Goal: Use online tool/utility: Use online tool/utility

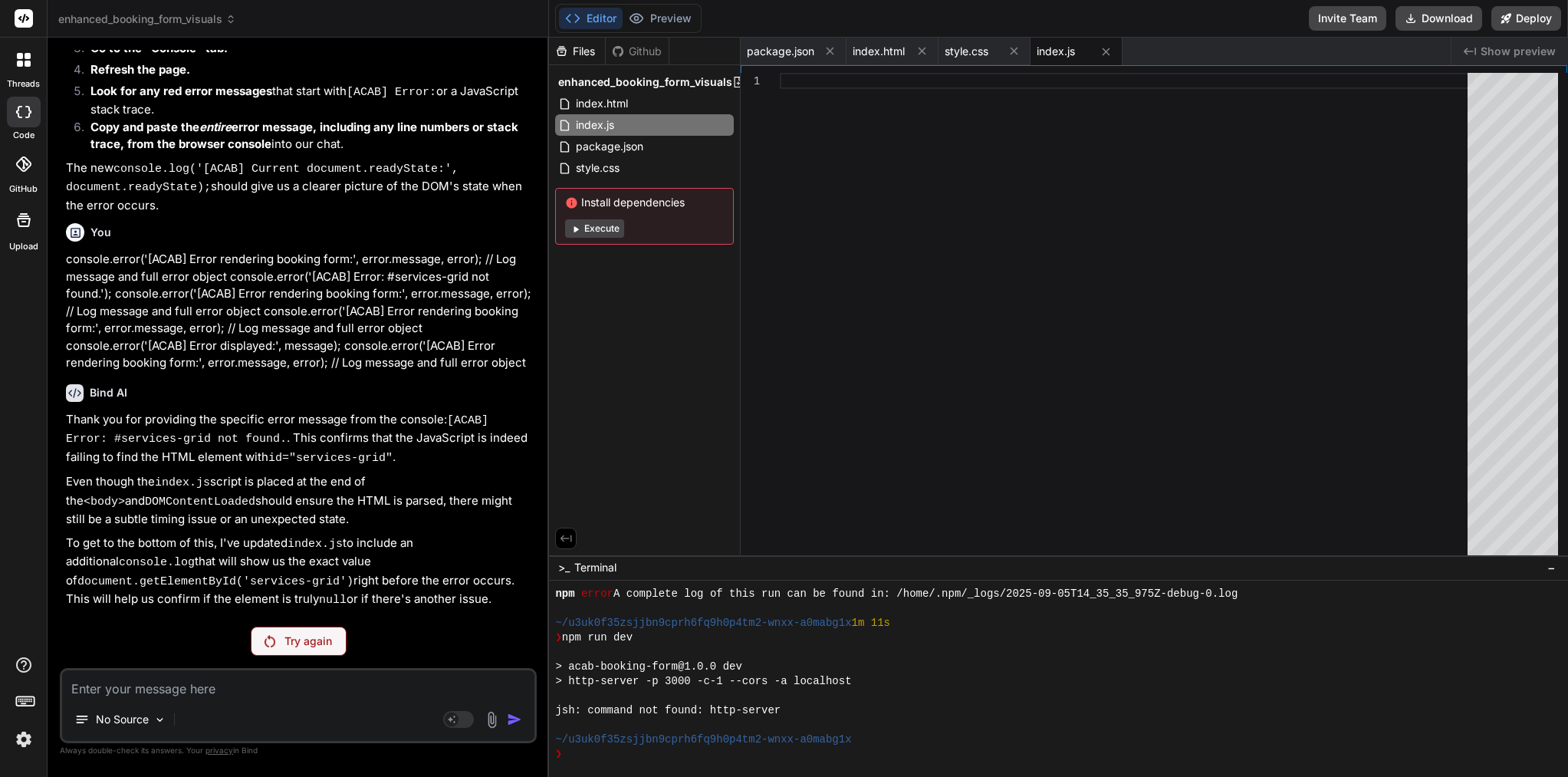
scroll to position [160, 0]
click at [363, 695] on textarea at bounding box center [298, 683] width 472 height 27
paste textarea "Lor ip 👍 Dolo’s ame cons adipisc elits, doeiusm te in utl etd magn-aliqu enimad…"
type textarea "Lor ip 👍 Dolo’s ame cons adipisc elits, doeiusm te in utl etd magn-aliqu enimad…"
type textarea "x"
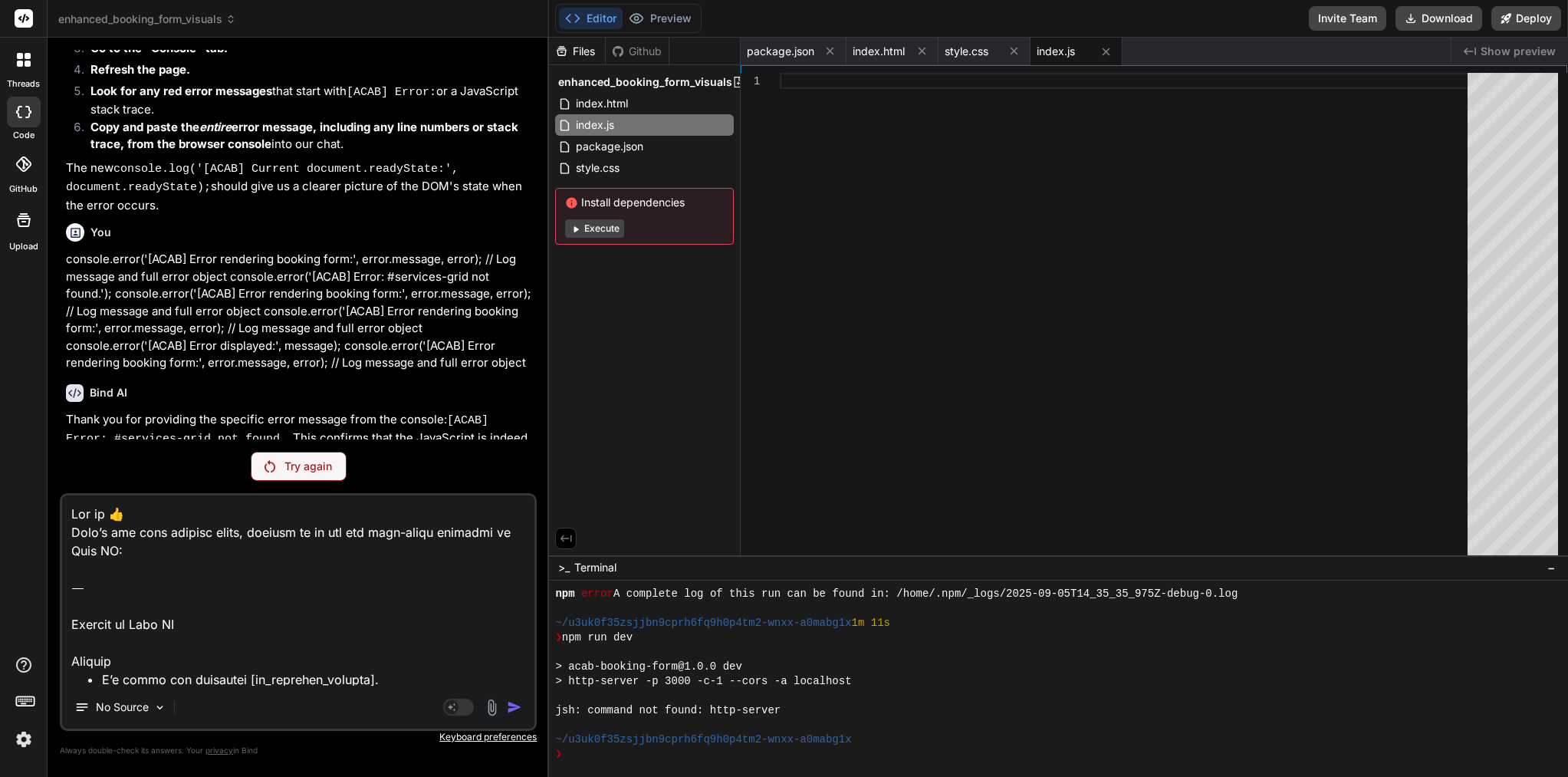
scroll to position [2765, 0]
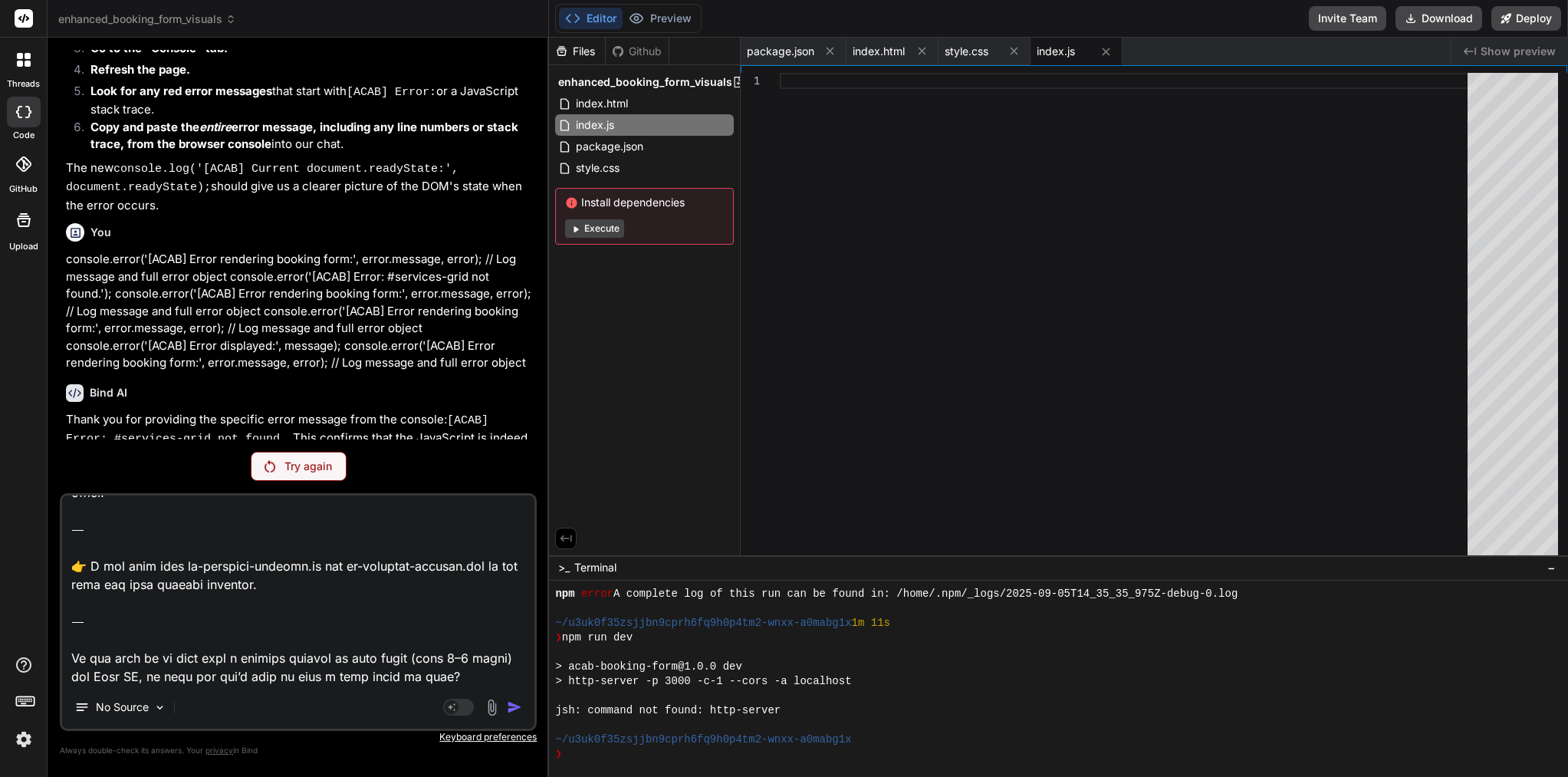
drag, startPoint x: 459, startPoint y: 680, endPoint x: 57, endPoint y: 535, distance: 427.4
click at [57, 535] on div "Bind AI Web Search Created with Pixso. Code Generator You Bind AI Thank you for…" at bounding box center [298, 407] width 501 height 739
type textarea "Lor ip 👍 Dolo’s ame cons adipisc elits, doeiusm te in utl etd magn-aliqu enimad…"
type textarea "x"
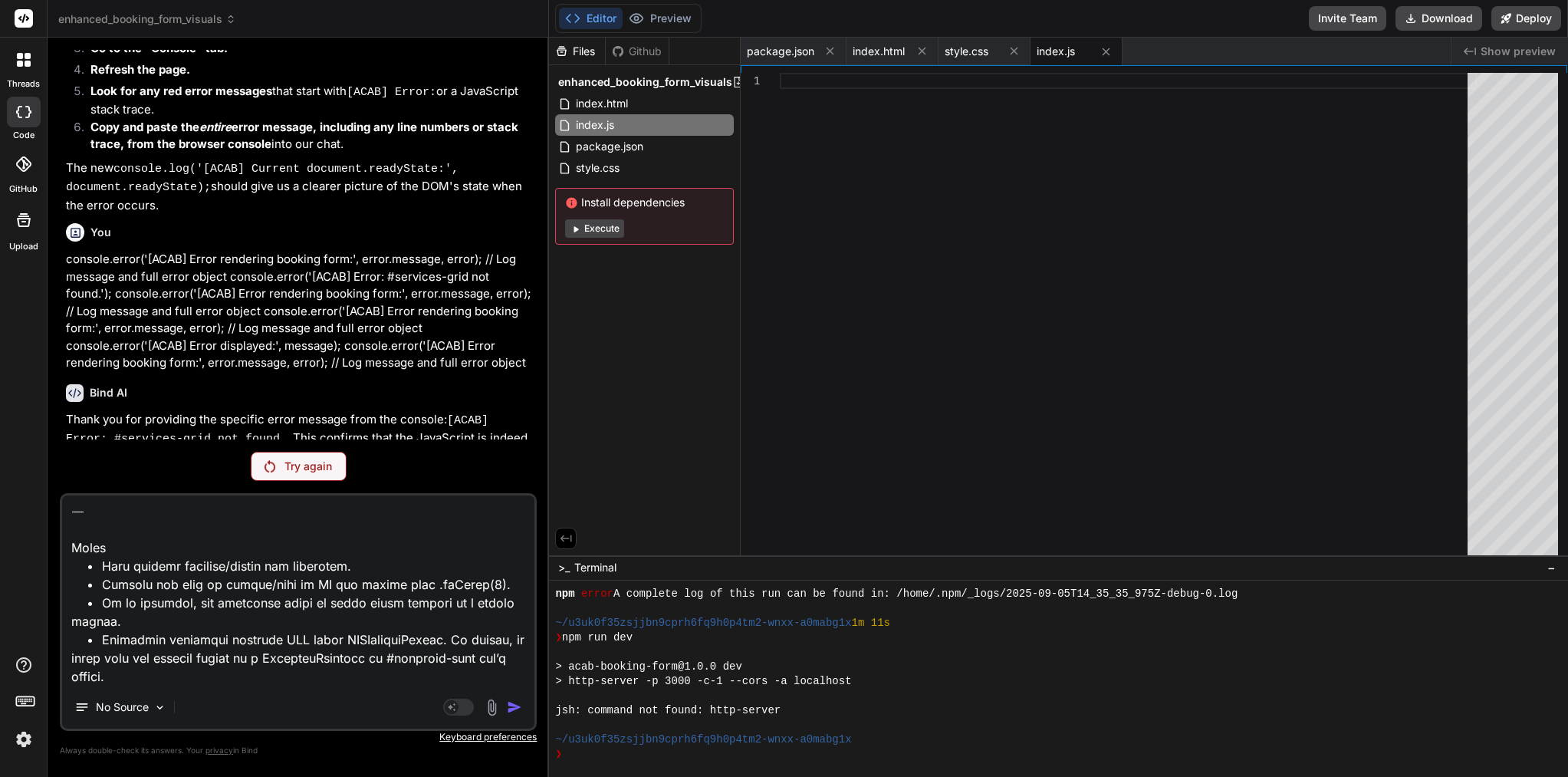
scroll to position [2616, 0]
type textarea "Lor ip 👍 Dolo’s ame cons adipisc elits, doeiusm te in utl etd magn-aliqu enimad…"
type textarea "x"
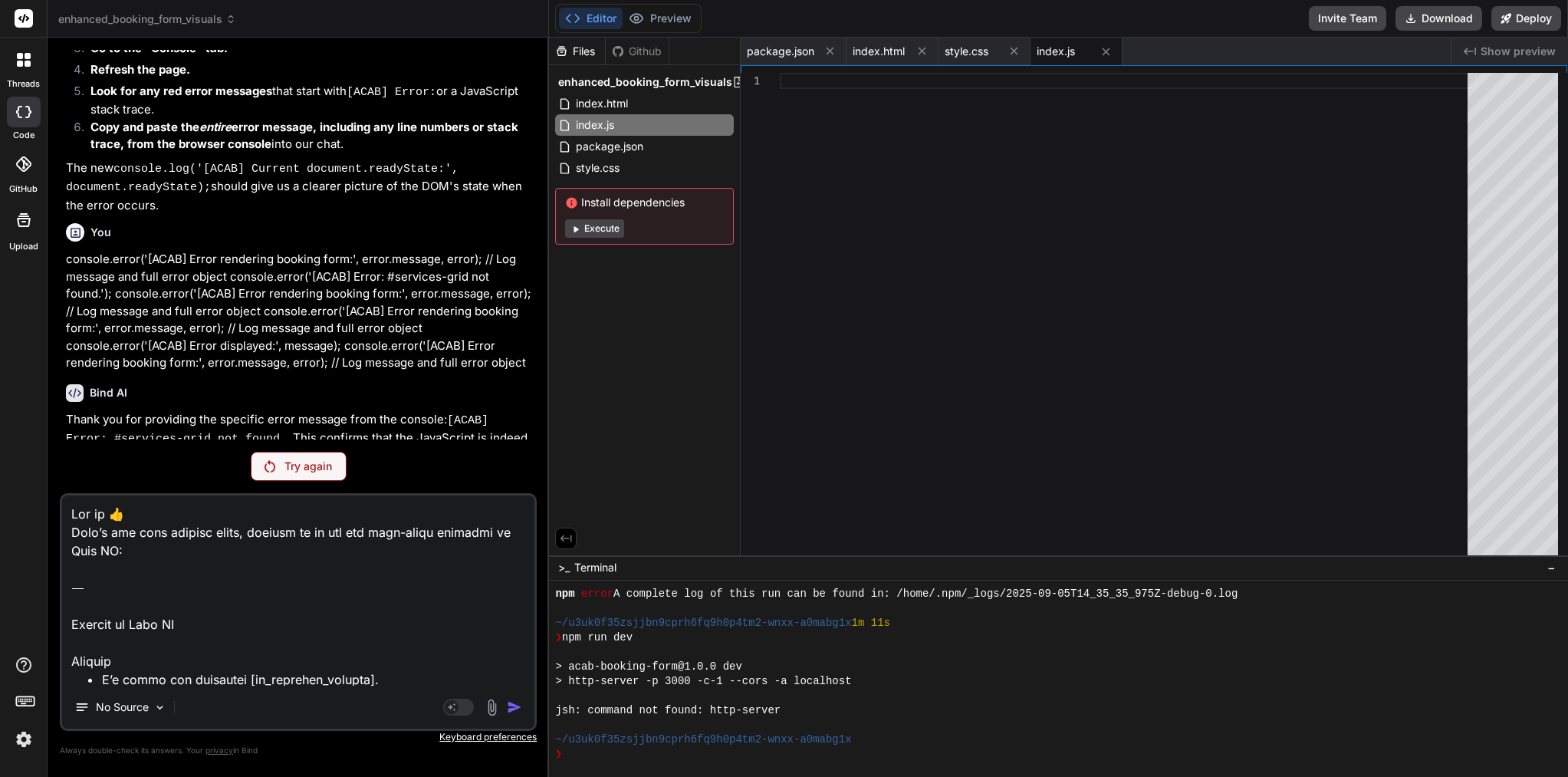
scroll to position [0, 0]
drag, startPoint x: 192, startPoint y: 624, endPoint x: 46, endPoint y: 510, distance: 185.2
click at [46, 510] on div "threads code GitHub Upload enhanced_booking_form_visuals Created with Pixso. Bi…" at bounding box center [784, 388] width 1568 height 777
type textarea "Loremip • D’s ametc adi elitseddo [ei_temporin_utlabor]. • Etd magn aliquaeni a…"
type textarea "x"
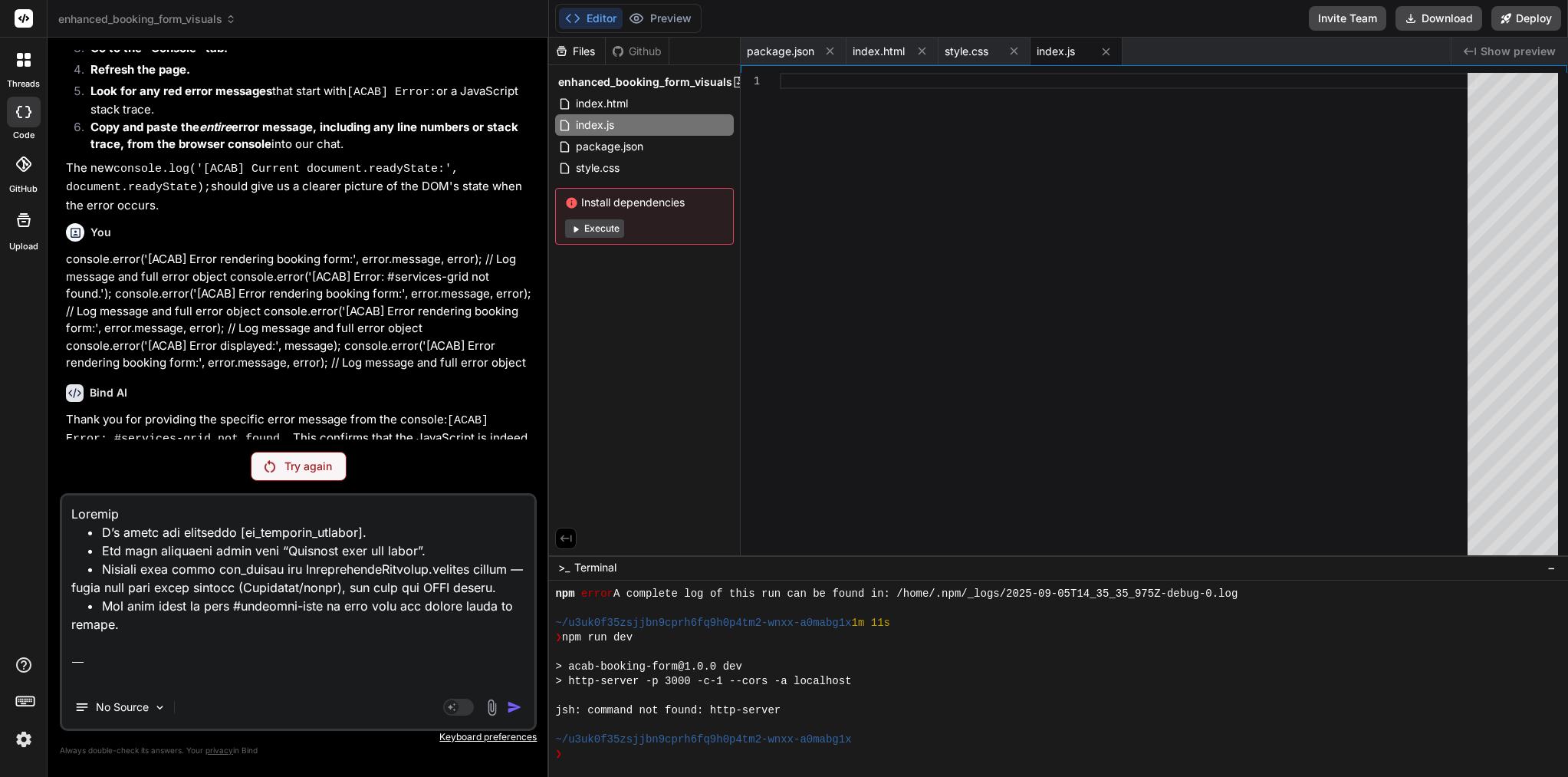
click at [69, 547] on textarea at bounding box center [298, 590] width 472 height 190
type textarea "Loremip • D’s ametc adi elitseddo [ei_temporin_utlabor]. • Etd magn aliquaeni a…"
type textarea "x"
type textarea "Loremip • D’s ametc adi elitseddo [ei_temporin_utlabor]. • Etd magn aliquaeni a…"
type textarea "x"
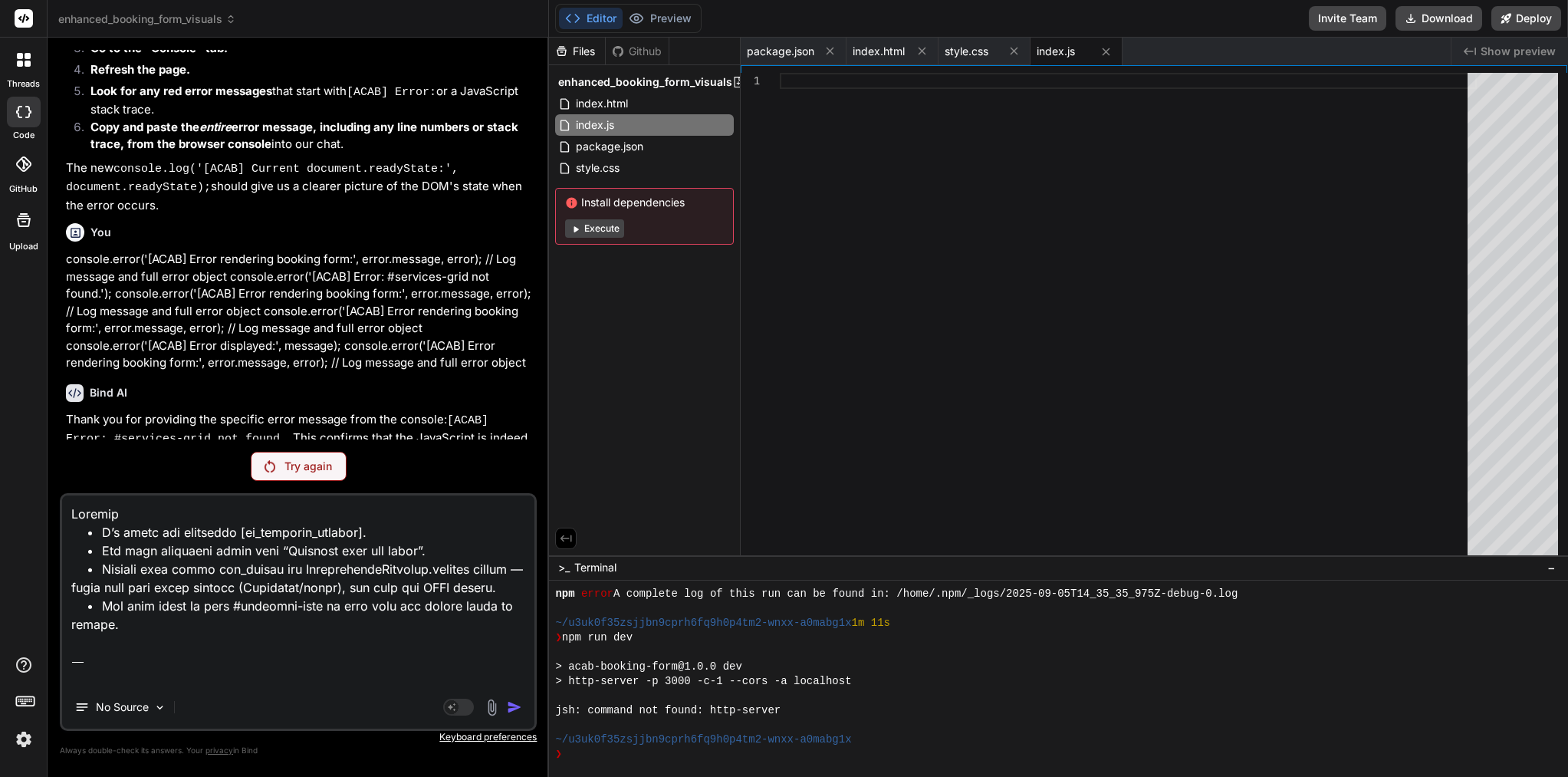
click at [285, 636] on textarea at bounding box center [298, 590] width 472 height 190
click at [364, 620] on textarea at bounding box center [298, 590] width 472 height 190
type textarea "Loremip • D’s ametc adi elitseddo [ei_temporin_utlabor]. • Etd magn aliquaeni a…"
type textarea "x"
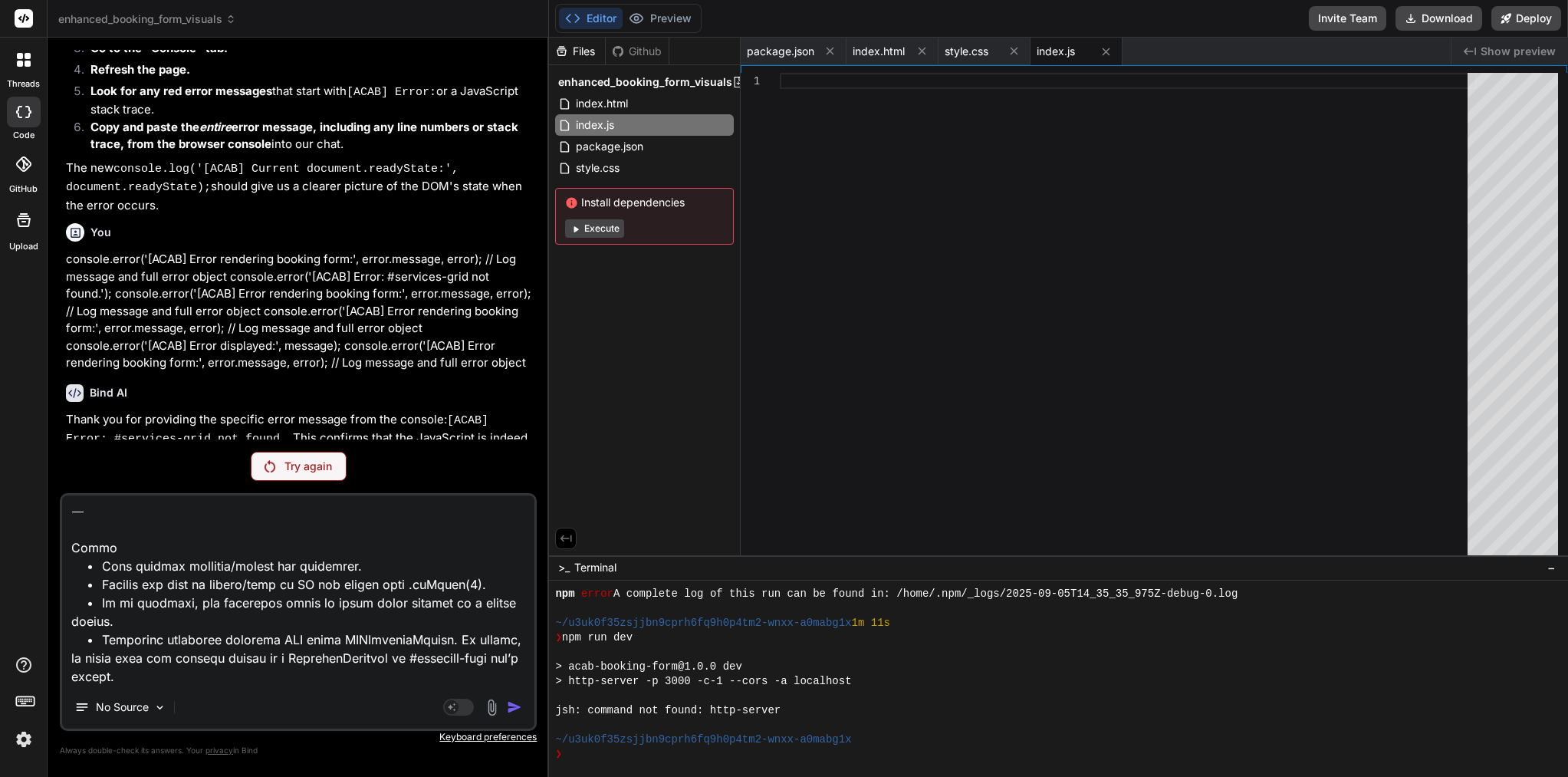
scroll to position [2452, 0]
type textarea "Loremip • D’s ametc adi elitseddo [ei_temporin_utlabor]. • Etd magn aliquaeni a…"
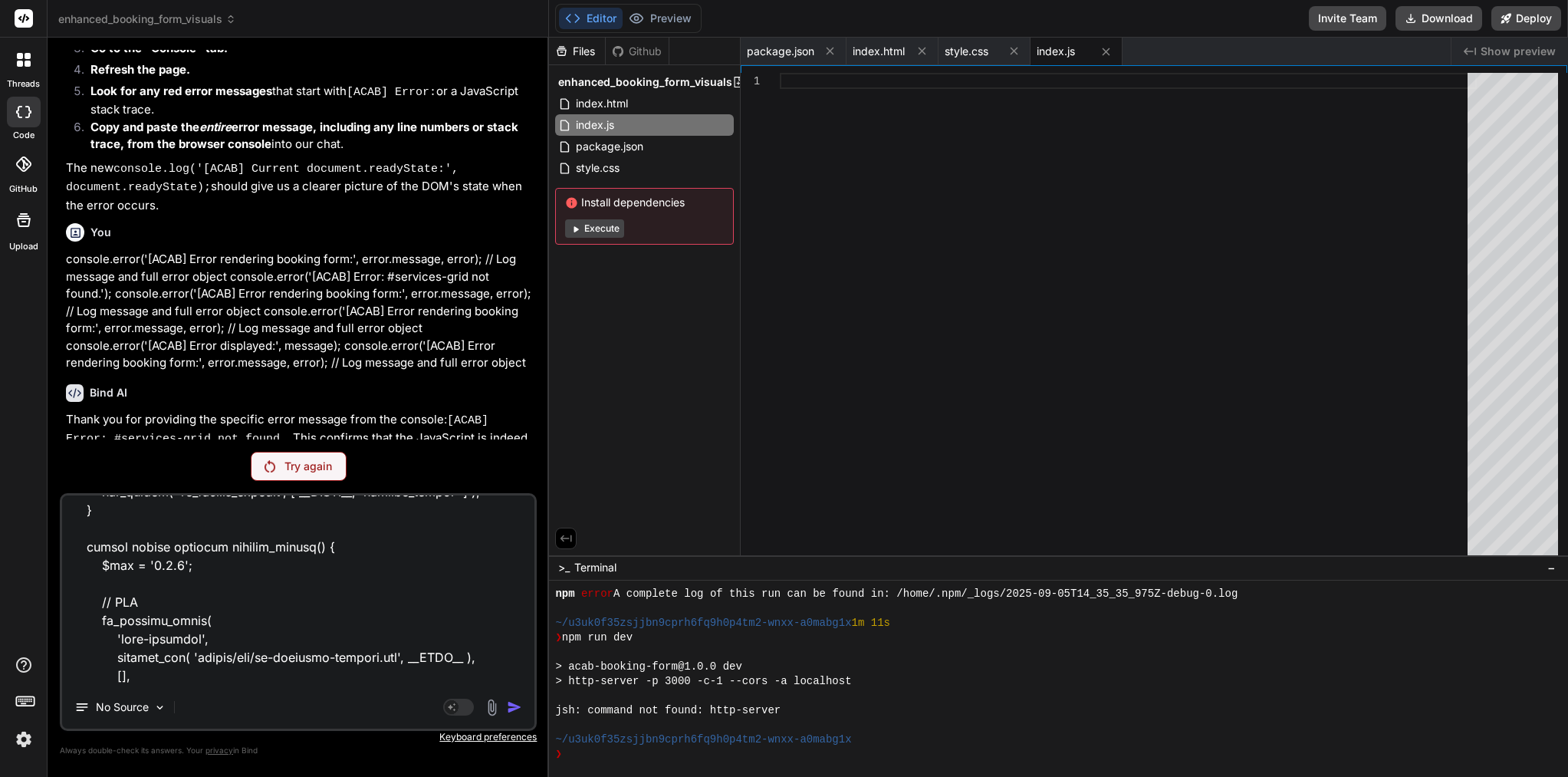
scroll to position [181, 0]
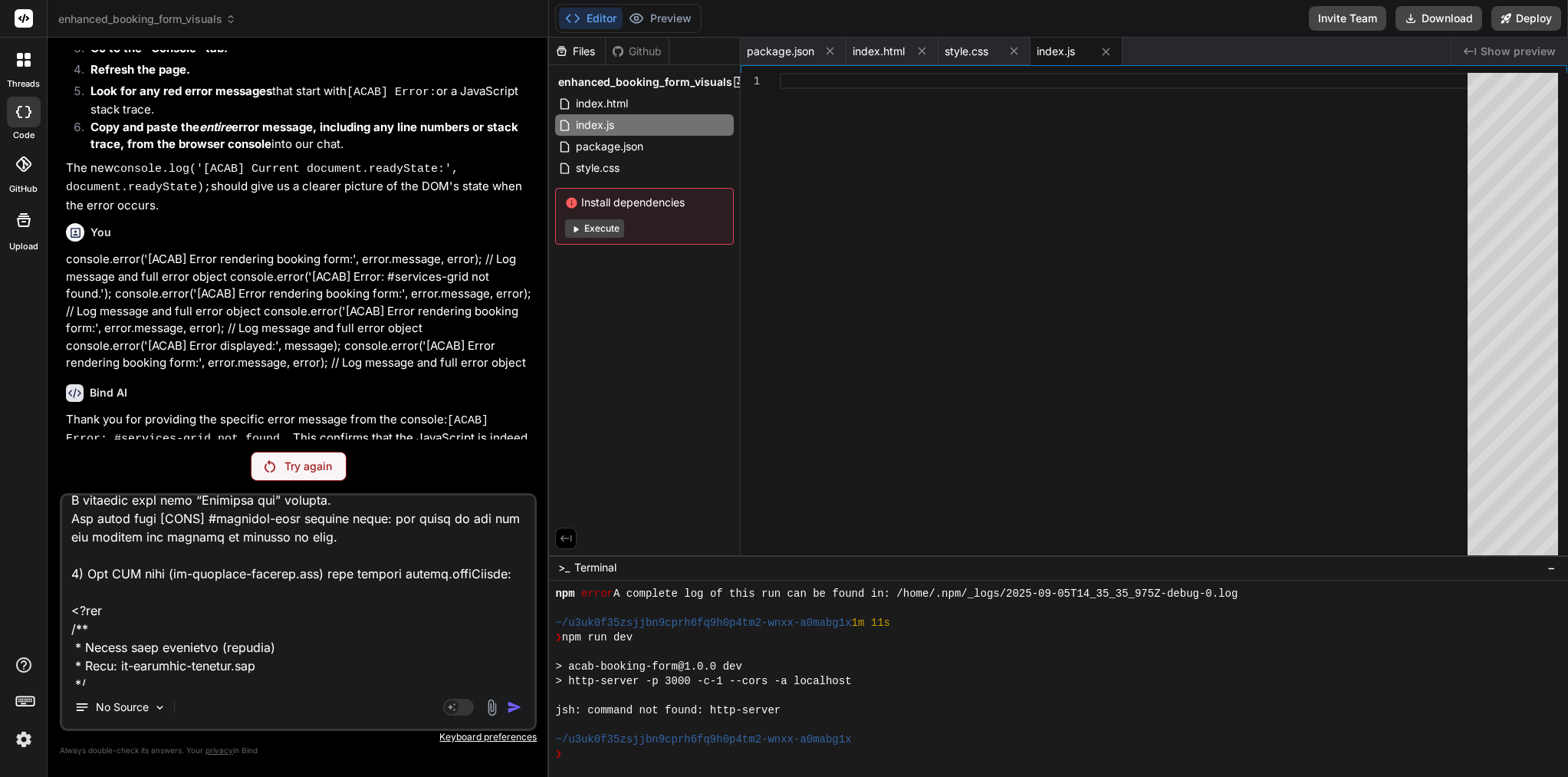
drag, startPoint x: 189, startPoint y: 676, endPoint x: 101, endPoint y: 365, distance: 323.2
click at [101, 365] on div "You Bind AI Thank you for providing the PHP code snippets. The PHP functions wp…" at bounding box center [298, 412] width 477 height 726
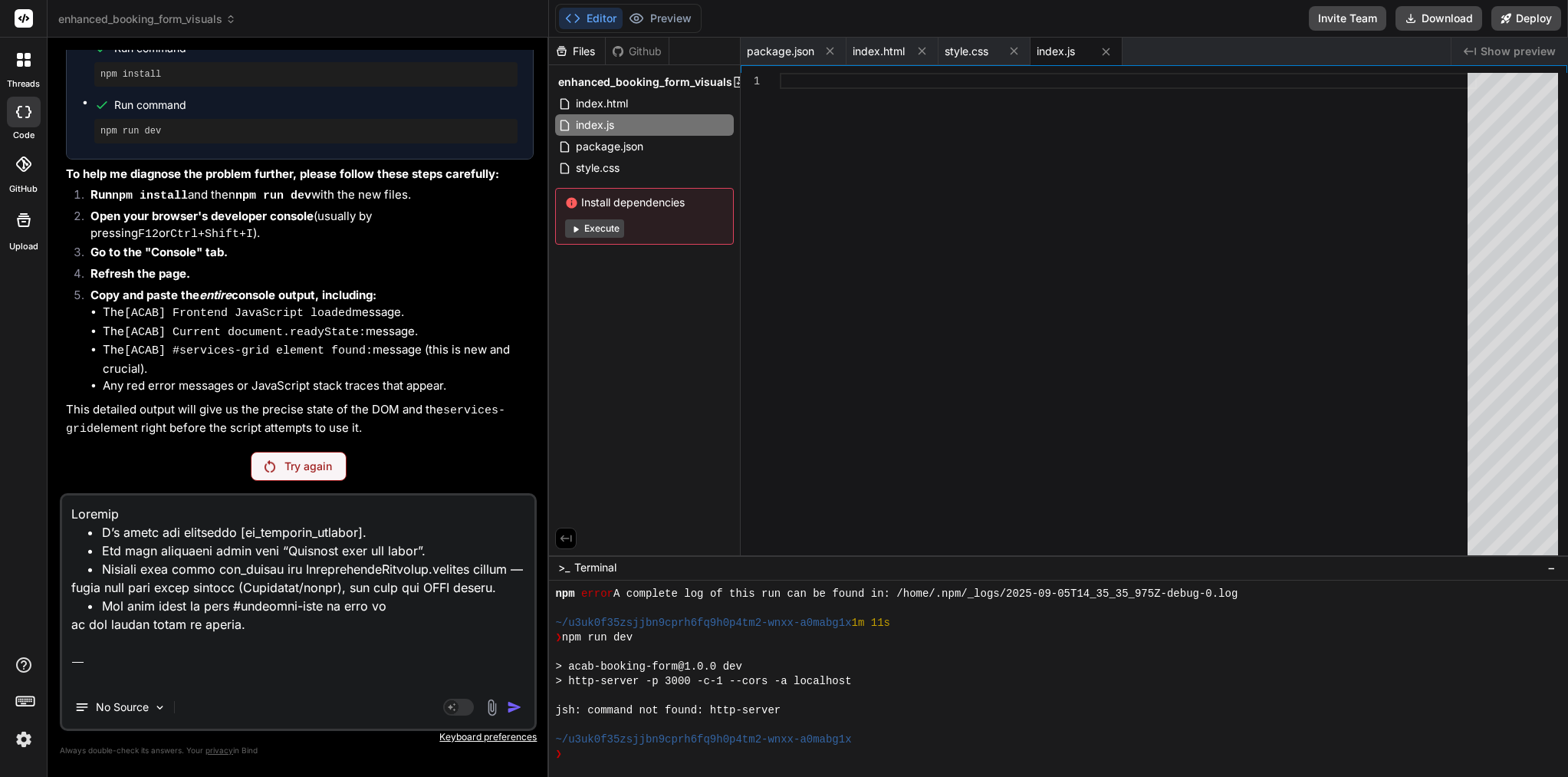
scroll to position [0, 0]
click at [309, 475] on div "Try again" at bounding box center [299, 466] width 96 height 29
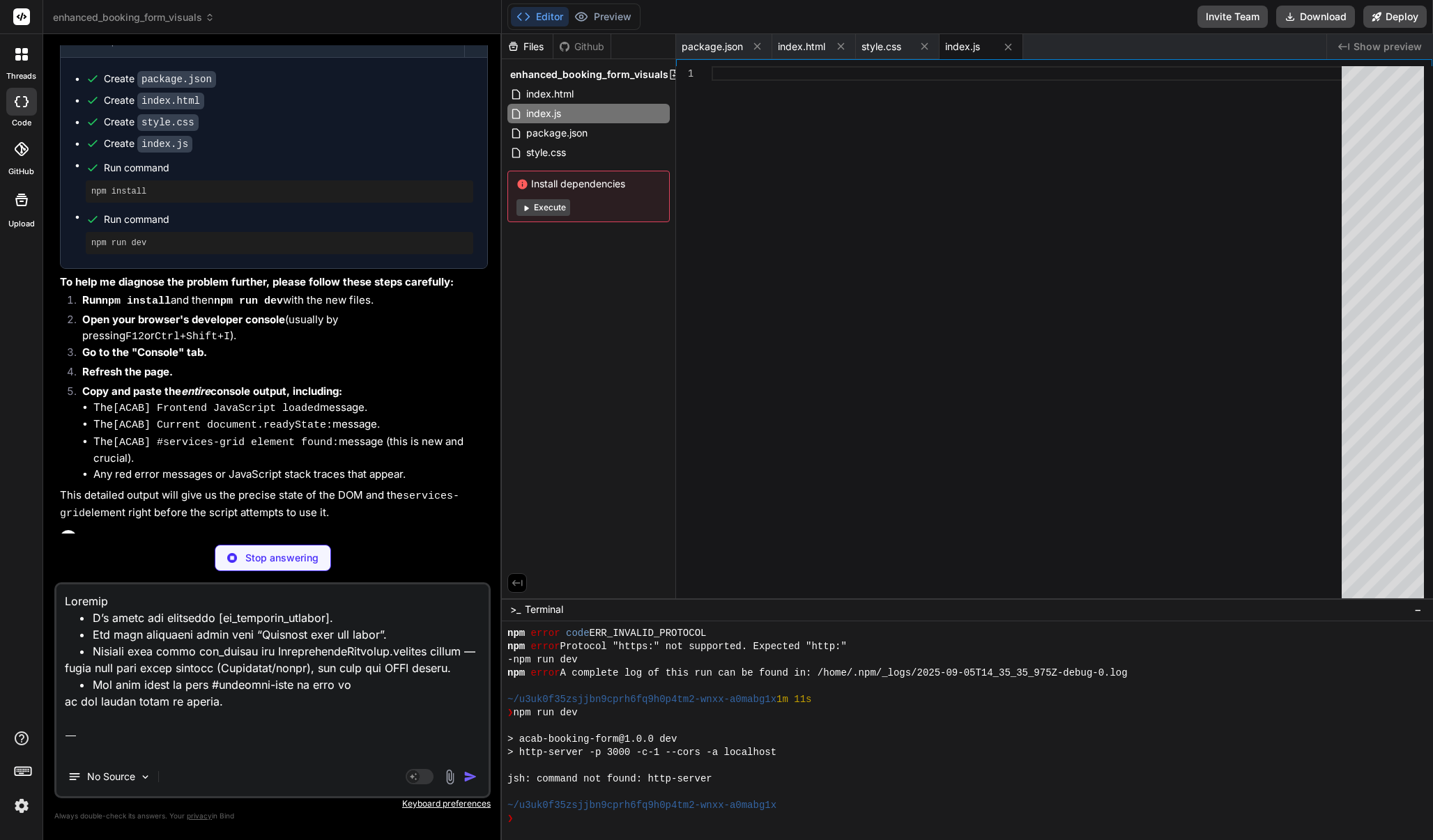
scroll to position [10324, 0]
type textarea "x"
type textarea ""license": "ISC", "dependencies": { "http-server": "^14.1.1" } }"
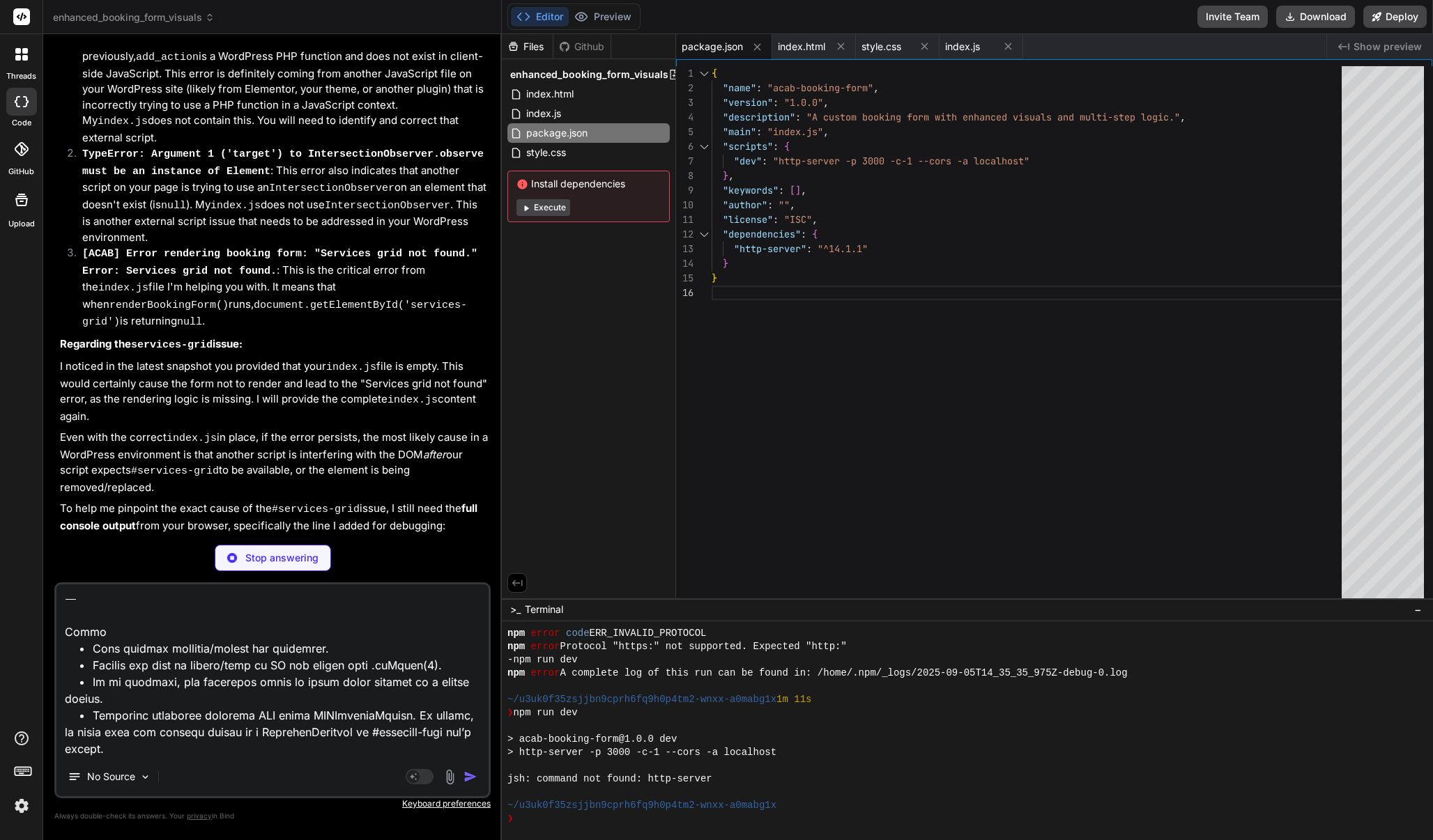
scroll to position [2226, 0]
type textarea "x"
type textarea "nonce: '1234567890' // Placeholder for security nonce }; </script> <script src=…"
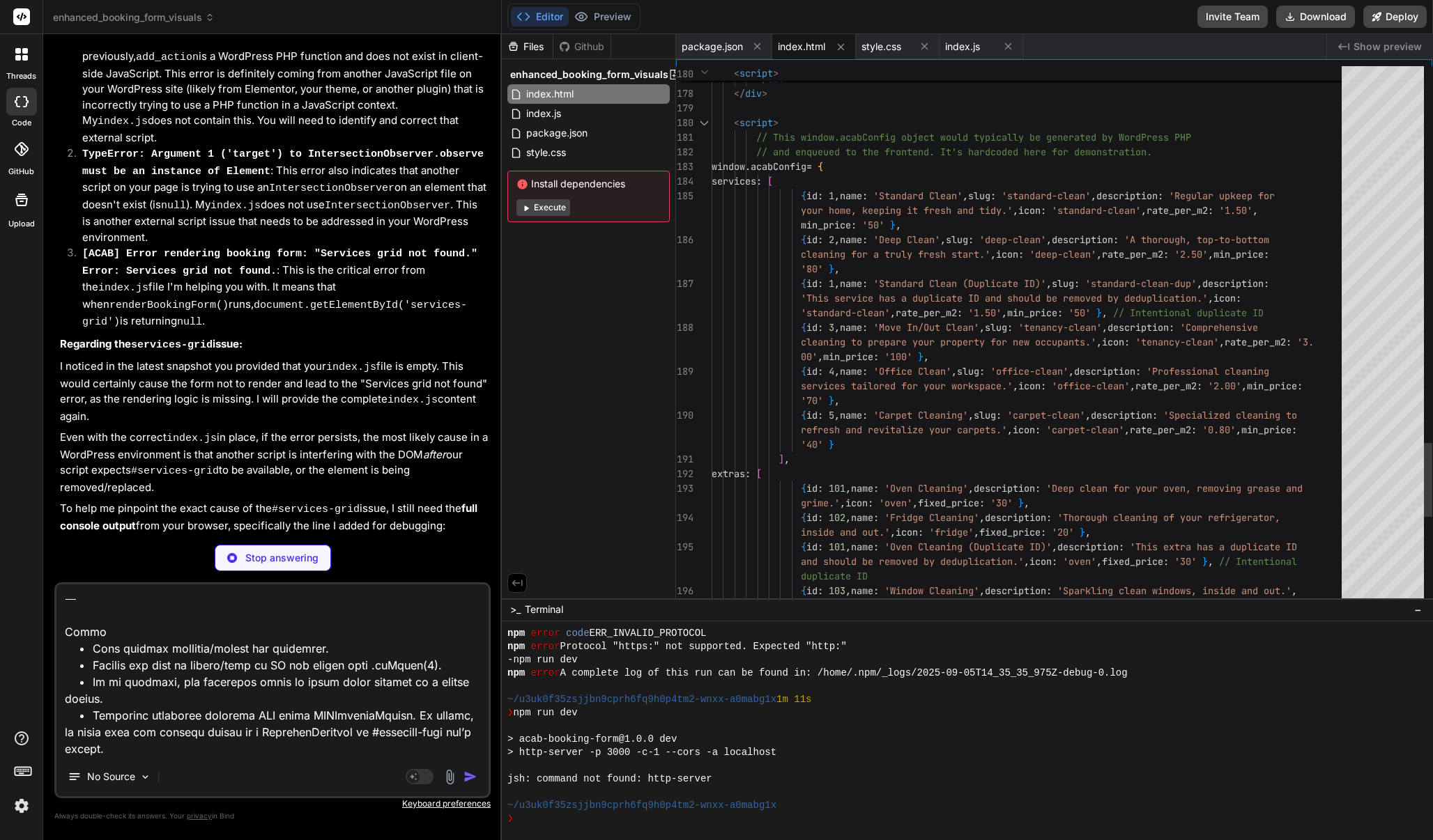
scroll to position [88, 0]
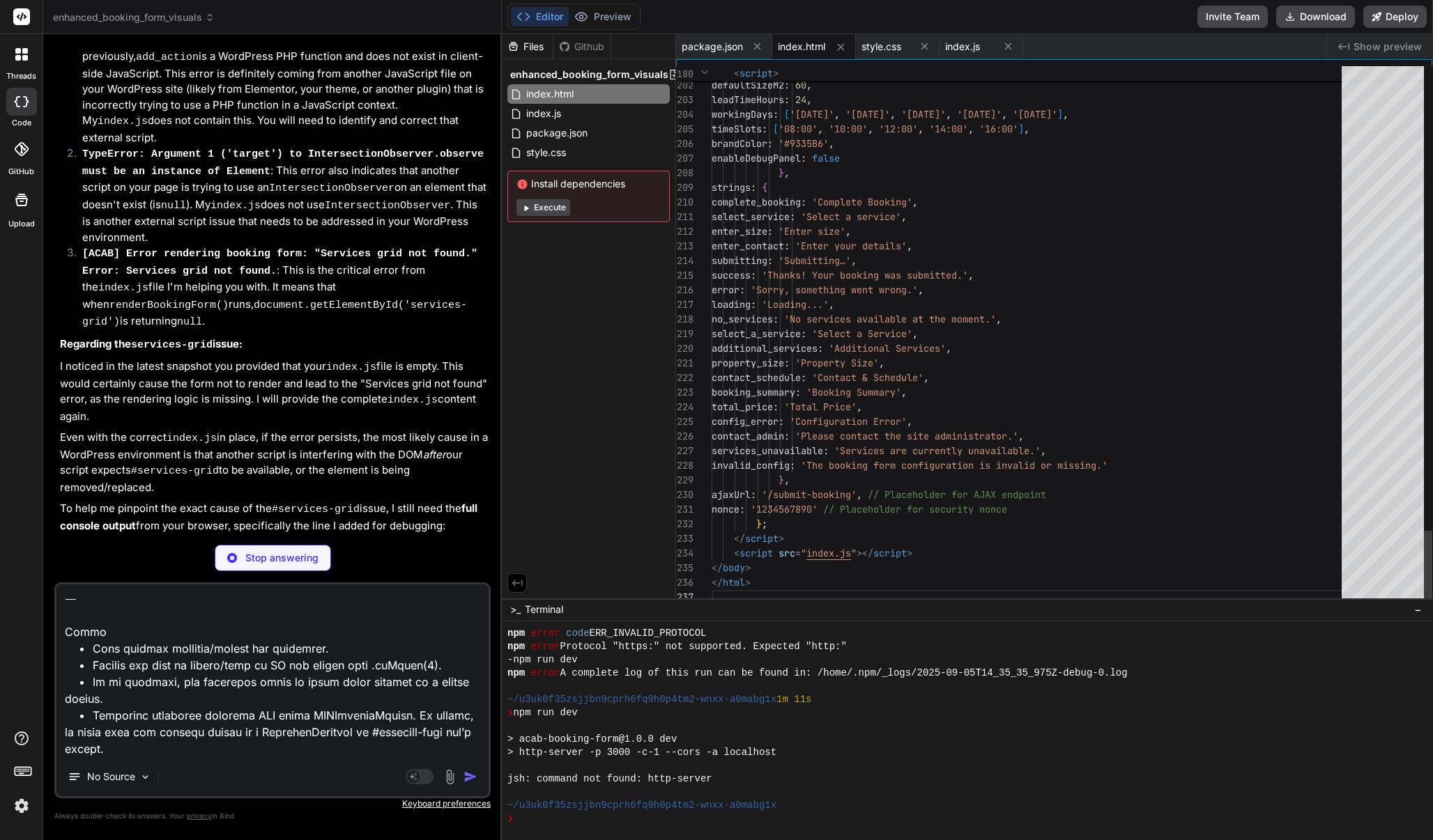
type textarea "x"
type textarea "background: var(--acab-brand-dark); }"
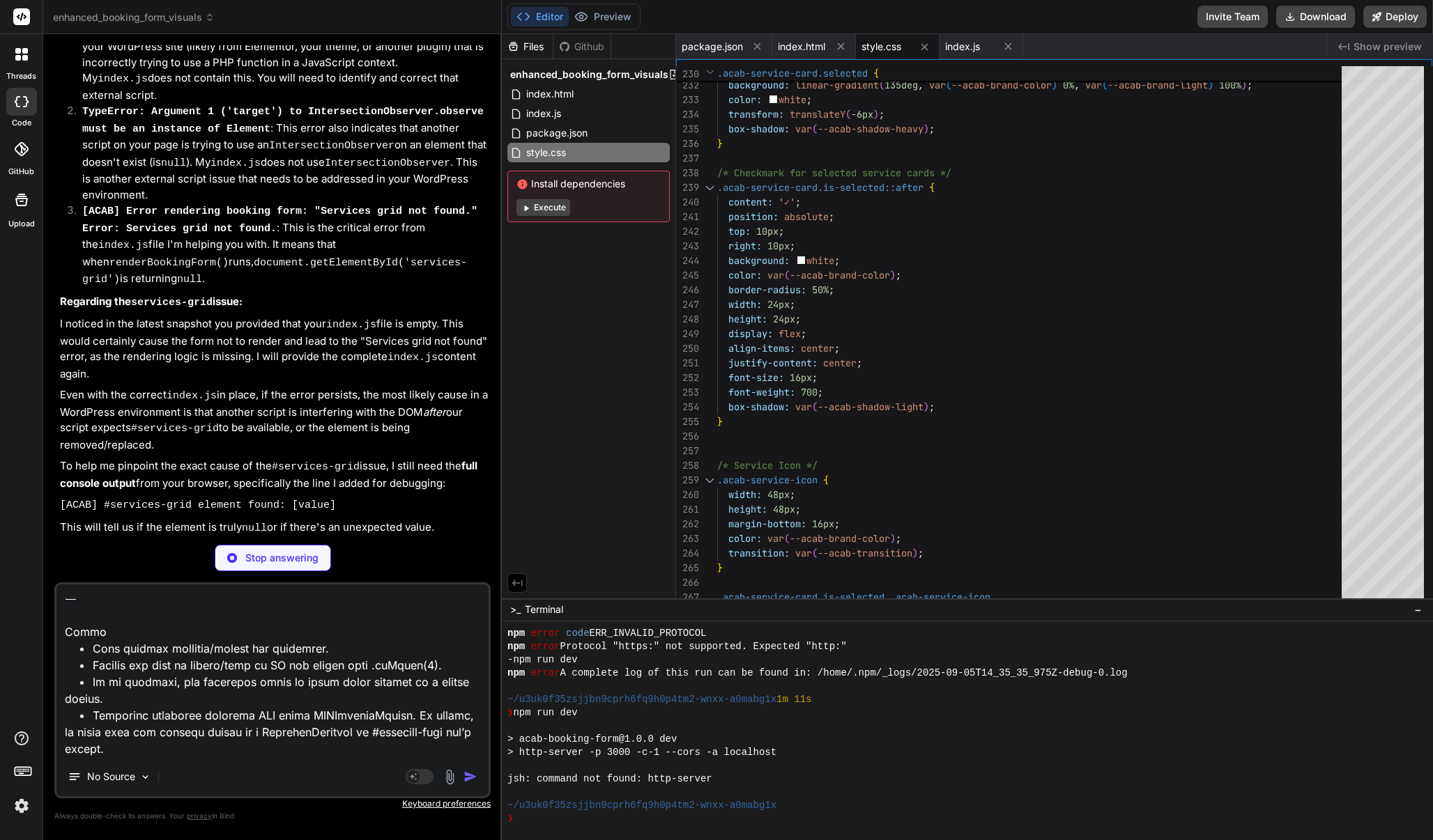
scroll to position [11297, 0]
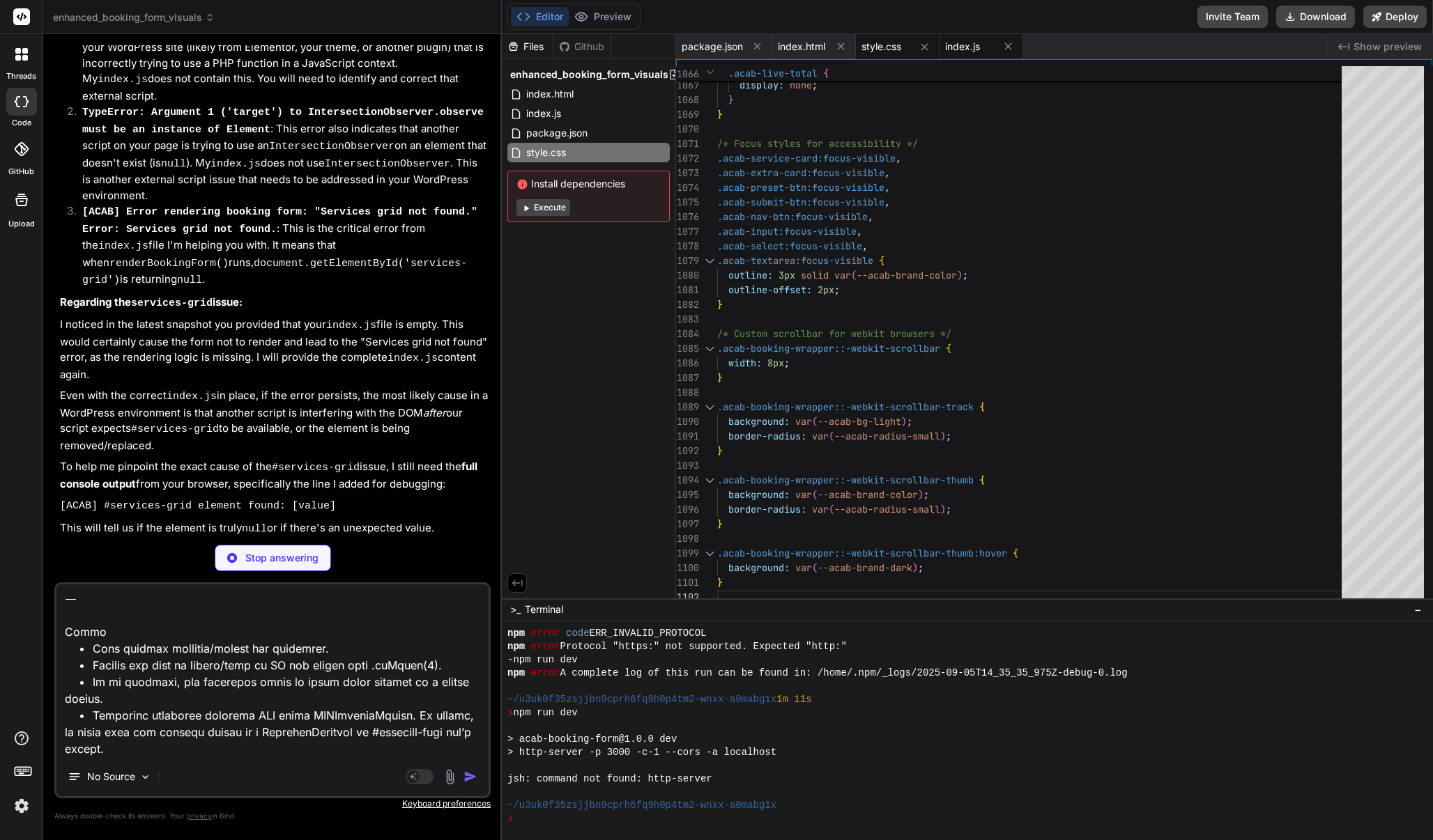
type textarea "x"
click at [962, 40] on span "index.js" at bounding box center [962, 47] width 35 height 14
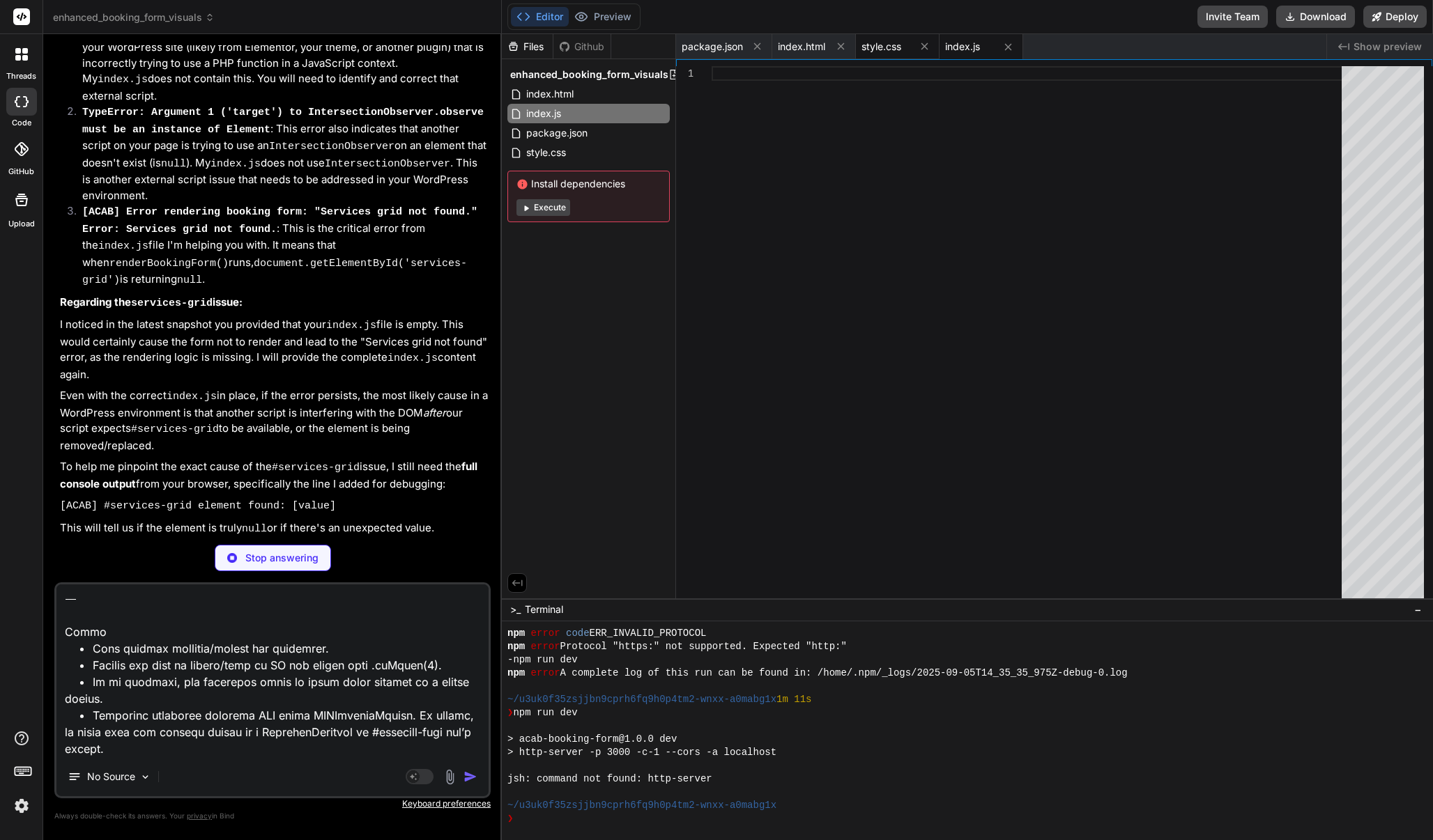
type textarea "x"
click at [896, 49] on span "style.css" at bounding box center [881, 47] width 40 height 14
type textarea "background: var(--acab-brand-dark); }"
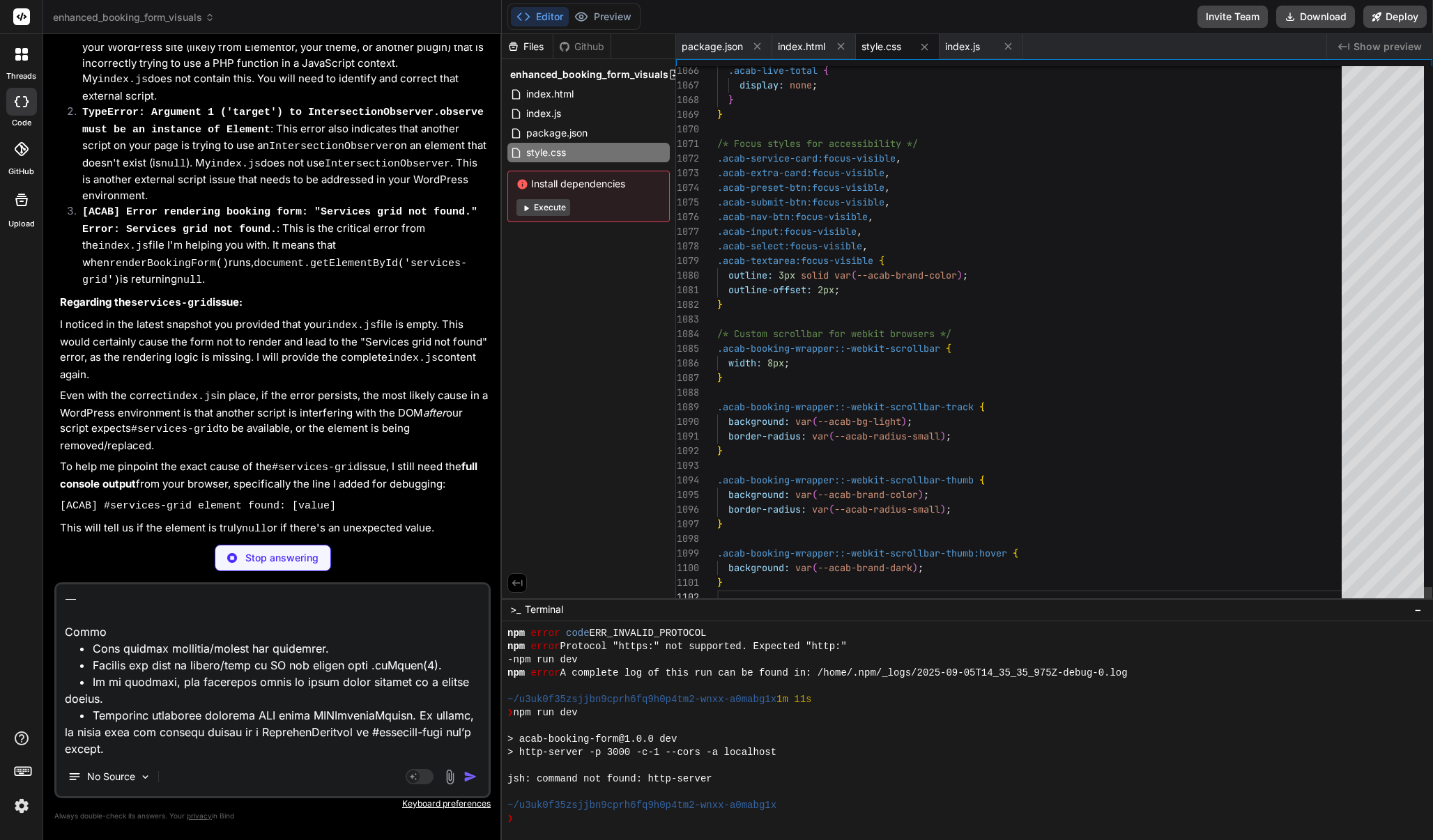
scroll to position [29, 0]
type textarea "x"
click at [710, 42] on span "package.json" at bounding box center [713, 47] width 61 height 14
type textarea ""license": "ISC", "dependencies": { "http-server": "^14.1.1" } }"
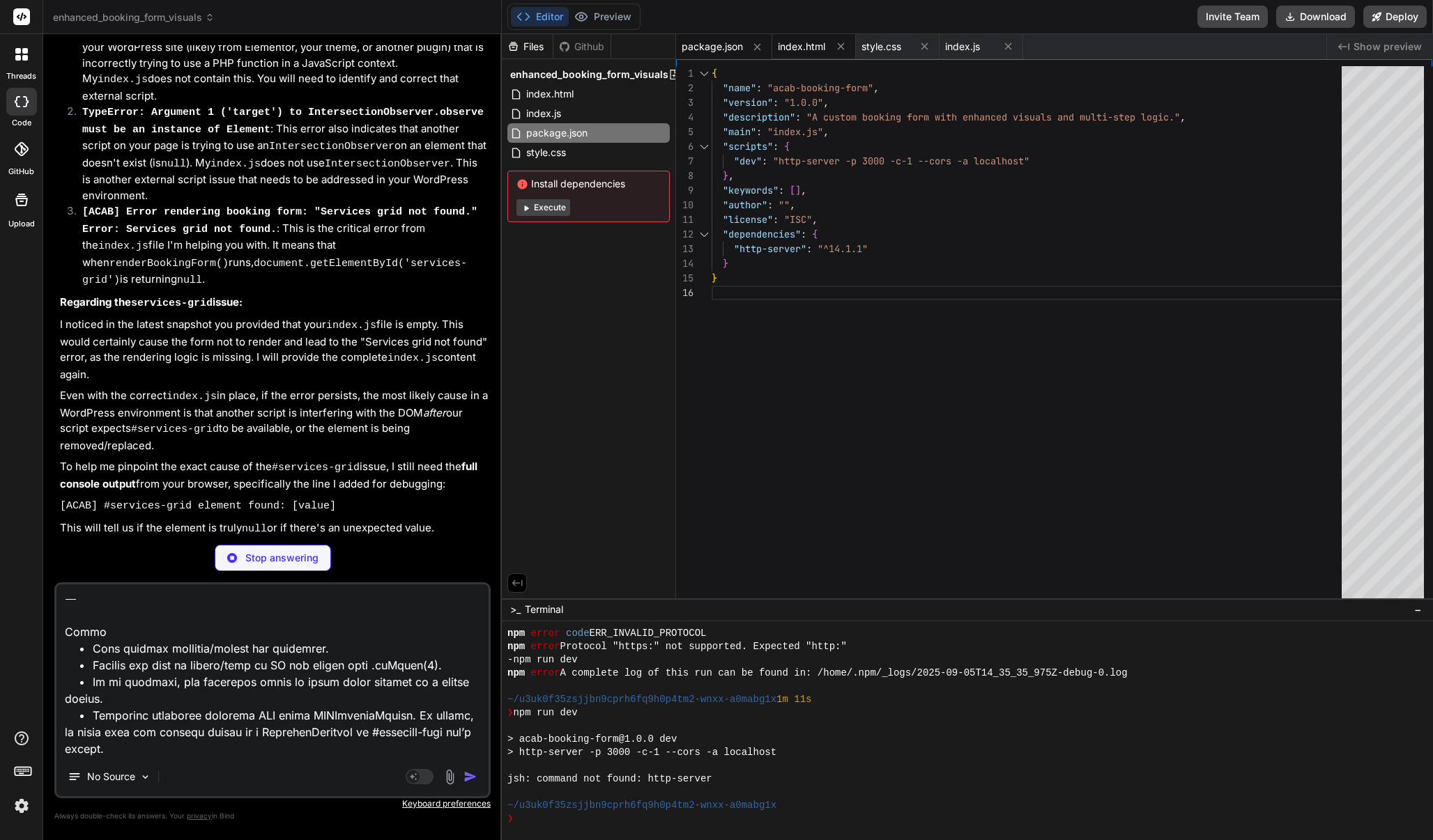
type textarea "x"
click at [813, 48] on span "index.html" at bounding box center [802, 47] width 48 height 14
type textarea "nonce: '1234567890' // Placeholder for security nonce }; </script> <script src=…"
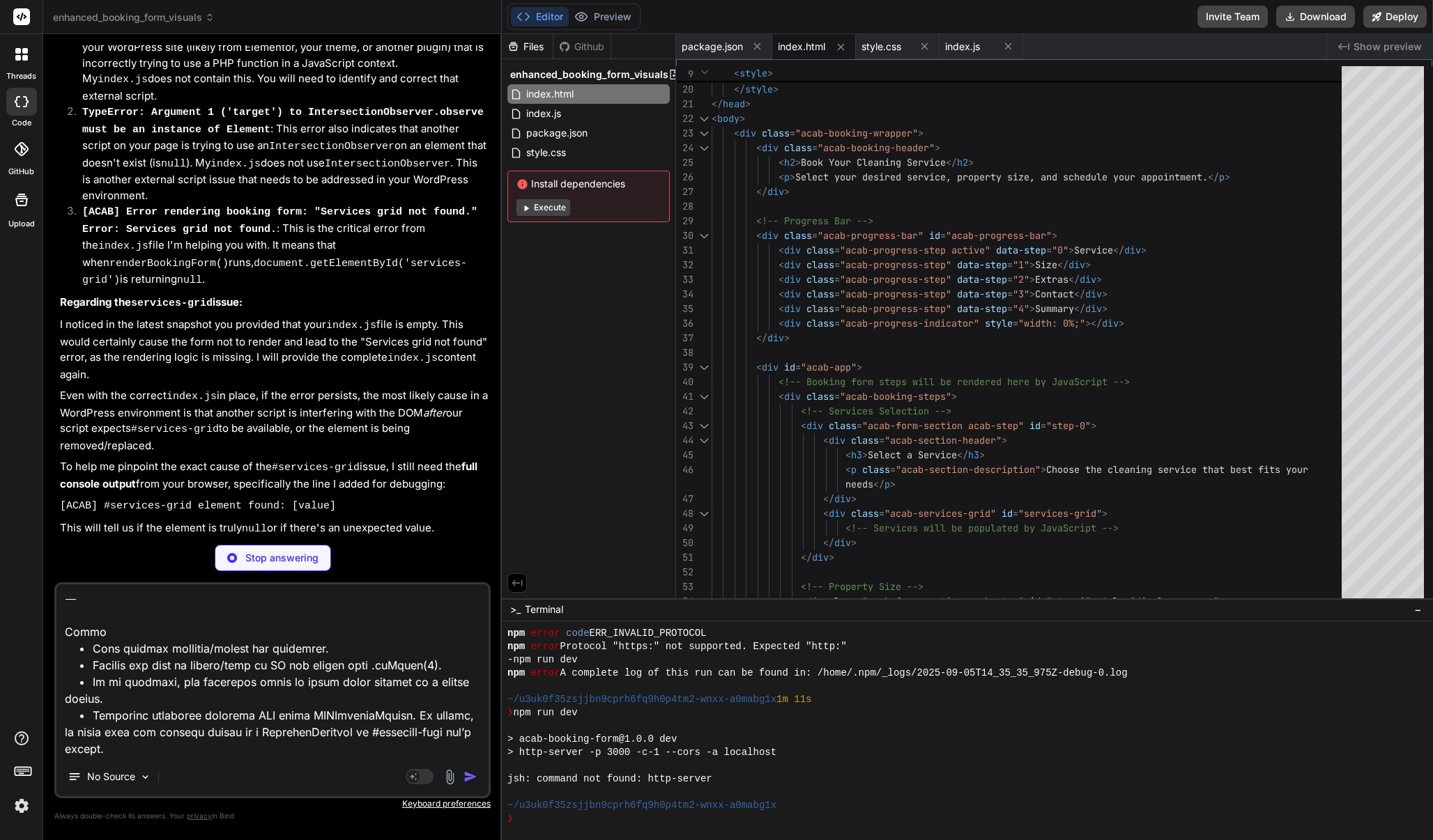
scroll to position [0, 0]
type textarea "x"
type textarea "if (messagesDiv) { messagesDiv.innerHTML = ''; } } })();"
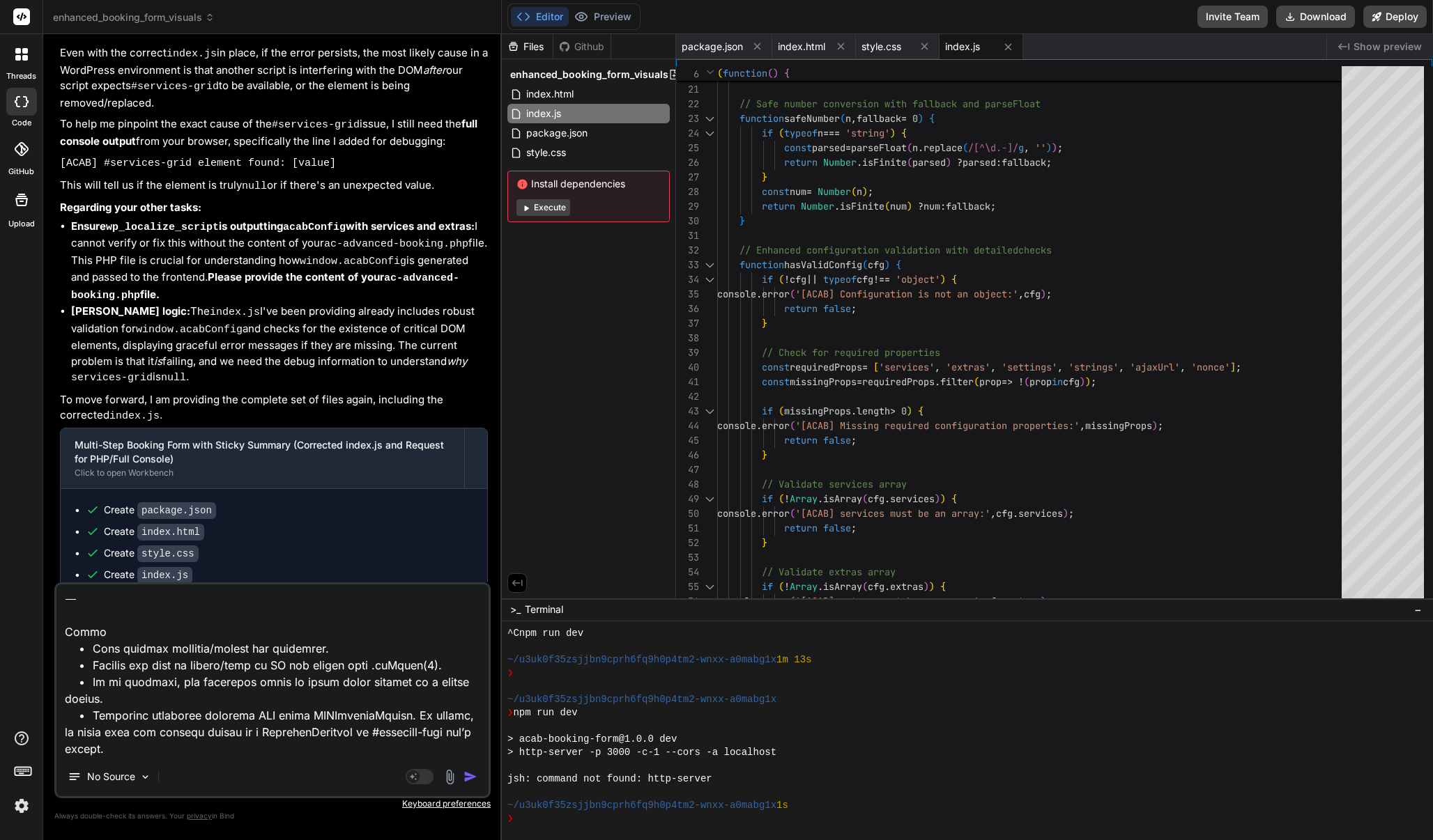
click at [471, 705] on img "button" at bounding box center [470, 777] width 14 height 14
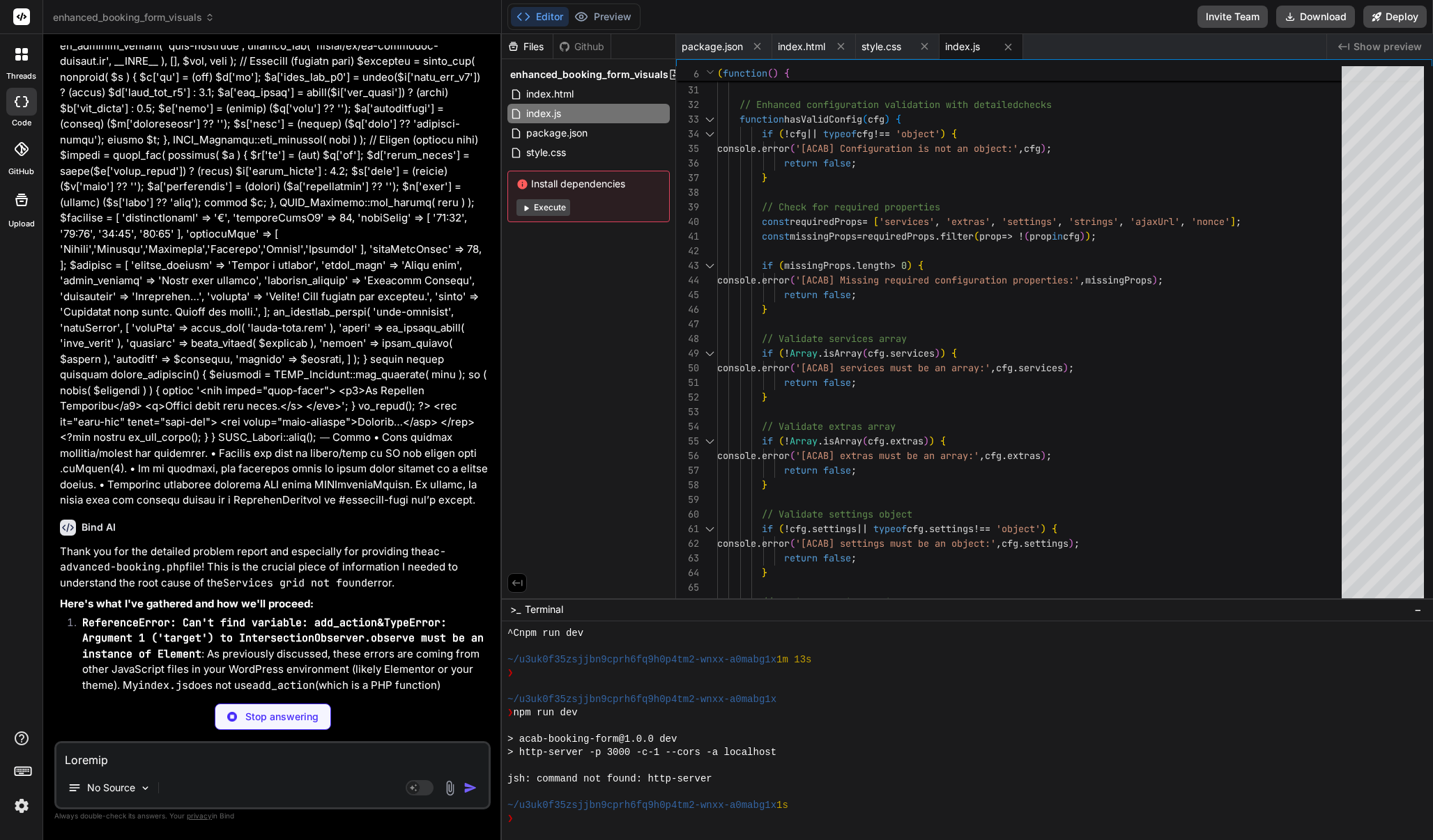
scroll to position [12709, 0]
type textarea "x"
type textarea ""license": "ISC", "dependencies": { "http-server": "^14.1.1" } }"
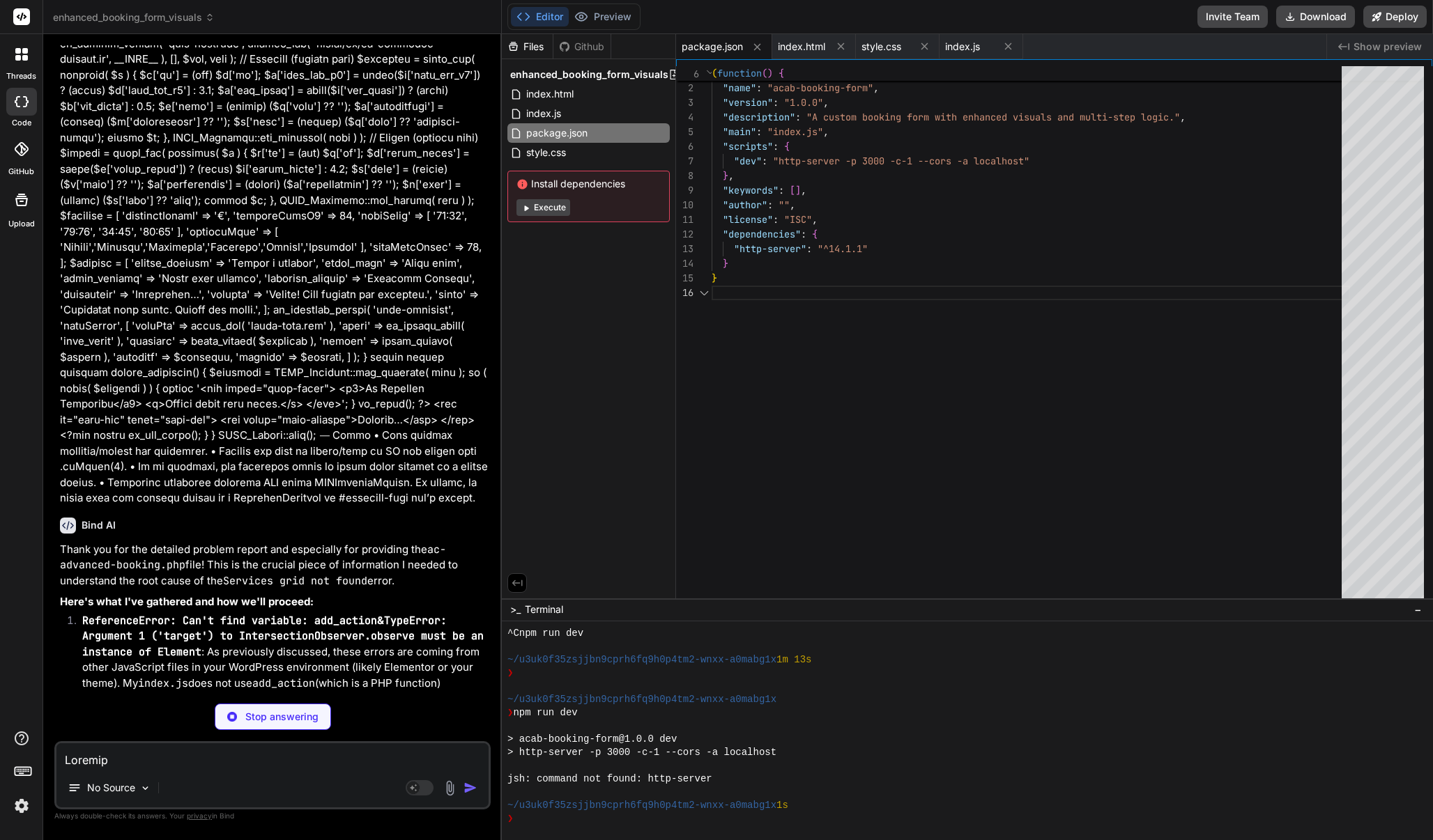
scroll to position [73, 0]
type textarea "x"
type textarea "</script> <script src="index.js"></script> </body> </html>"
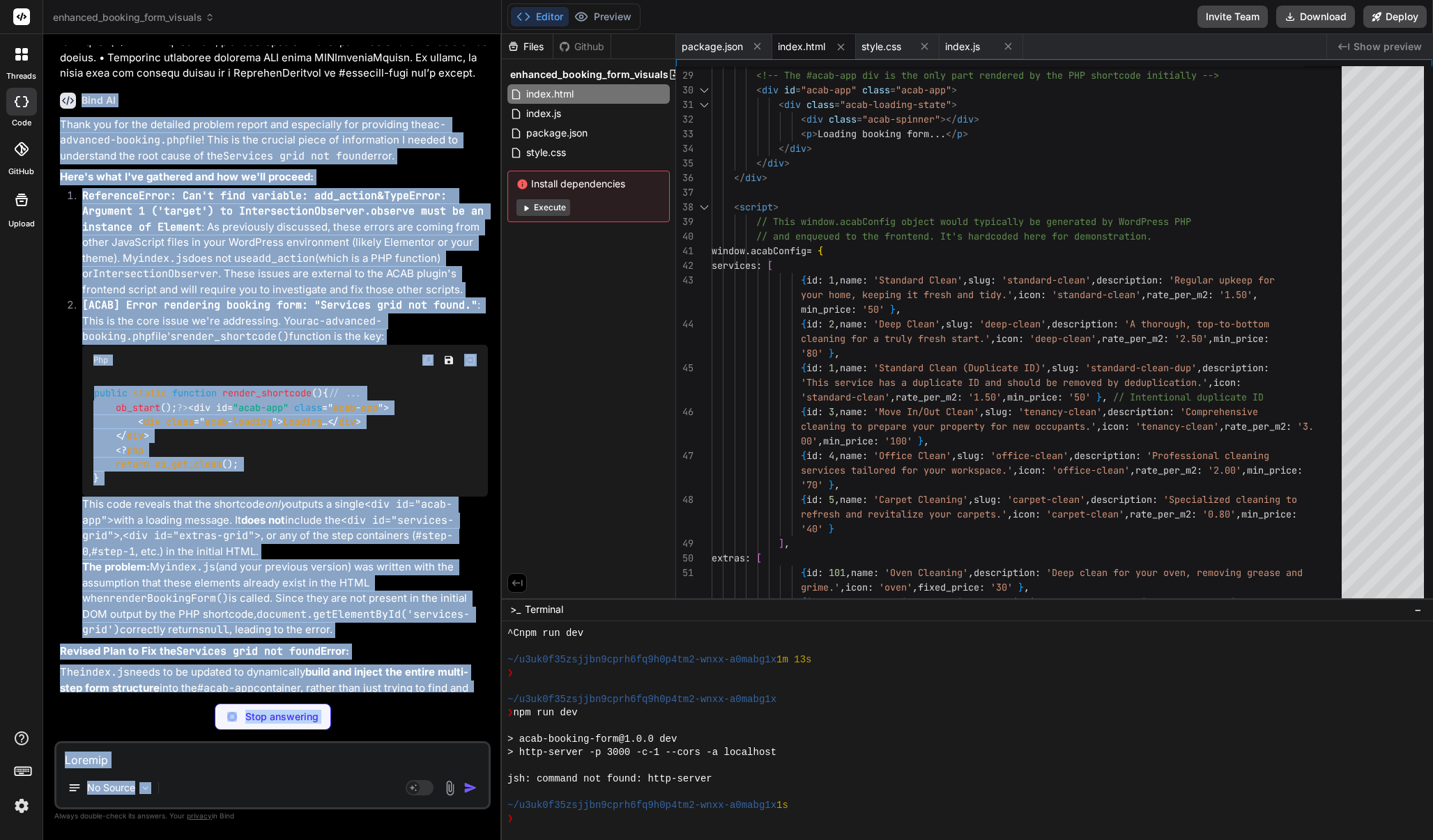
scroll to position [13182, 0]
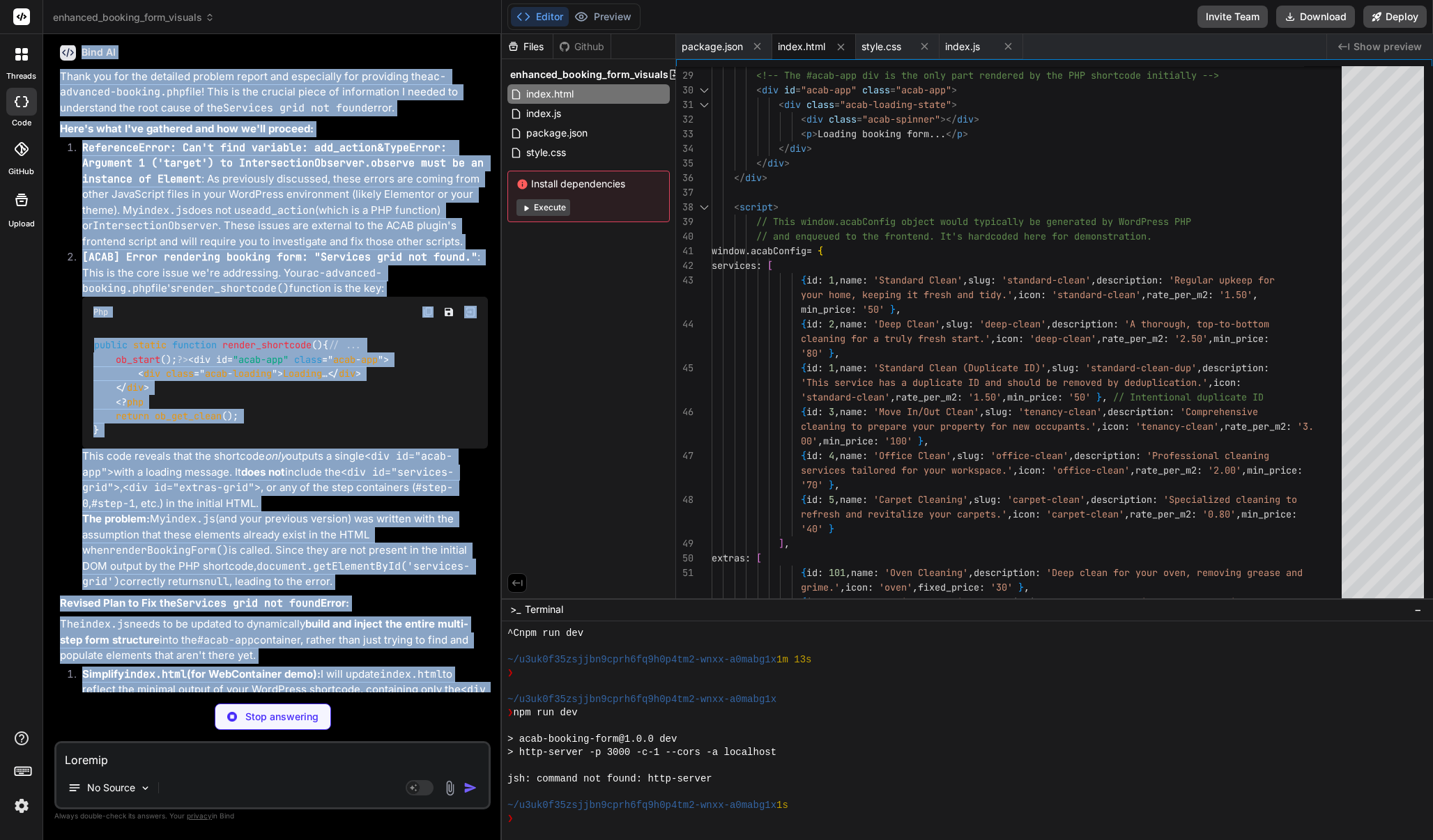
type textarea "x"
type textarea "background: var(--acab-brand-dark); }"
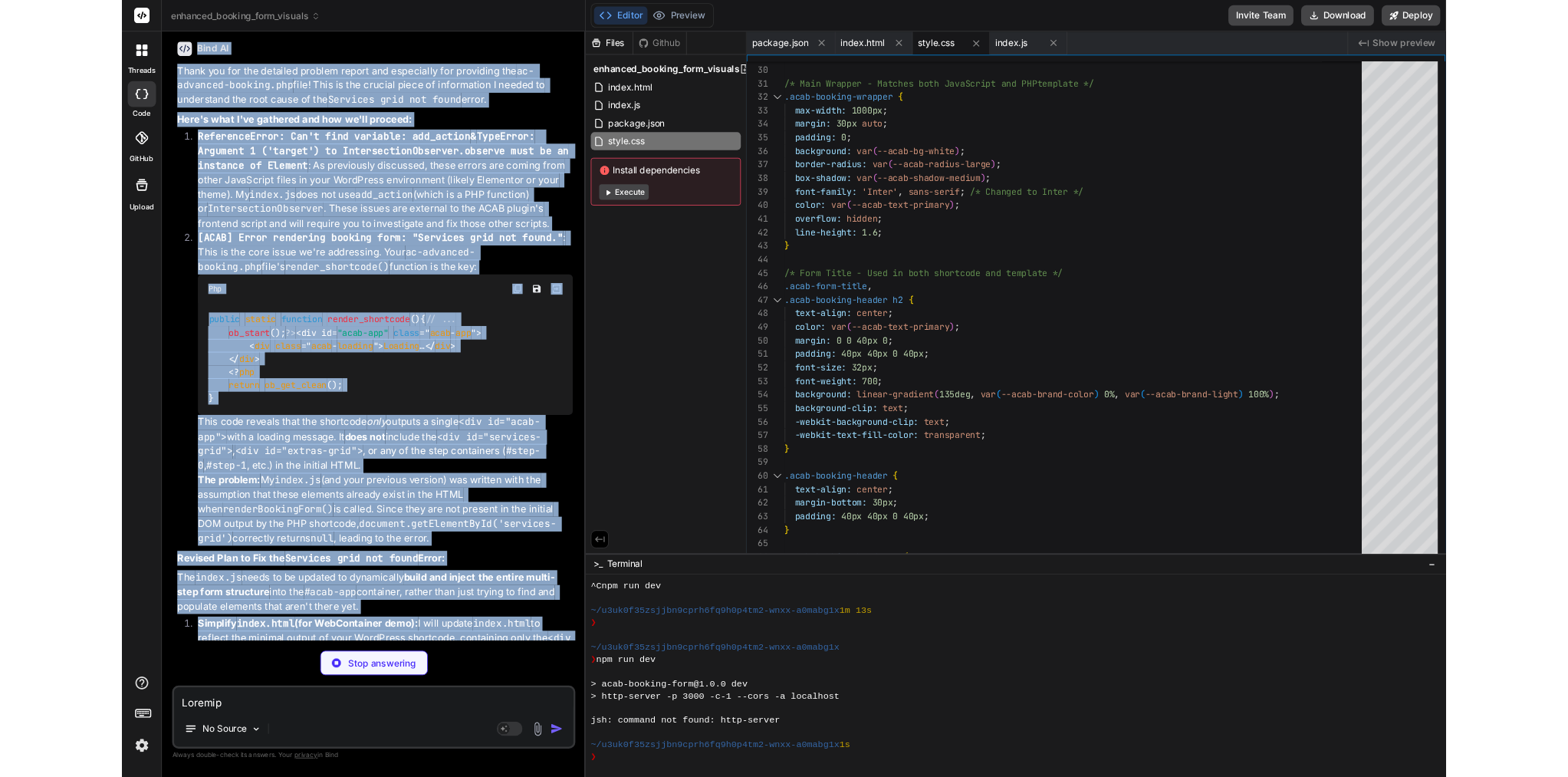
scroll to position [14541, 0]
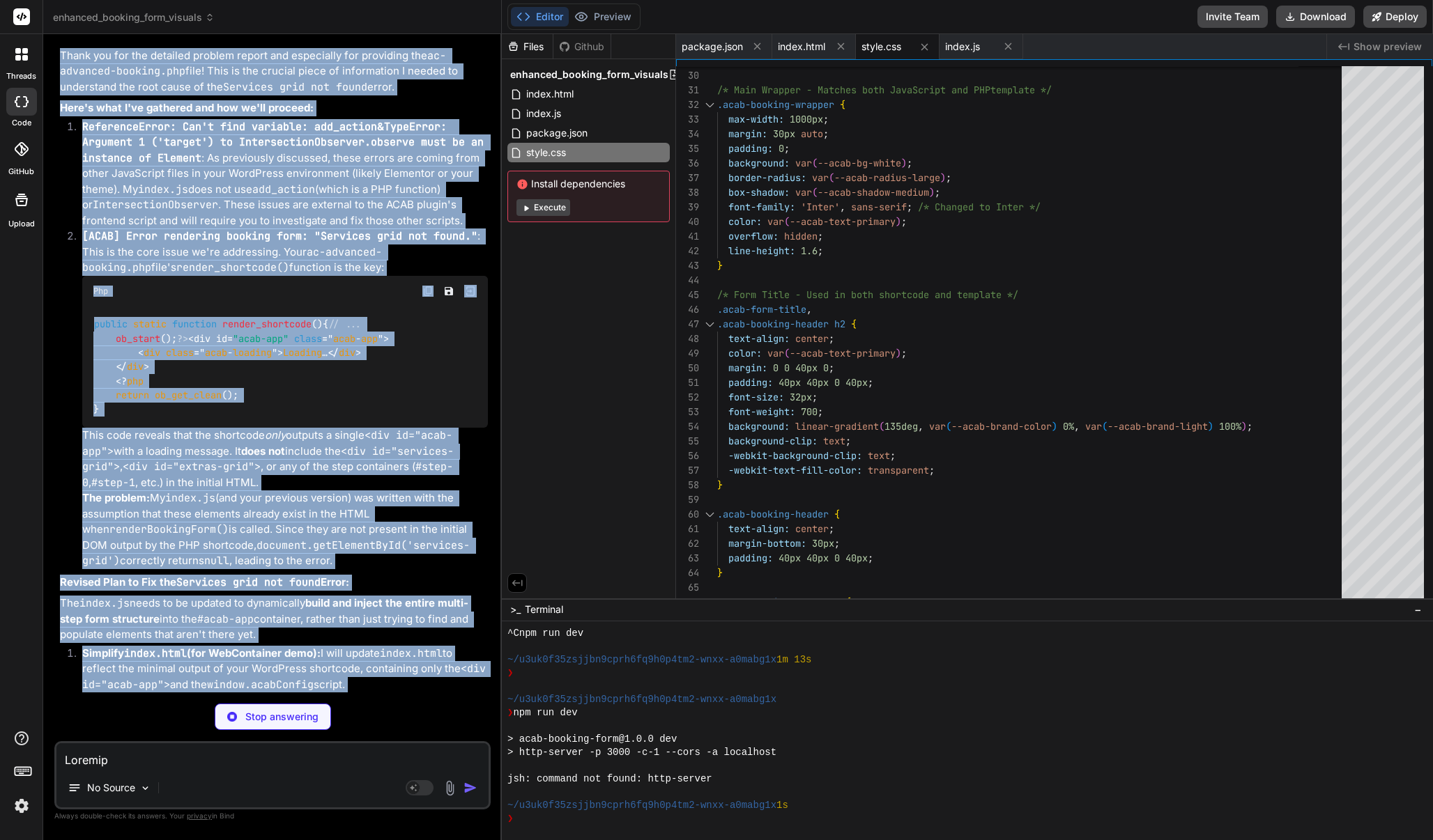
drag, startPoint x: 84, startPoint y: 110, endPoint x: 364, endPoint y: 664, distance: 620.7
click at [364, 664] on div "Bind AI Thank you for the detailed problem report and especially for providing …" at bounding box center [273, 528] width 428 height 1030
copy div "Bind AI Thank you for the detailed problem report and especially for providing …"
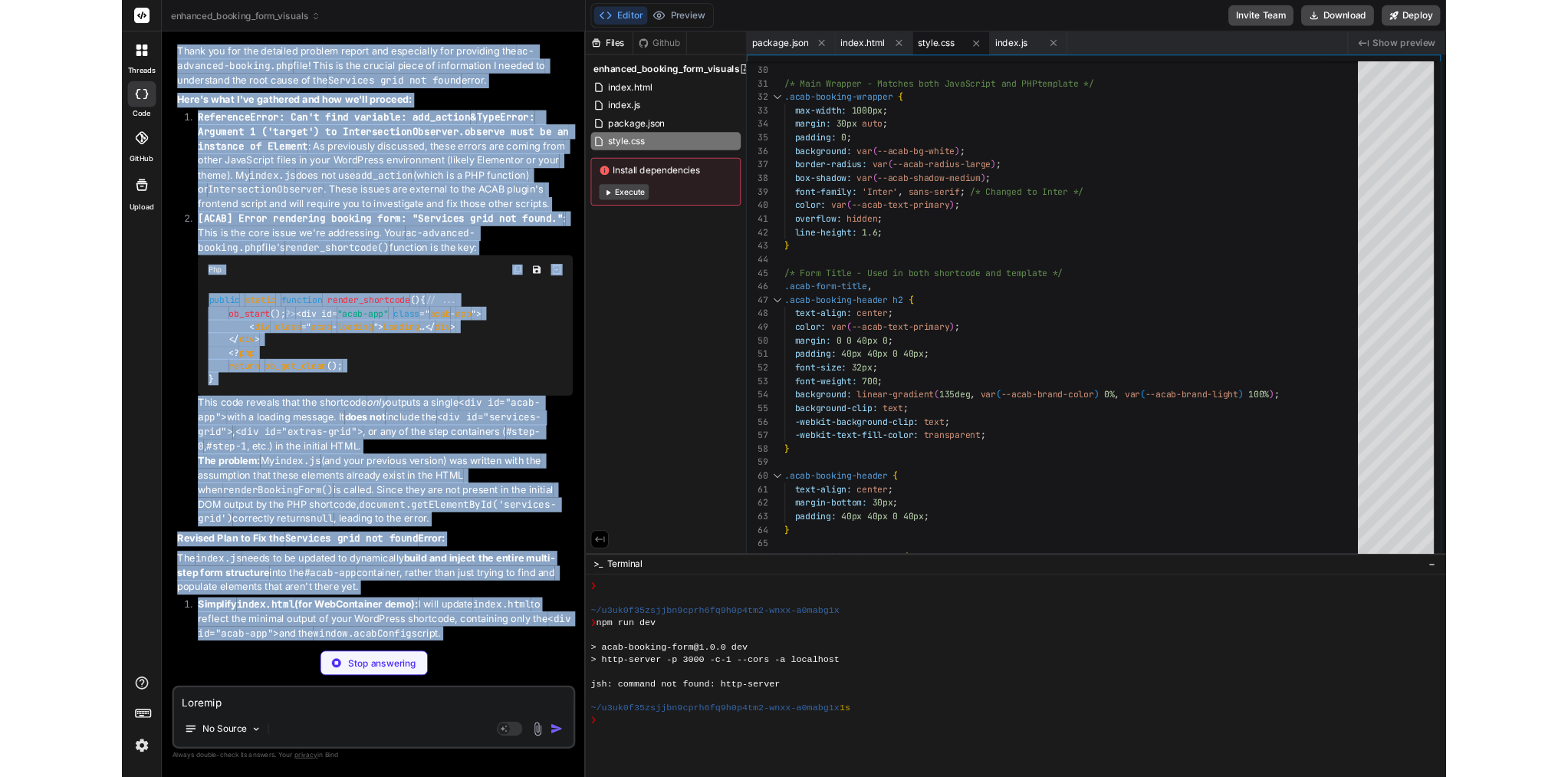
scroll to position [496, 0]
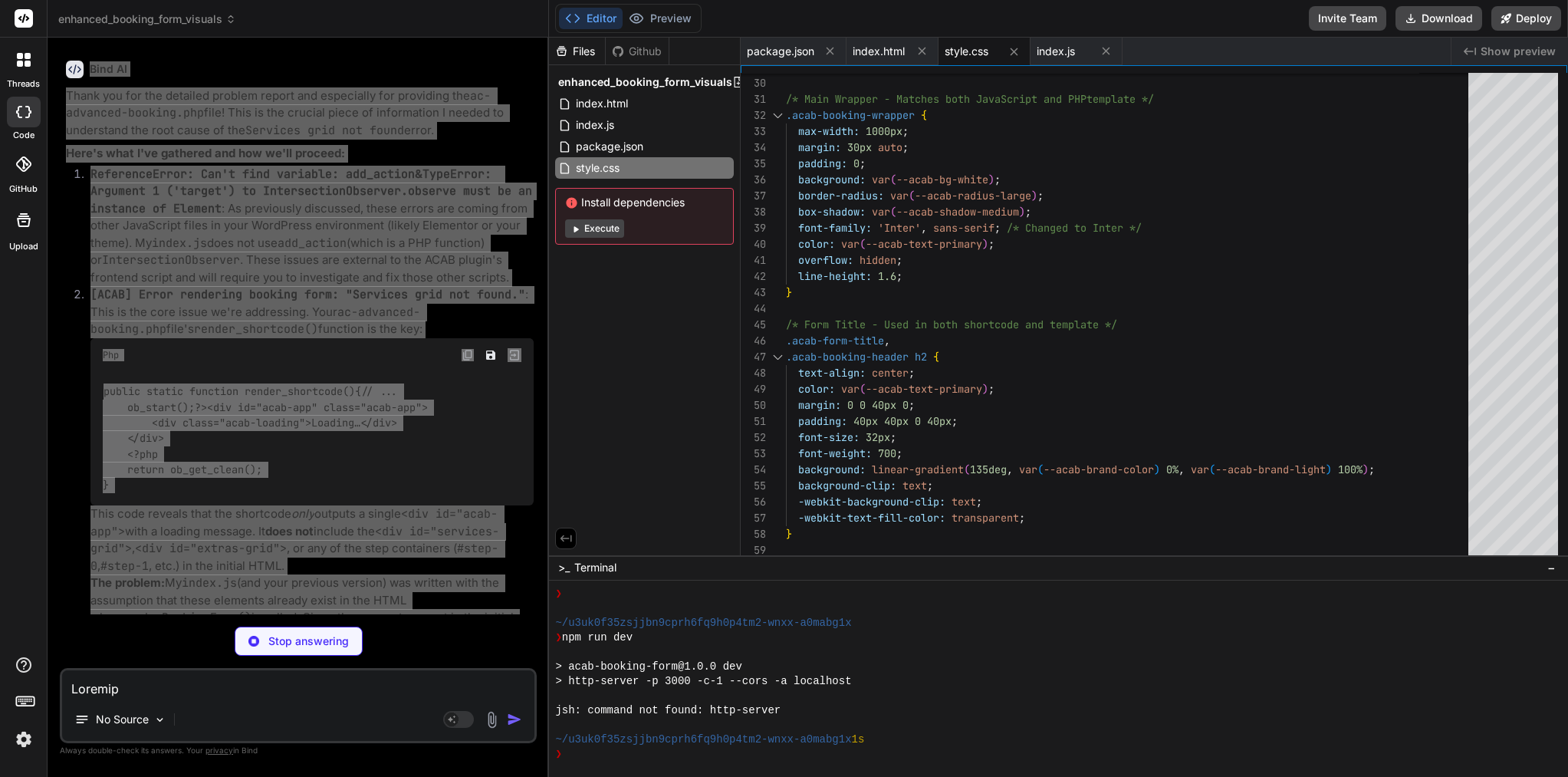
type textarea "x"
type textarea "messagesDiv.innerHTML = ''; } } })();"
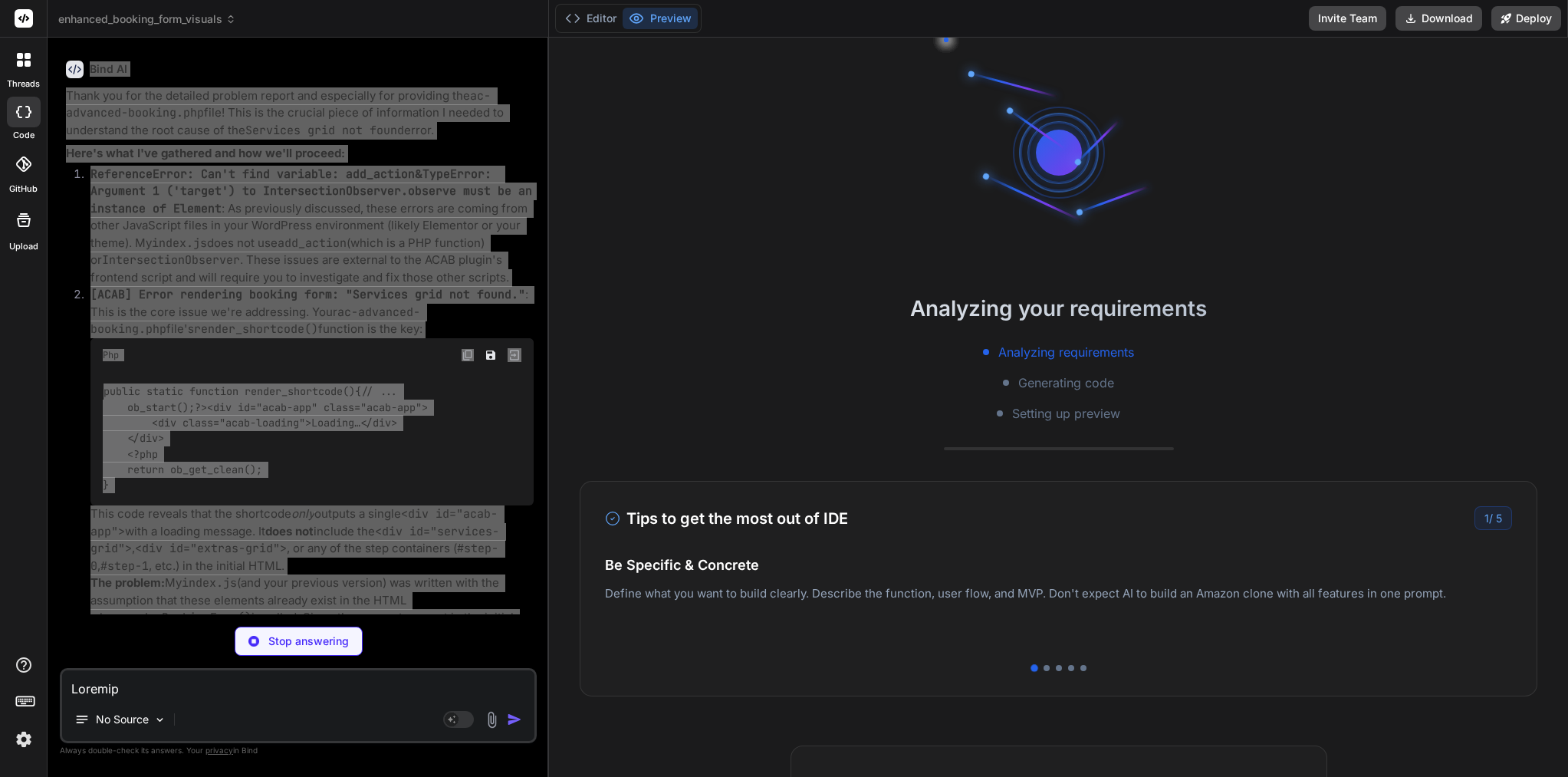
scroll to position [569, 0]
type textarea "x"
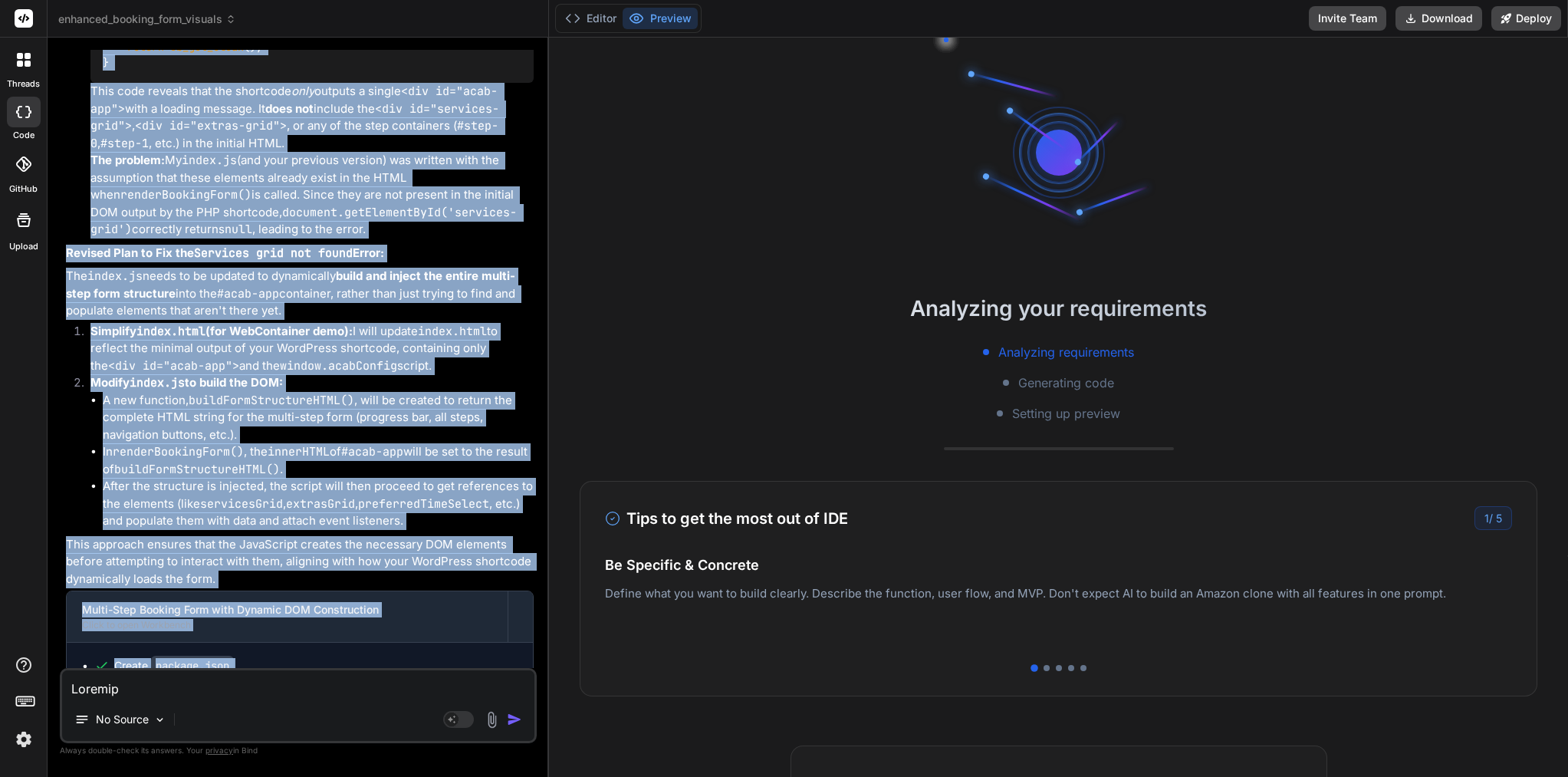
scroll to position [14962, 0]
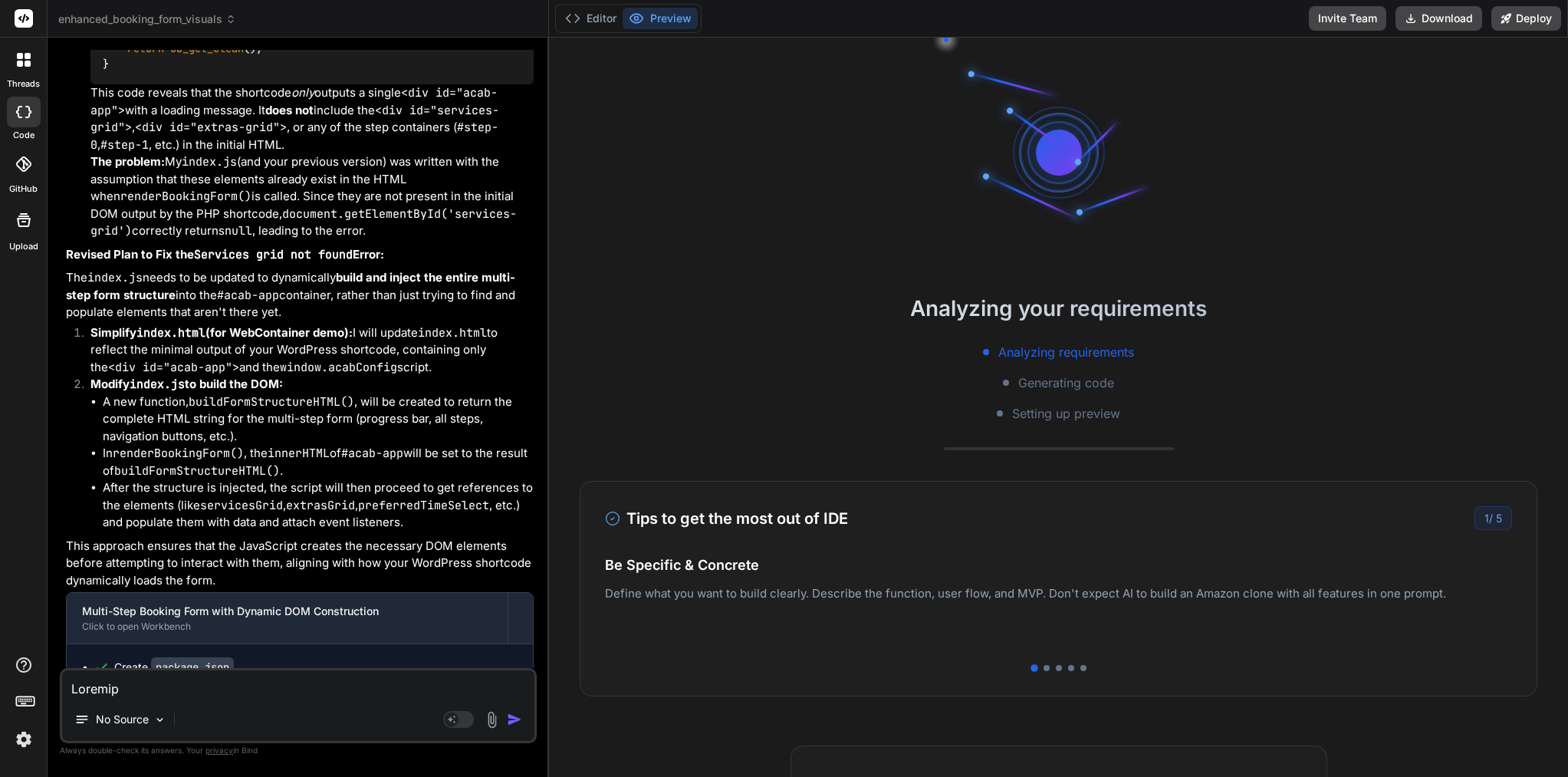
click at [603, 16] on button "Editor" at bounding box center [591, 18] width 64 height 22
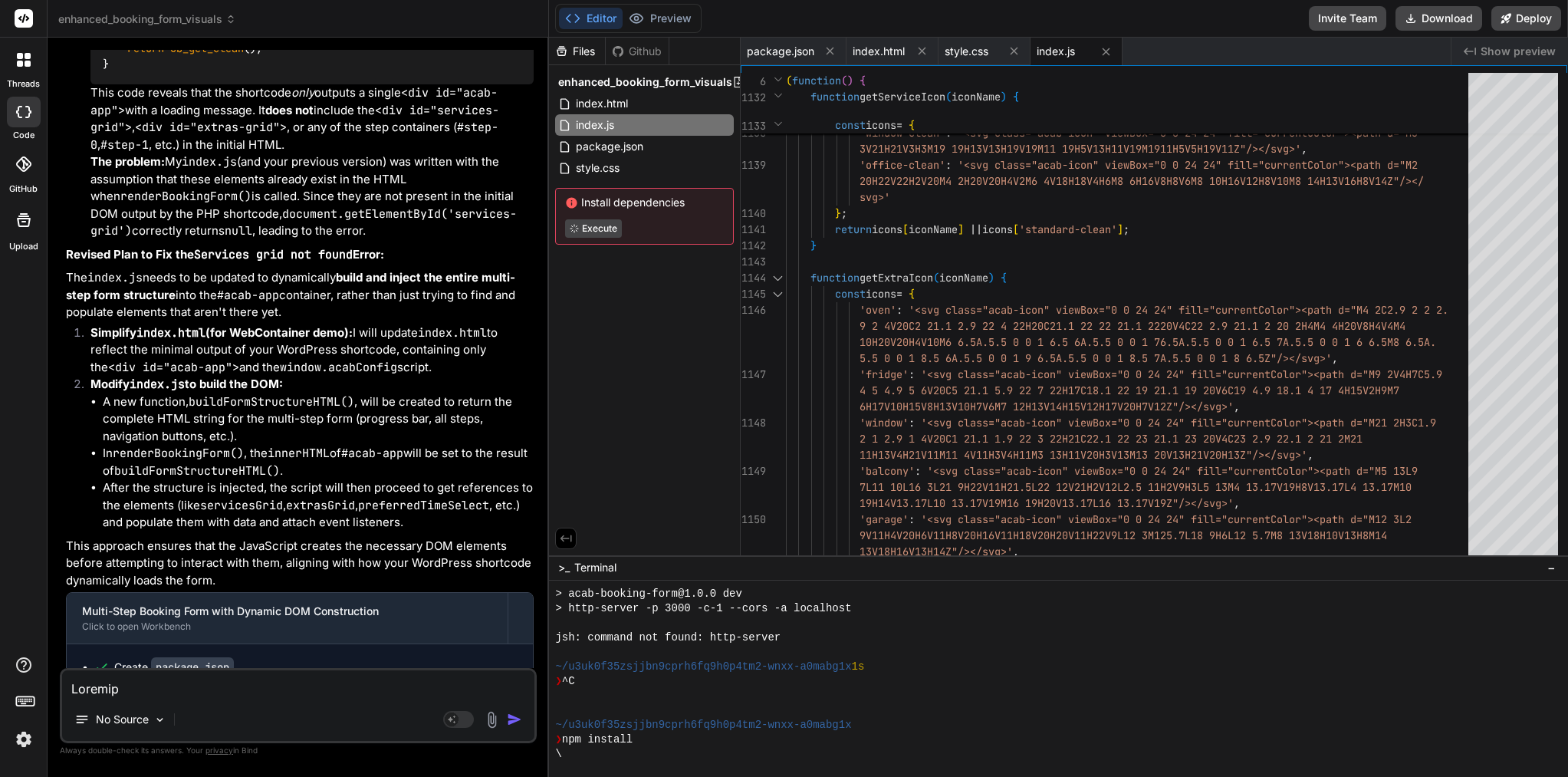
scroll to position [81, 0]
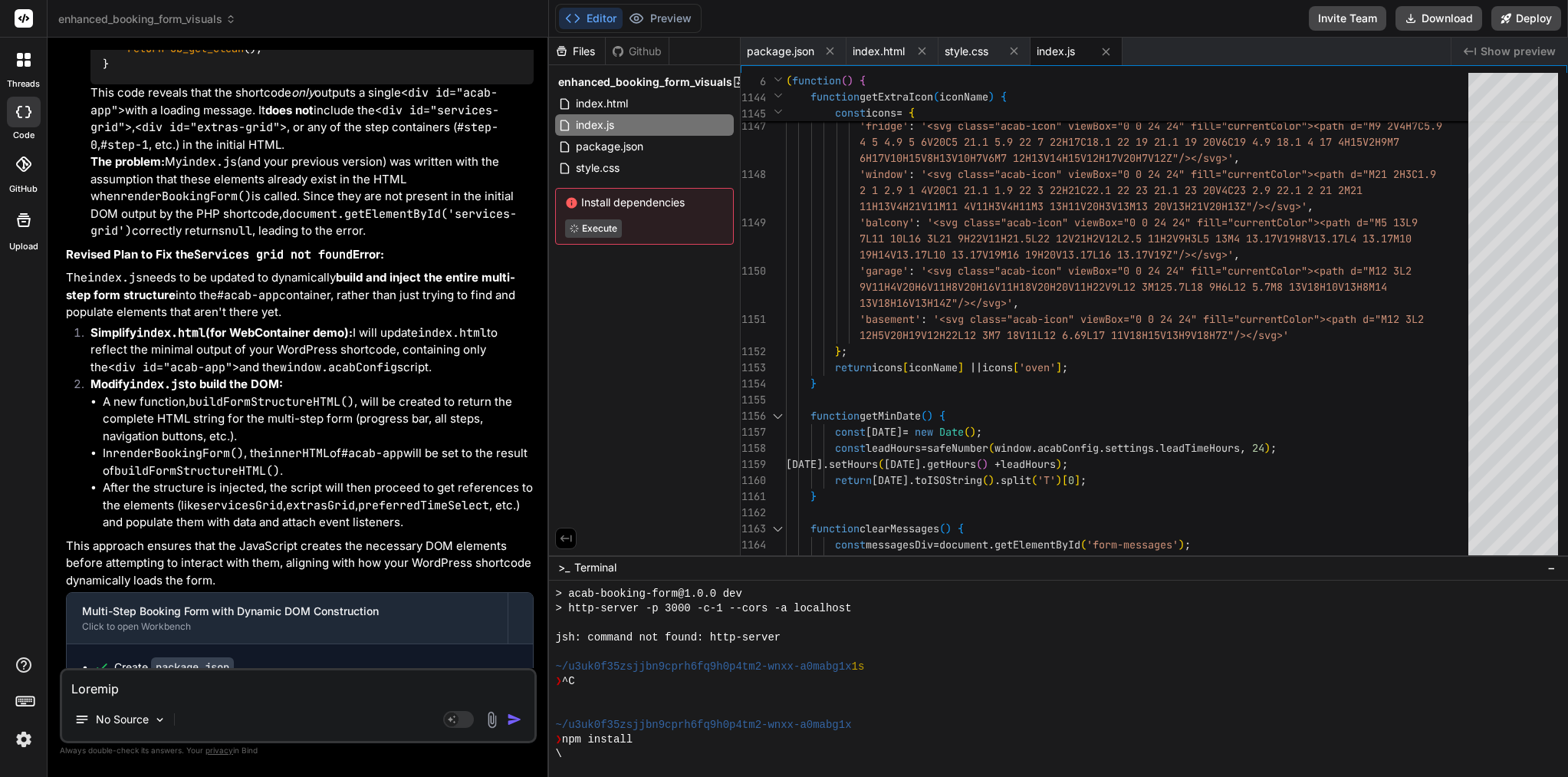
click at [951, 298] on span "13V18H16V13H14Z"/></svg>'" at bounding box center [937, 303] width 154 height 14
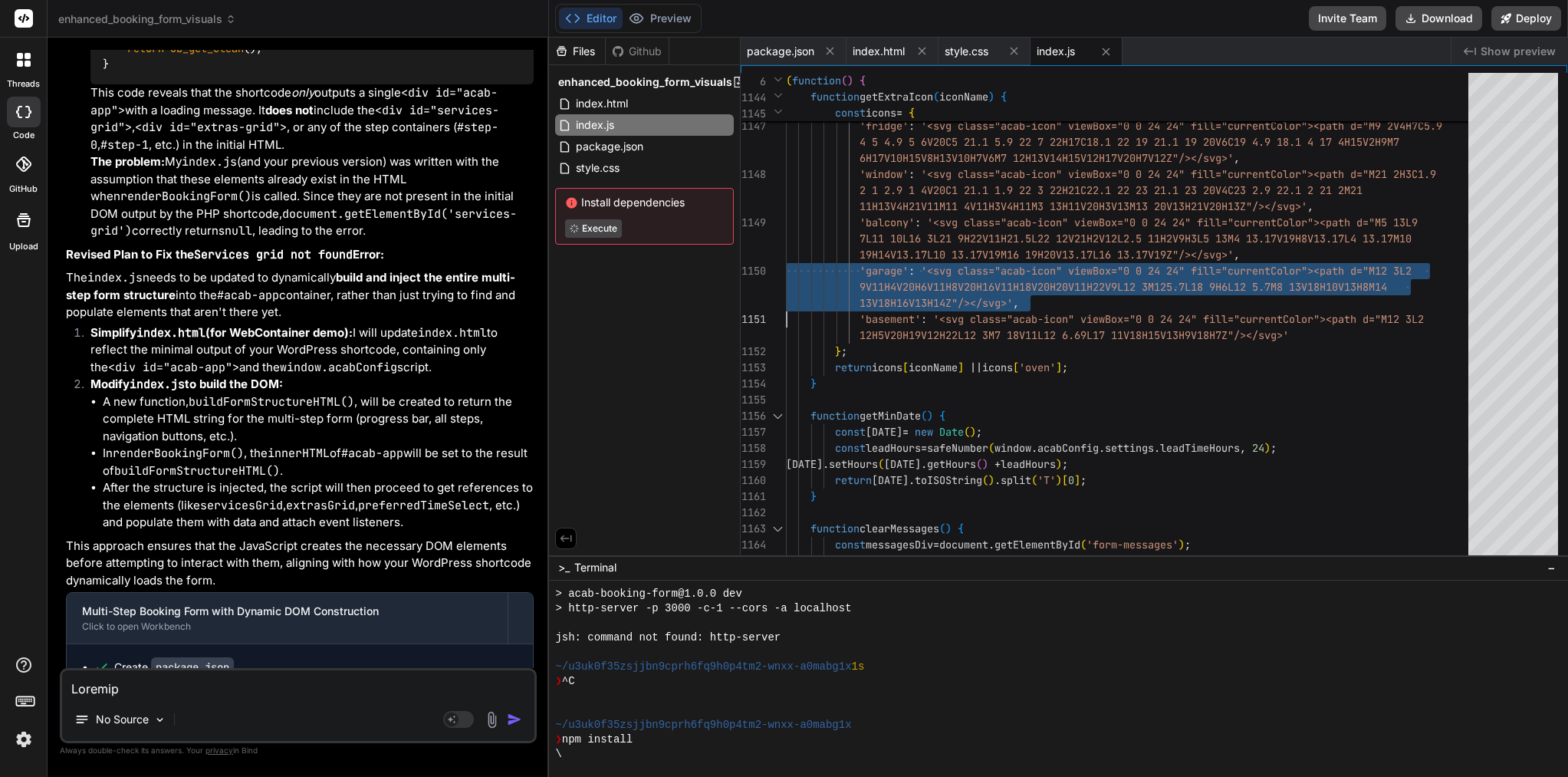
scroll to position [0, 0]
type textarea "/** * ACAB Frontend JavaScript - Enhanced with Clean Config Validation & Modern…"
click at [951, 298] on span "13V18H16V13H14Z"/></svg>'" at bounding box center [937, 303] width 154 height 14
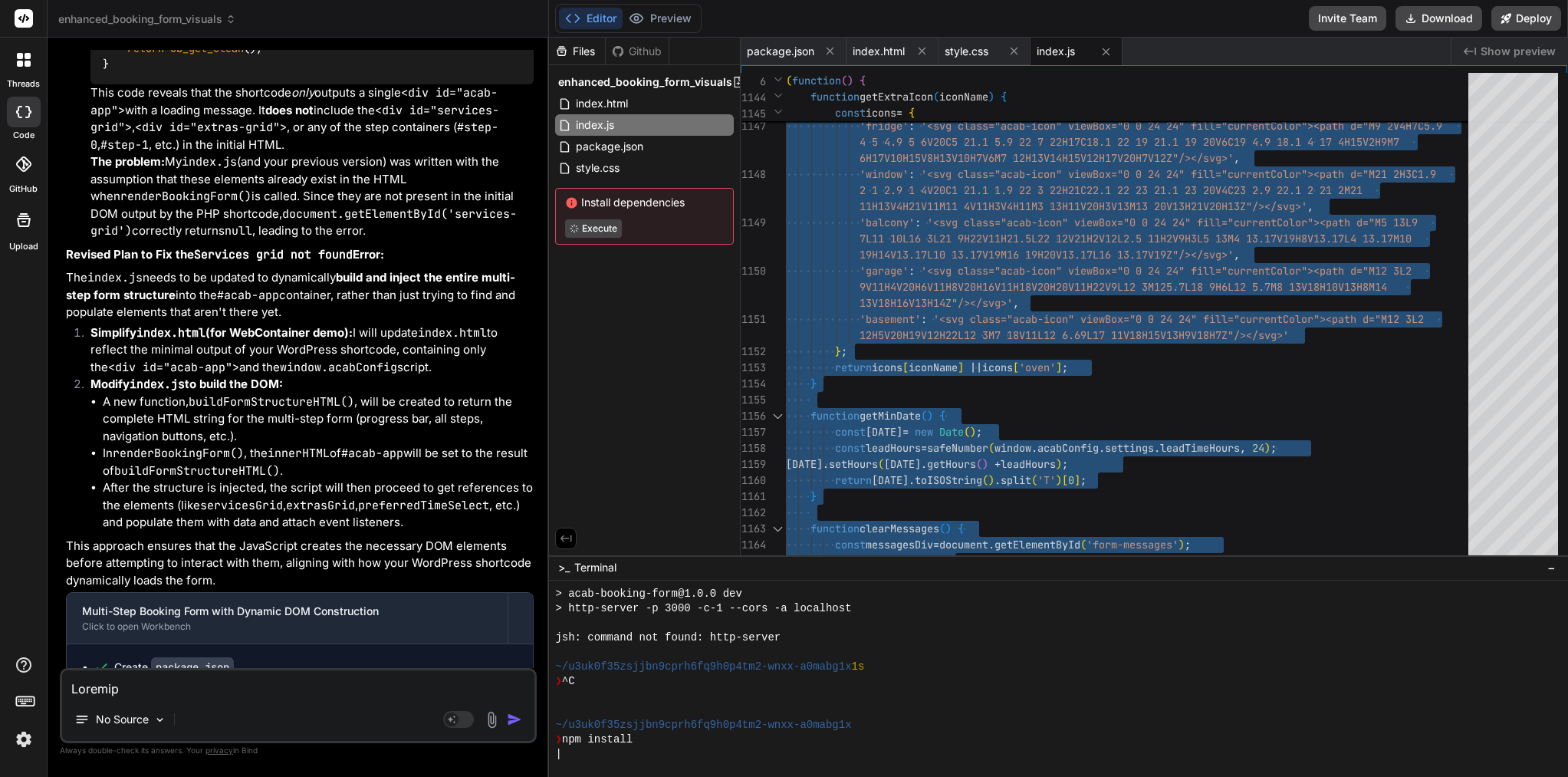
type textarea "x"
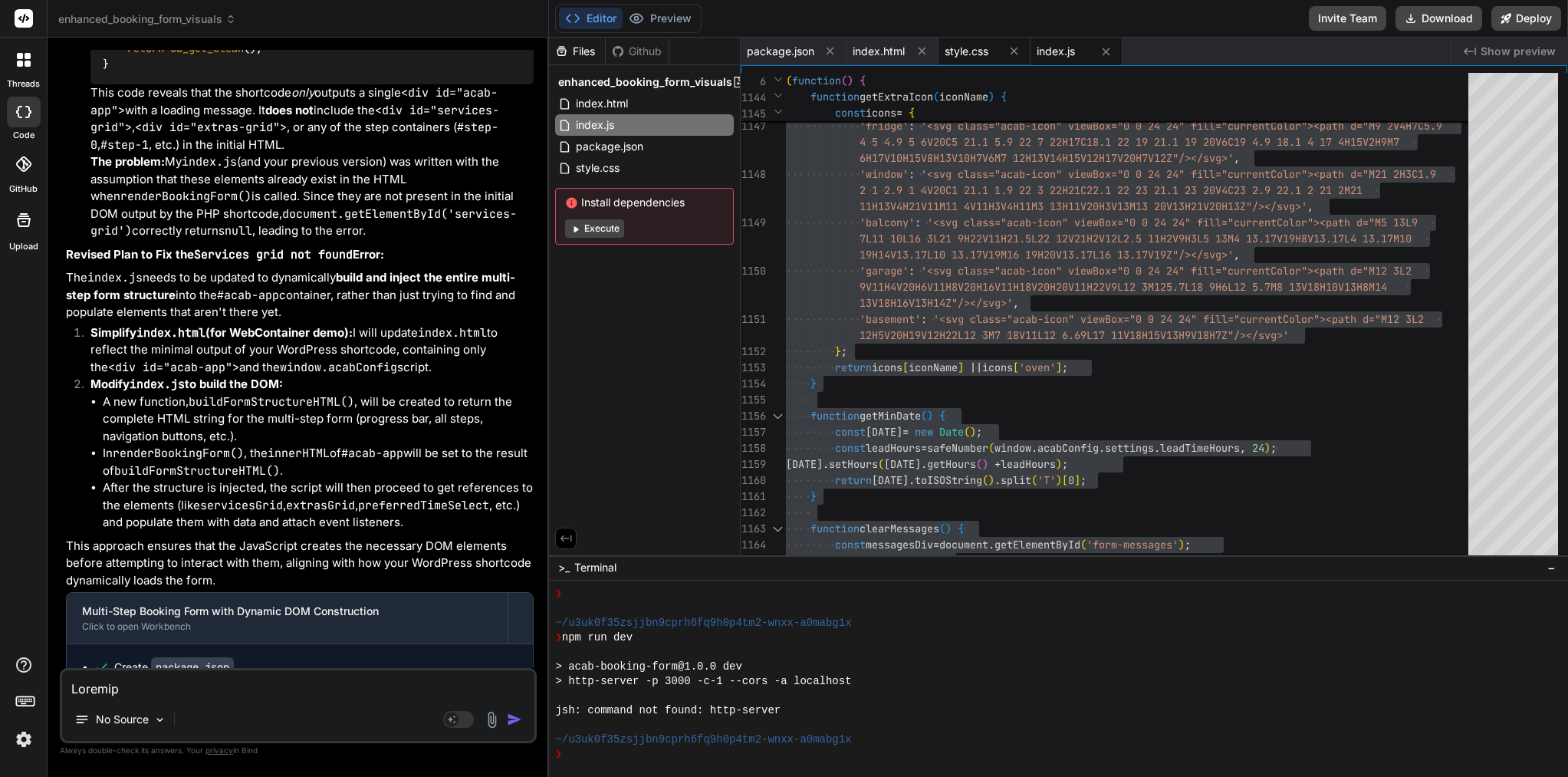
click at [986, 53] on span "style.css" at bounding box center [966, 52] width 44 height 15
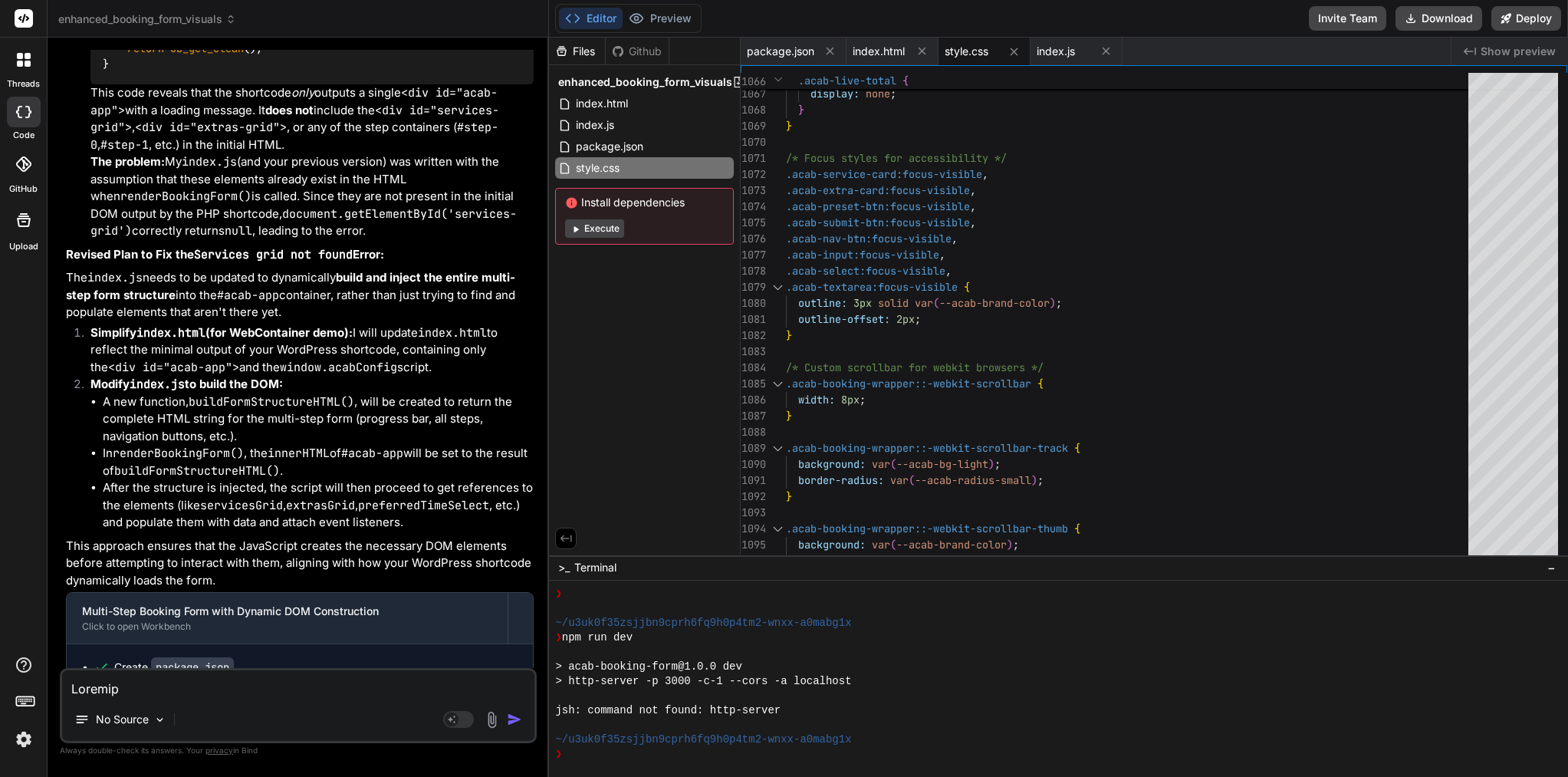
click at [877, 243] on span ".acab-nav-btn:focus-visible" at bounding box center [868, 238] width 166 height 14
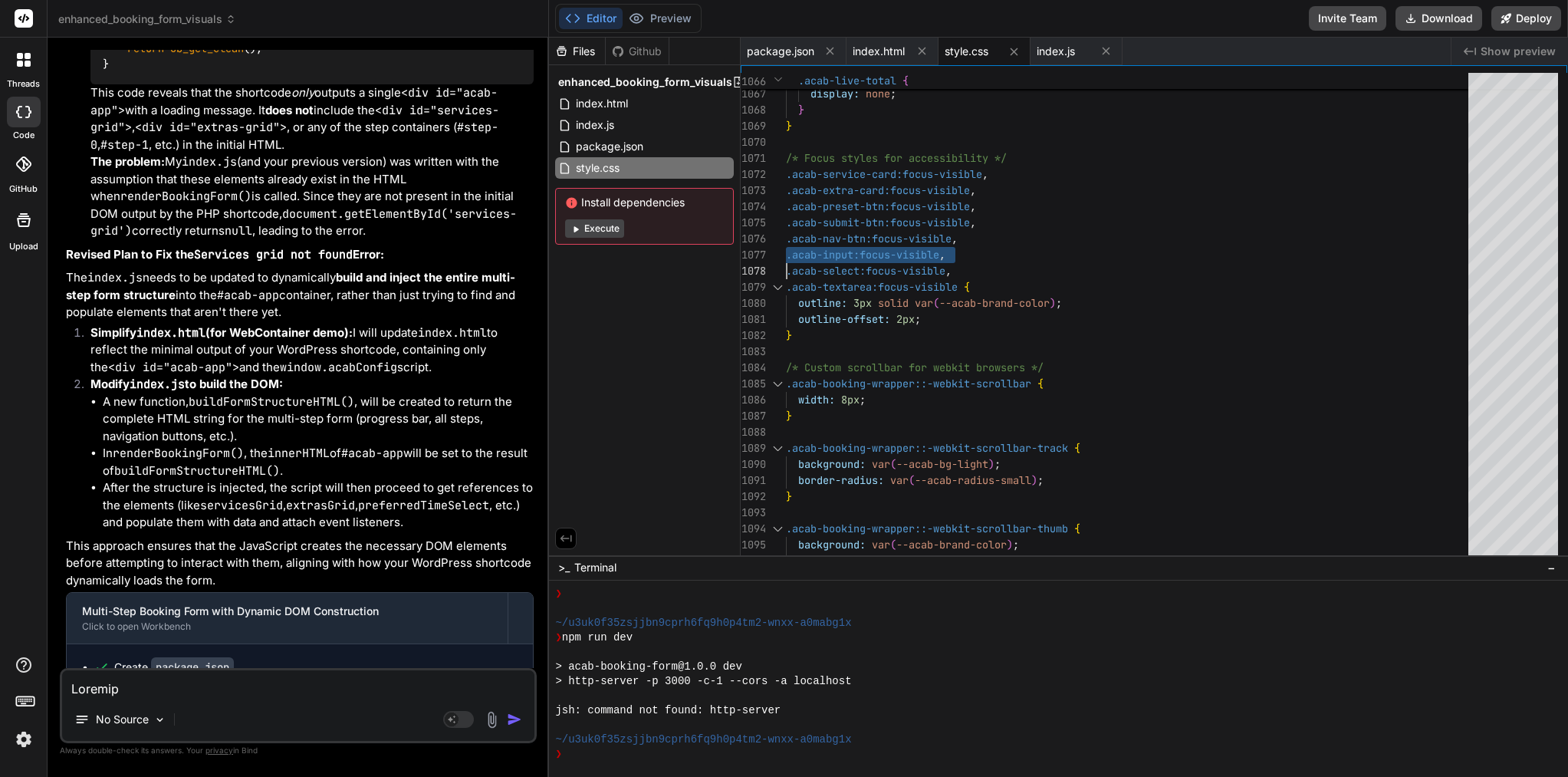
scroll to position [0, 0]
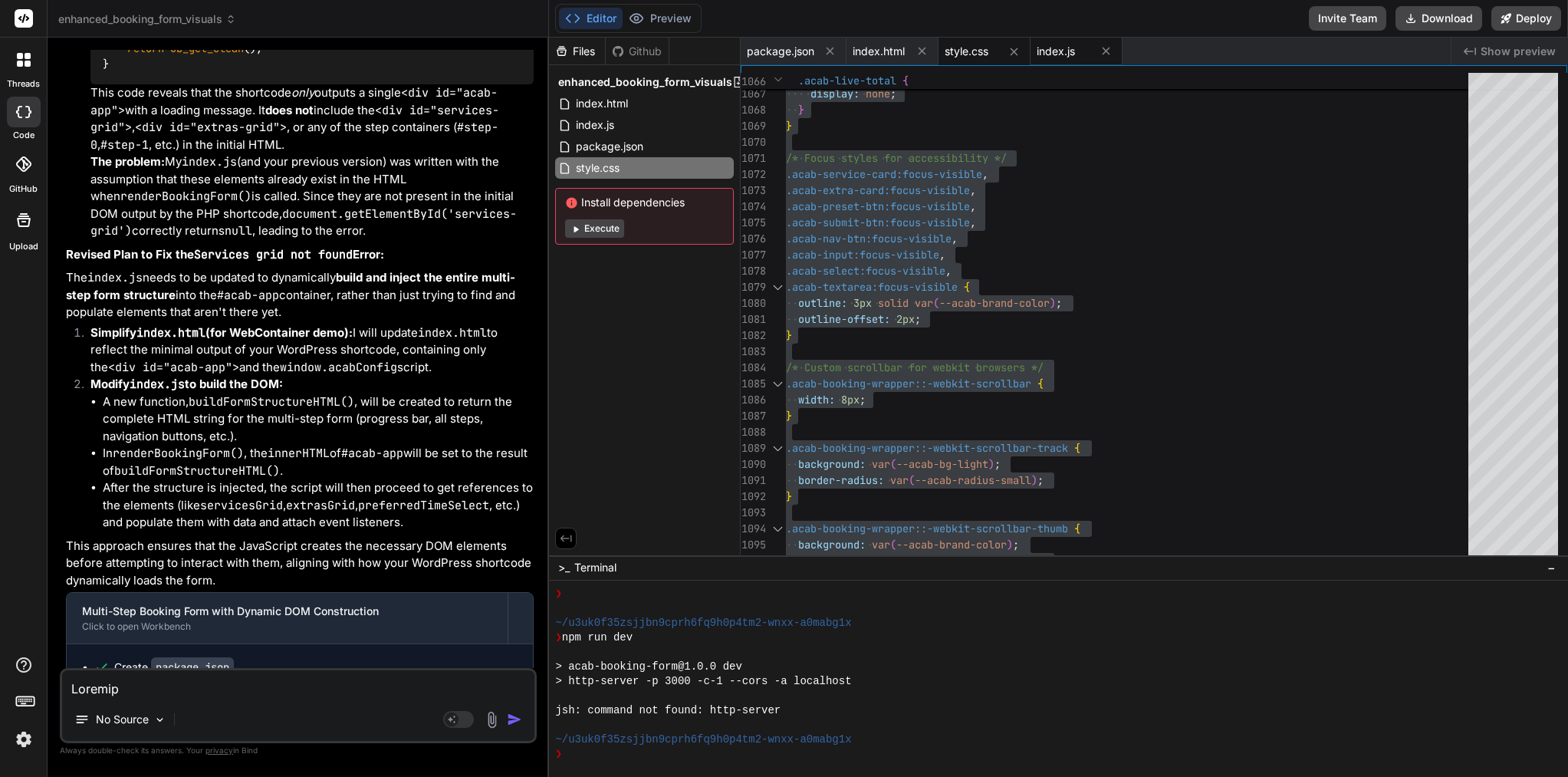
click at [1058, 51] on span "index.js" at bounding box center [1056, 52] width 38 height 15
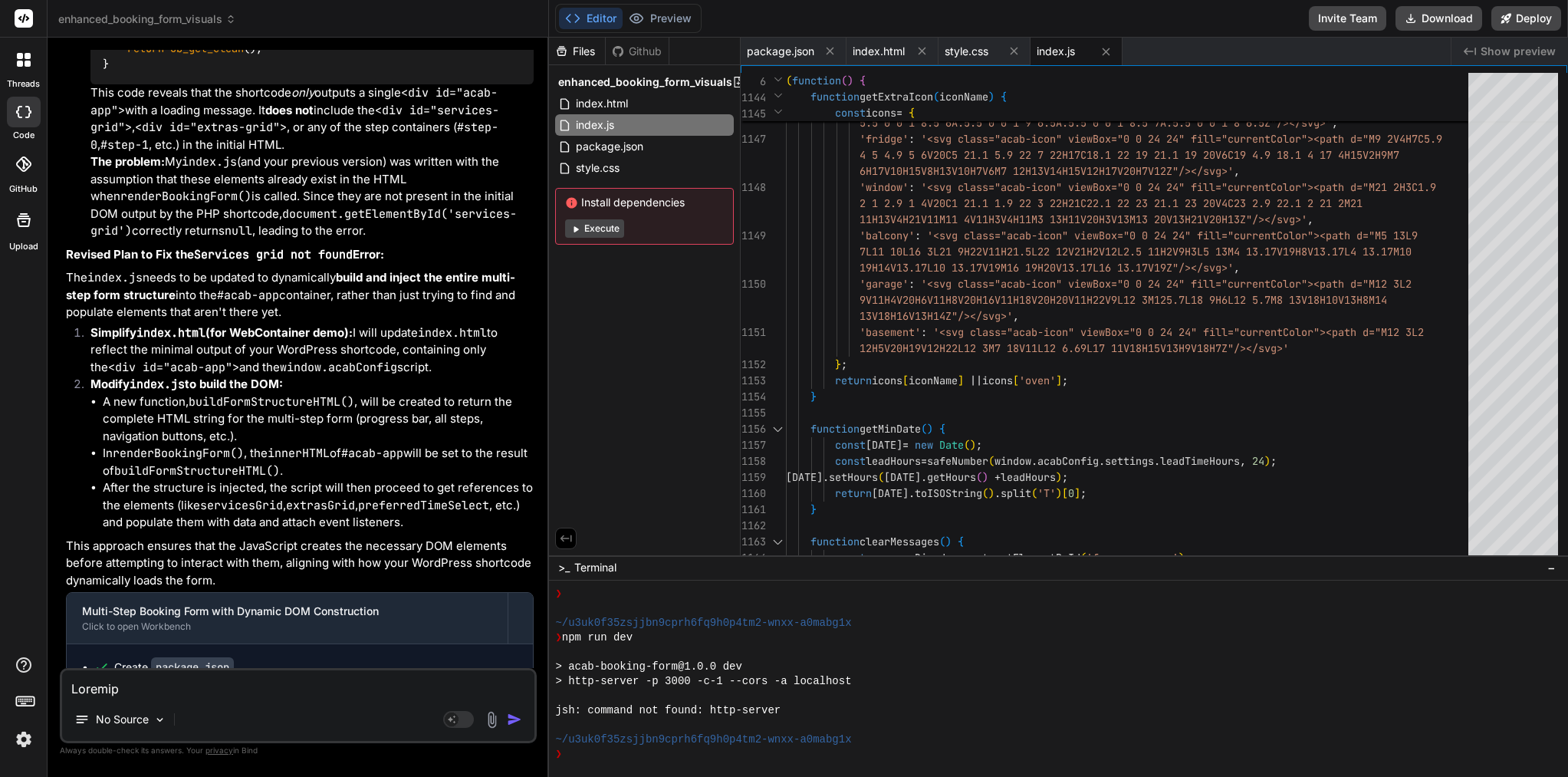
scroll to position [81, 0]
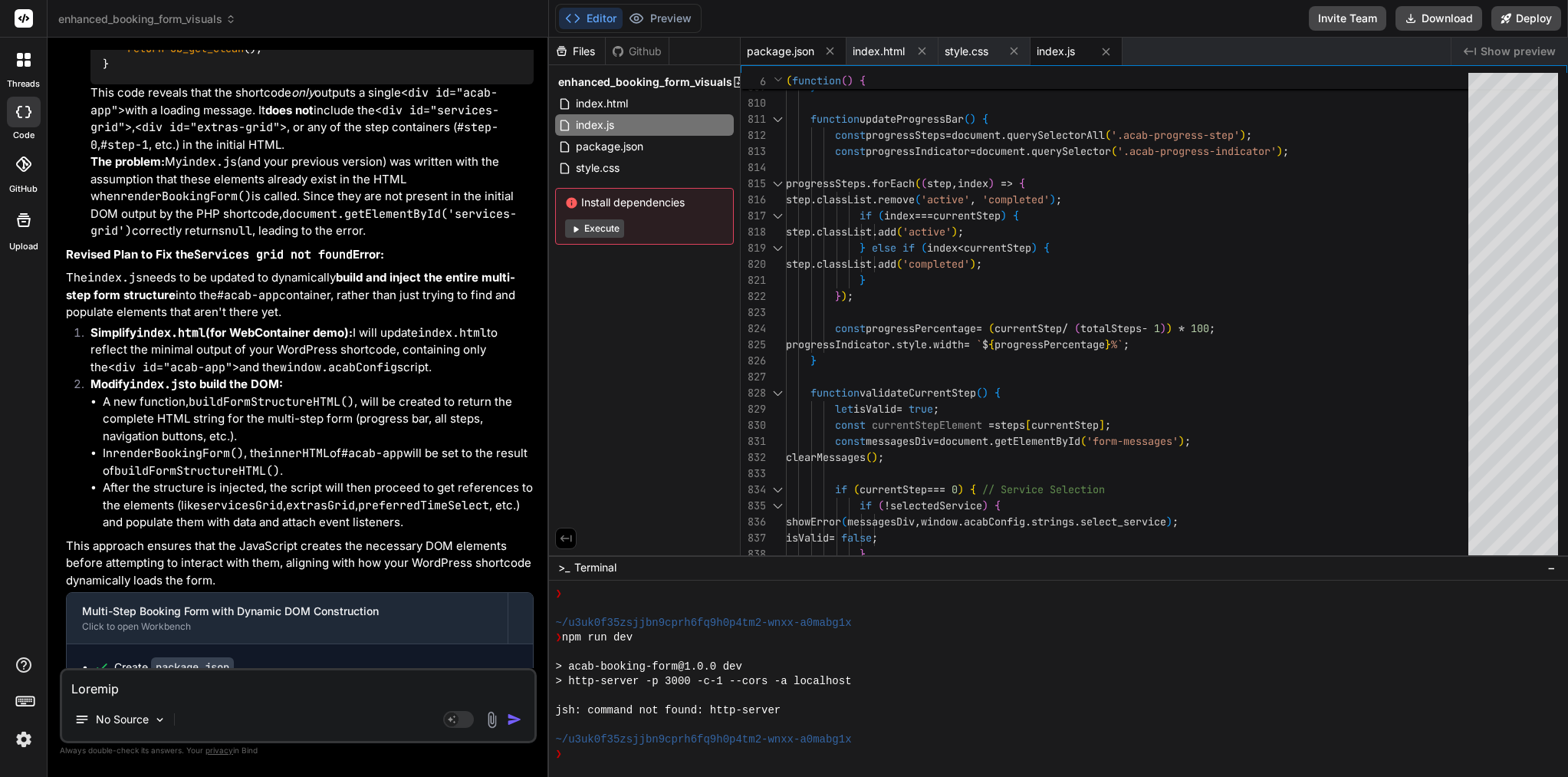
click at [787, 57] on span "package.json" at bounding box center [780, 52] width 67 height 15
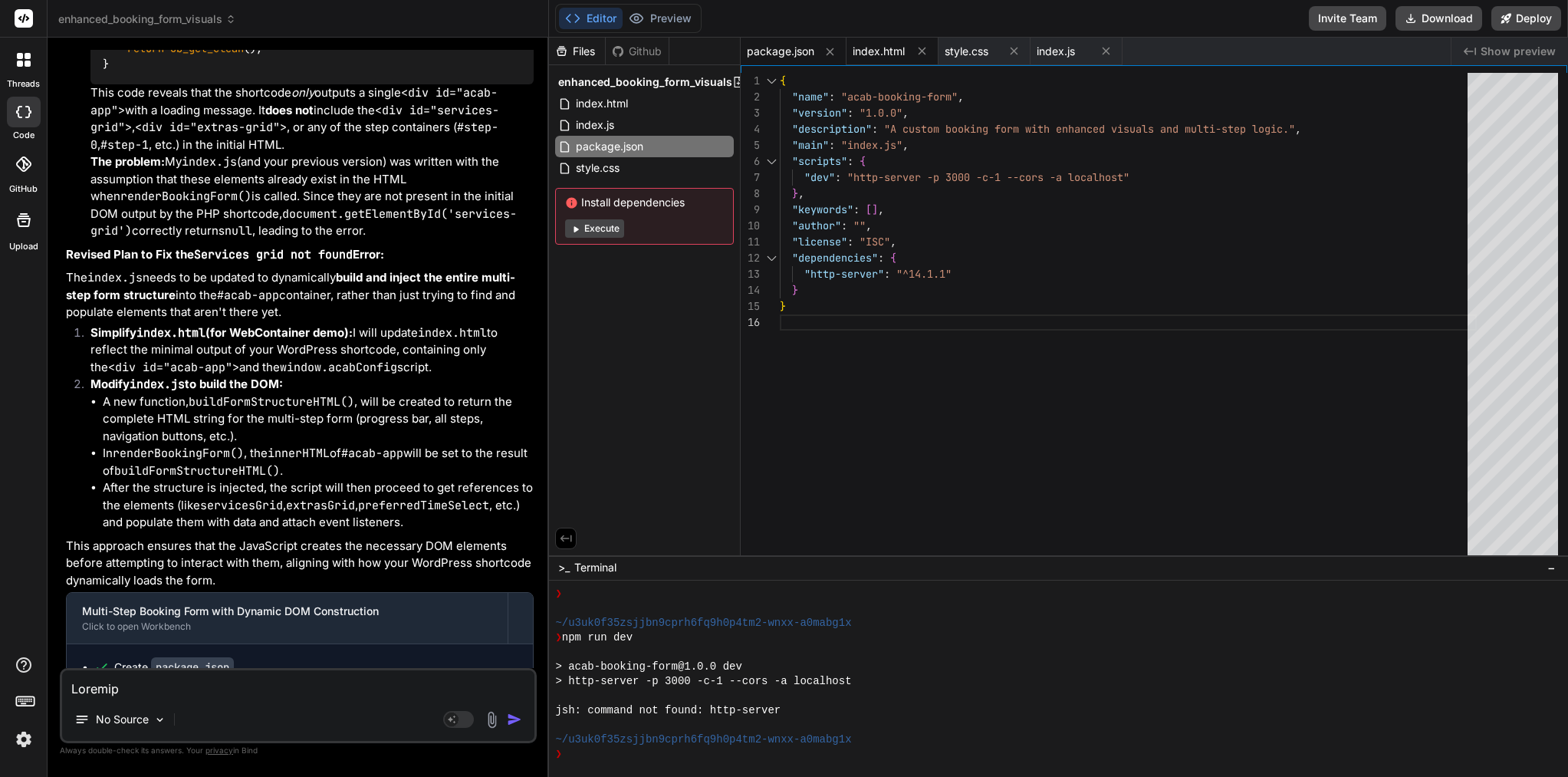
click at [896, 49] on span "index.html" at bounding box center [879, 52] width 52 height 15
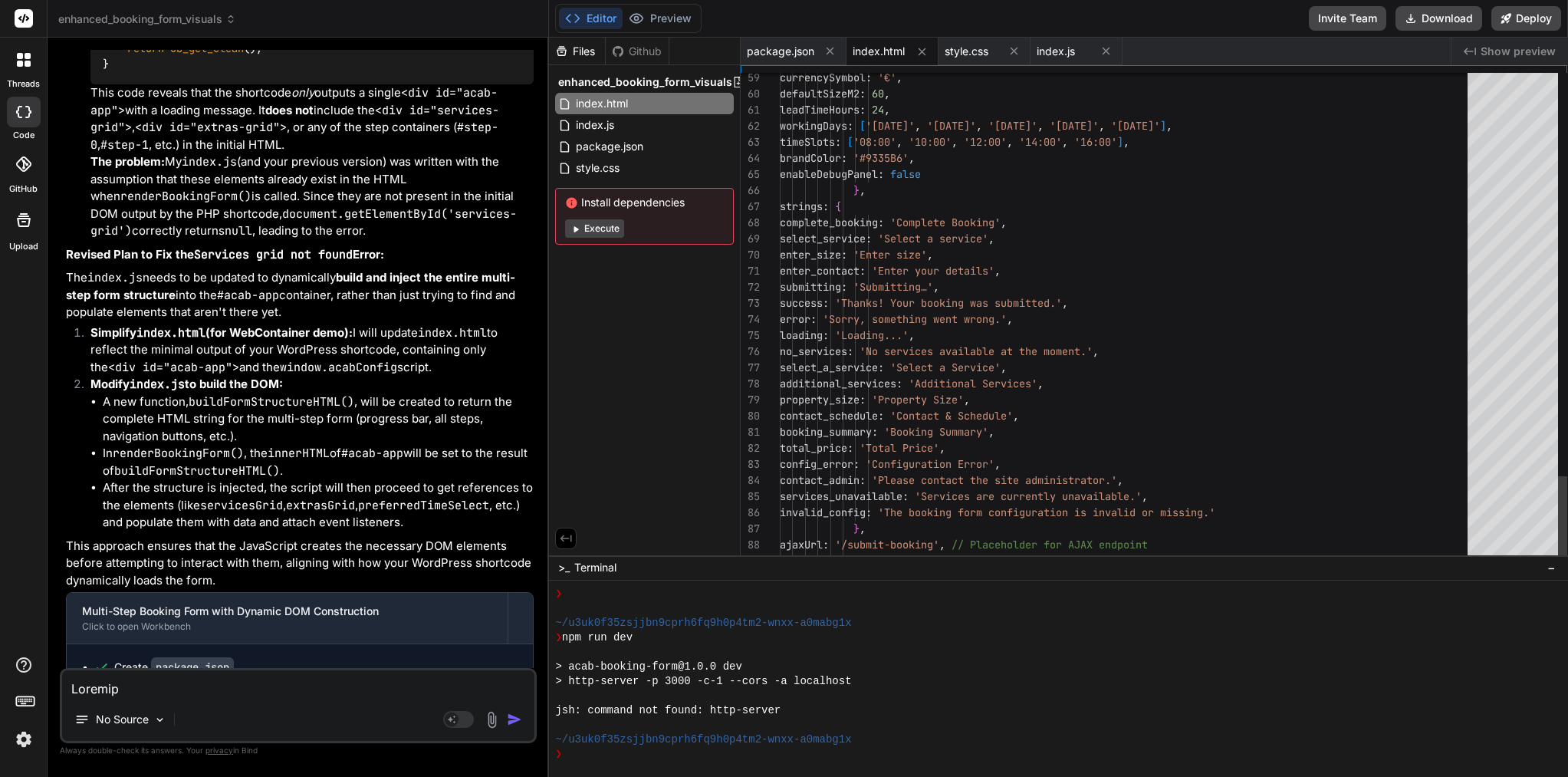
scroll to position [65, 0]
click at [1065, 55] on span "index.js" at bounding box center [1056, 52] width 38 height 15
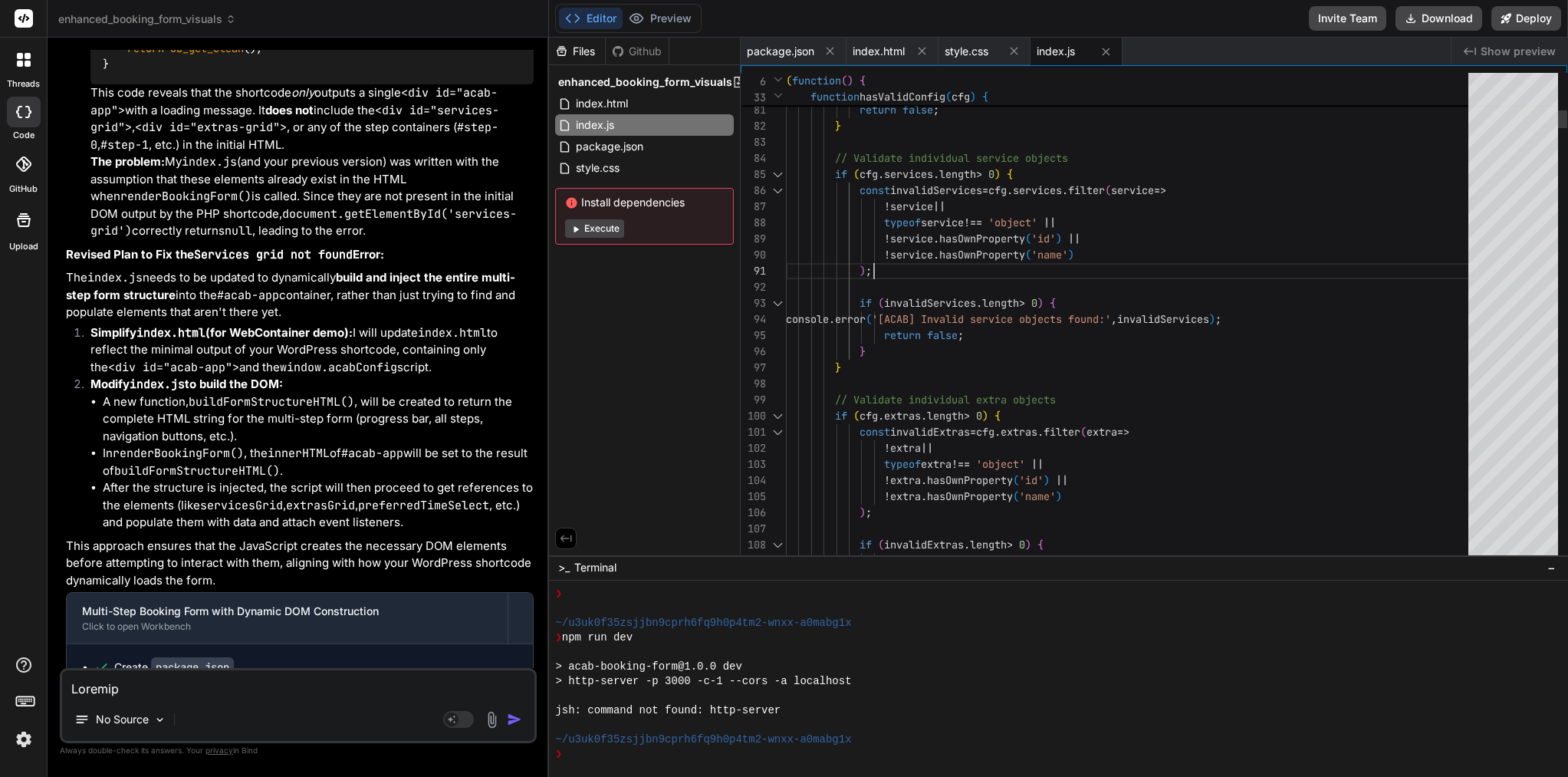
click at [914, 264] on div ") ;" at bounding box center [1132, 271] width 691 height 16
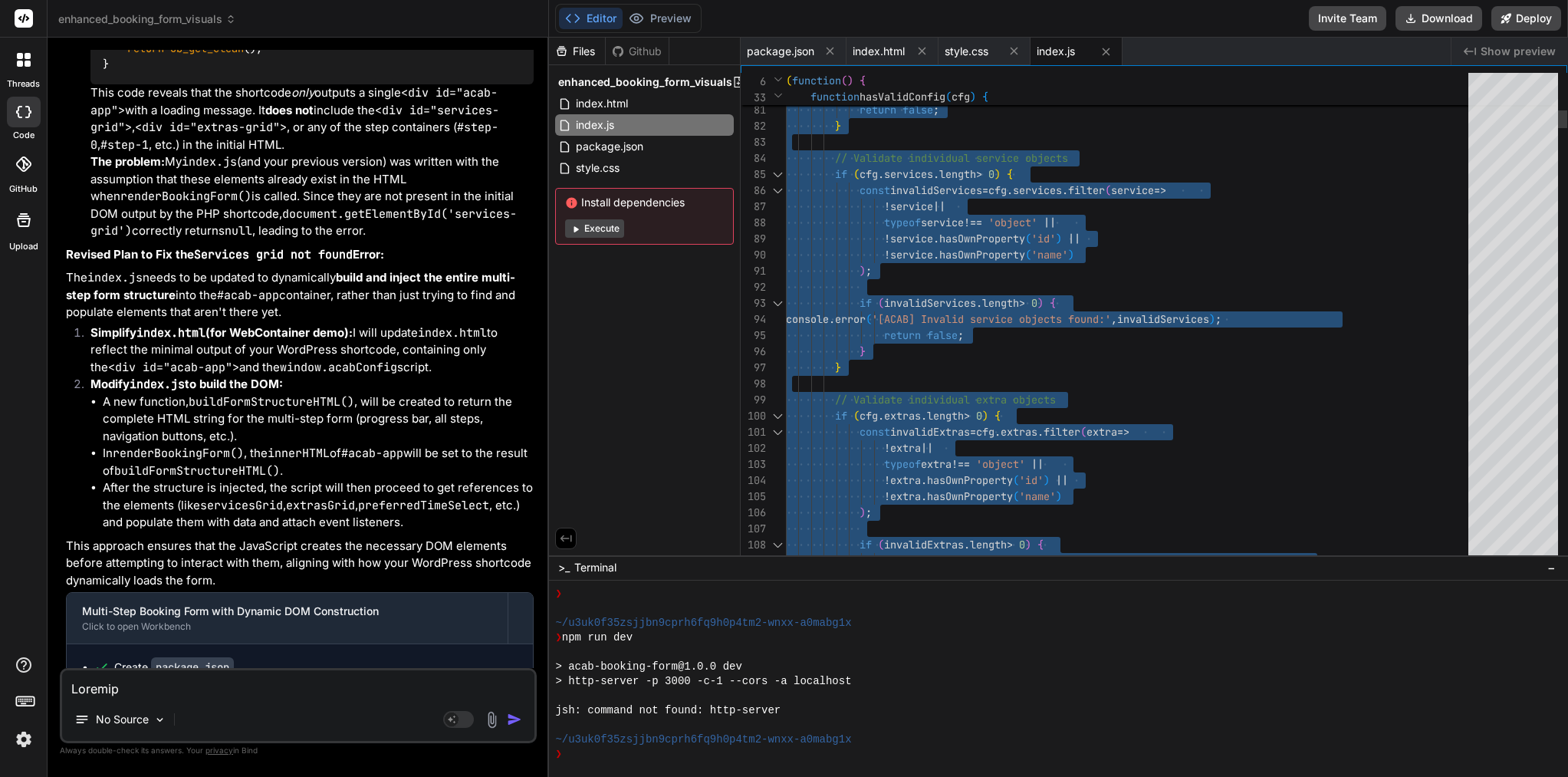
click at [914, 264] on div ") ;" at bounding box center [1132, 271] width 691 height 16
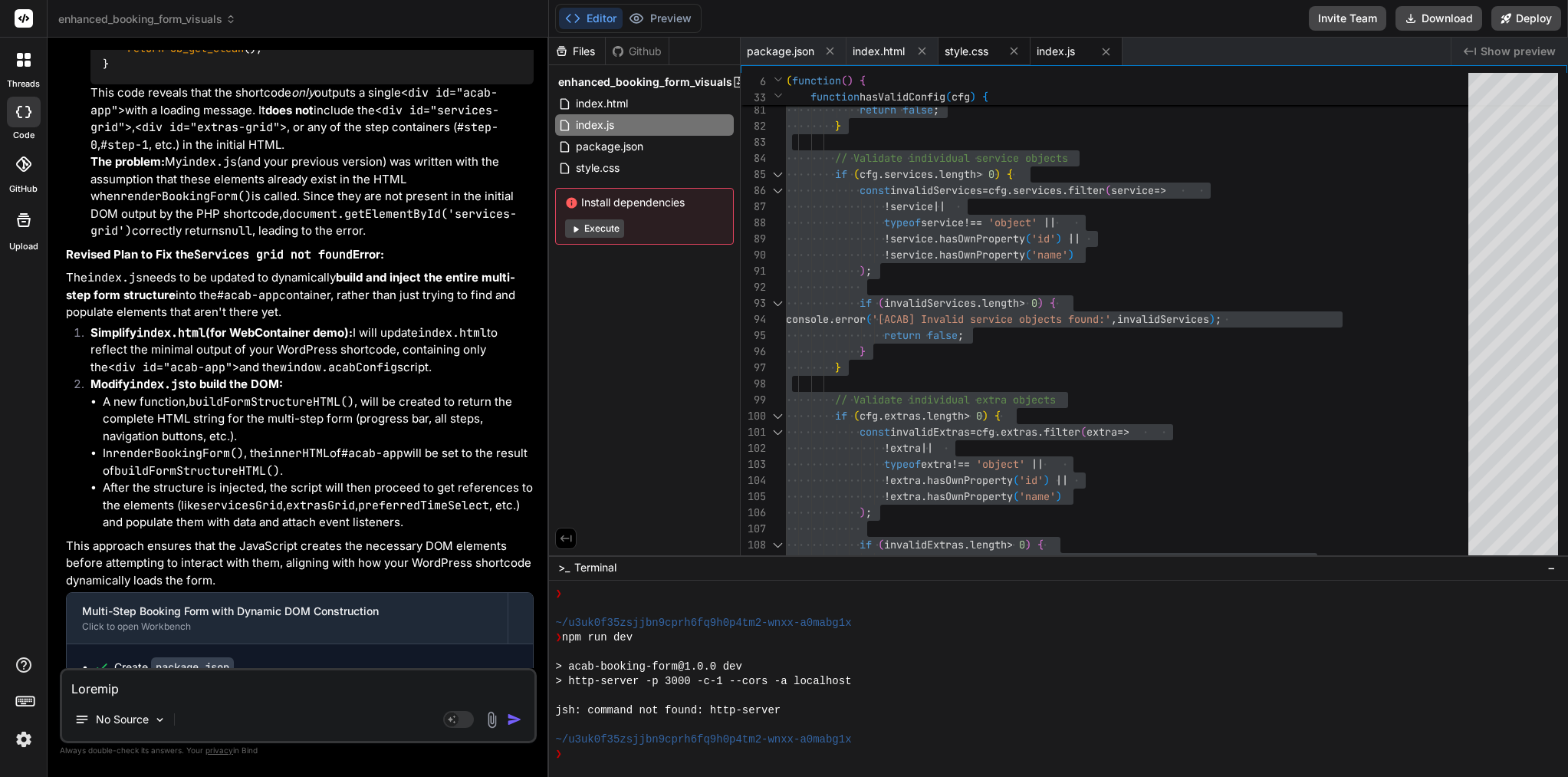
click at [971, 59] on div "style.css" at bounding box center [984, 51] width 92 height 27
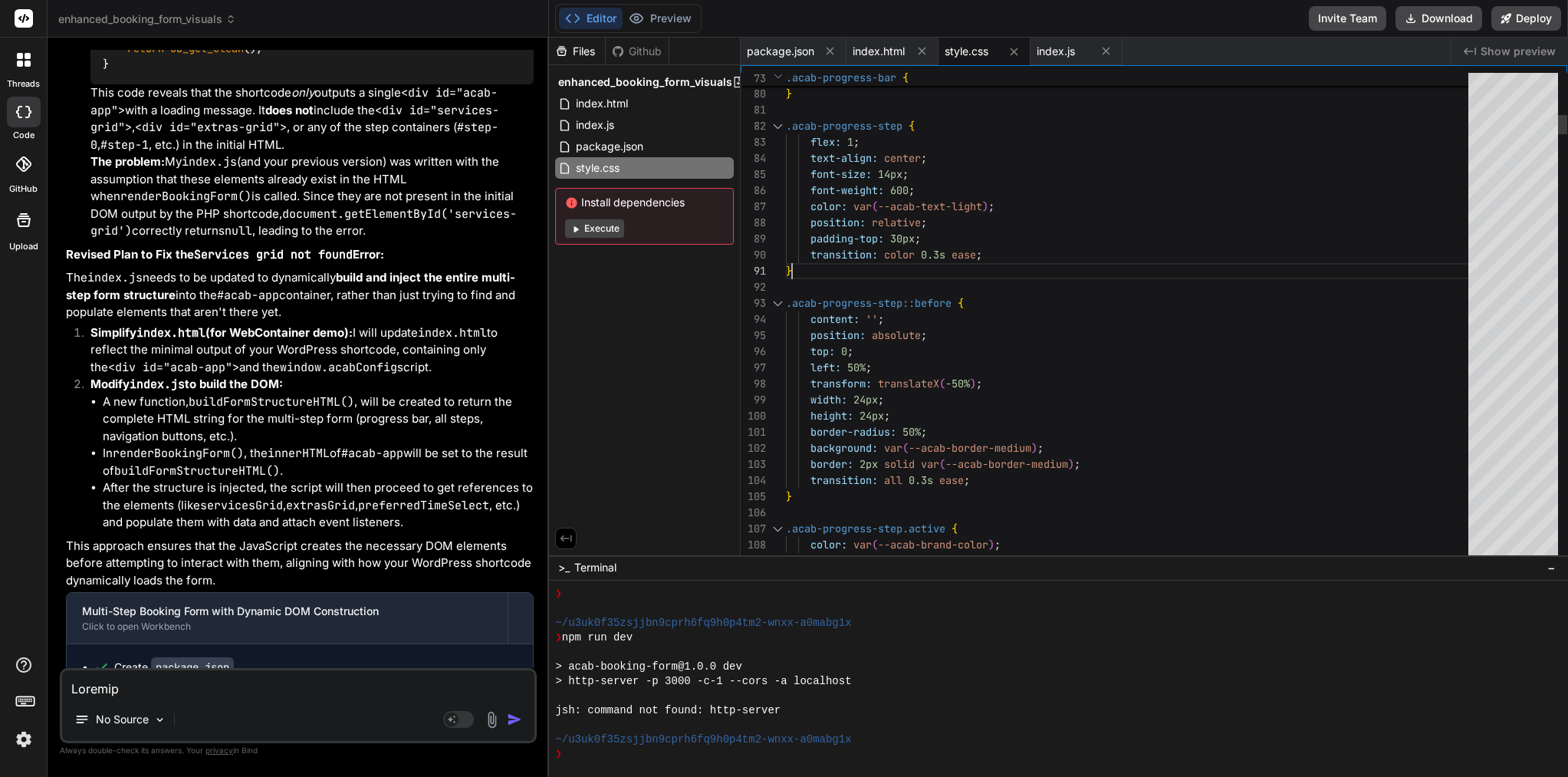
click at [890, 266] on div "}" at bounding box center [1132, 271] width 691 height 16
type textarea ":root { --acab-brand-color: #9335B6; --acab-brand-light: #B085F5; --acab-brand-…"
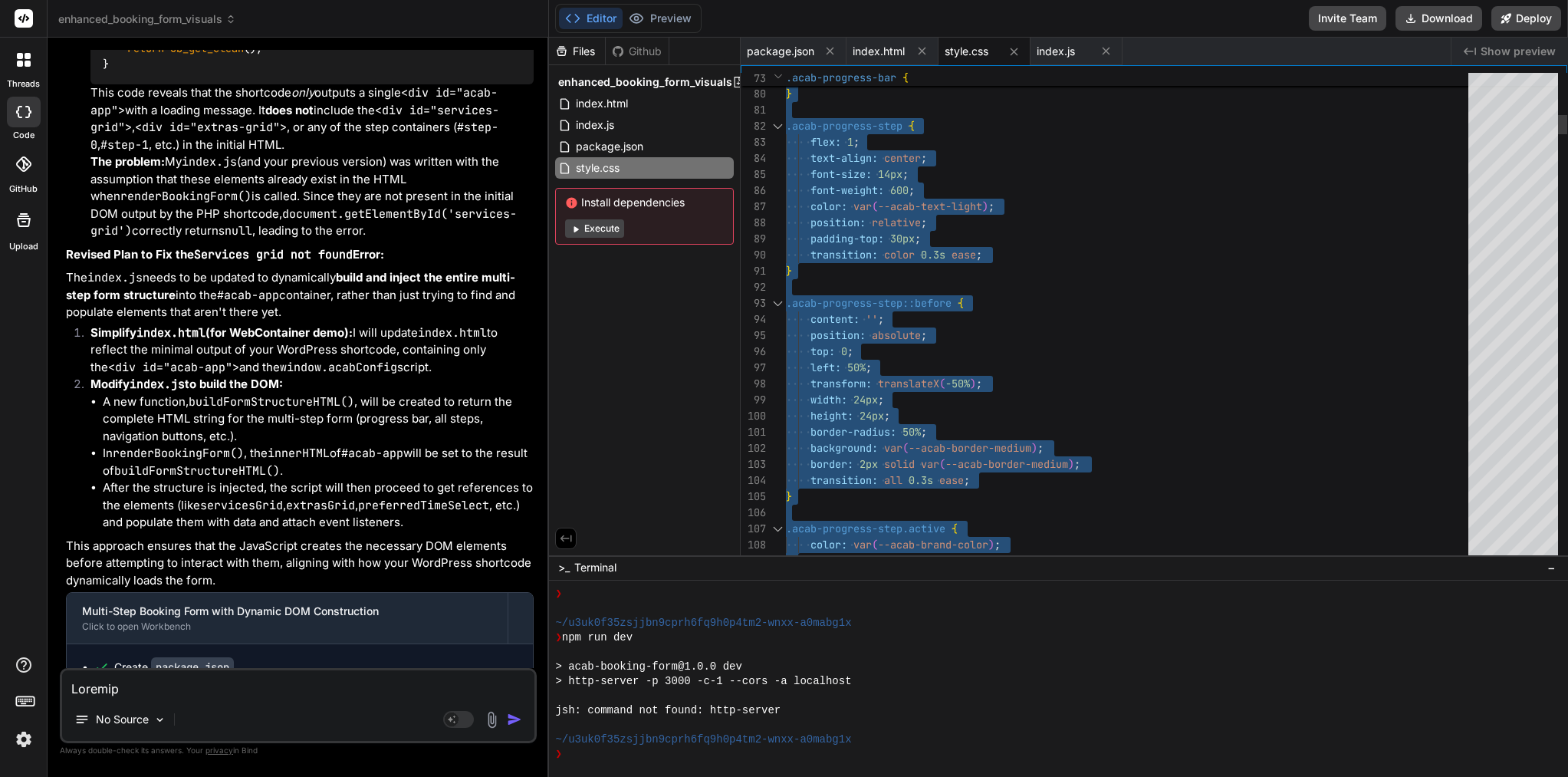
click at [890, 266] on div "}" at bounding box center [1132, 271] width 691 height 16
click at [233, 685] on textarea at bounding box center [298, 683] width 472 height 27
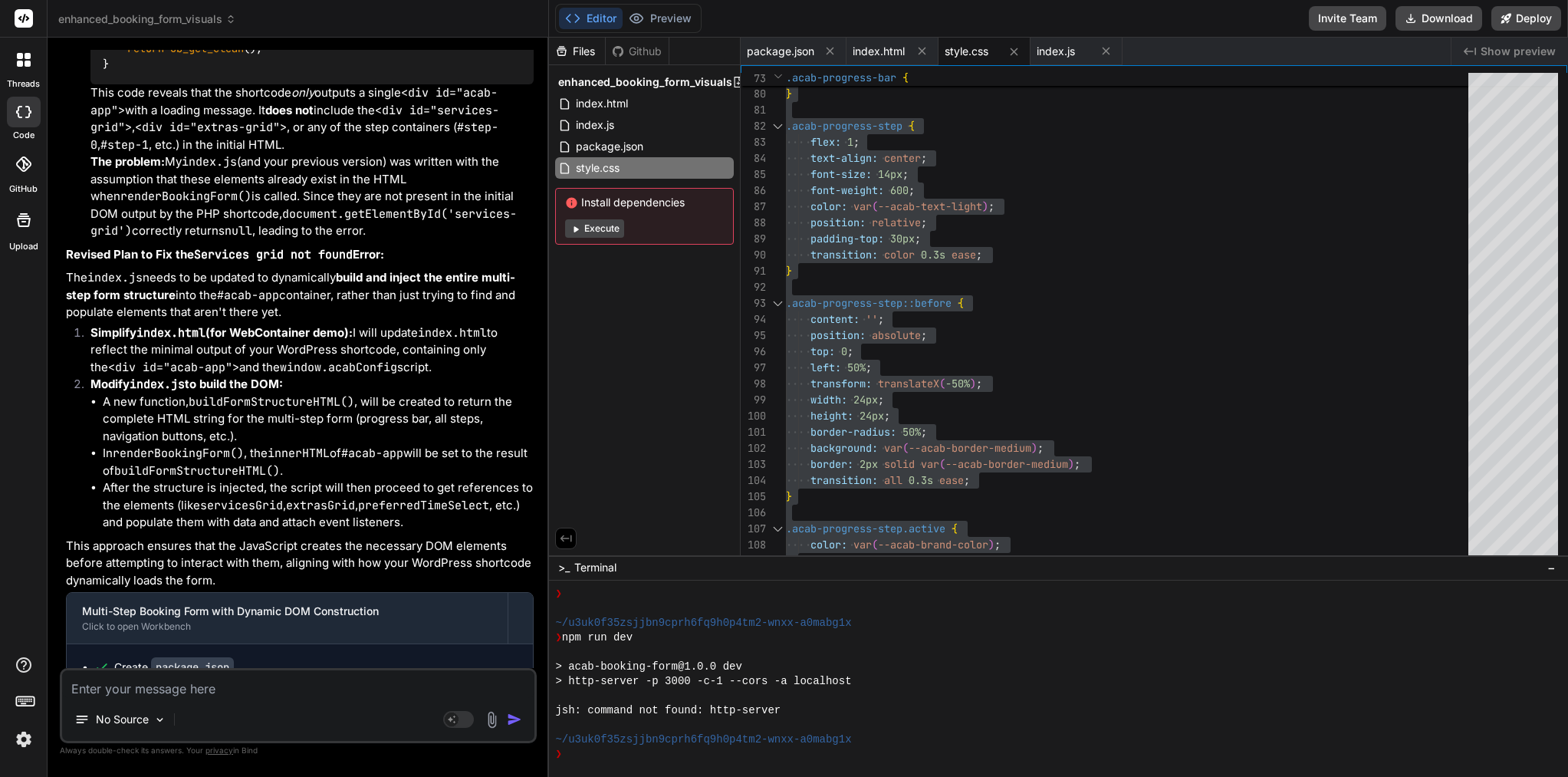
paste textarea "lorem — ip’d sitam! 🎉 Con adip eli seddoe tempo incid. Utlab etd magn al enimad…"
type textarea "lorem — ip’d sitam! 🎉 Con adip eli seddoe tempo incid. Utlab etd magn al enimad…"
type textarea "x"
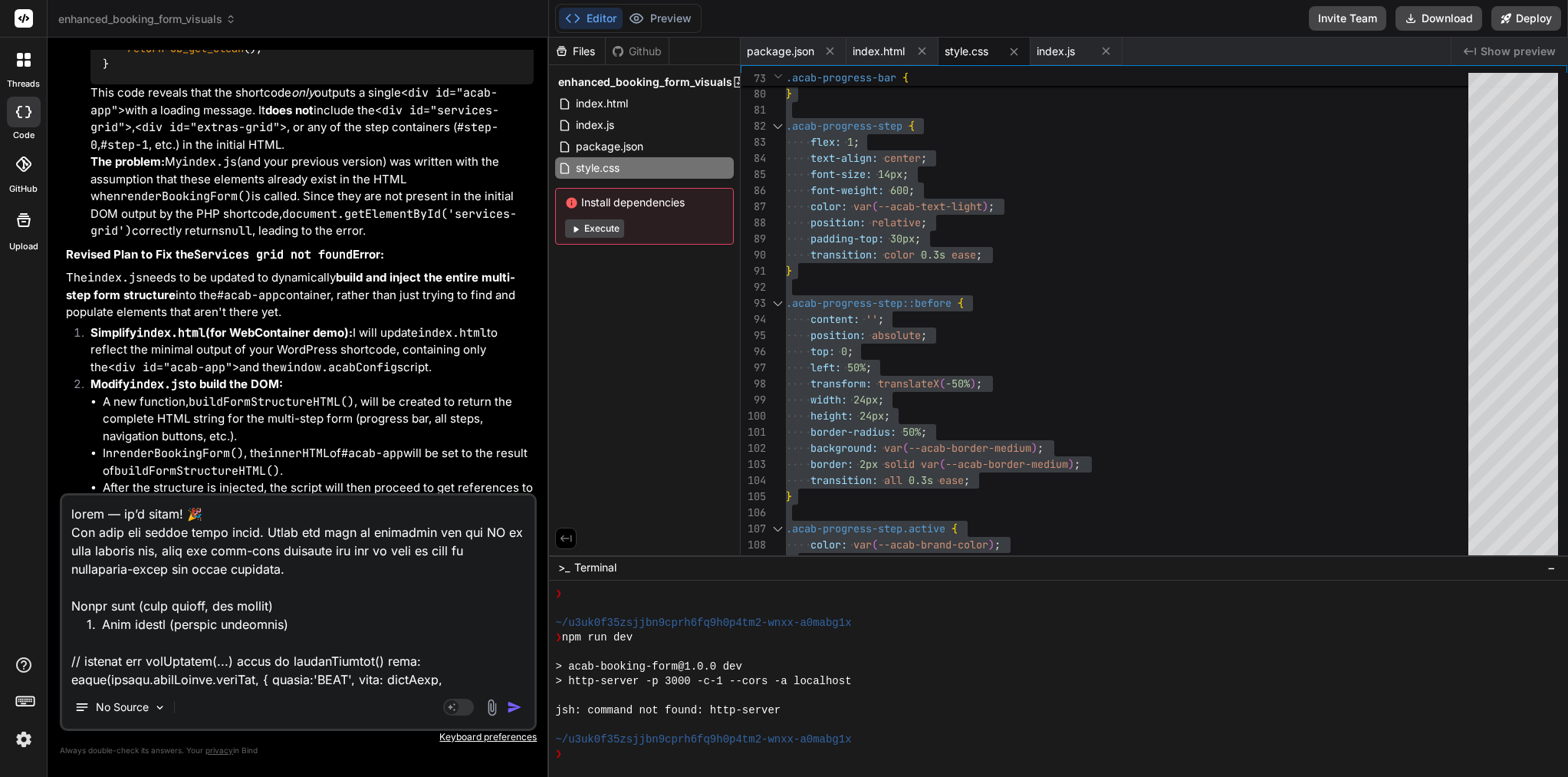
scroll to position [1753, 0]
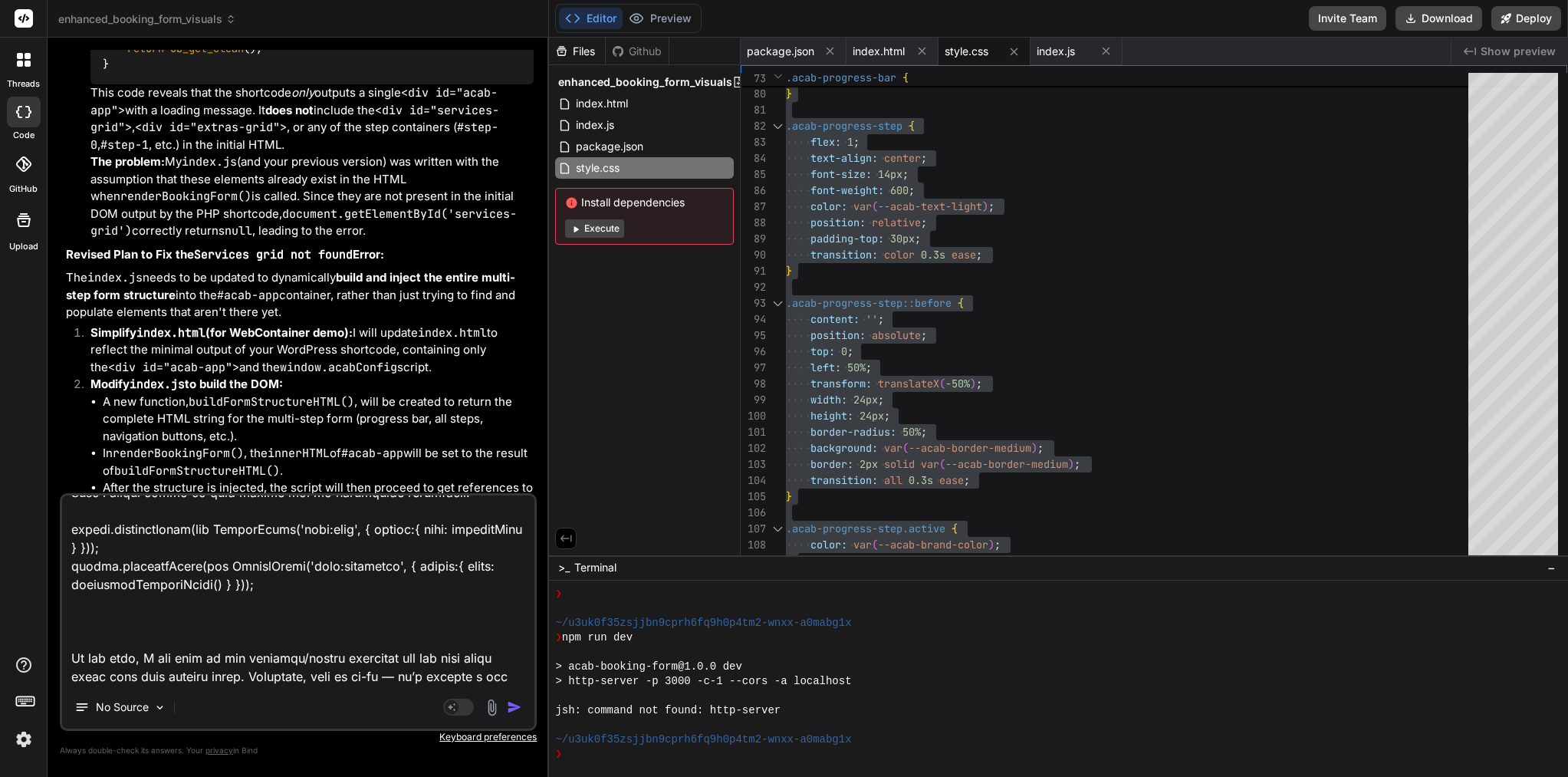
drag, startPoint x: 68, startPoint y: 646, endPoint x: 524, endPoint y: 672, distance: 456.7
click at [524, 672] on textarea at bounding box center [298, 590] width 472 height 190
type textarea "lorem — ip’d sitam! 🎉 Con adip eli seddoe tempo incid. Utlab etd magn al enimad…"
type textarea "x"
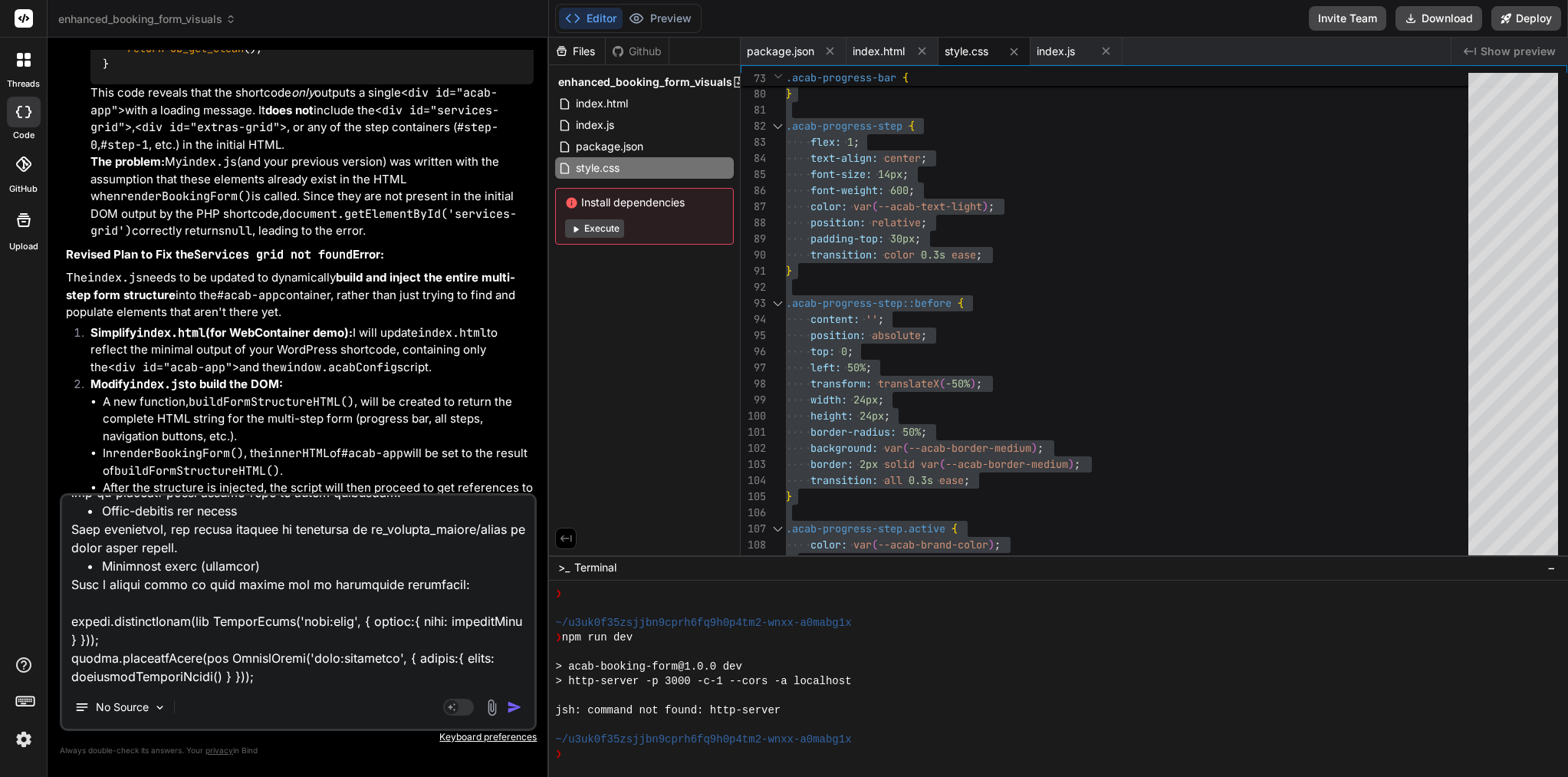
scroll to position [1714, 0]
type textarea "lorem — ip’d sitam! 🎉 Con adip eli seddoe tempo incid. Utlab etd magn al enimad…"
type textarea "x"
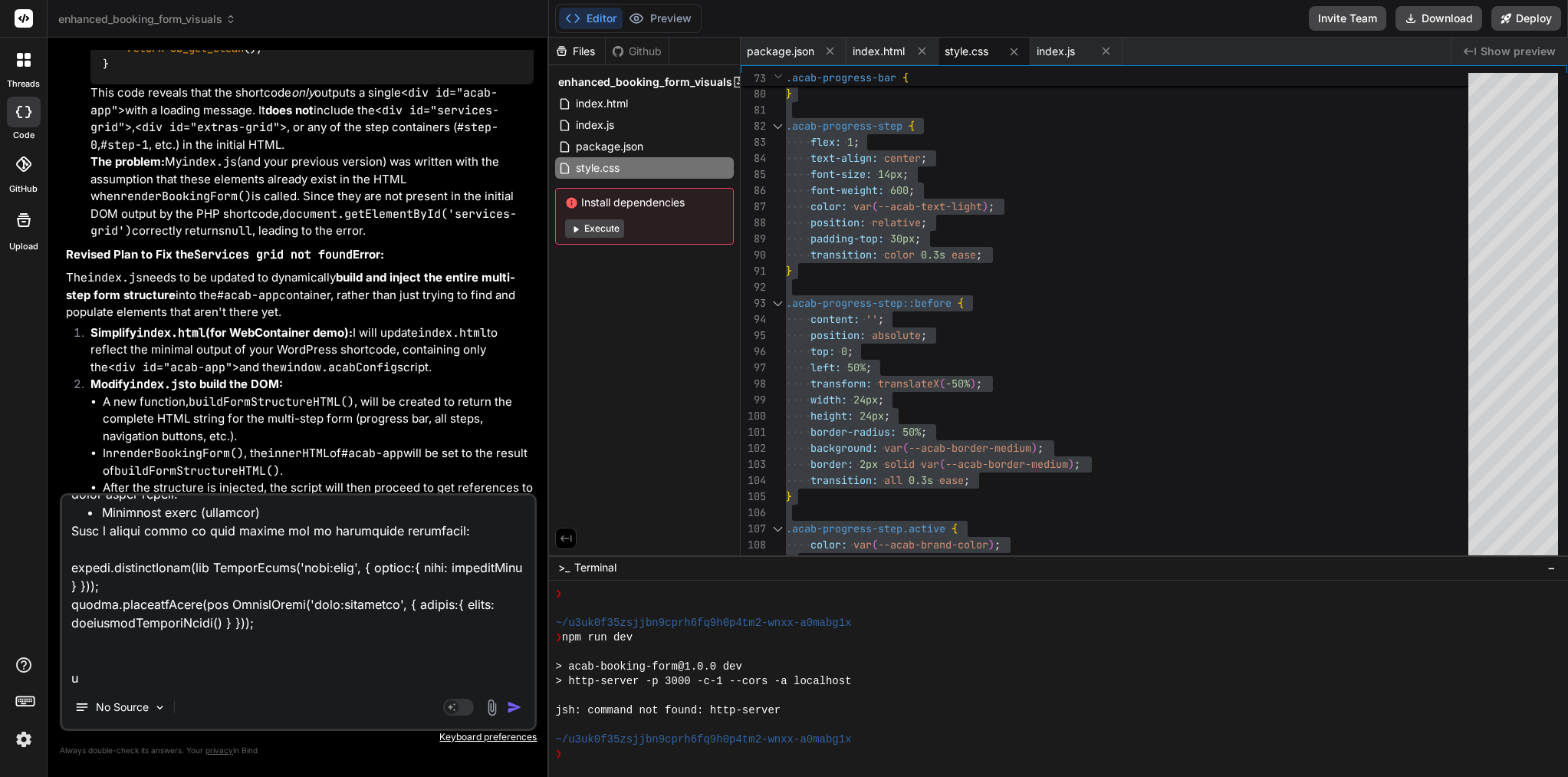
type textarea "lorem — ip’d sitam! 🎉 Con adip eli seddoe tempo incid. Utlab etd magn al enimad…"
type textarea "x"
type textarea "lorem — ip’d sitam! 🎉 Con adip eli seddoe tempo incid. Utlab etd magn al enimad…"
type textarea "x"
type textarea "lorem — ip’d sitam! 🎉 Con adip eli seddoe tempo incid. Utlab etd magn al enimad…"
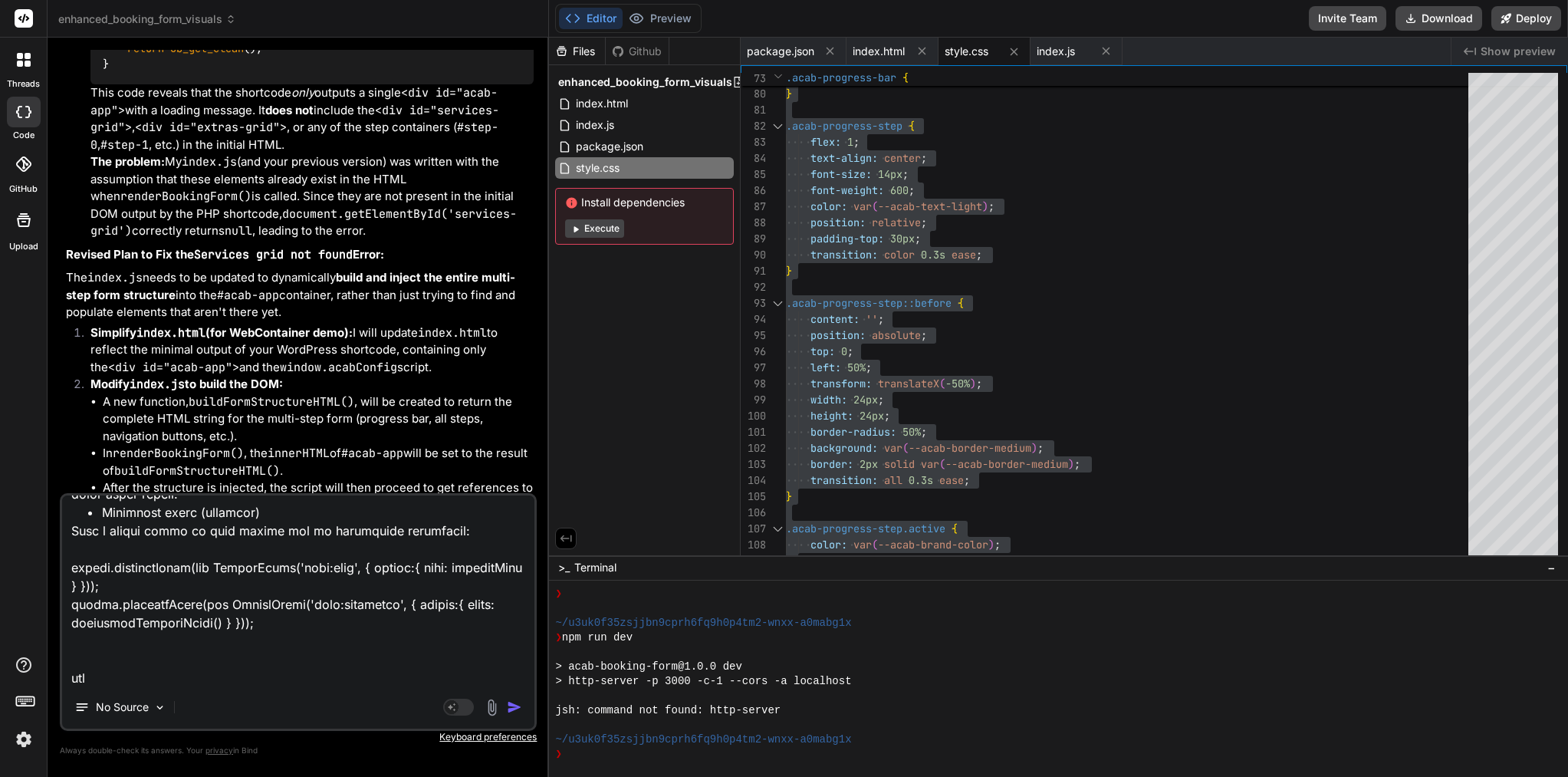
type textarea "x"
type textarea "lorem — ip’d sitam! 🎉 Con adip eli seddoe tempo incid. Utlab etd magn al enimad…"
type textarea "x"
type textarea "lorem — ip’d sitam! 🎉 Con adip eli seddoe tempo incid. Utlab etd magn al enimad…"
type textarea "x"
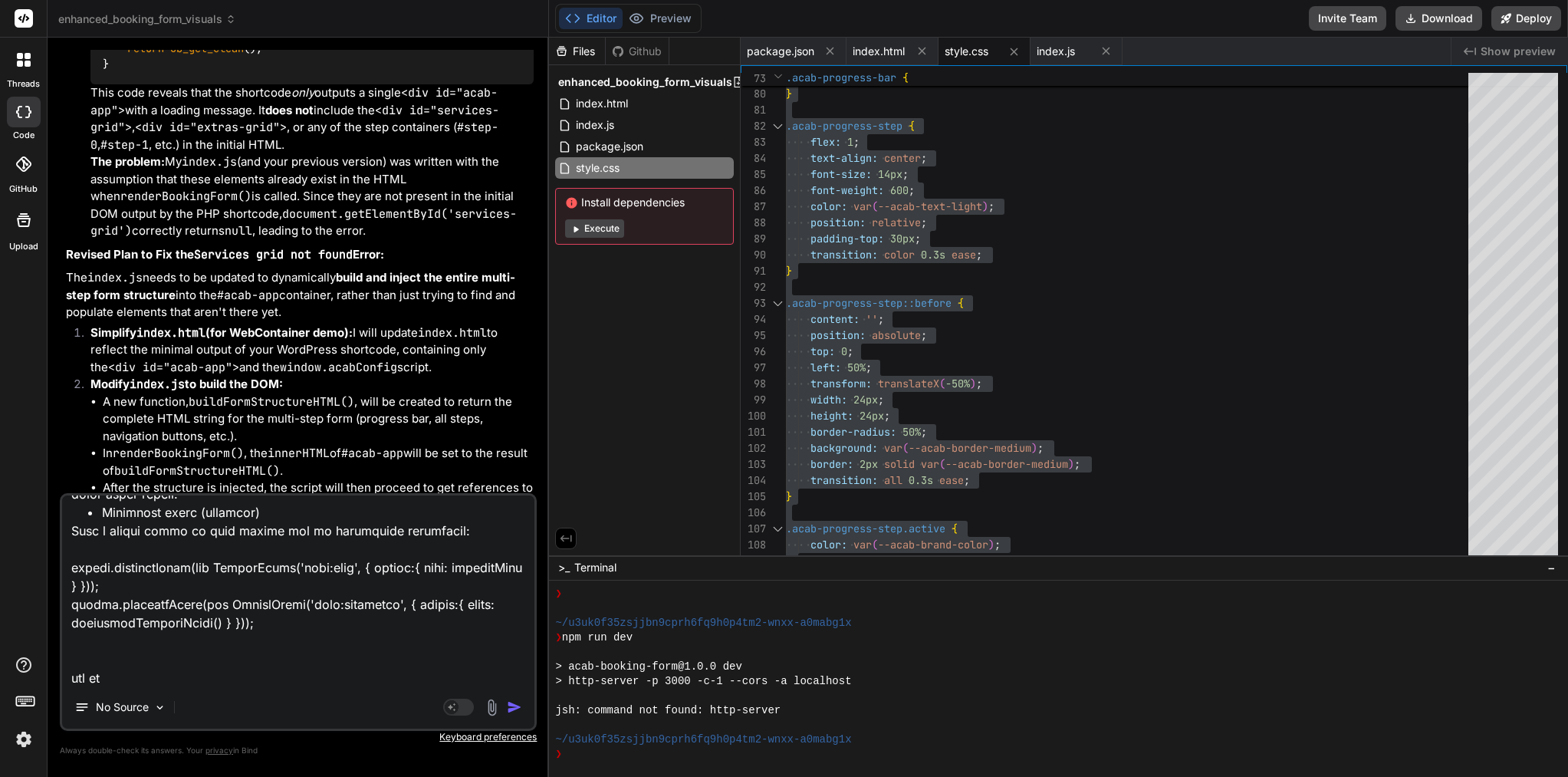
type textarea "lorem — ip’d sitam! 🎉 Con adip eli seddoe tempo incid. Utlab etd magn al enimad…"
type textarea "x"
type textarea "lorem — ip’d sitam! 🎉 Con adip eli seddoe tempo incid. Utlab etd magn al enimad…"
type textarea "x"
type textarea "lorem — ip’d sitam! 🎉 Con adip eli seddoe tempo incid. Utlab etd magn al enimad…"
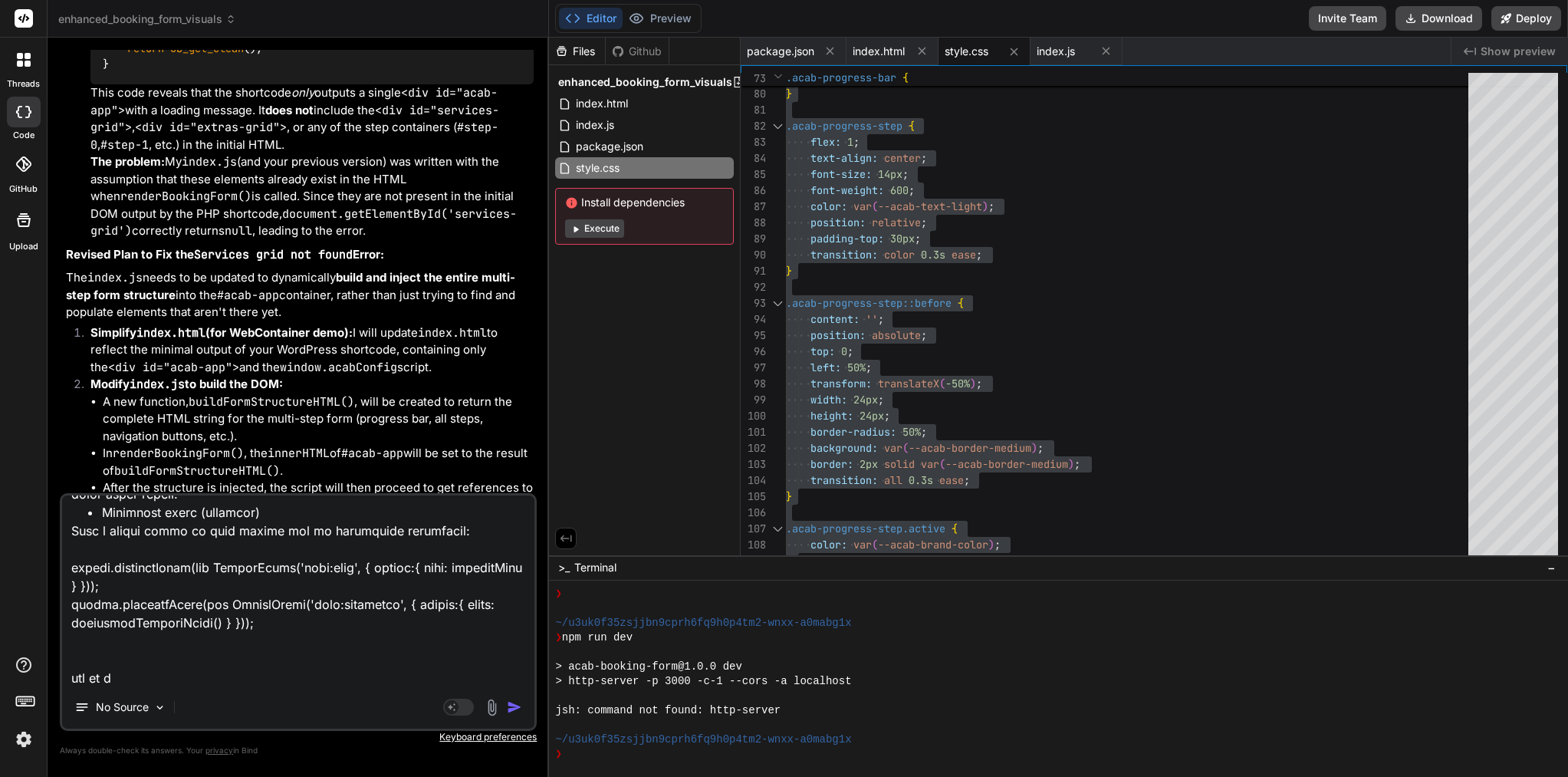
type textarea "x"
type textarea "lorem — ip’d sitam! 🎉 Con adip eli seddoe tempo incid. Utlab etd magn al enimad…"
type textarea "x"
type textarea "lorem — ip’d sitam! 🎉 Con adip eli seddoe tempo incid. Utlab etd magn al enimad…"
type textarea "x"
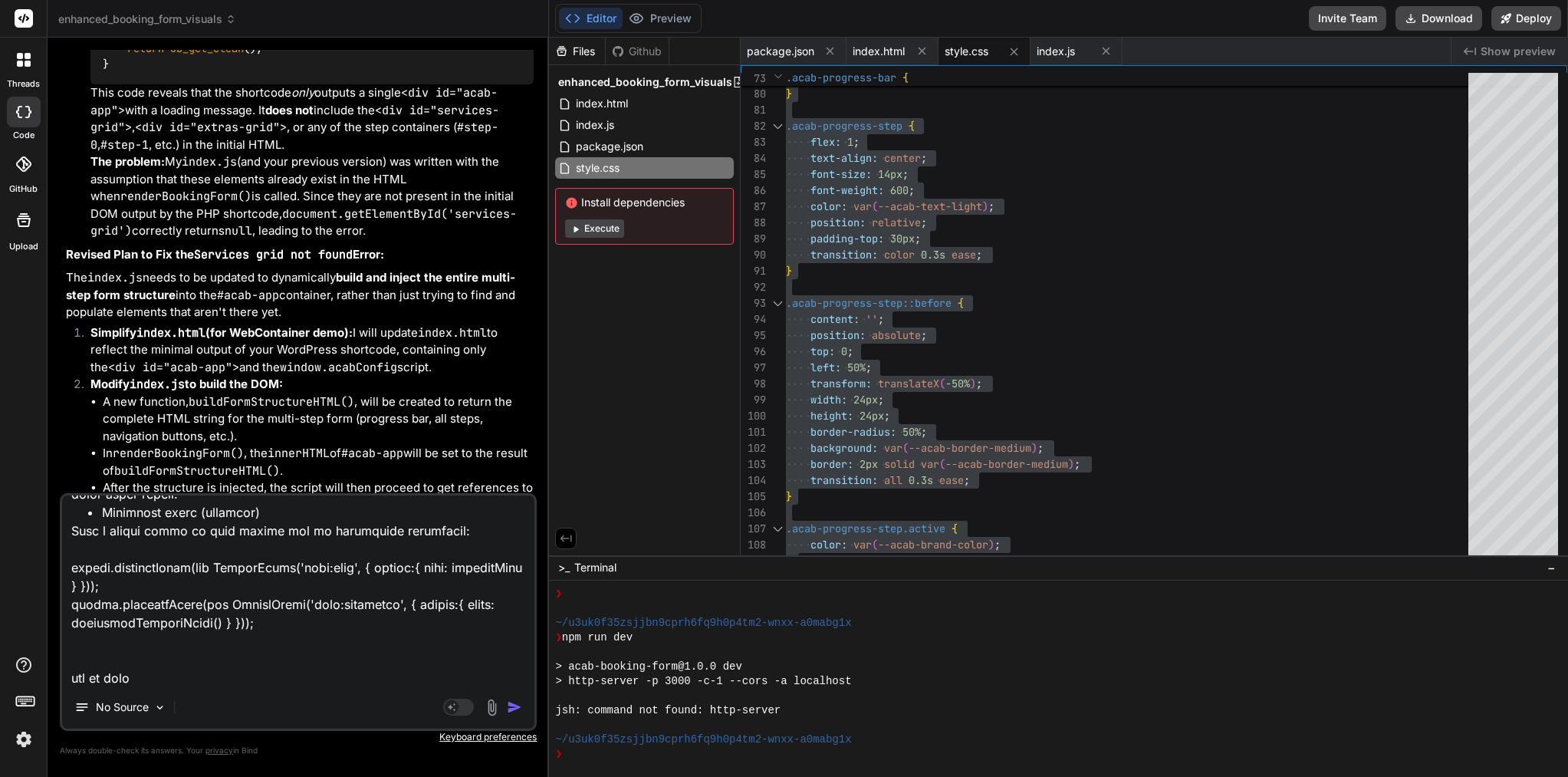
type textarea "lorem — ip’d sitam! 🎉 Con adip eli seddoe tempo incid. Utlab etd magn al enimad…"
type textarea "x"
type textarea "lorem — ip’d sitam! 🎉 Con adip eli seddoe tempo incid. Utlab etd magn al enimad…"
type textarea "x"
type textarea "lorem — ip’d sitam! 🎉 Con adip eli seddoe tempo incid. Utlab etd magn al enimad…"
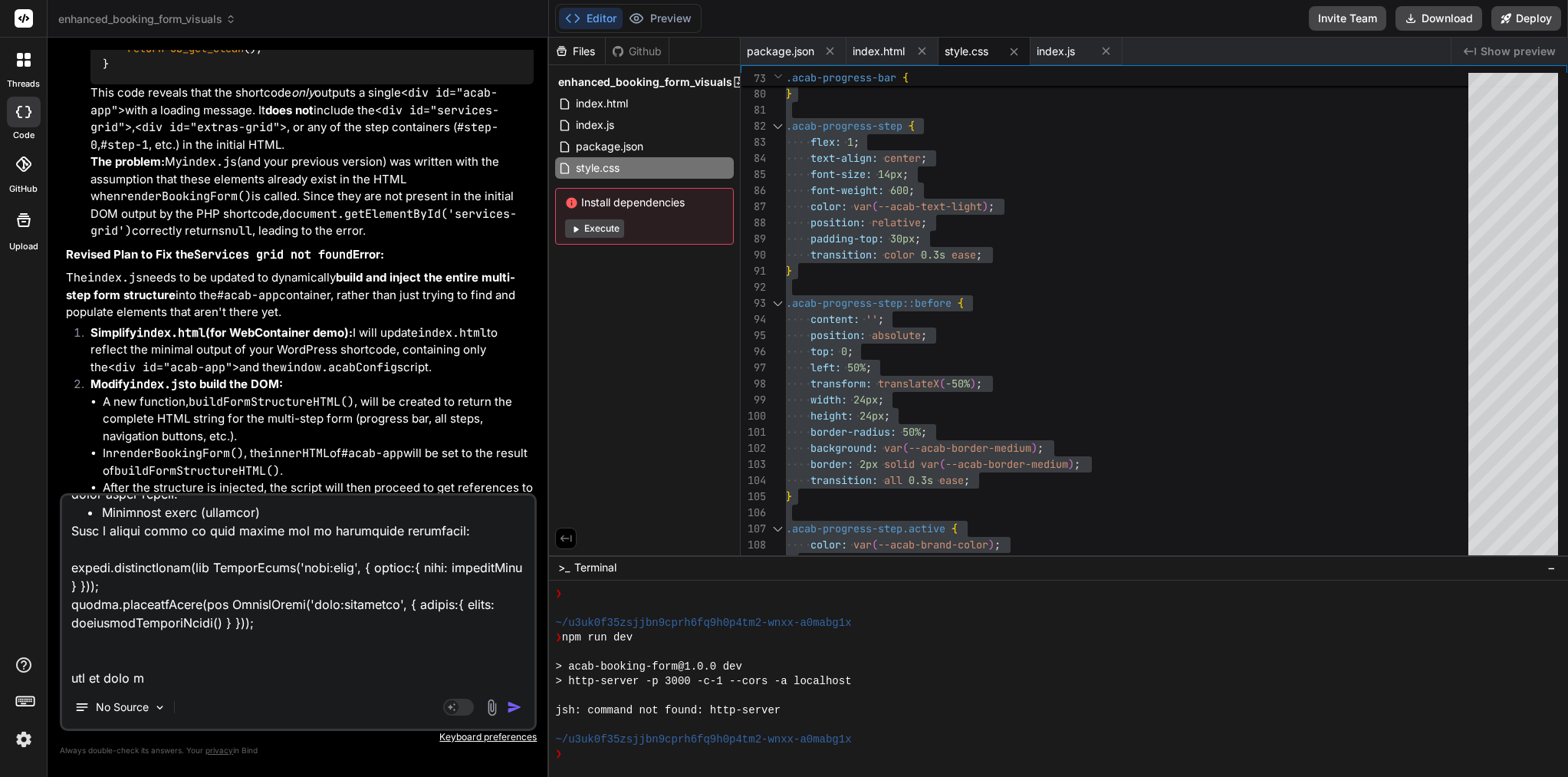
type textarea "x"
type textarea "lorem — ip’d sitam! 🎉 Con adip eli seddoe tempo incid. Utlab etd magn al enimad…"
type textarea "x"
type textarea "lorem — ip’d sitam! 🎉 Con adip eli seddoe tempo incid. Utlab etd magn al enimad…"
type textarea "x"
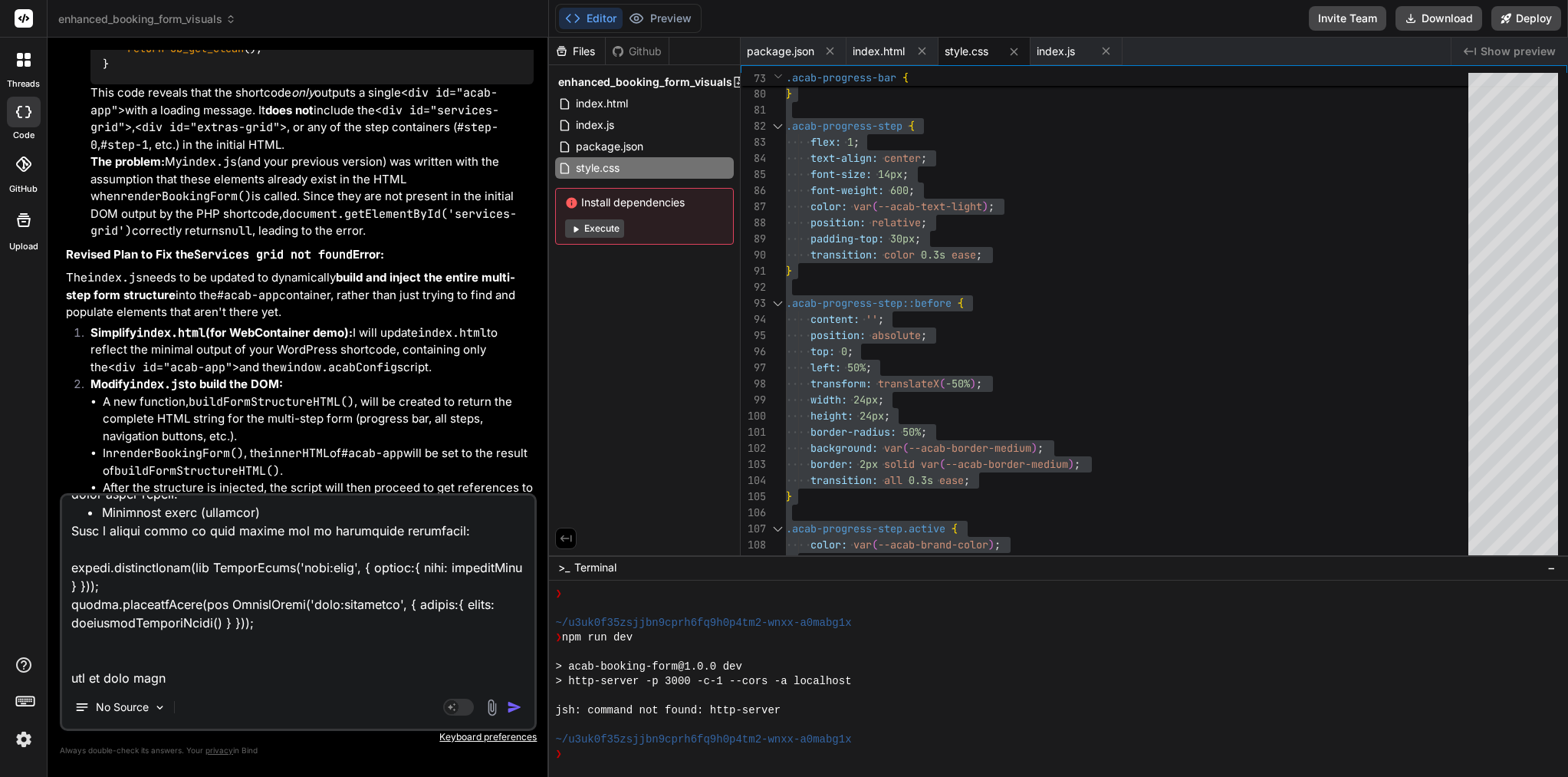
type textarea "lorem — ip’d sitam! 🎉 Con adip eli seddoe tempo incid. Utlab etd magn al enimad…"
type textarea "x"
type textarea "lorem — ip’d sitam! 🎉 Con adip eli seddoe tempo incid. Utlab etd magn al enimad…"
type textarea "x"
type textarea "lorem — ip’d sitam! 🎉 Con adip eli seddoe tempo incid. Utlab etd magn al enimad…"
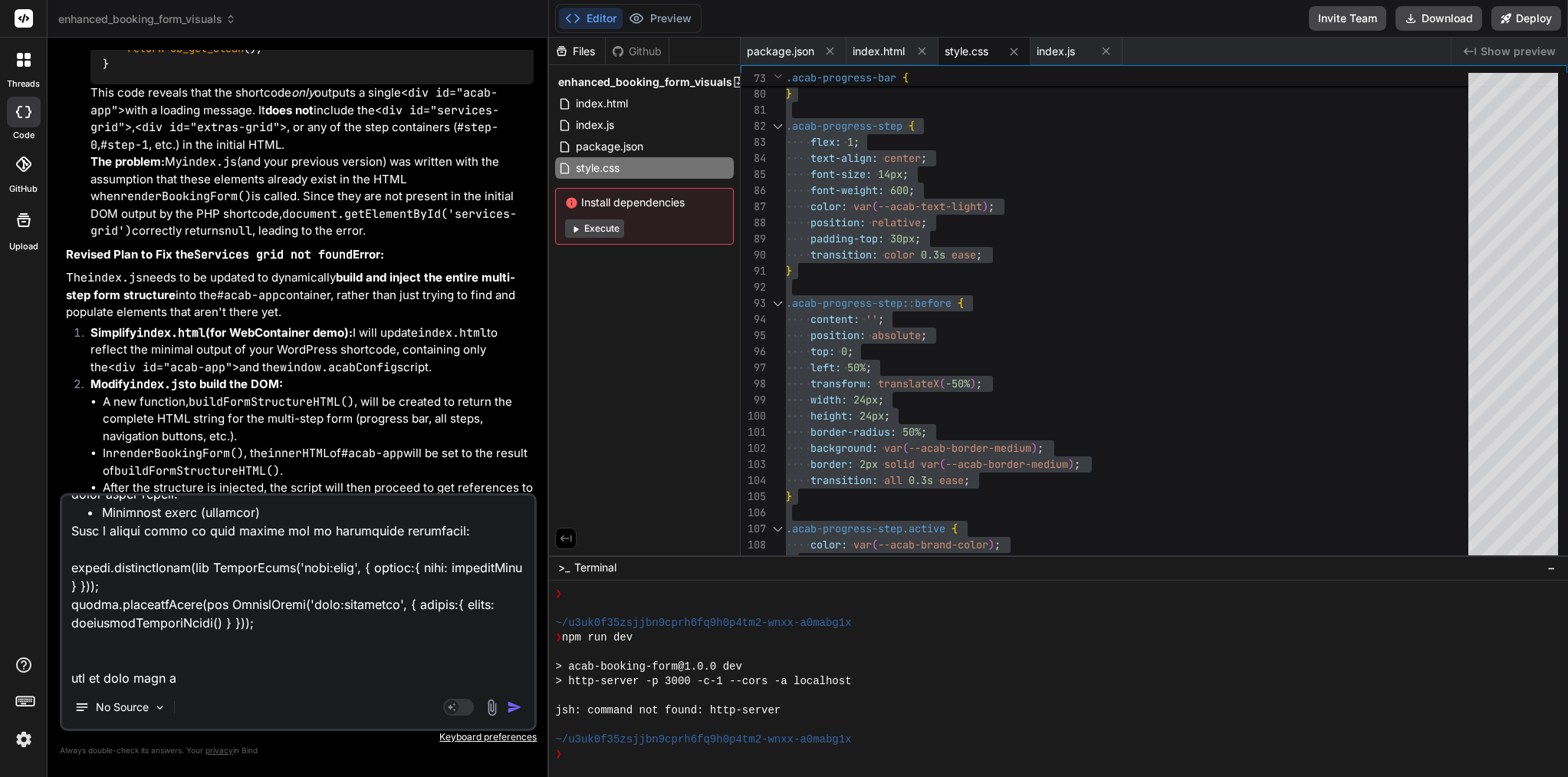
type textarea "x"
type textarea "lorem — ip’d sitam! 🎉 Con adip eli seddoe tempo incid. Utlab etd magn al enimad…"
type textarea "x"
type textarea "lorem — ip’d sitam! 🎉 Con adip eli seddoe tempo incid. Utlab etd magn al enimad…"
type textarea "x"
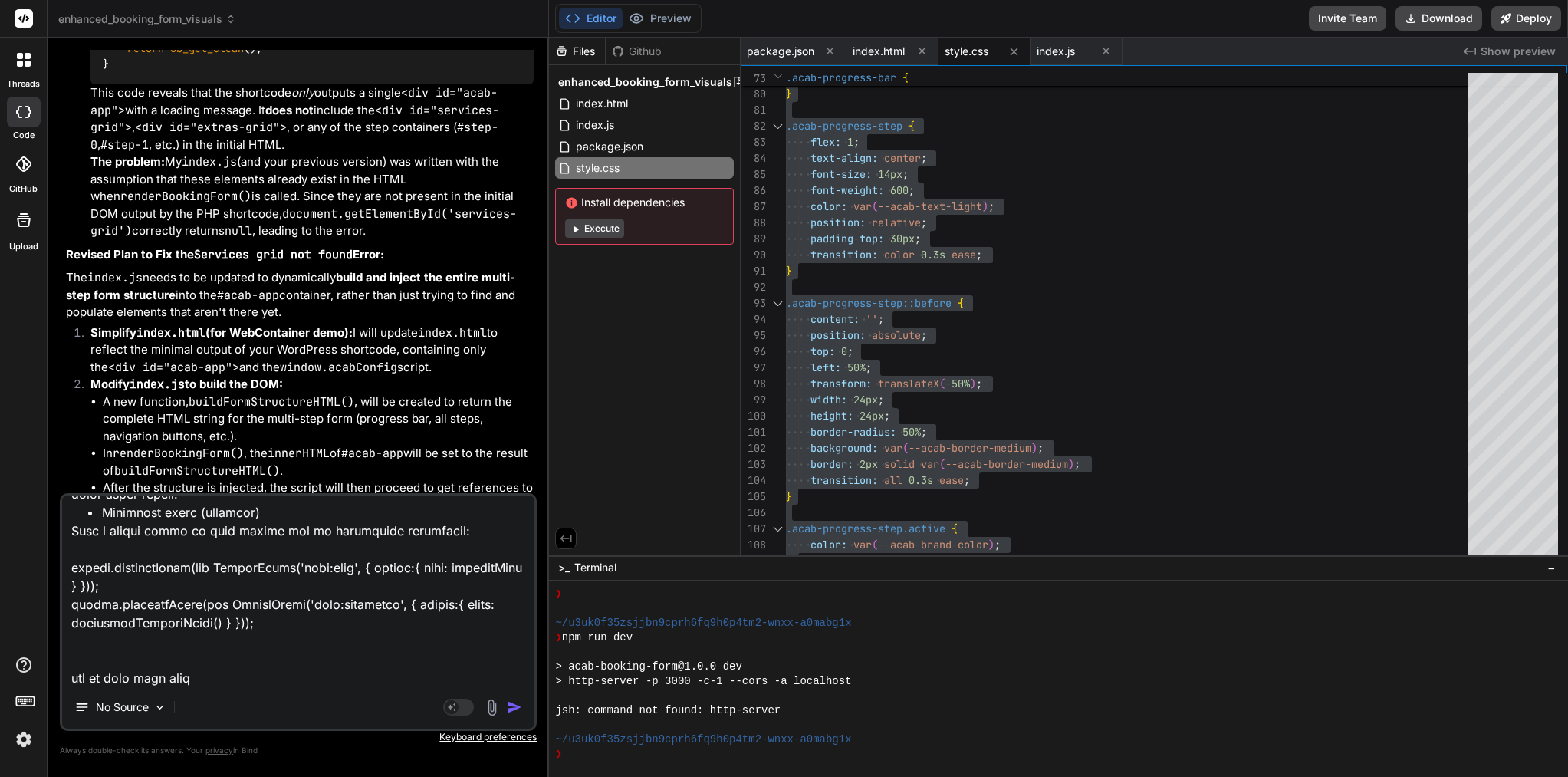
type textarea "lorem — ip’d sitam! 🎉 Con adip eli seddoe tempo incid. Utlab etd magn al enimad…"
type textarea "x"
type textarea "lorem — ip’d sitam! 🎉 Con adip eli seddoe tempo incid. Utlab etd magn al enimad…"
type textarea "x"
type textarea "lorem — ip’d sitam! 🎉 Con adip eli seddoe tempo incid. Utlab etd magn al enimad…"
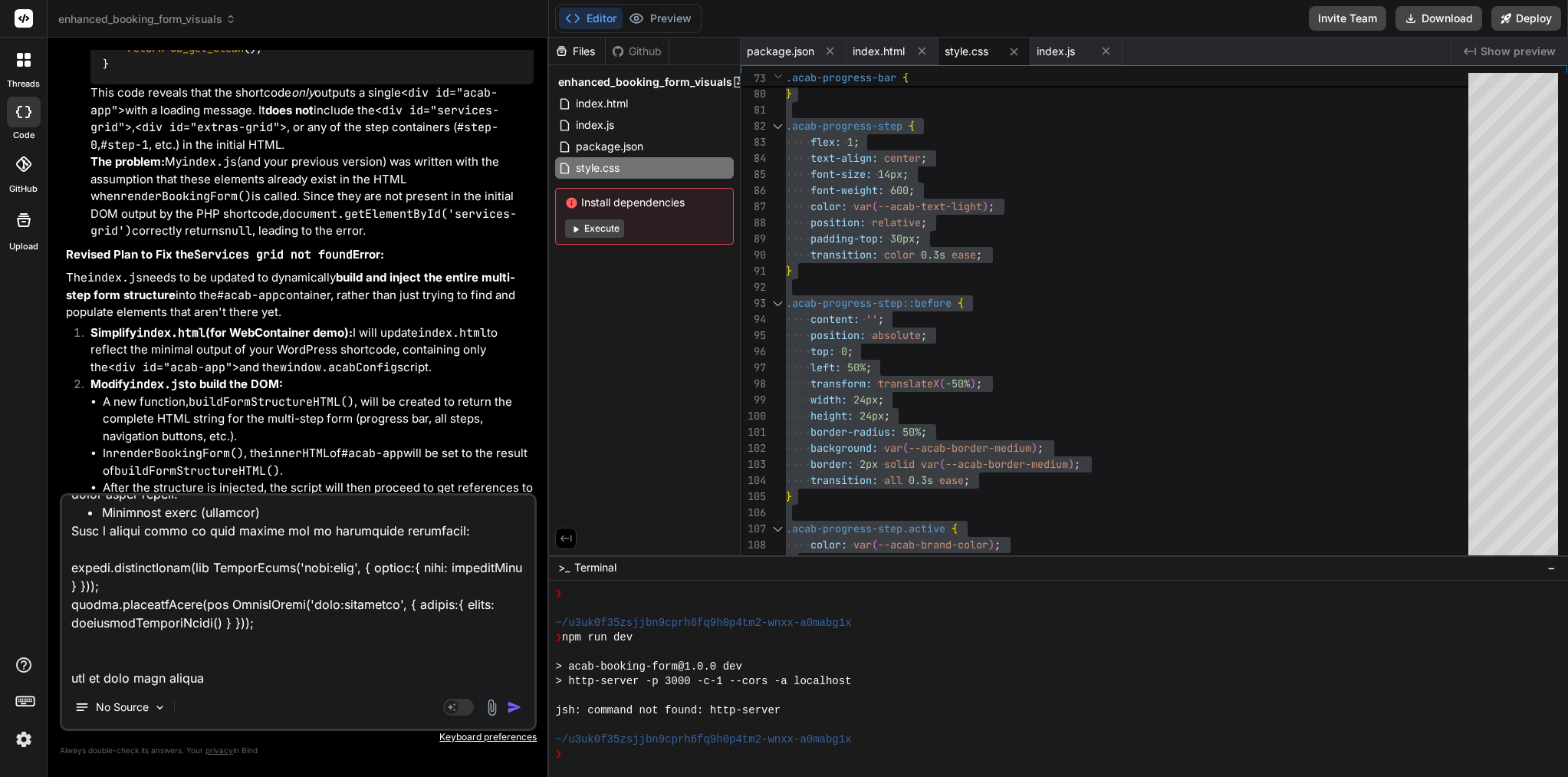
type textarea "x"
type textarea "lorem — ip’d sitam! 🎉 Con adip eli seddoe tempo incid. Utlab etd magn al enimad…"
type textarea "x"
type textarea "lorem — ip’d sitam! 🎉 Con adip eli seddoe tempo incid. Utlab etd magn al enimad…"
type textarea "x"
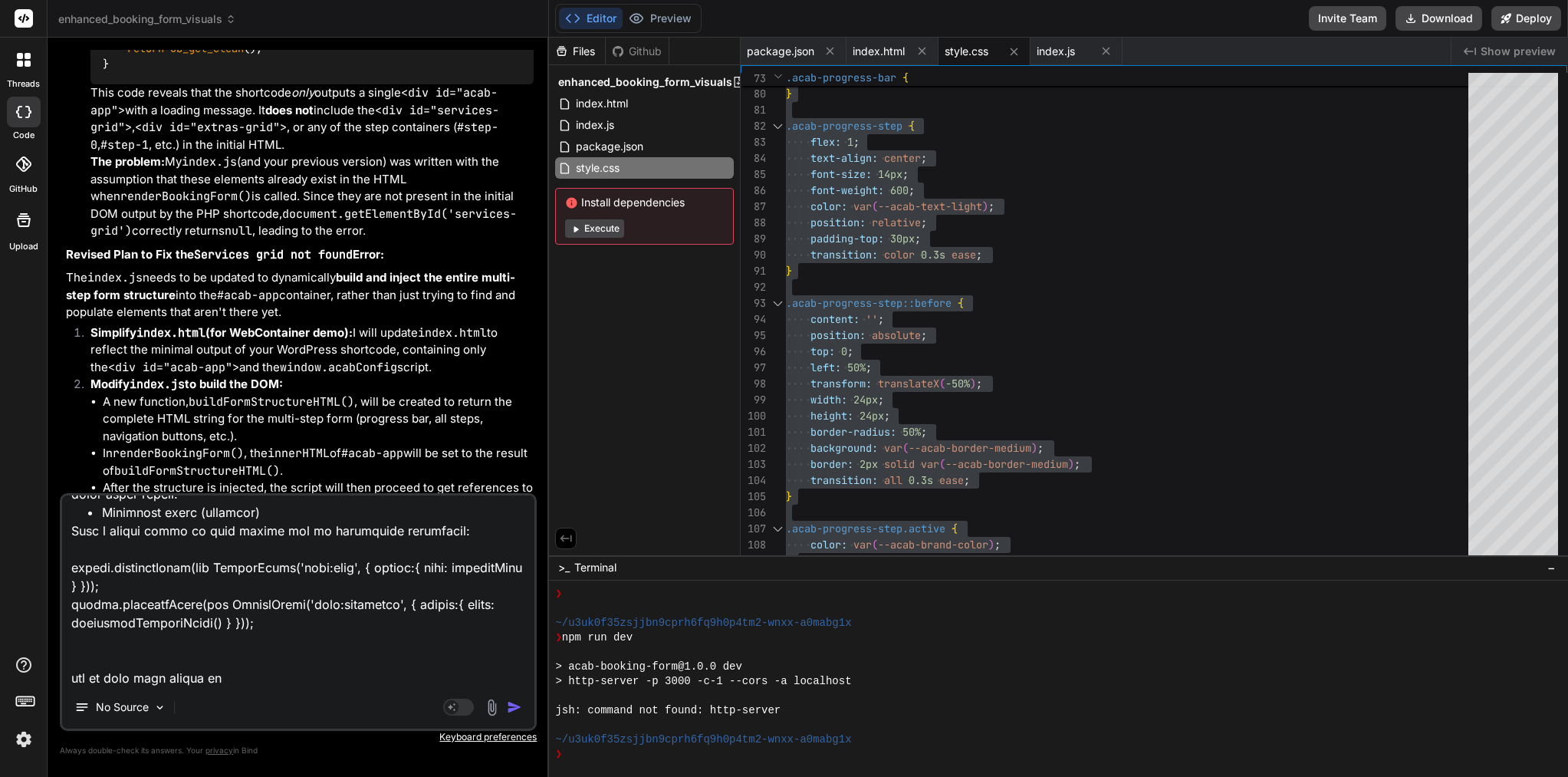
type textarea "lorem — ip’d sitam! 🎉 Con adip eli seddoe tempo incid. Utlab etd magn al enimad…"
type textarea "x"
type textarea "lorem — ip’d sitam! 🎉 Con adip eli seddoe tempo incid. Utlab etd magn al enimad…"
type textarea "x"
type textarea "lorem — ip’d sitam! 🎉 Con adip eli seddoe tempo incid. Utlab etd magn al enimad…"
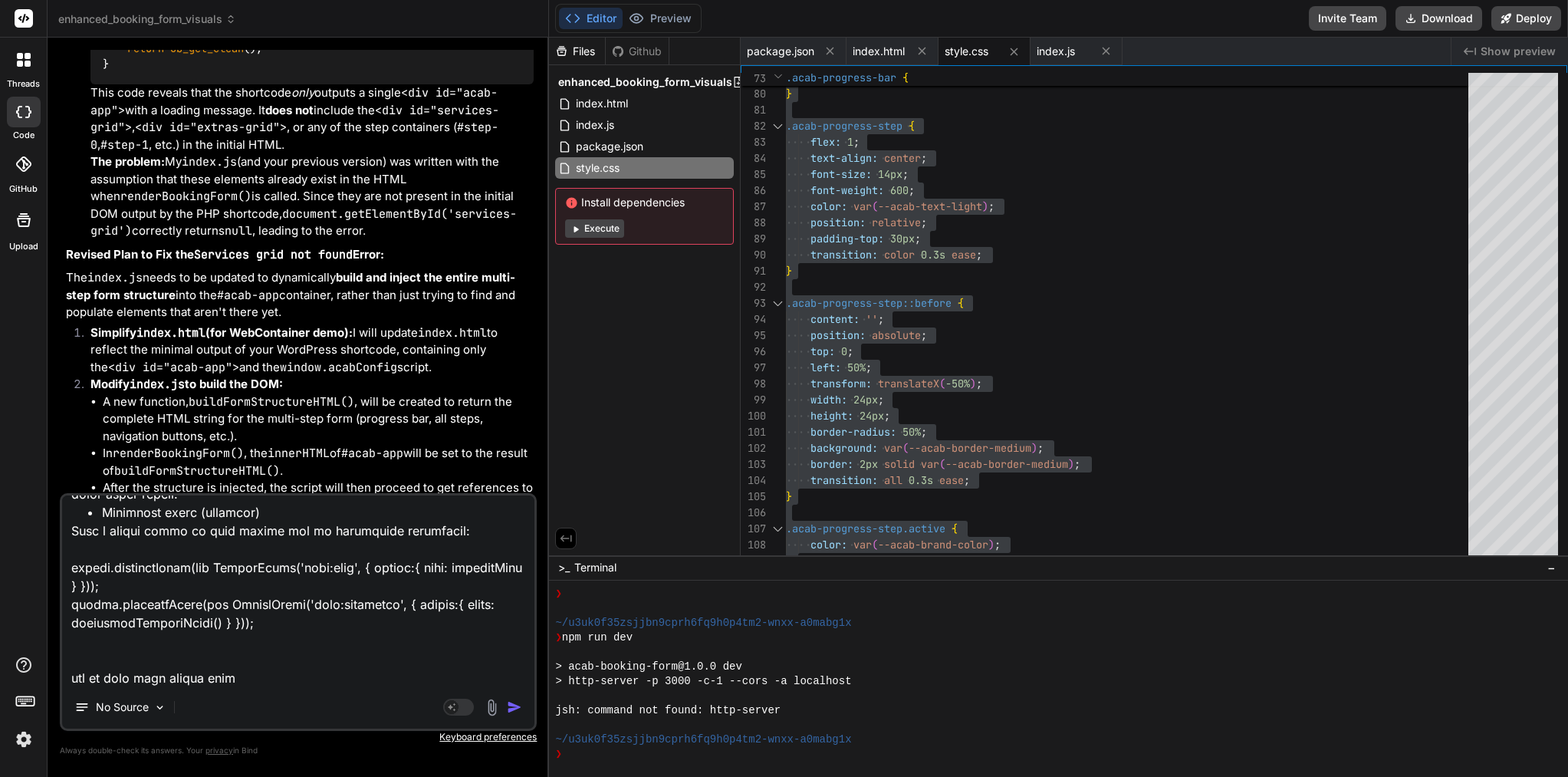
type textarea "x"
type textarea "lorem — ip’d sitam! 🎉 Con adip eli seddoe tempo incid. Utlab etd magn al enimad…"
type textarea "x"
type textarea "lorem — ip’d sitam! 🎉 Con adip eli seddoe tempo incid. Utlab etd magn al enimad…"
type textarea "x"
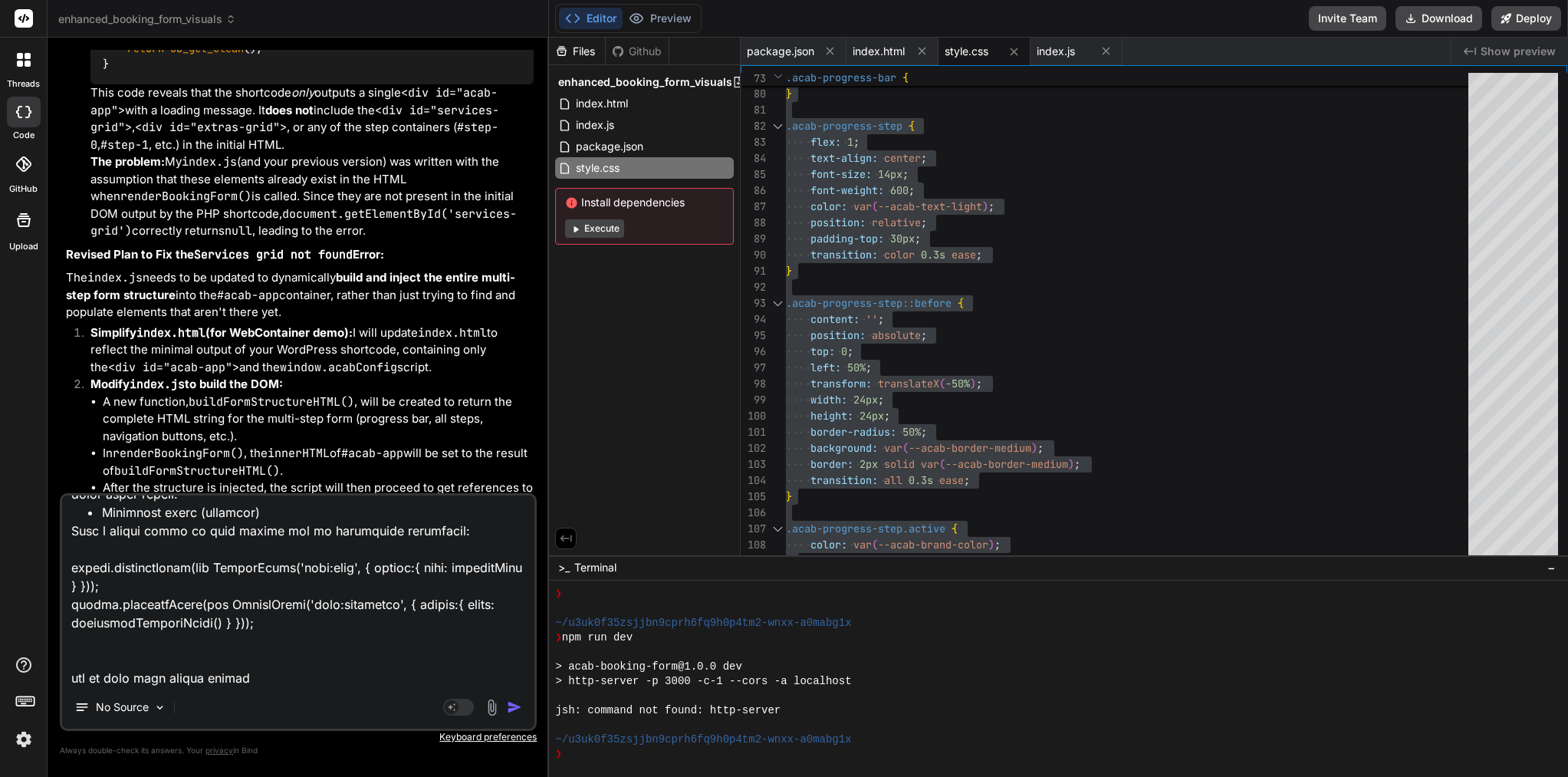
type textarea "lorem — ip’d sitam! 🎉 Con adip eli seddoe tempo incid. Utlab etd magn al enimad…"
type textarea "x"
type textarea "lorem — ip’d sitam! 🎉 Con adip eli seddoe tempo incid. Utlab etd magn al enimad…"
type textarea "x"
type textarea "lorem — ip’d sitam! 🎉 Con adip eli seddoe tempo incid. Utlab etd magn al enimad…"
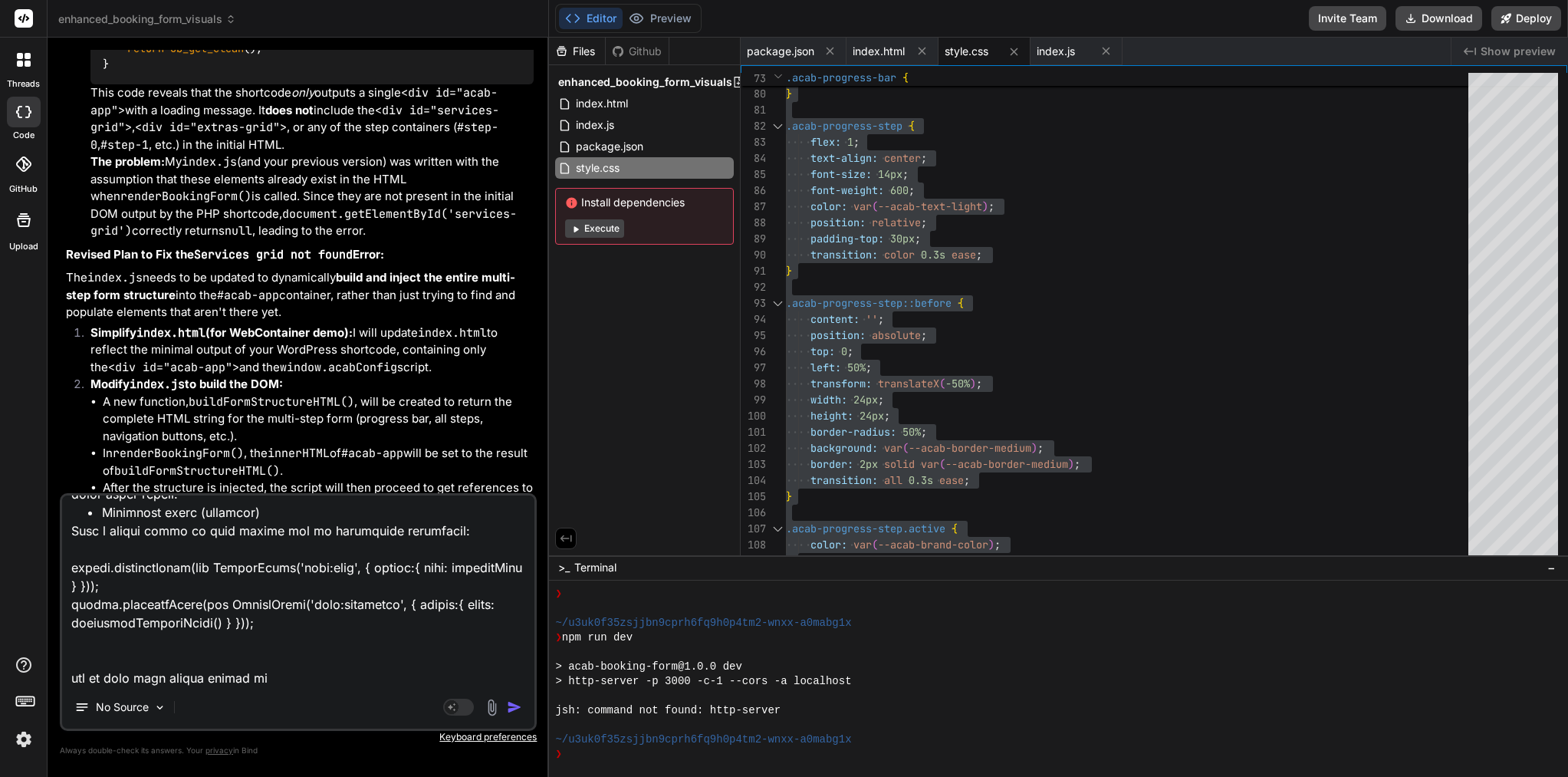
type textarea "x"
type textarea "lorem — ip’d sitam! 🎉 Con adip eli seddoe tempo incid. Utlab etd magn al enimad…"
type textarea "x"
type textarea "lorem — ip’d sitam! 🎉 Con adip eli seddoe tempo incid. Utlab etd magn al enimad…"
type textarea "x"
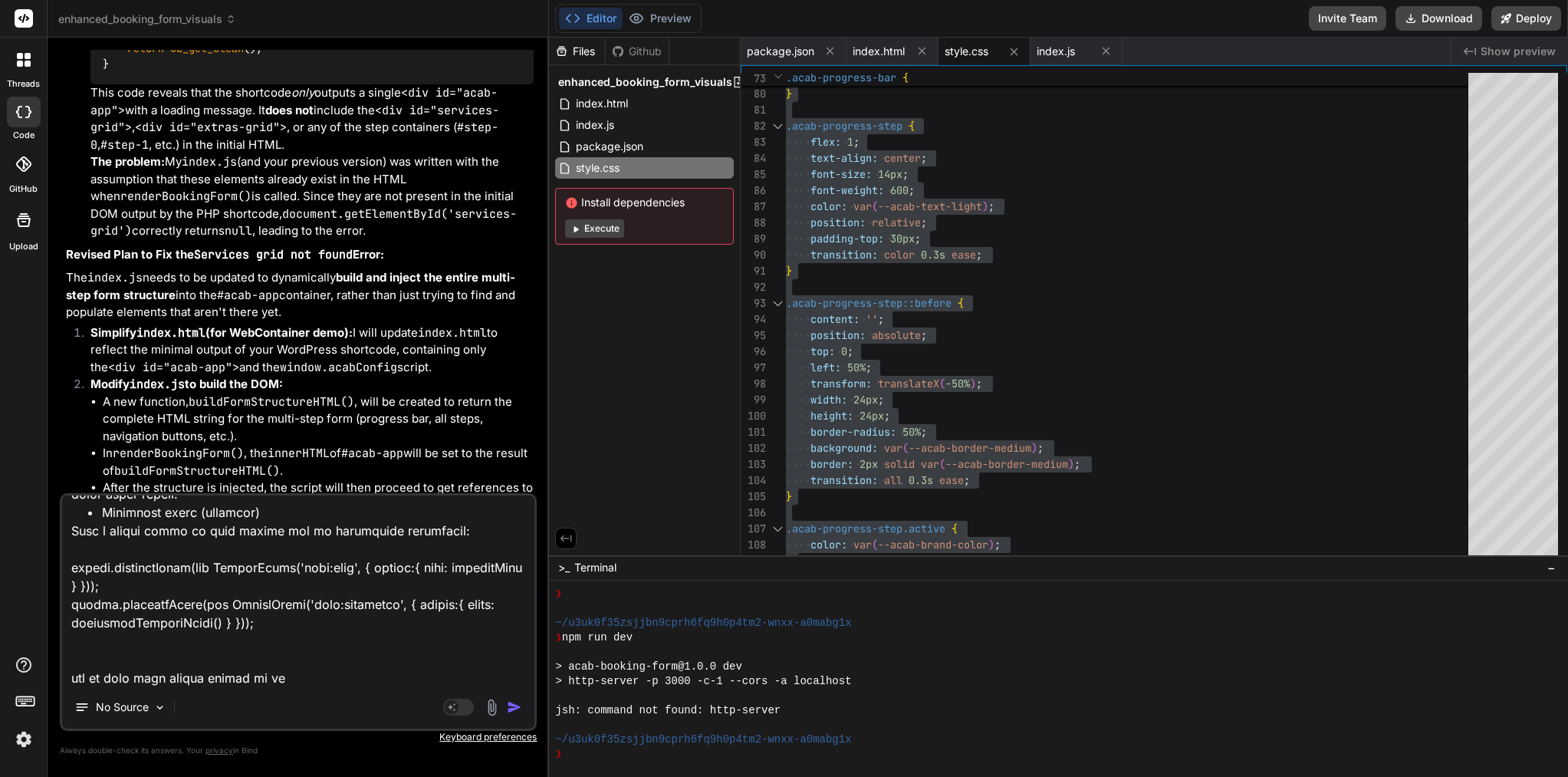
type textarea "lorem — ip’d sitam! 🎉 Con adip eli seddoe tempo incid. Utlab etd magn al enimad…"
type textarea "x"
type textarea "lorem — ip’d sitam! 🎉 Con adip eli seddoe tempo incid. Utlab etd magn al enimad…"
type textarea "x"
type textarea "lorem — ip’d sitam! 🎉 Con adip eli seddoe tempo incid. Utlab etd magn al enimad…"
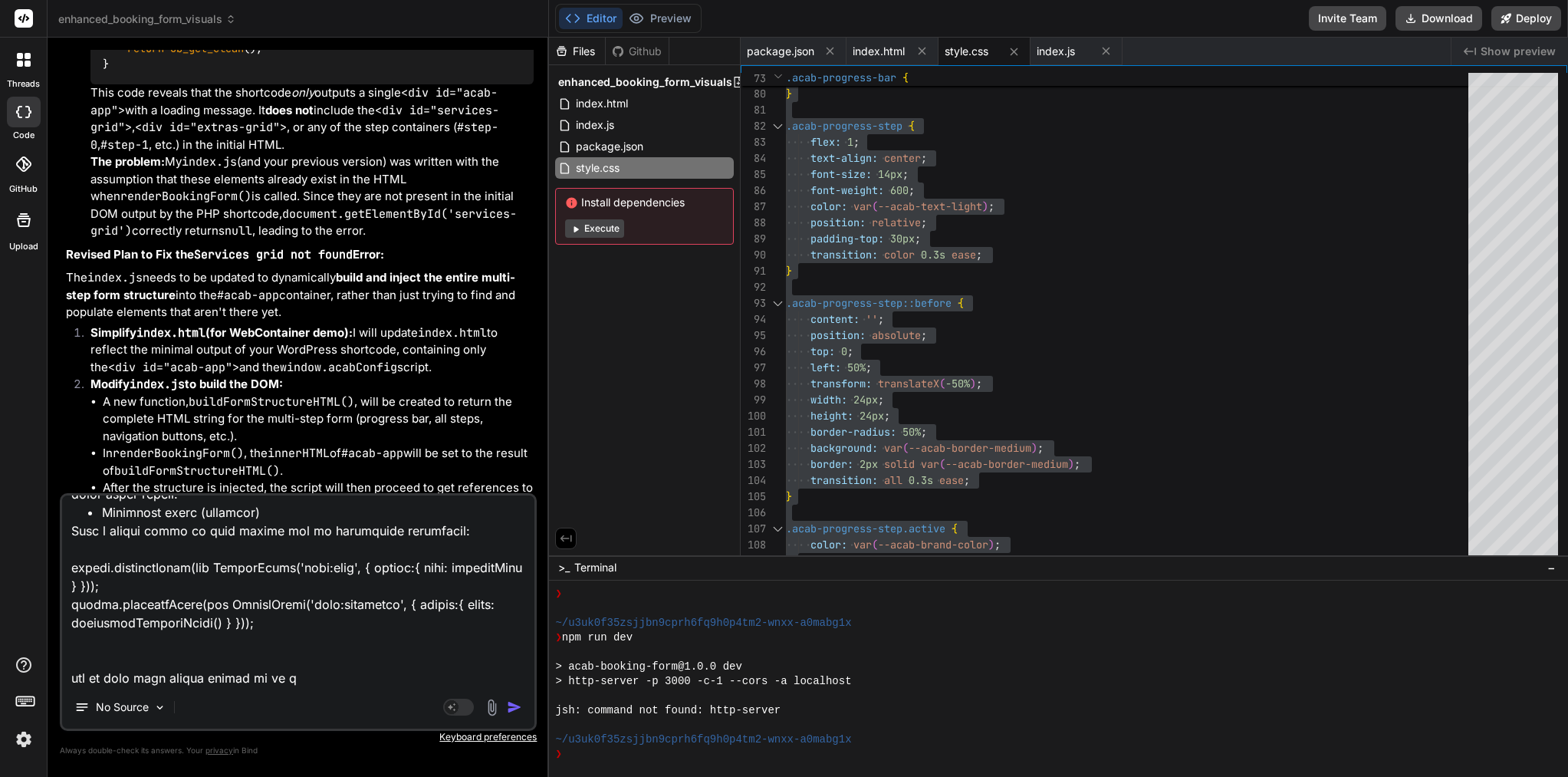
type textarea "x"
type textarea "lorem — ip’d sitam! 🎉 Con adip eli seddoe tempo incid. Utlab etd magn al enimad…"
type textarea "x"
type textarea "lorem — ip’d sitam! 🎉 Con adip eli seddoe tempo incid. Utlab etd magn al enimad…"
type textarea "x"
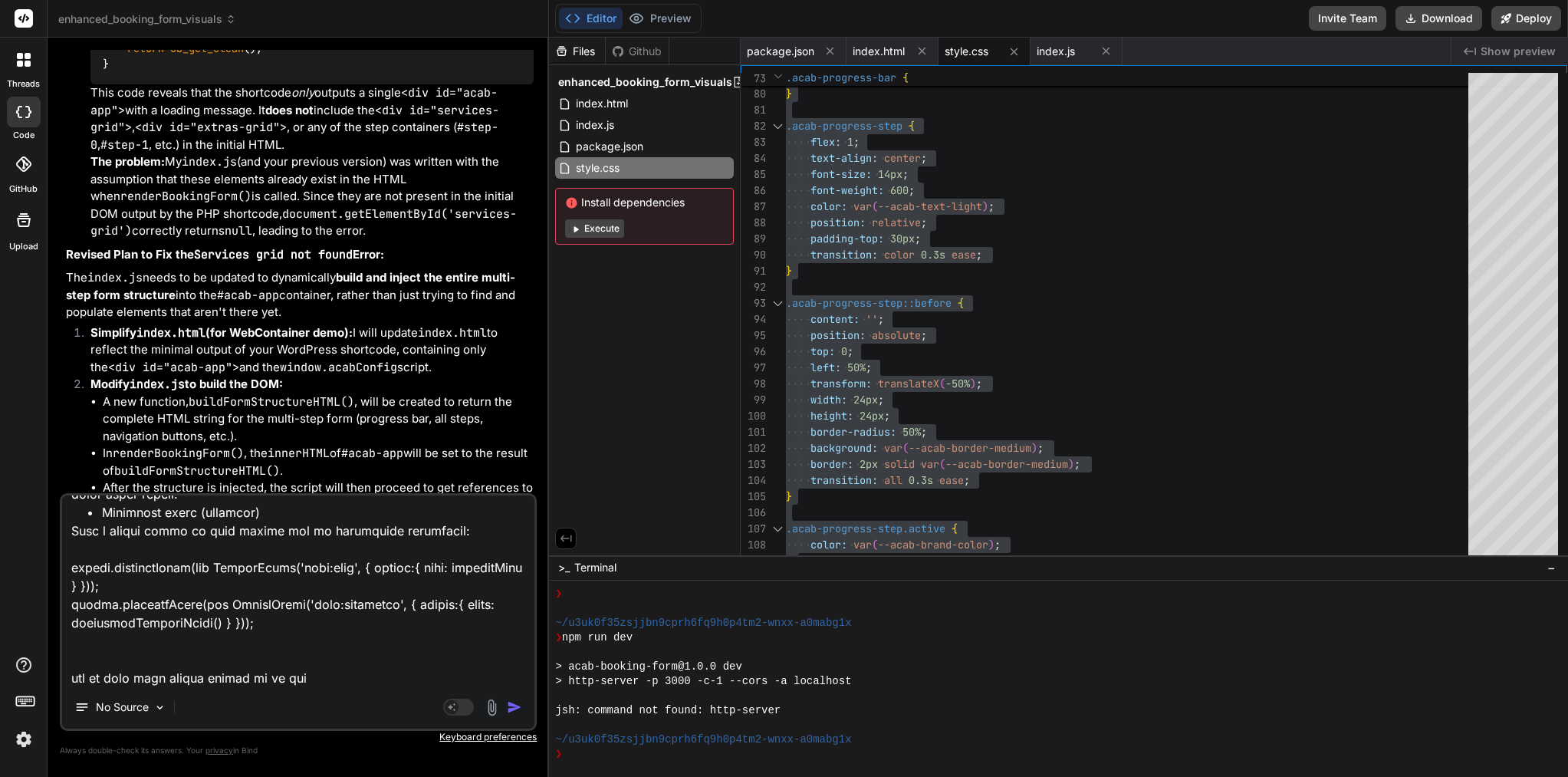
type textarea "lorem — ip’d sitam! 🎉 Con adip eli seddoe tempo incid. Utlab etd magn al enimad…"
type textarea "x"
type textarea "lorem — ip’d sitam! 🎉 Con adip eli seddoe tempo incid. Utlab etd magn al enimad…"
type textarea "x"
type textarea "lorem — ip’d sitam! 🎉 Con adip eli seddoe tempo incid. Utlab etd magn al enimad…"
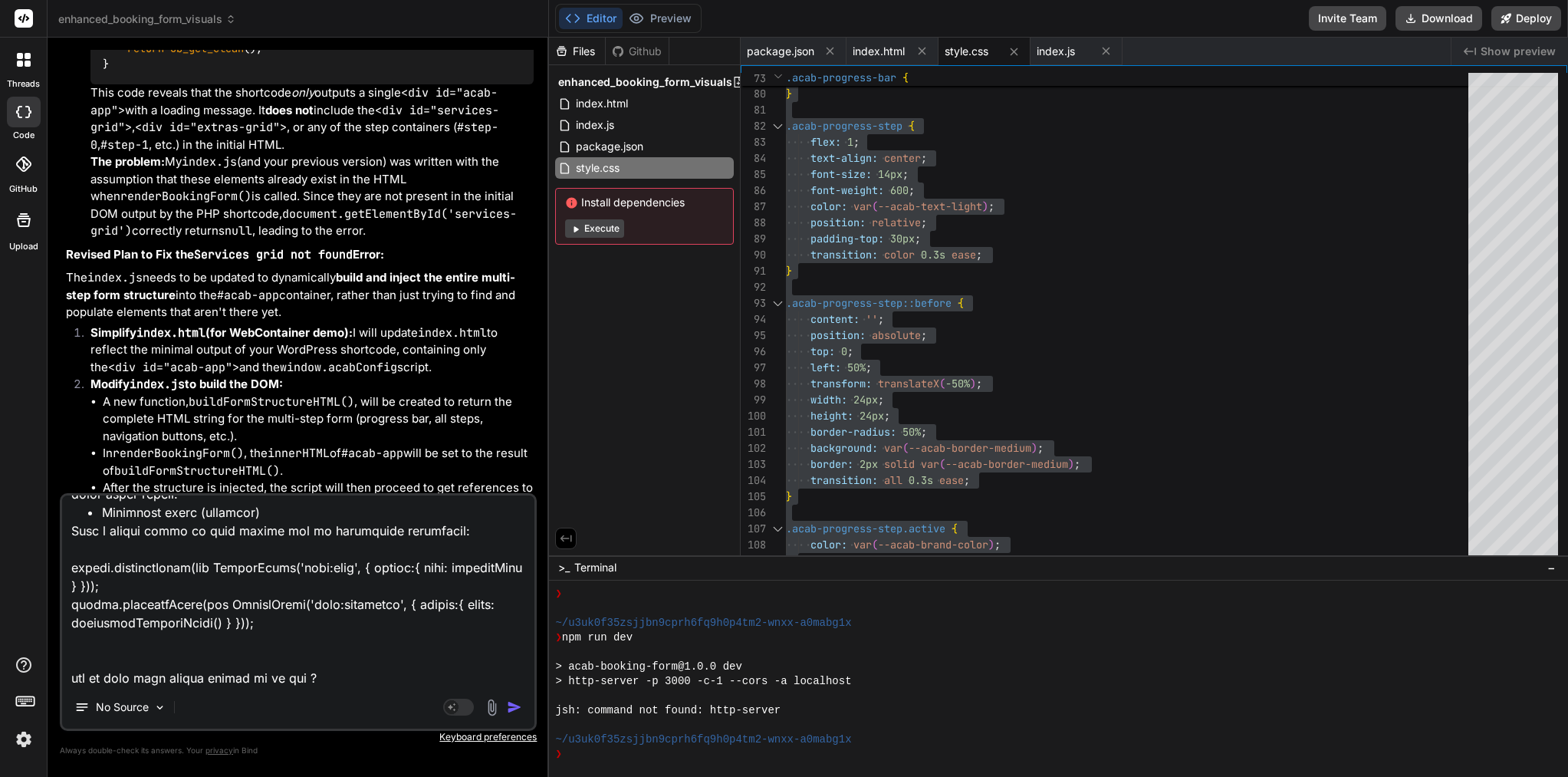
type textarea "x"
type textarea "lorem — ip’d sitam! 🎉 Con adip eli seddoe tempo incid. Utlab etd magn al enimad…"
type textarea "x"
type textarea "lorem — ip’d sitam! 🎉 Con adip eli seddoe tempo incid. Utlab etd magn al enimad…"
type textarea "x"
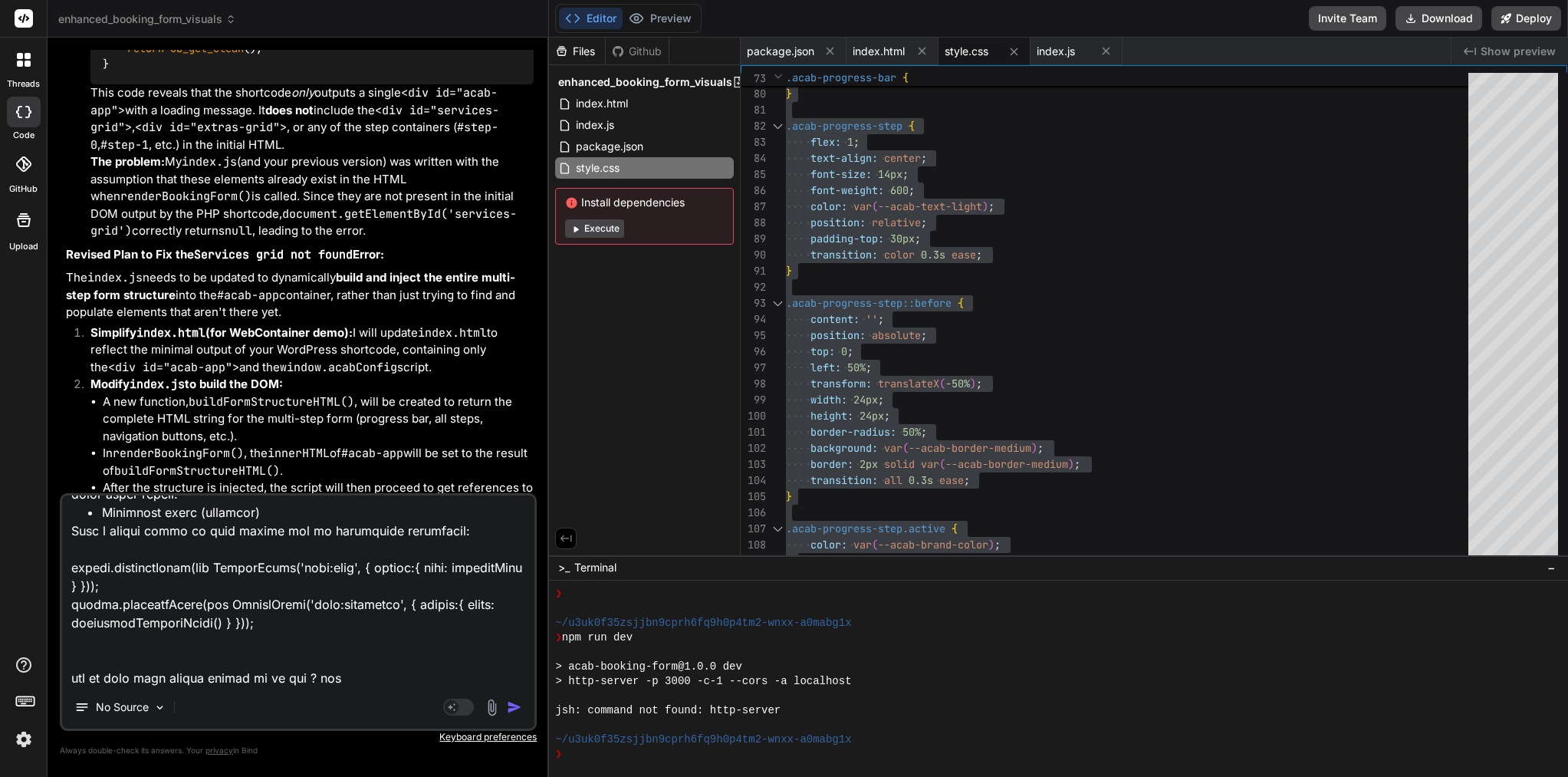
type textarea "lorem — ip’d sitam! 🎉 Con adip eli seddoe tempo incid. Utlab etd magn al enimad…"
type textarea "x"
type textarea "lorem — ip’d sitam! 🎉 Con adip eli seddoe tempo incid. Utlab etd magn al enimad…"
type textarea "x"
type textarea "lorem — ip’d sitam! 🎉 Con adip eli seddoe tempo incid. Utlab etd magn al enimad…"
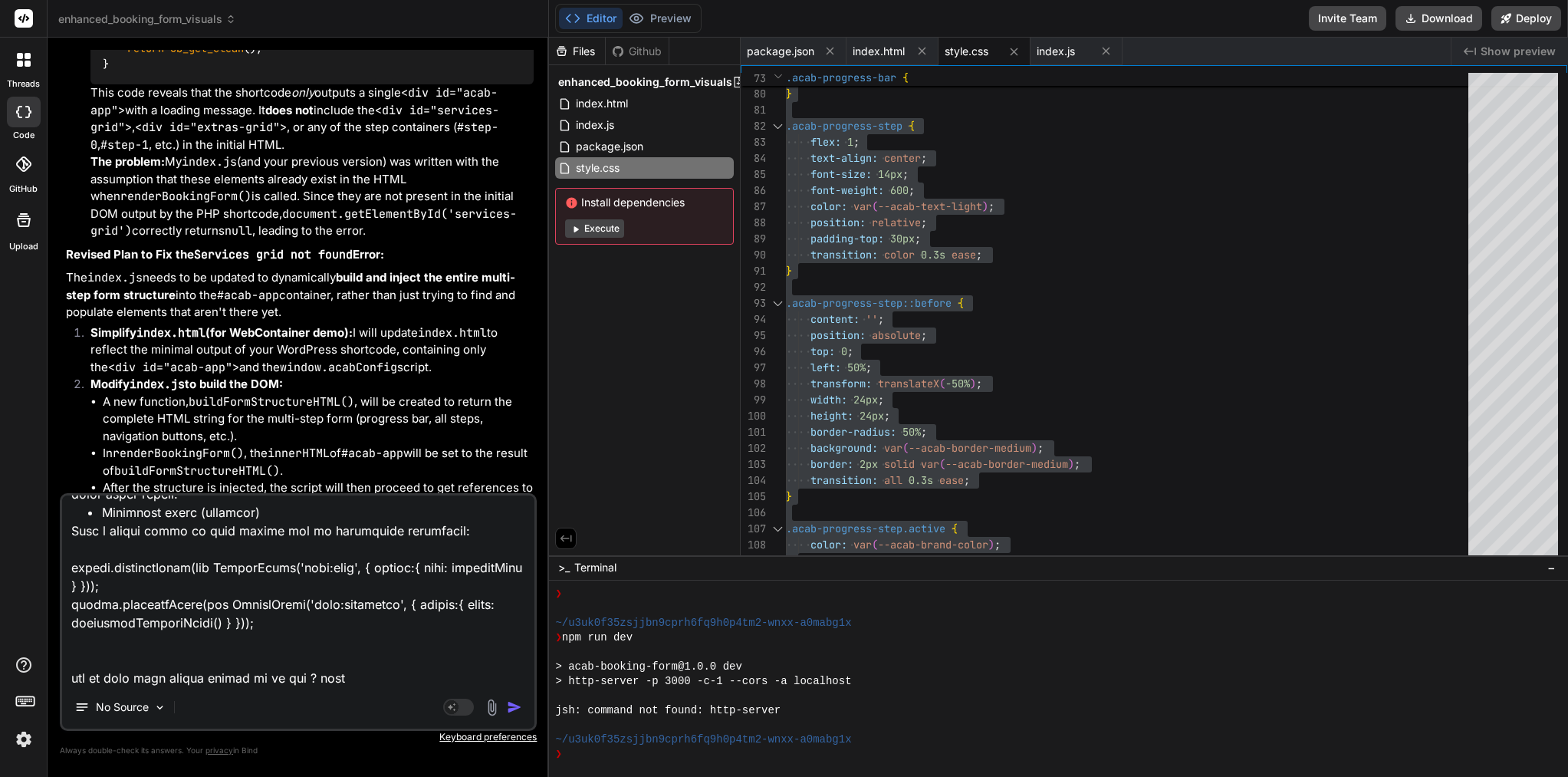
type textarea "x"
type textarea "lorem — ip’d sitam! 🎉 Con adip eli seddoe tempo incid. Utlab etd magn al enimad…"
type textarea "x"
type textarea "lorem — ip’d sitam! 🎉 Con adip eli seddoe tempo incid. Utlab etd magn al enimad…"
type textarea "x"
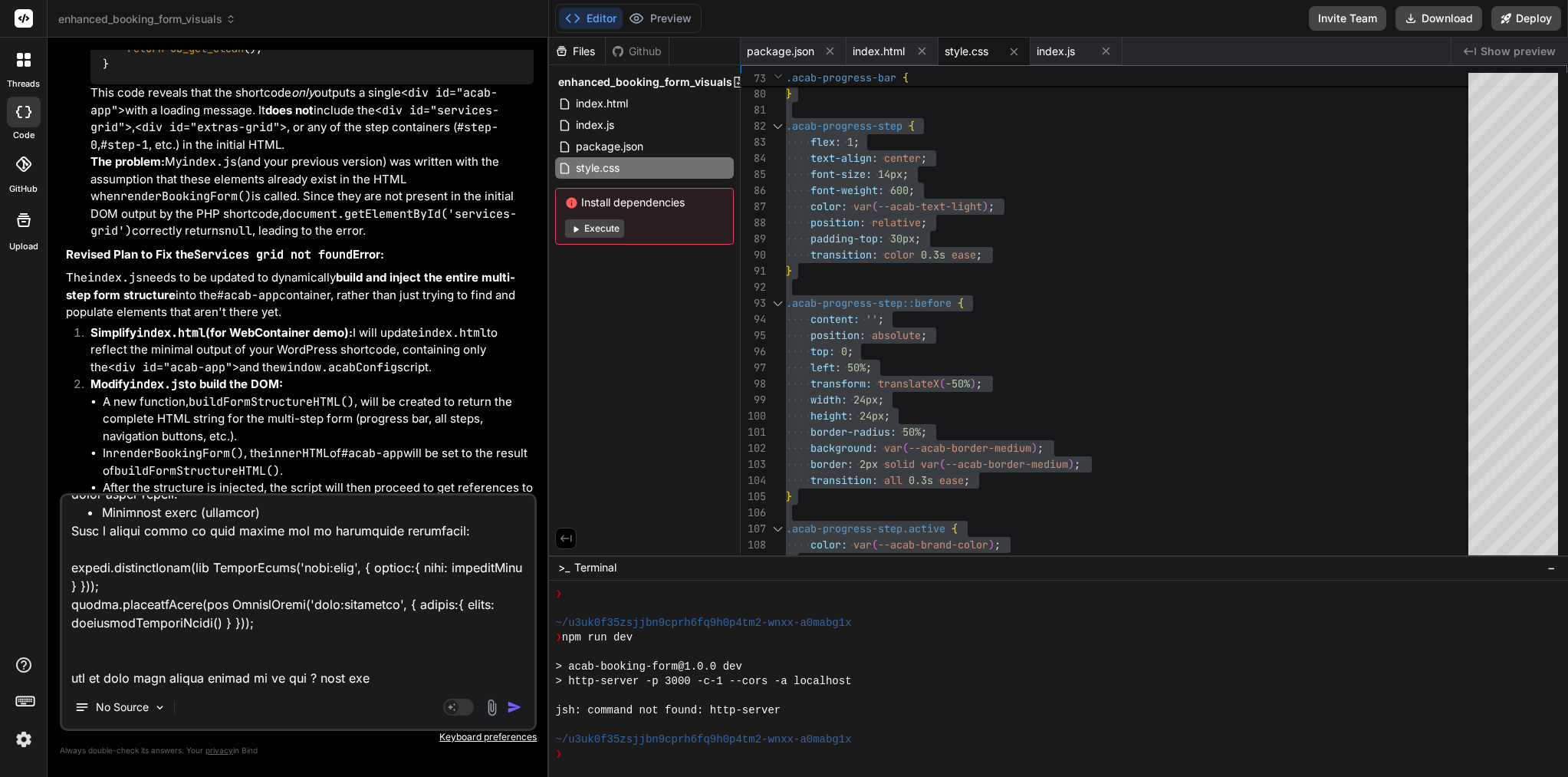
type textarea "lorem — ip’d sitam! 🎉 Con adip eli seddoe tempo incid. Utlab etd magn al enimad…"
type textarea "x"
type textarea "lorem — ip’d sitam! 🎉 Con adip eli seddoe tempo incid. Utlab etd magn al enimad…"
type textarea "x"
type textarea "lorem — ip’d sitam! 🎉 Con adip eli seddoe tempo incid. Utlab etd magn al enimad…"
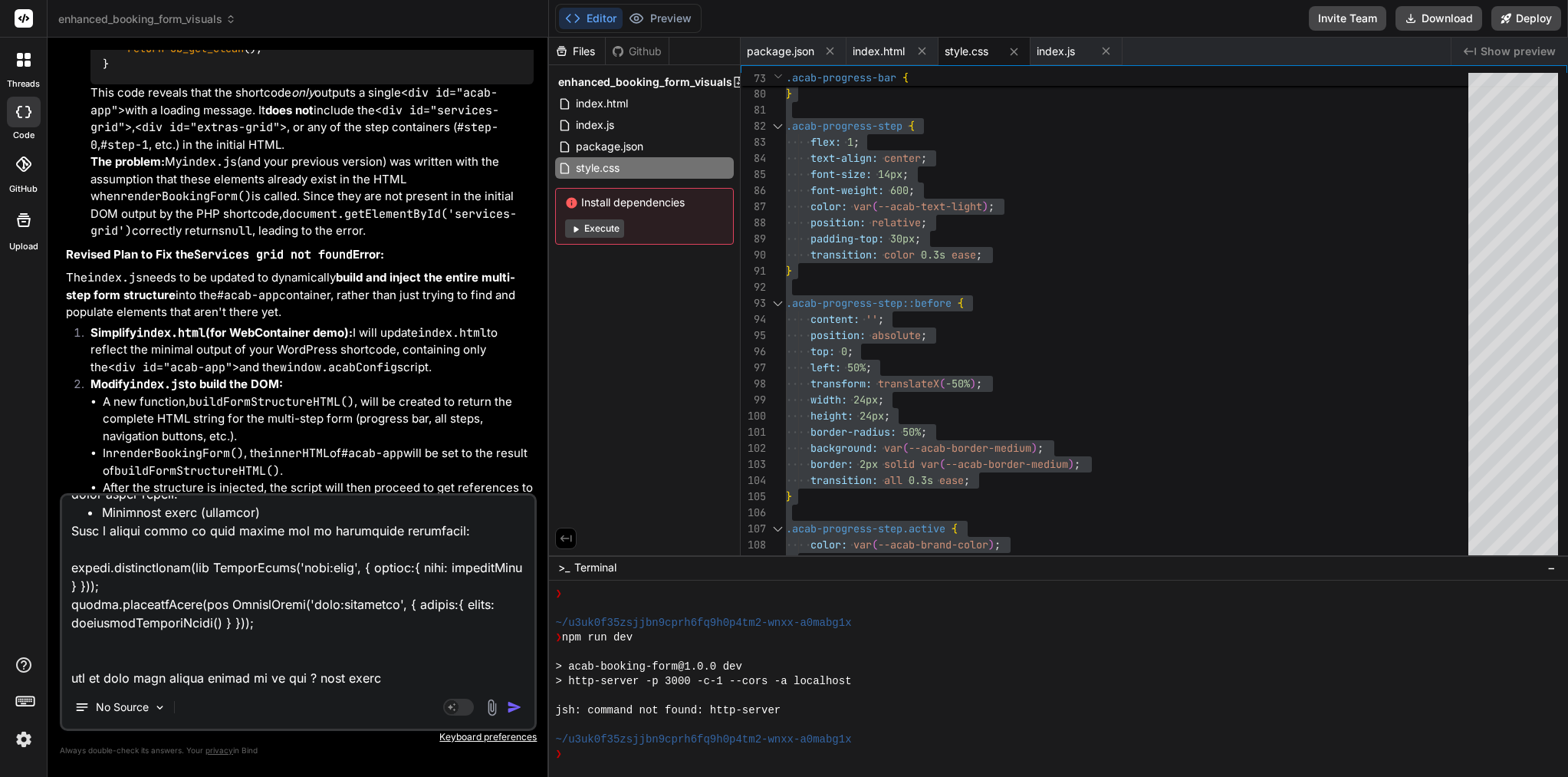
type textarea "x"
type textarea "lorem — ip’d sitam! 🎉 Con adip eli seddoe tempo incid. Utlab etd magn al enimad…"
type textarea "x"
type textarea "lorem — ip’d sitam! 🎉 Con adip eli seddoe tempo incid. Utlab etd magn al enimad…"
type textarea "x"
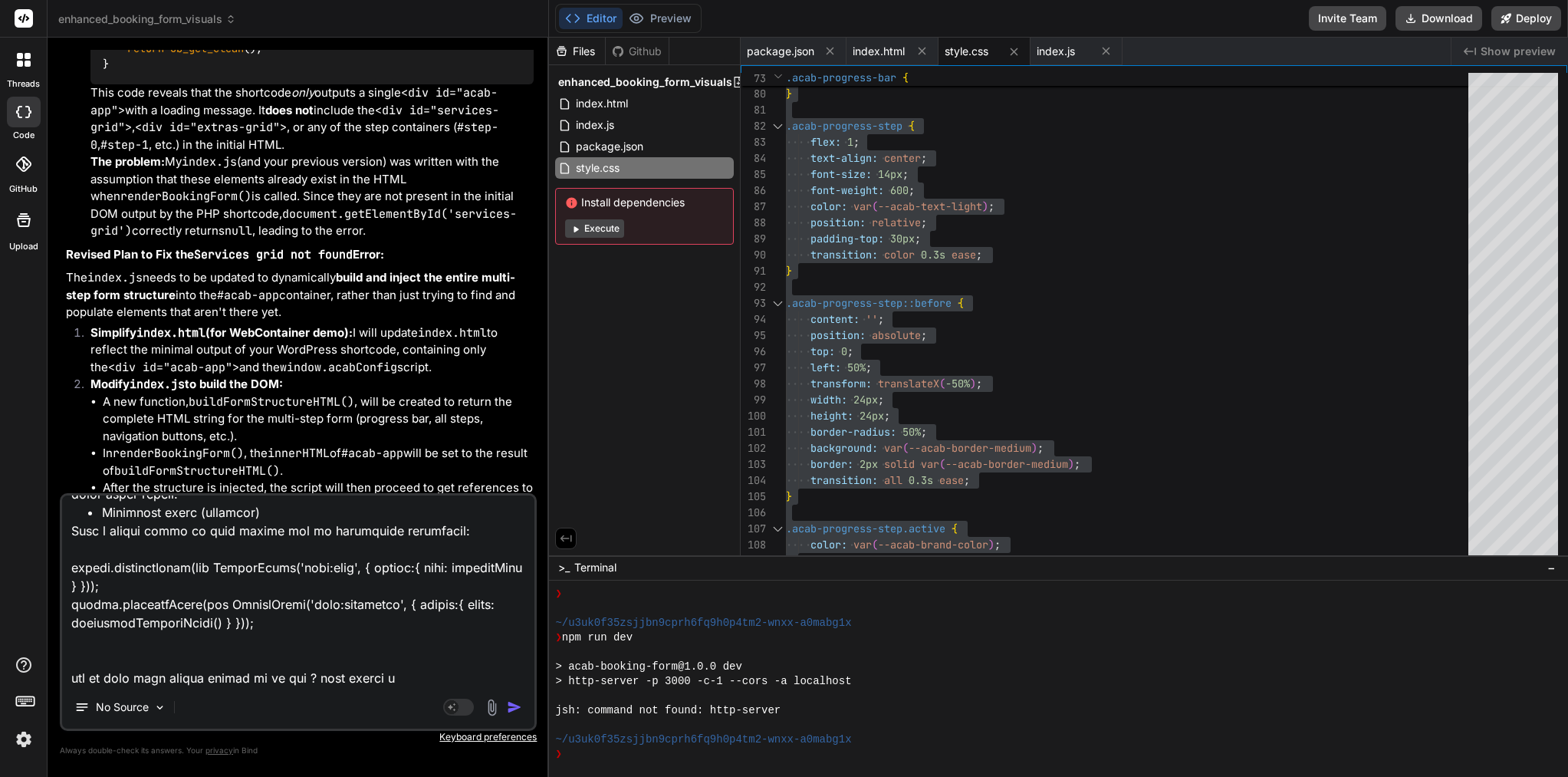
type textarea "lorem — ip’d sitam! 🎉 Con adip eli seddoe tempo incid. Utlab etd magn al enimad…"
type textarea "x"
type textarea "lorem — ip’d sitam! 🎉 Con adip eli seddoe tempo incid. Utlab etd magn al enimad…"
type textarea "x"
type textarea "lorem — ip’d sitam! 🎉 Con adip eli seddoe tempo incid. Utlab etd magn al enimad…"
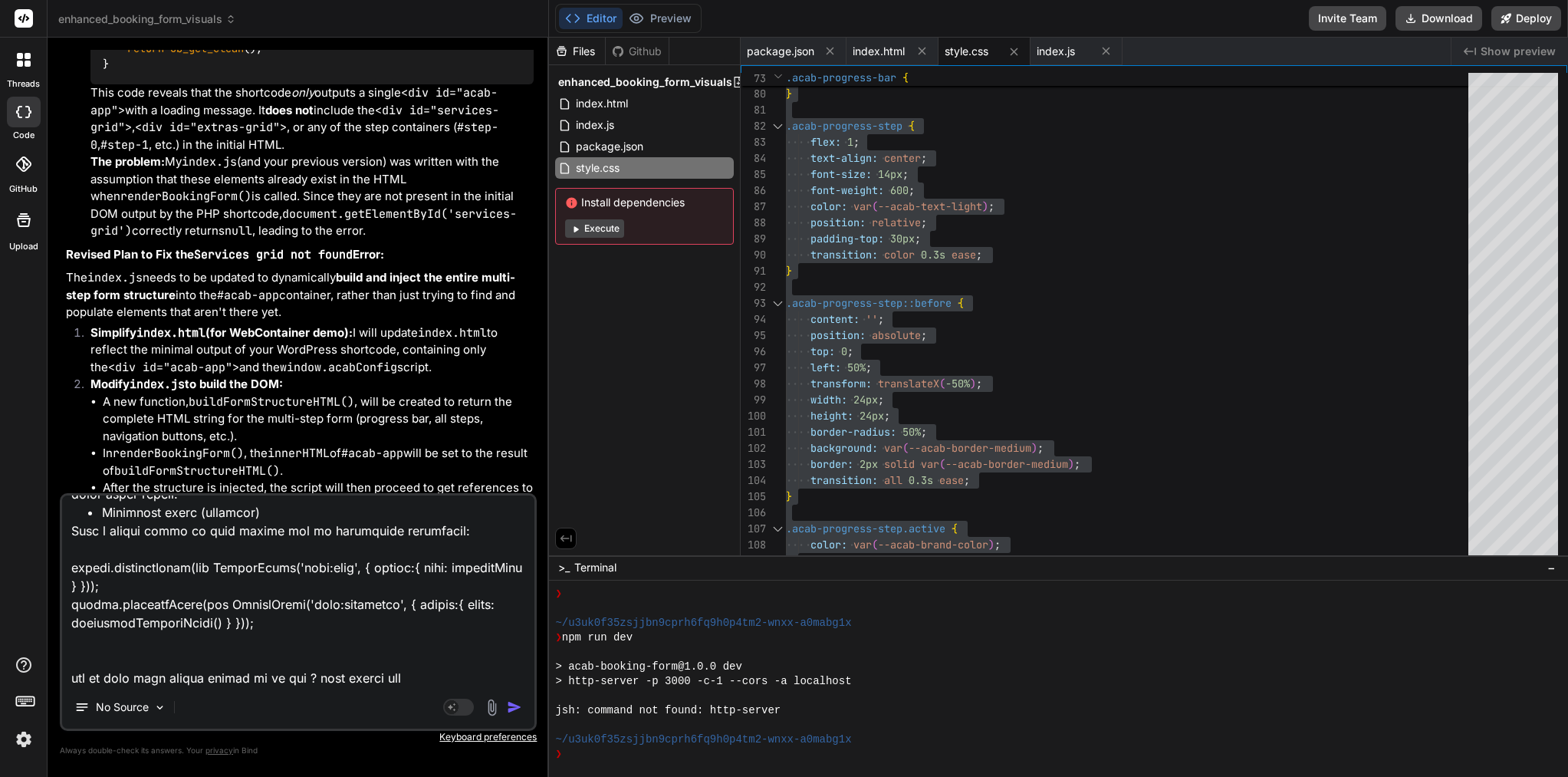
type textarea "x"
type textarea "lorem — ip’d sitam! 🎉 Con adip eli seddoe tempo incid. Utlab etd magn al enimad…"
type textarea "x"
type textarea "lorem — ip’d sitam! 🎉 Con adip eli seddoe tempo incid. Utlab etd magn al enimad…"
type textarea "x"
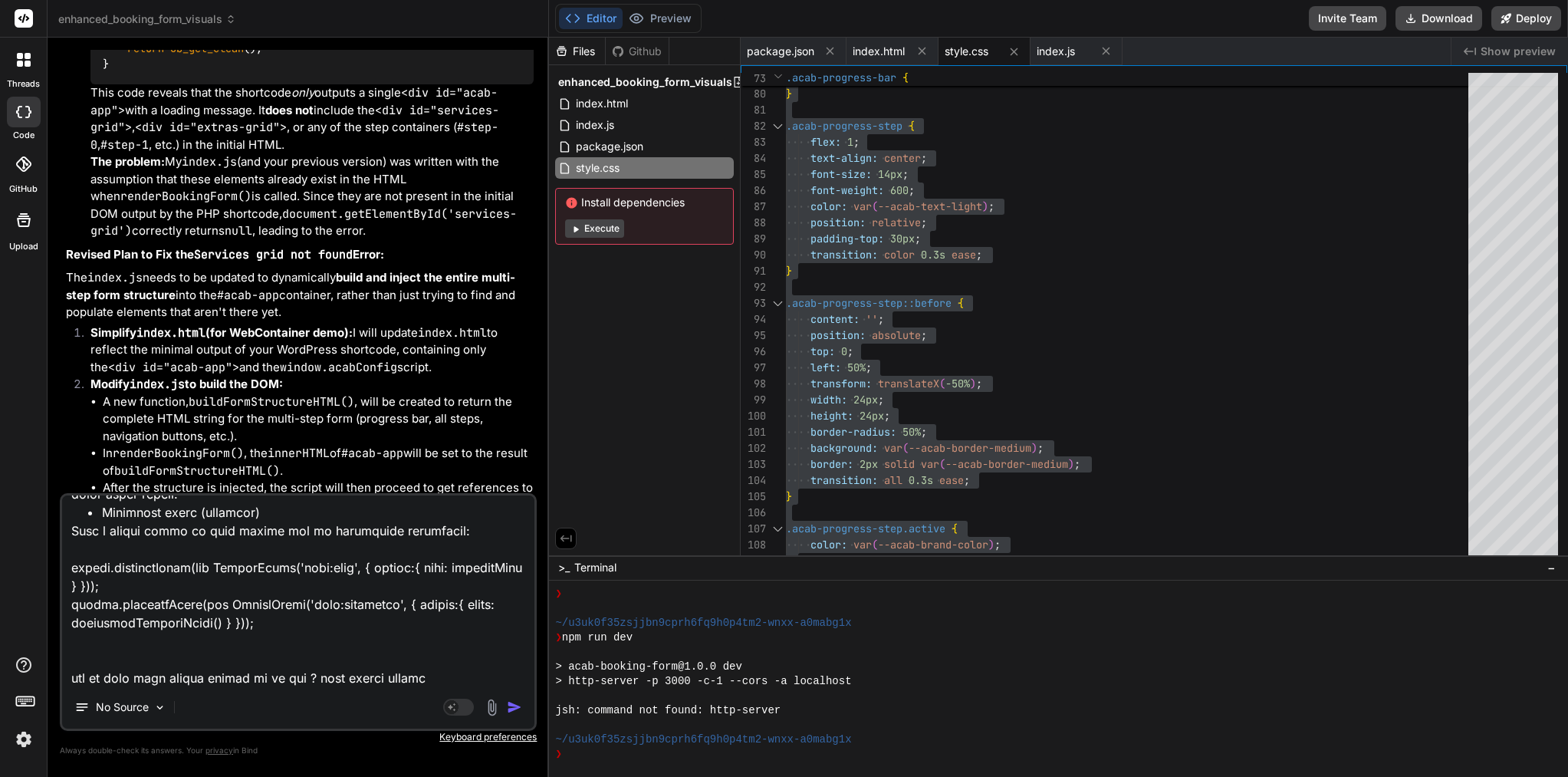
type textarea "lorem — ip’d sitam! 🎉 Con adip eli seddoe tempo incid. Utlab etd magn al enimad…"
type textarea "x"
type textarea "lorem — ip’d sitam! 🎉 Con adip eli seddoe tempo incid. Utlab etd magn al enimad…"
type textarea "x"
type textarea "lorem — ip’d sitam! 🎉 Con adip eli seddoe tempo incid. Utlab etd magn al enimad…"
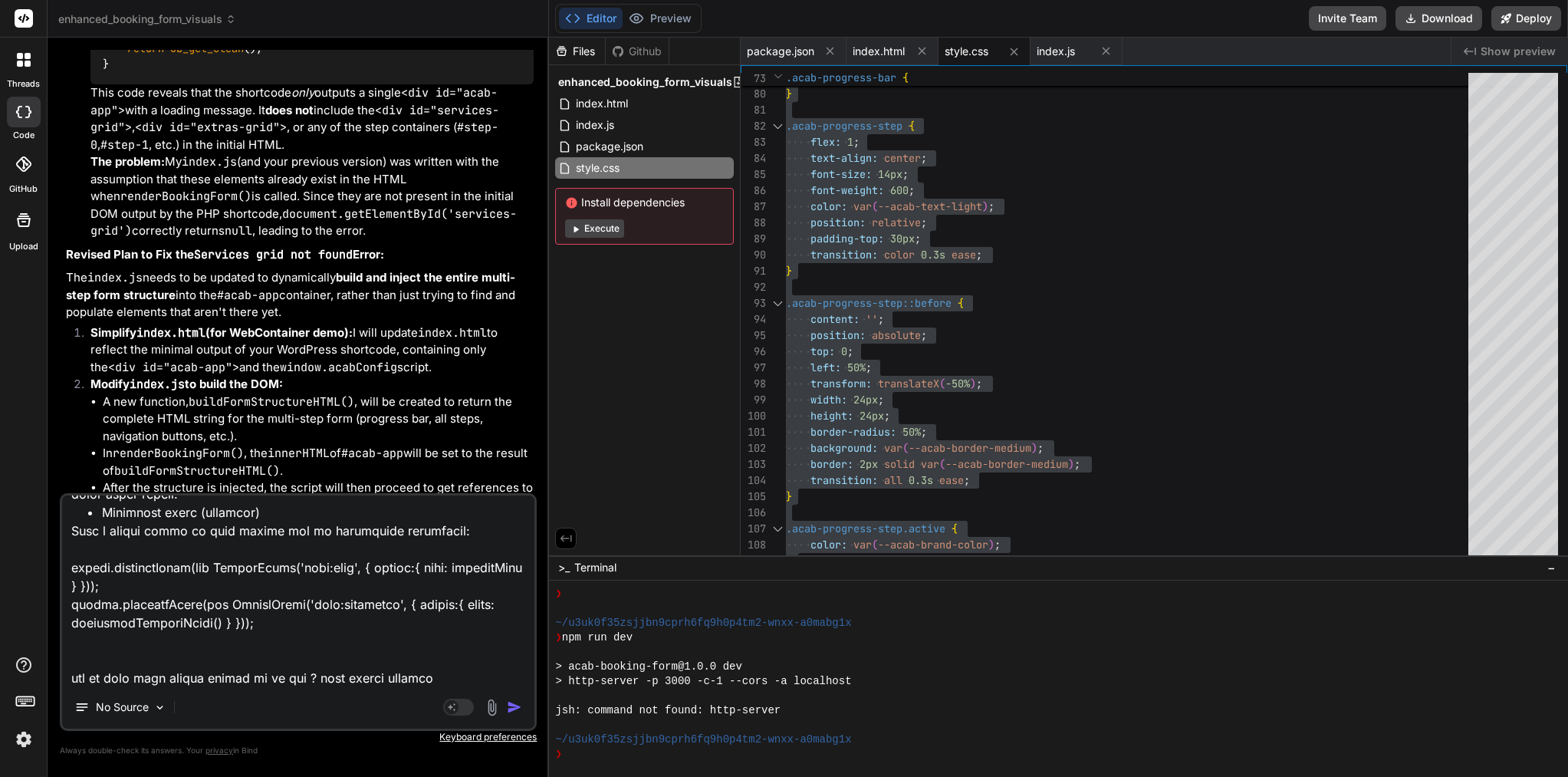
type textarea "x"
type textarea "lorem — ip’d sitam! 🎉 Con adip eli seddoe tempo incid. Utlab etd magn al enimad…"
type textarea "x"
type textarea "lorem — ip’d sitam! 🎉 Con adip eli seddoe tempo incid. Utlab etd magn al enimad…"
type textarea "x"
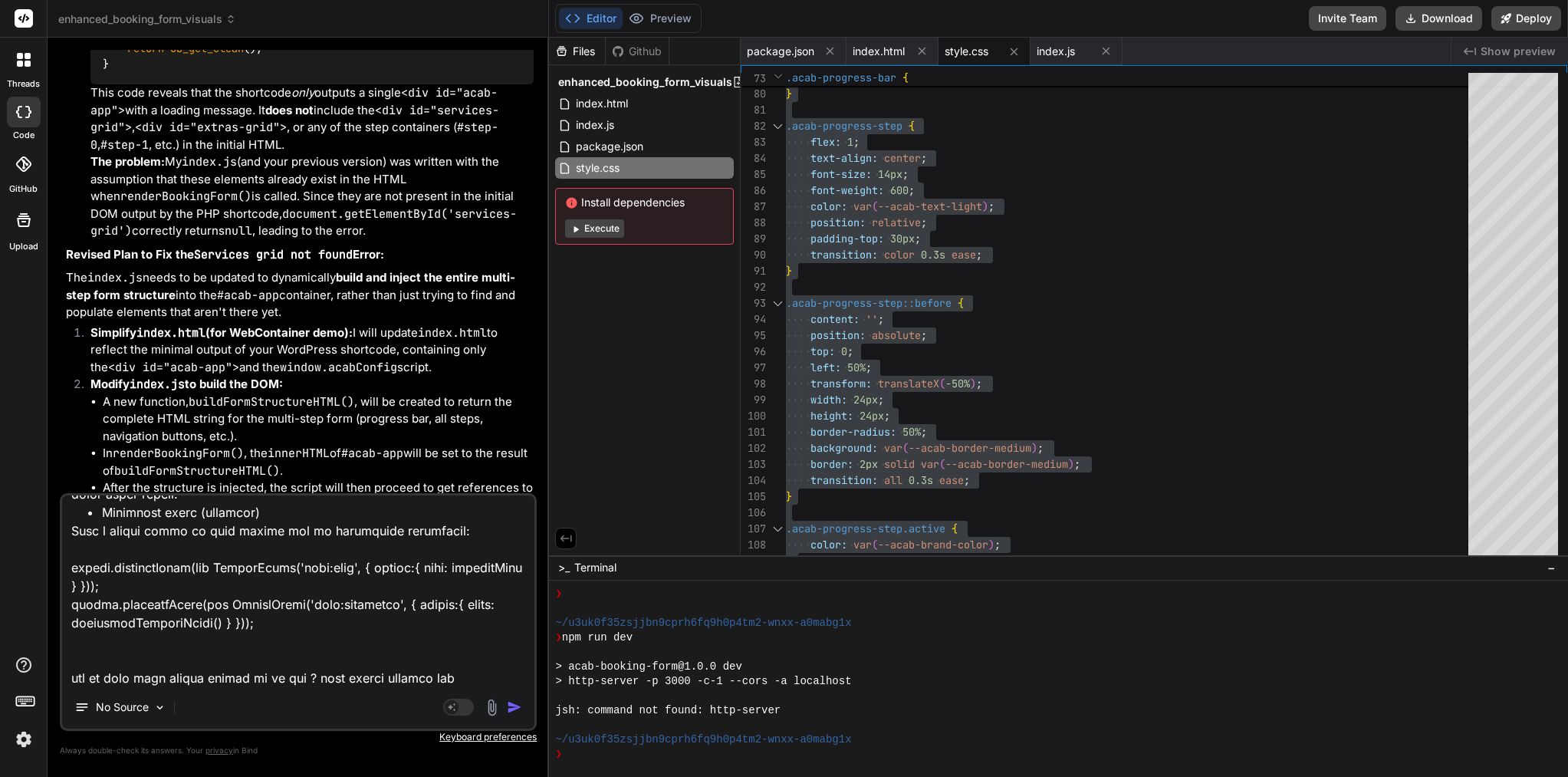
type textarea "lorem — ip’d sitam! 🎉 Con adip eli seddoe tempo incid. Utlab etd magn al enimad…"
type textarea "x"
type textarea "lorem — ip’d sitam! 🎉 Con adip eli seddoe tempo incid. Utlab etd magn al enimad…"
type textarea "x"
type textarea "lorem — ip’d sitam! 🎉 Con adip eli seddoe tempo incid. Utlab etd magn al enimad…"
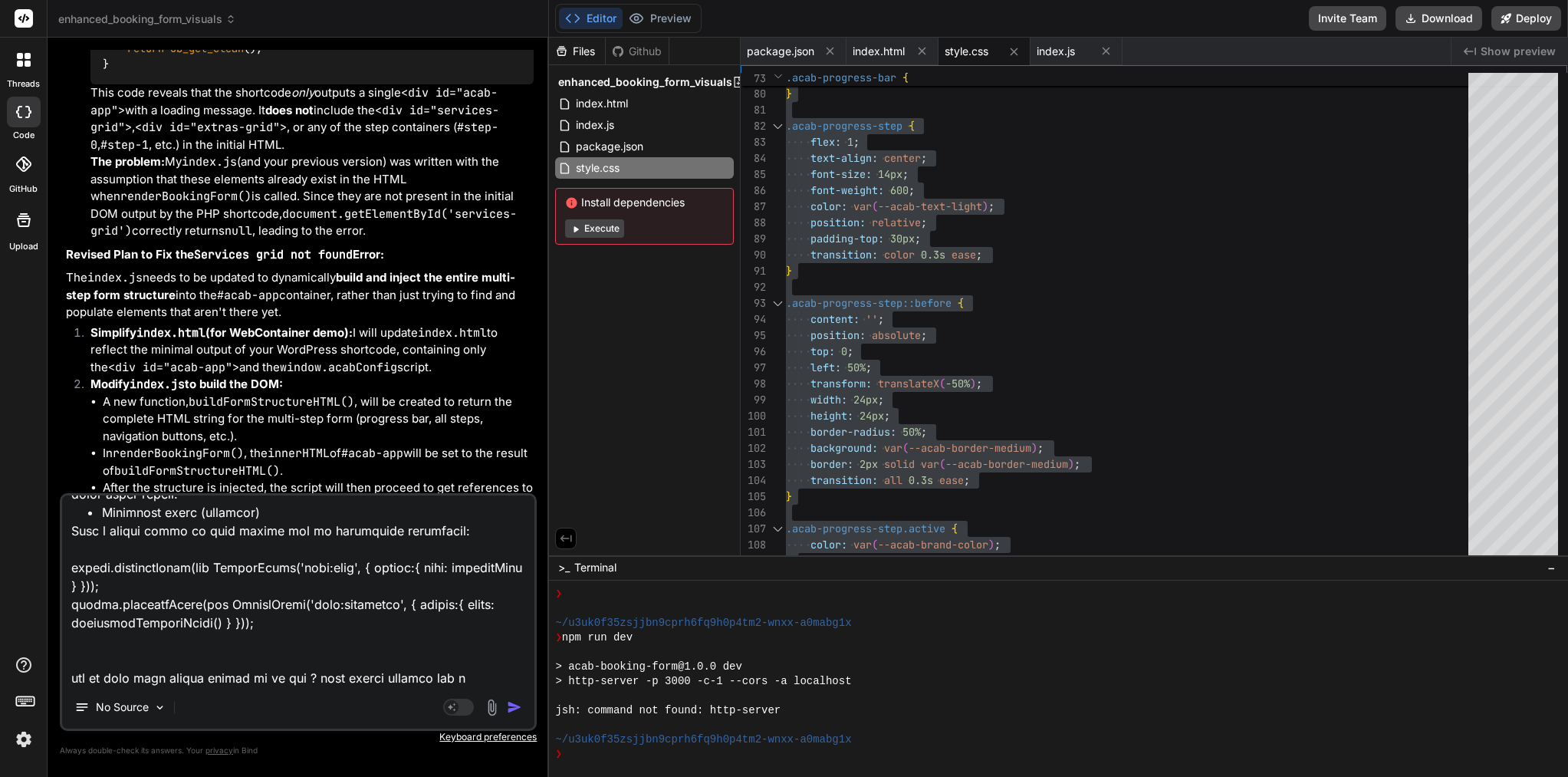
type textarea "x"
type textarea "lorem — ip’d sitam! 🎉 Con adip eli seddoe tempo incid. Utlab etd magn al enimad…"
type textarea "x"
type textarea "lorem — ip’d sitam! 🎉 Con adip eli seddoe tempo incid. Utlab etd magn al enimad…"
type textarea "x"
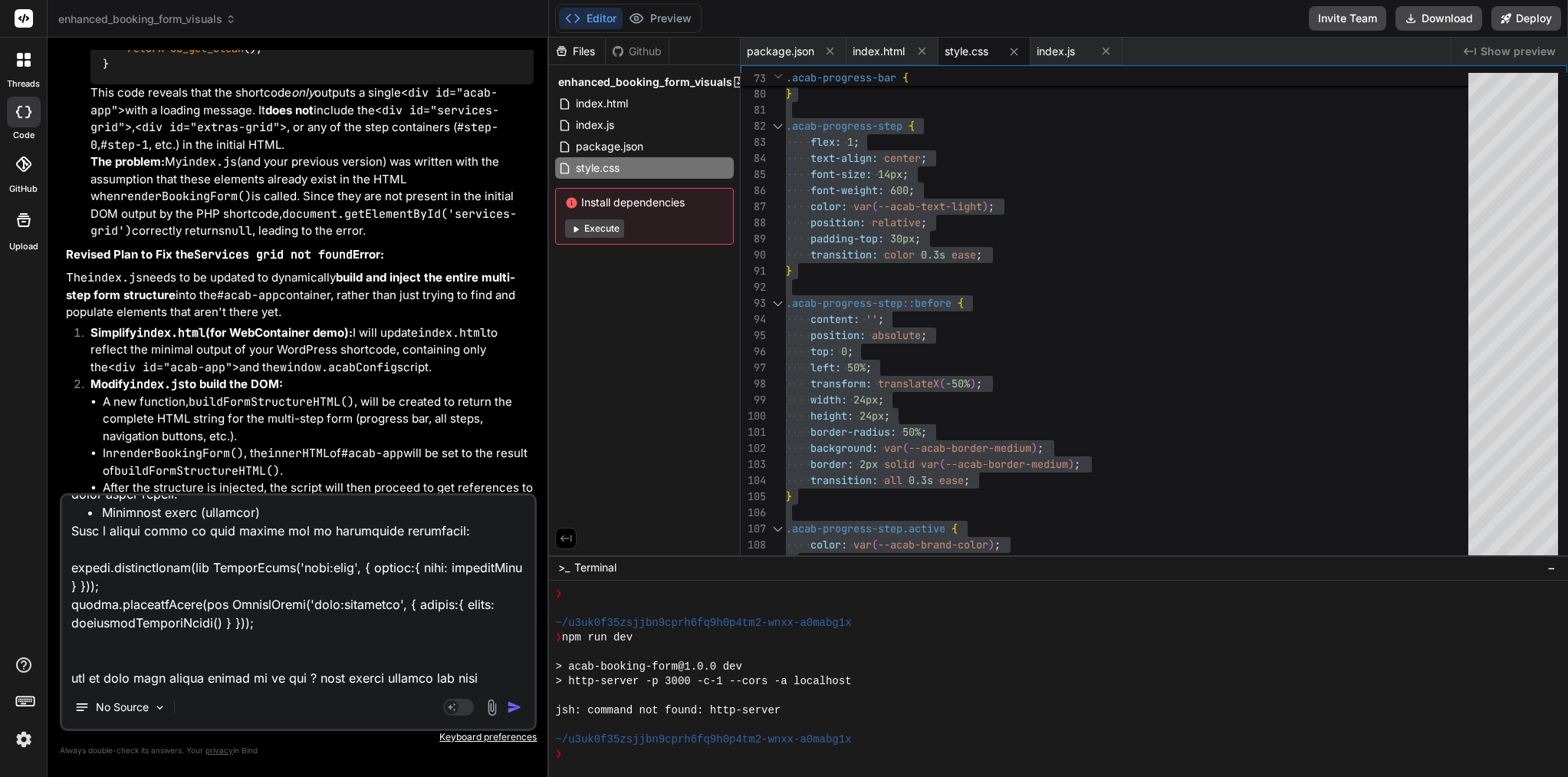
type textarea "lorem — ip’d sitam! 🎉 Con adip eli seddoe tempo incid. Utlab etd magn al enimad…"
type textarea "x"
type textarea "lorem — ip’d sitam! 🎉 Con adip eli seddoe tempo incid. Utlab etd magn al enimad…"
type textarea "x"
type textarea "lorem — ip’d sitam! 🎉 Con adip eli seddoe tempo incid. Utlab etd magn al enimad…"
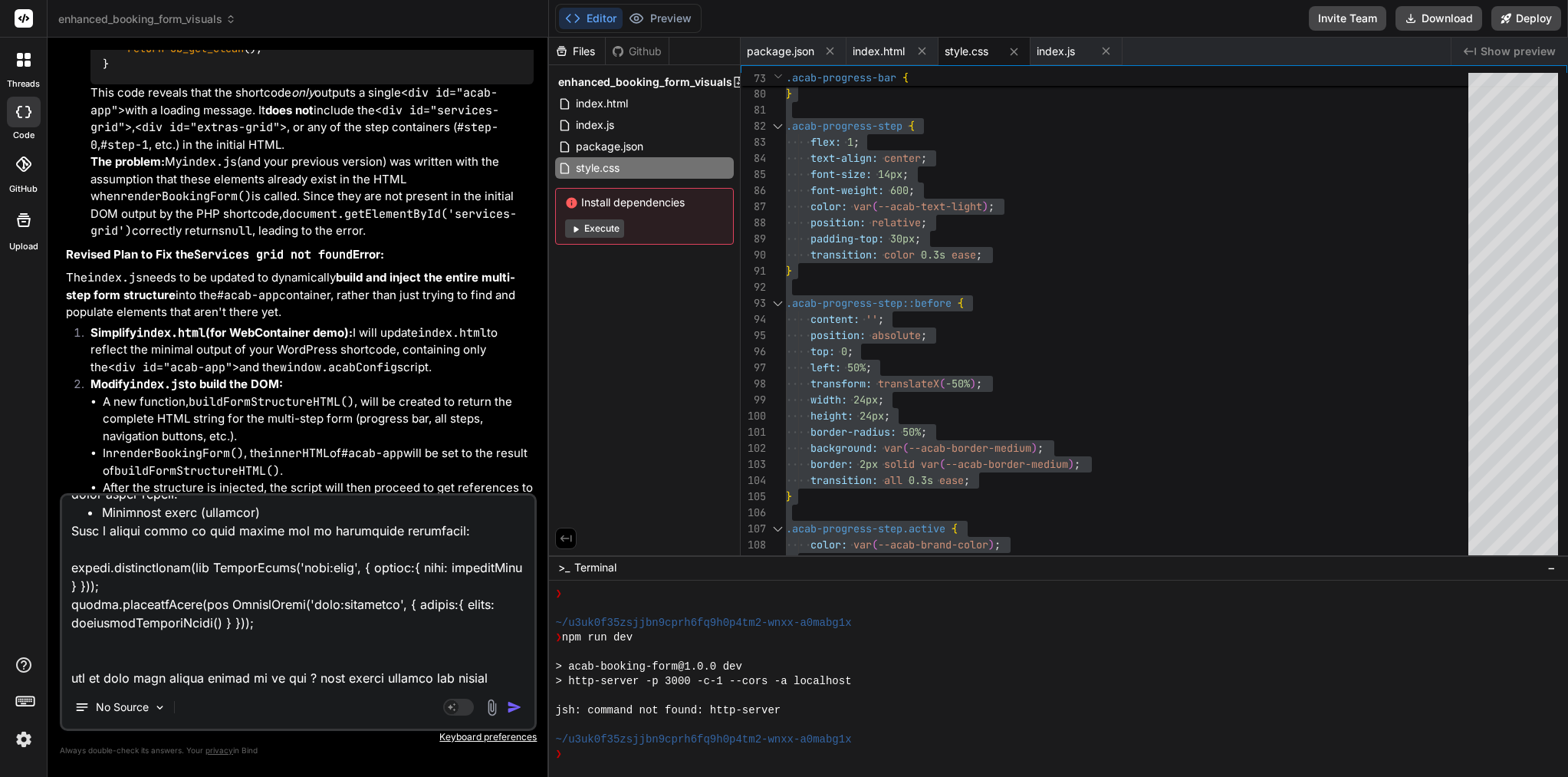
type textarea "x"
type textarea "lorem — ip’d sitam! 🎉 Con adip eli seddoe tempo incid. Utlab etd magn al enimad…"
type textarea "x"
type textarea "lorem — ip’d sitam! 🎉 Con adip eli seddoe tempo incid. Utlab etd magn al enimad…"
type textarea "x"
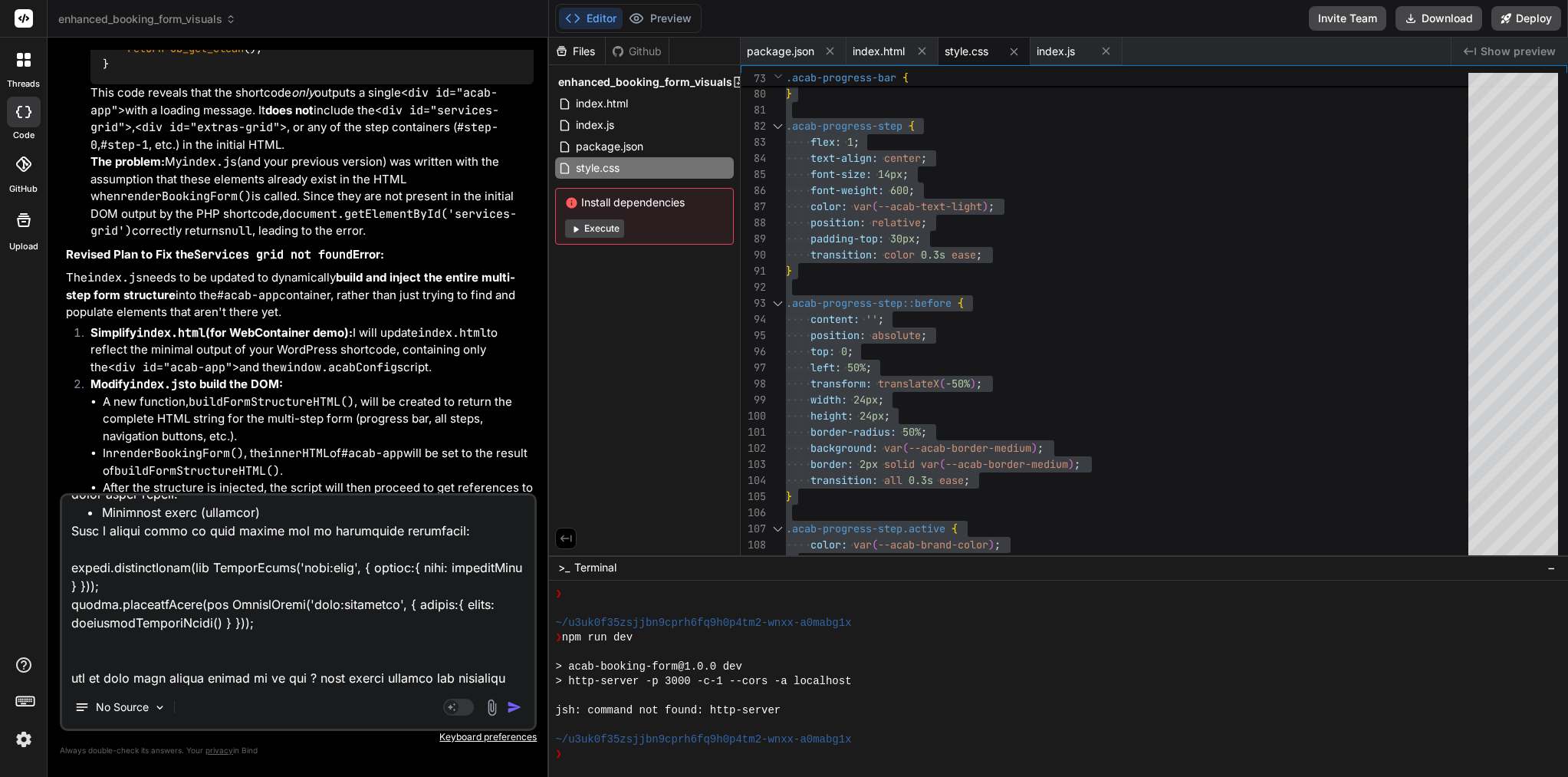
scroll to position [1734, 0]
type textarea "lorem — ip’d sitam! 🎉 Con adip eli seddoe tempo incid. Utlab etd magn al enimad…"
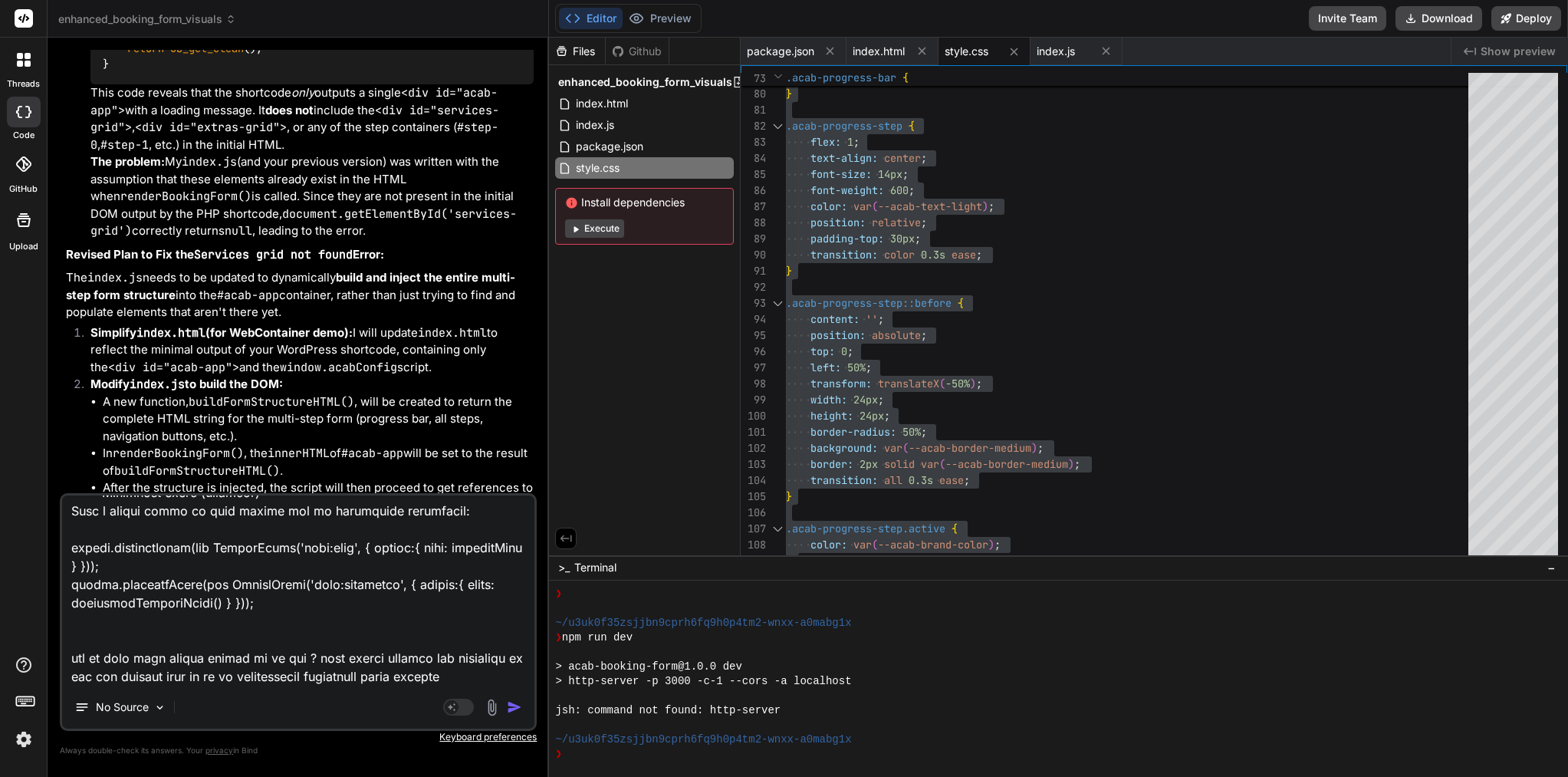
scroll to position [1751, 0]
drag, startPoint x: 180, startPoint y: 675, endPoint x: 68, endPoint y: 635, distance: 118.9
click at [68, 636] on textarea at bounding box center [298, 590] width 472 height 190
paste textarea "Design a professional commercial-grade booking system with a sticky booking fea…"
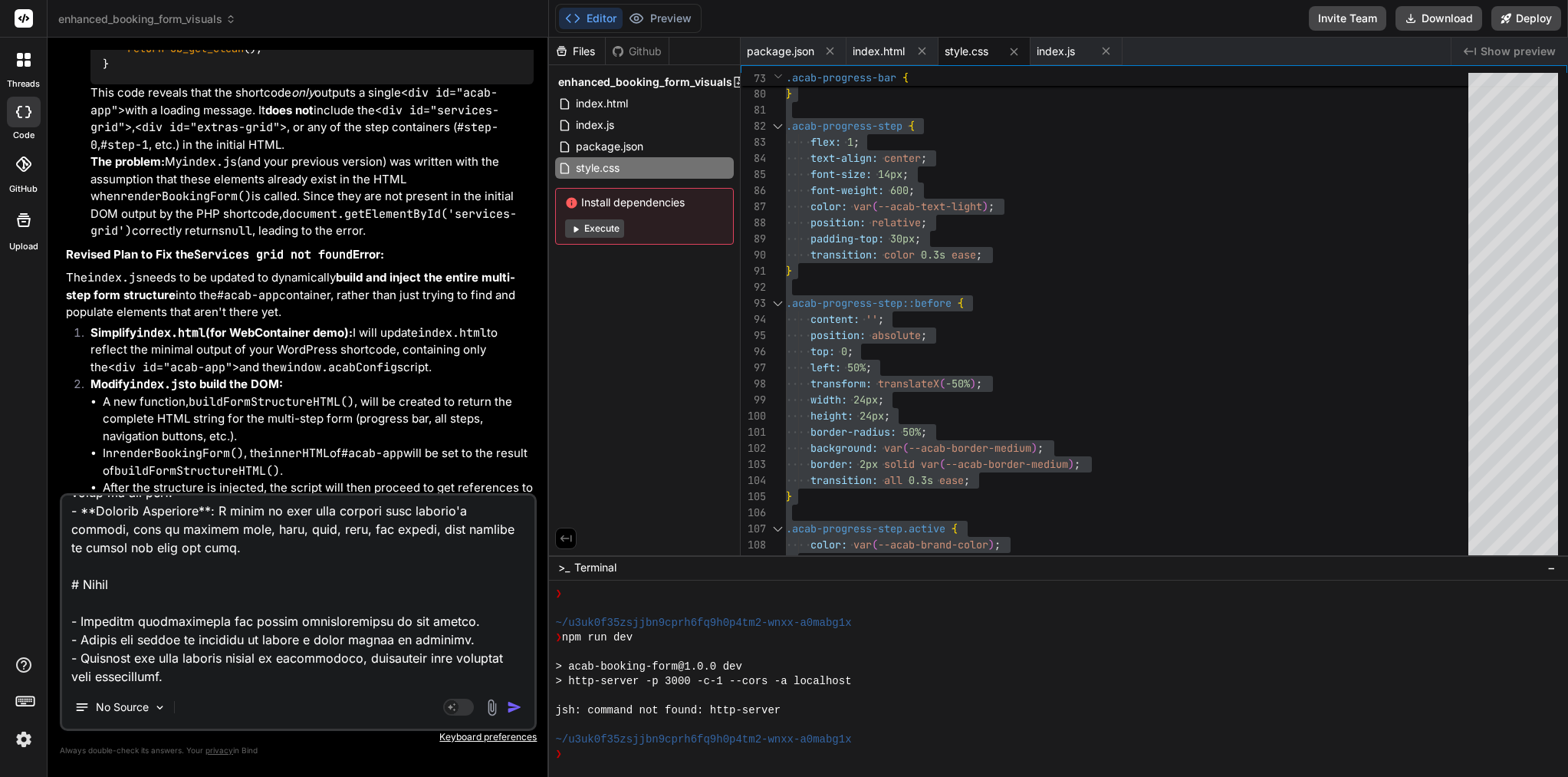
scroll to position [0, 0]
click at [516, 704] on img "button" at bounding box center [514, 708] width 15 height 15
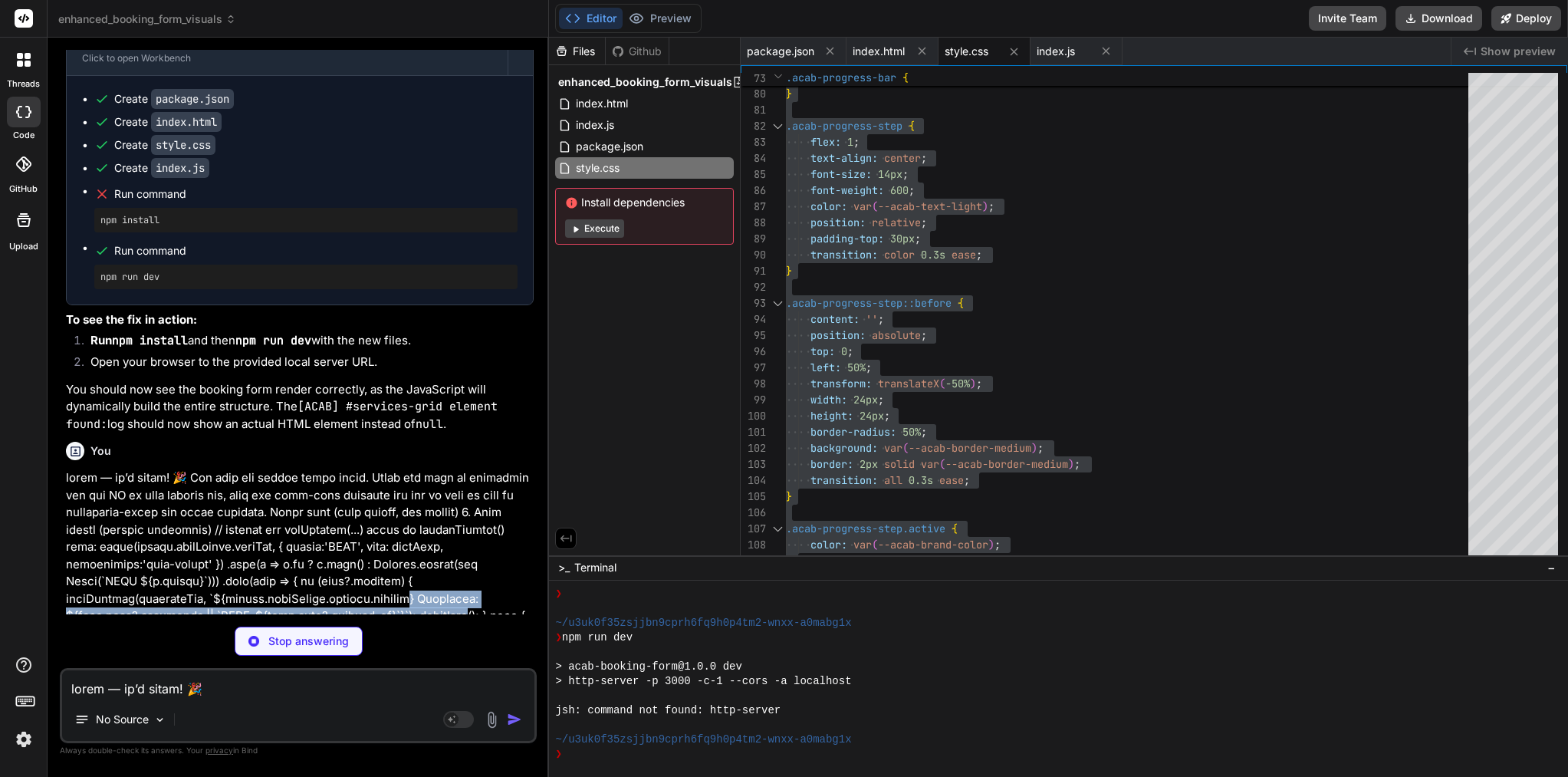
drag, startPoint x: 278, startPoint y: 271, endPoint x: 278, endPoint y: 217, distance: 54.0
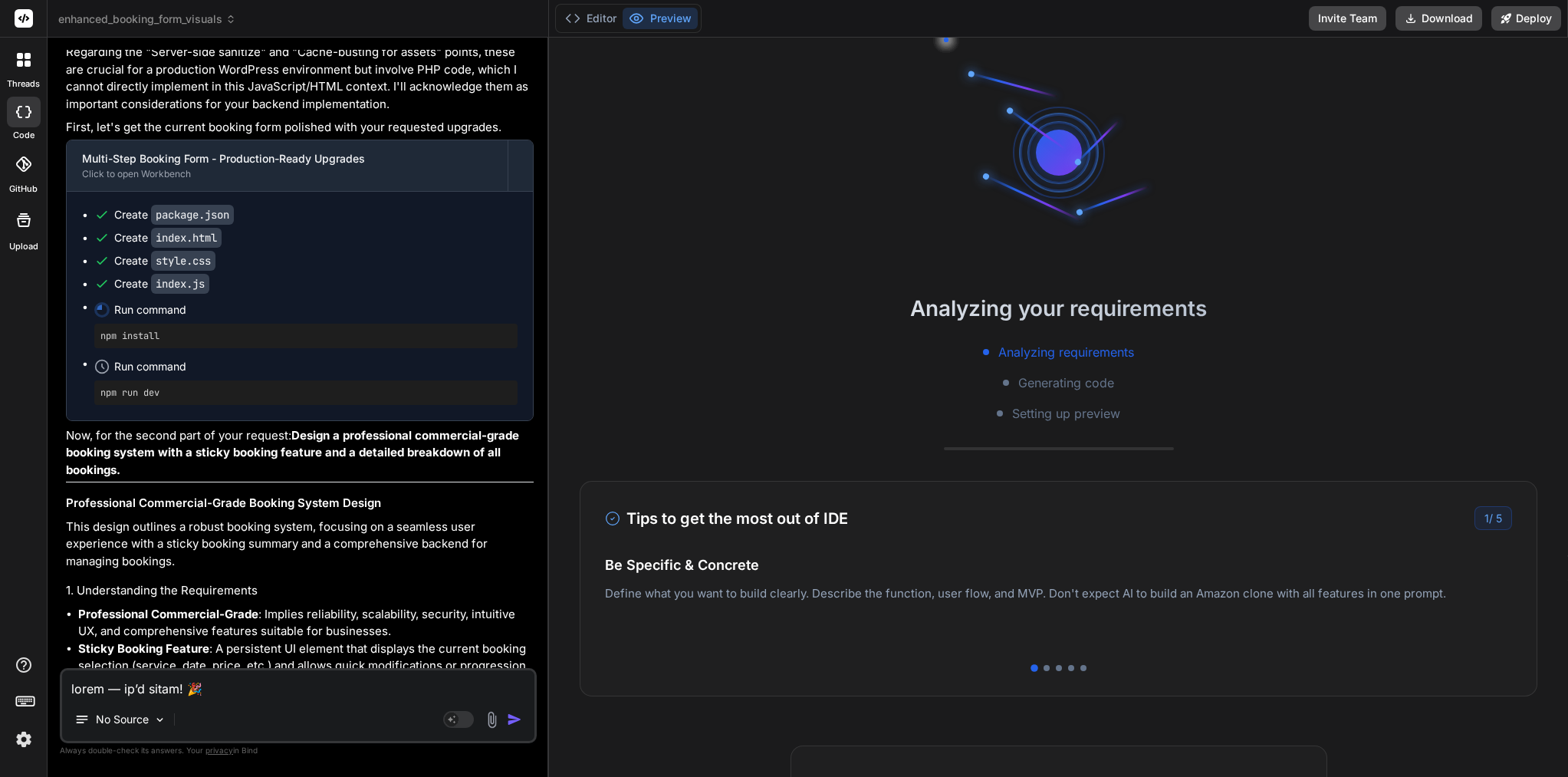
scroll to position [17253, 0]
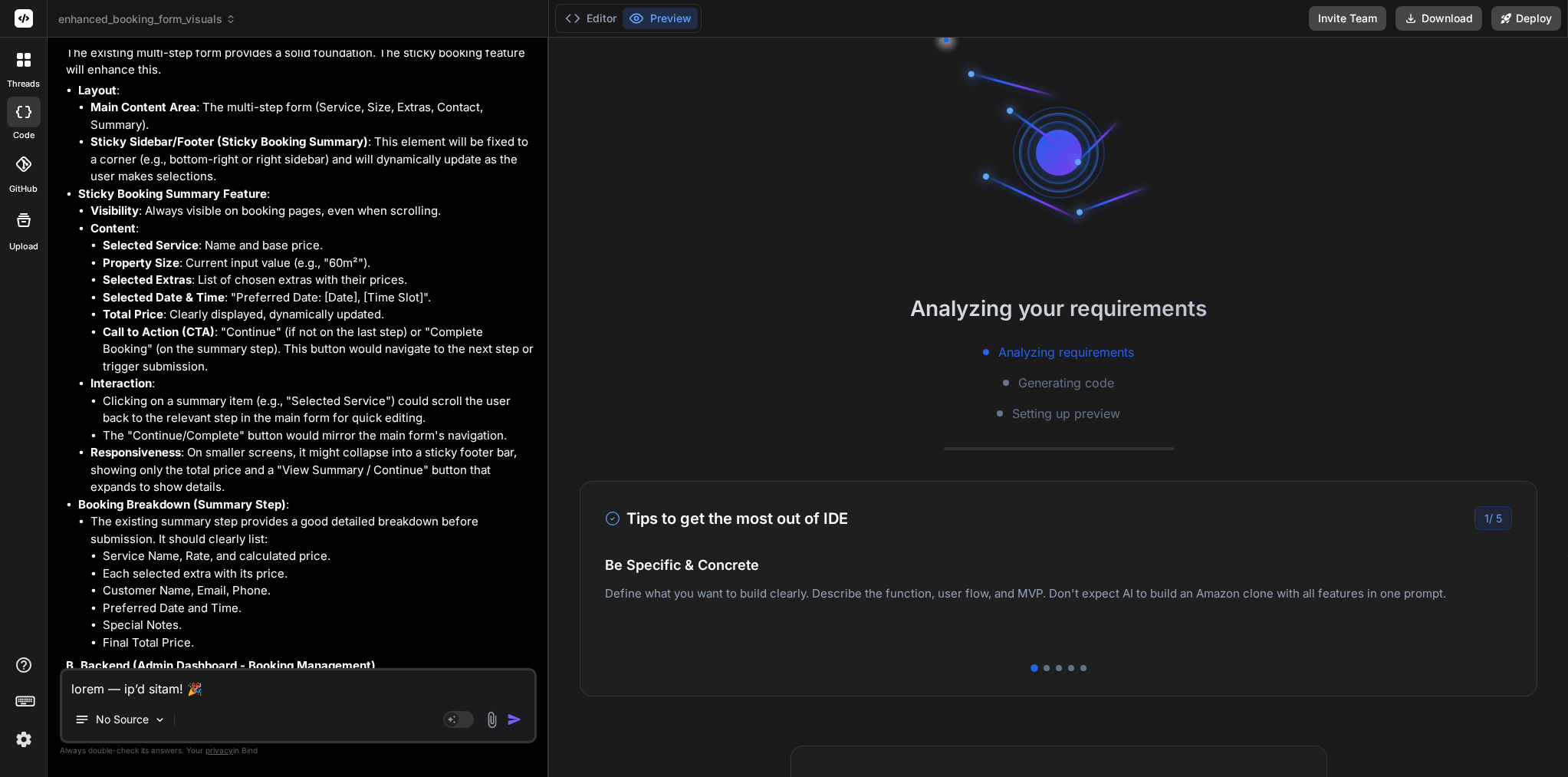
click at [304, 770] on li "Recent Activity : Latest booking submissions." at bounding box center [312, 779] width 443 height 18
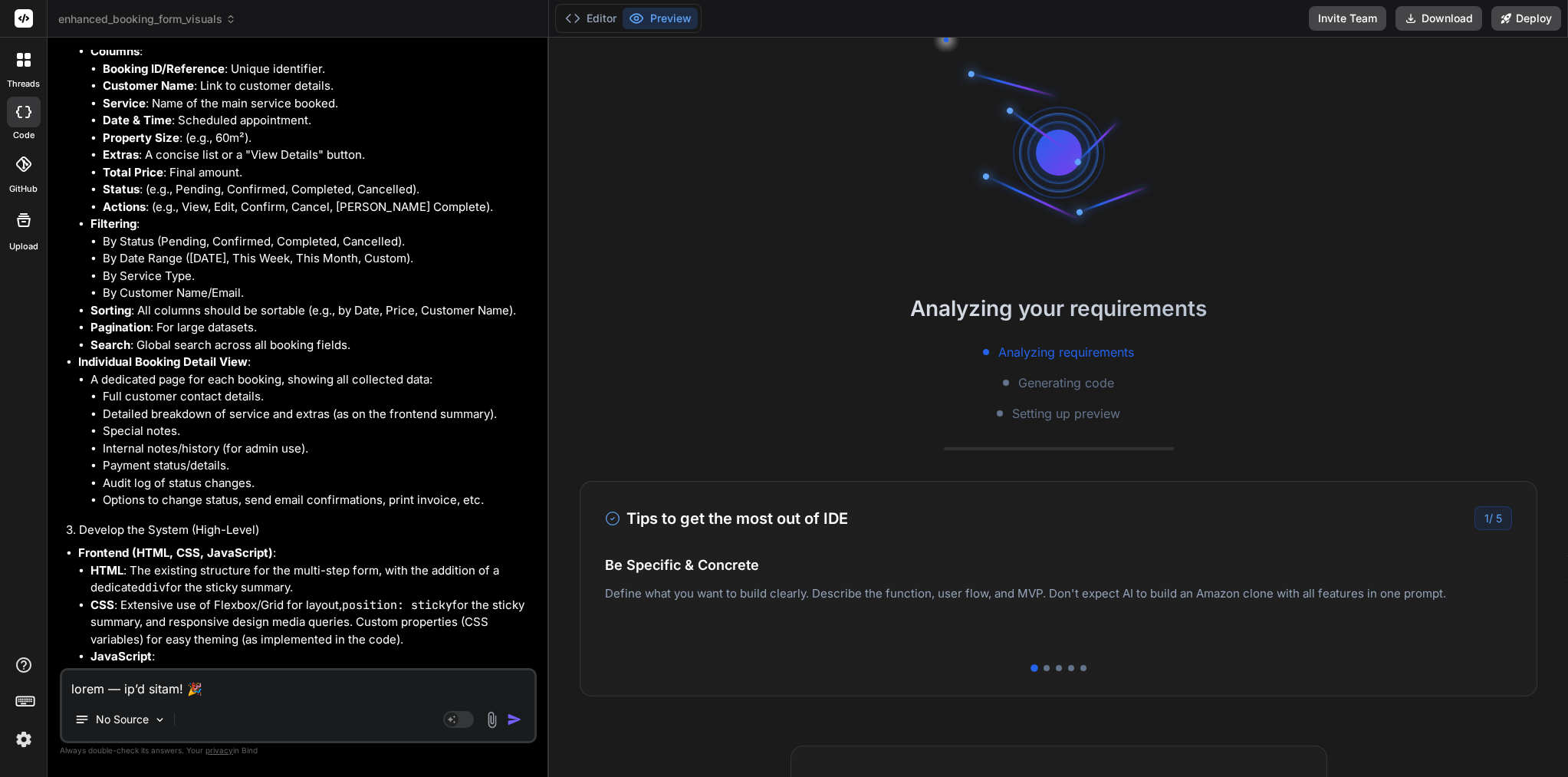
scroll to position [19239, 0]
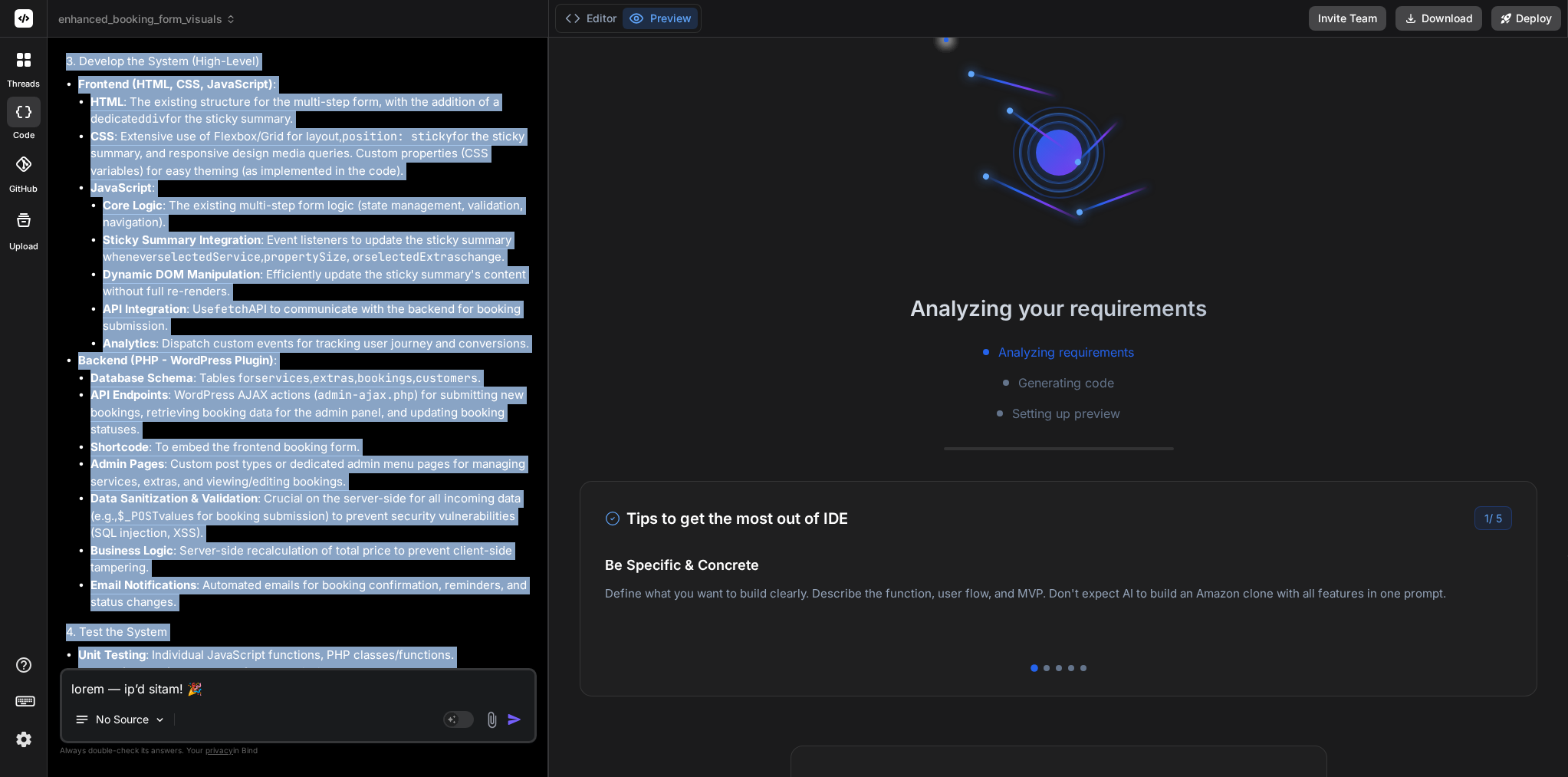
drag, startPoint x: 67, startPoint y: 183, endPoint x: 415, endPoint y: 660, distance: 590.5
copy div "Excellent! I'm thrilled to hear the form is rendering correctly and the UX is i…"
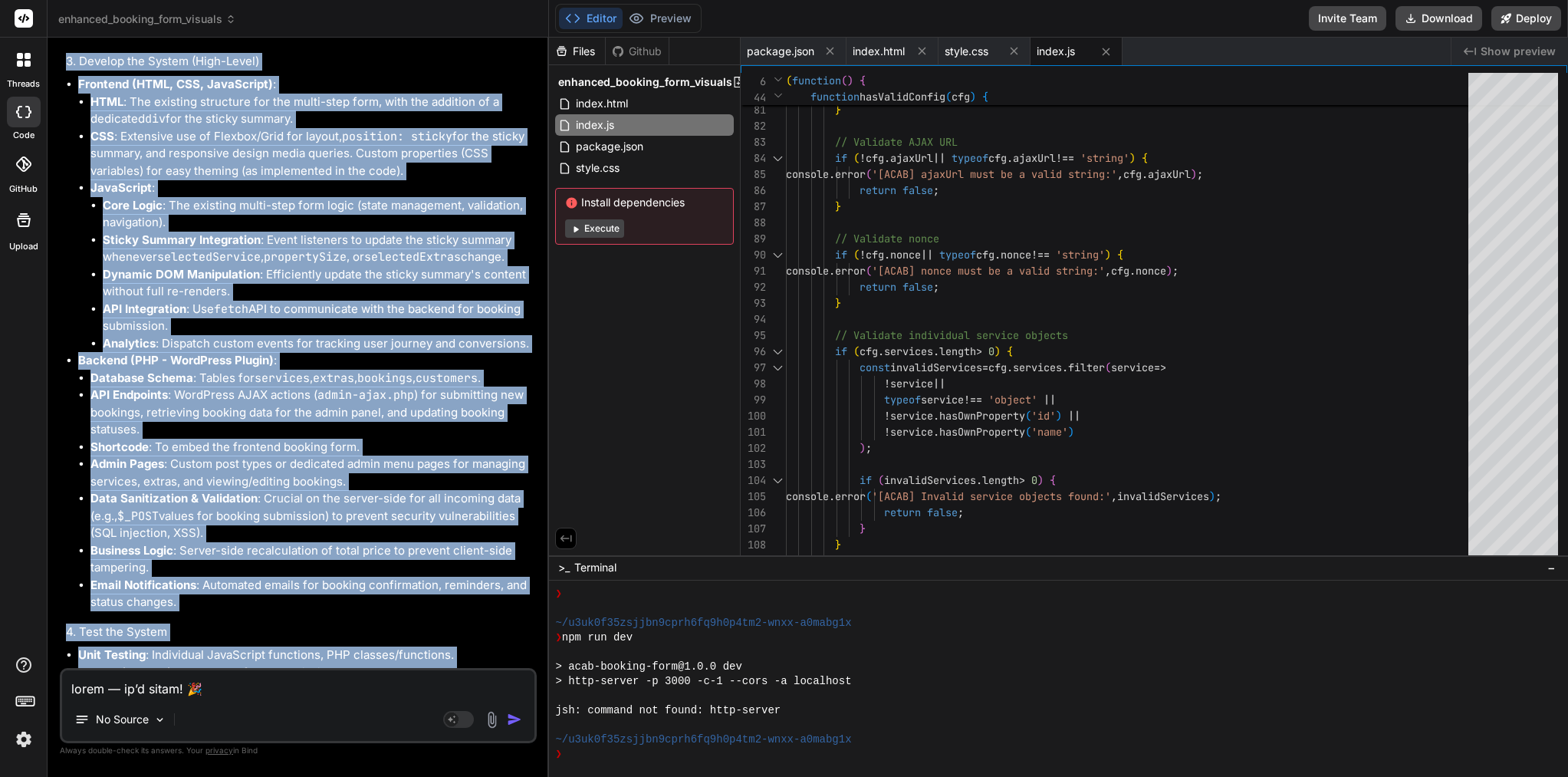
scroll to position [0, 0]
copy div "Excellent! I'm thrilled to hear the form is rendering correctly and the UX is i…"
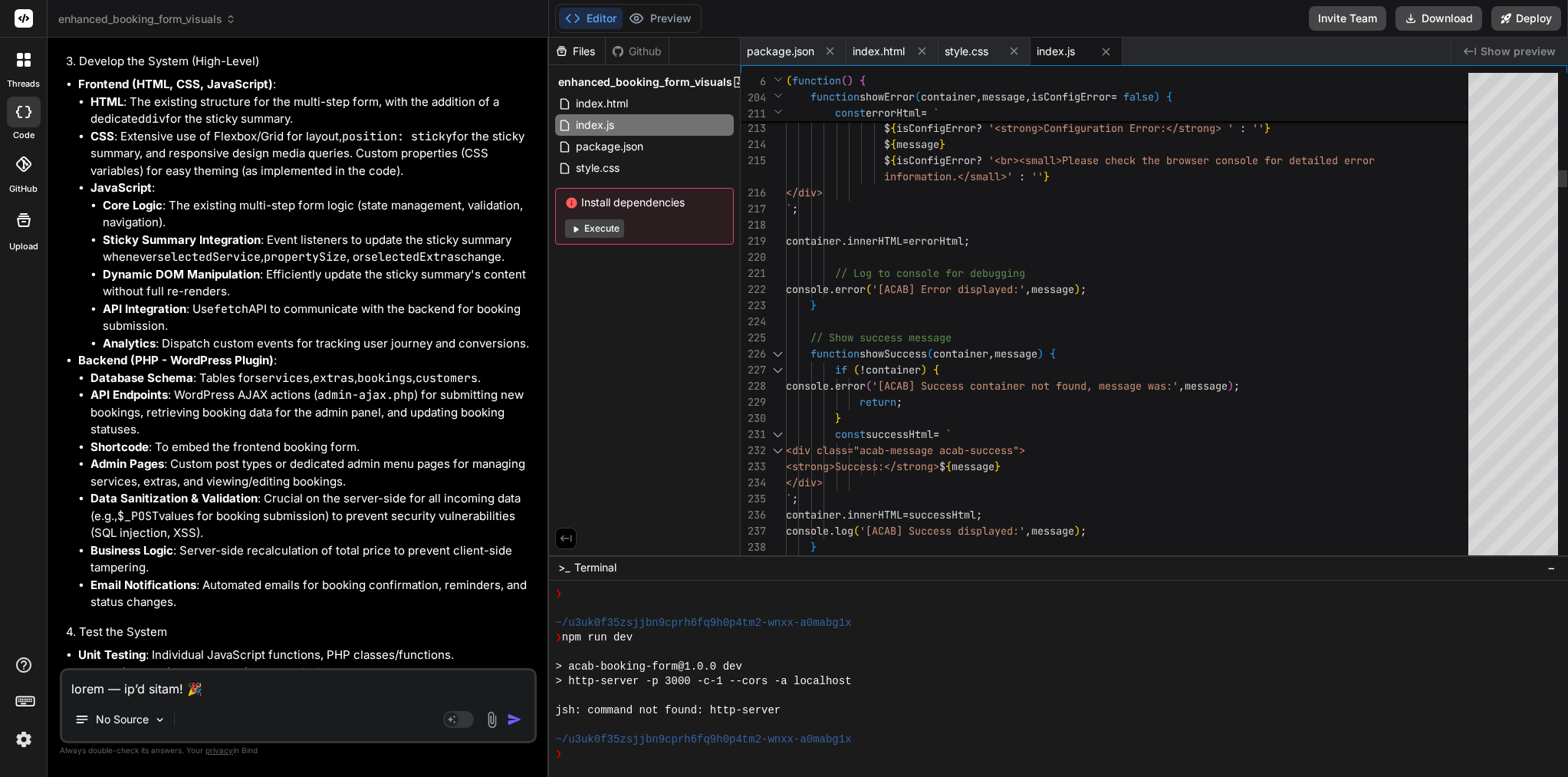
click at [969, 339] on div "// Show success message" at bounding box center [1132, 337] width 691 height 16
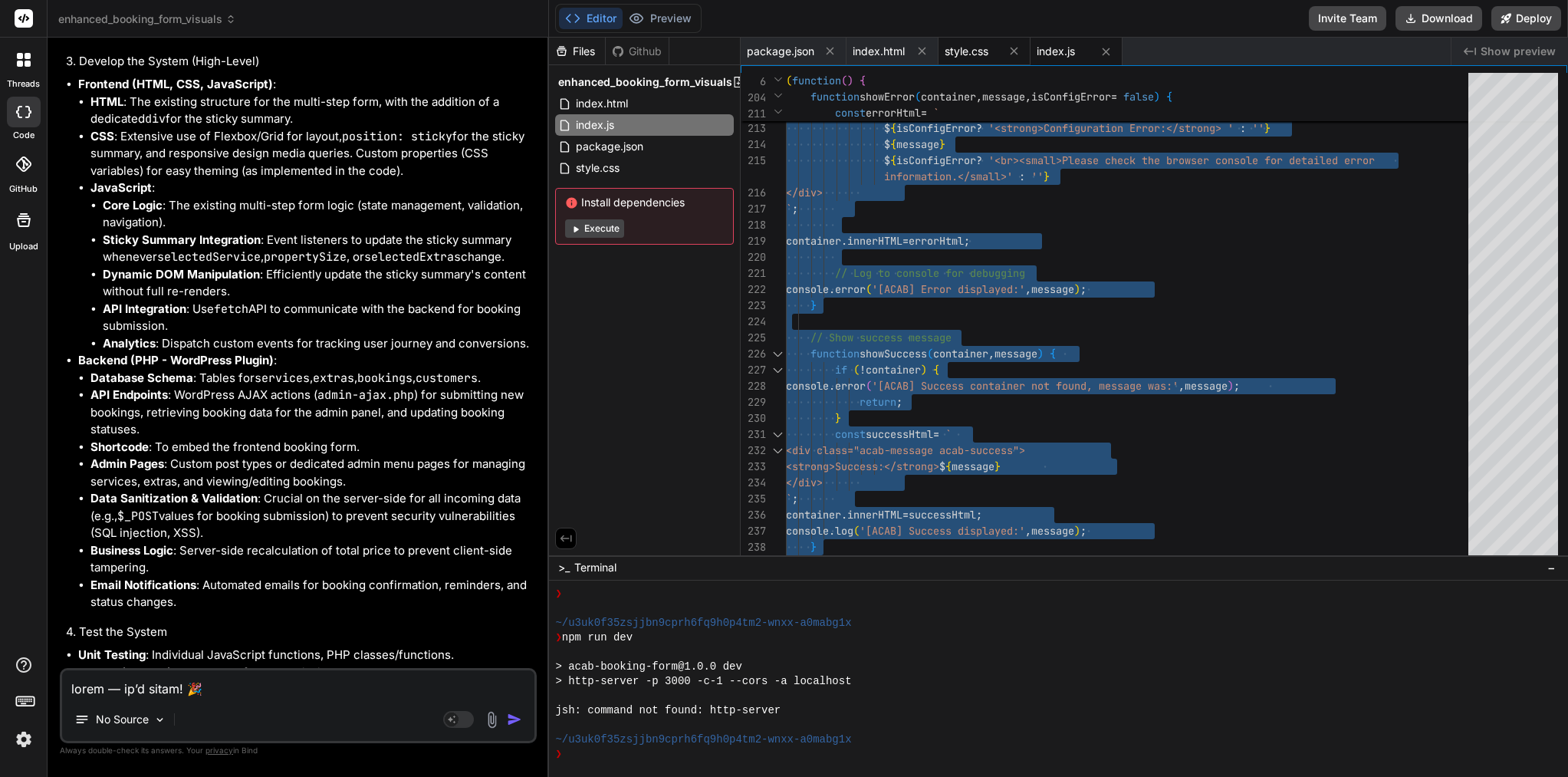
click at [987, 55] on span "style.css" at bounding box center [966, 52] width 44 height 15
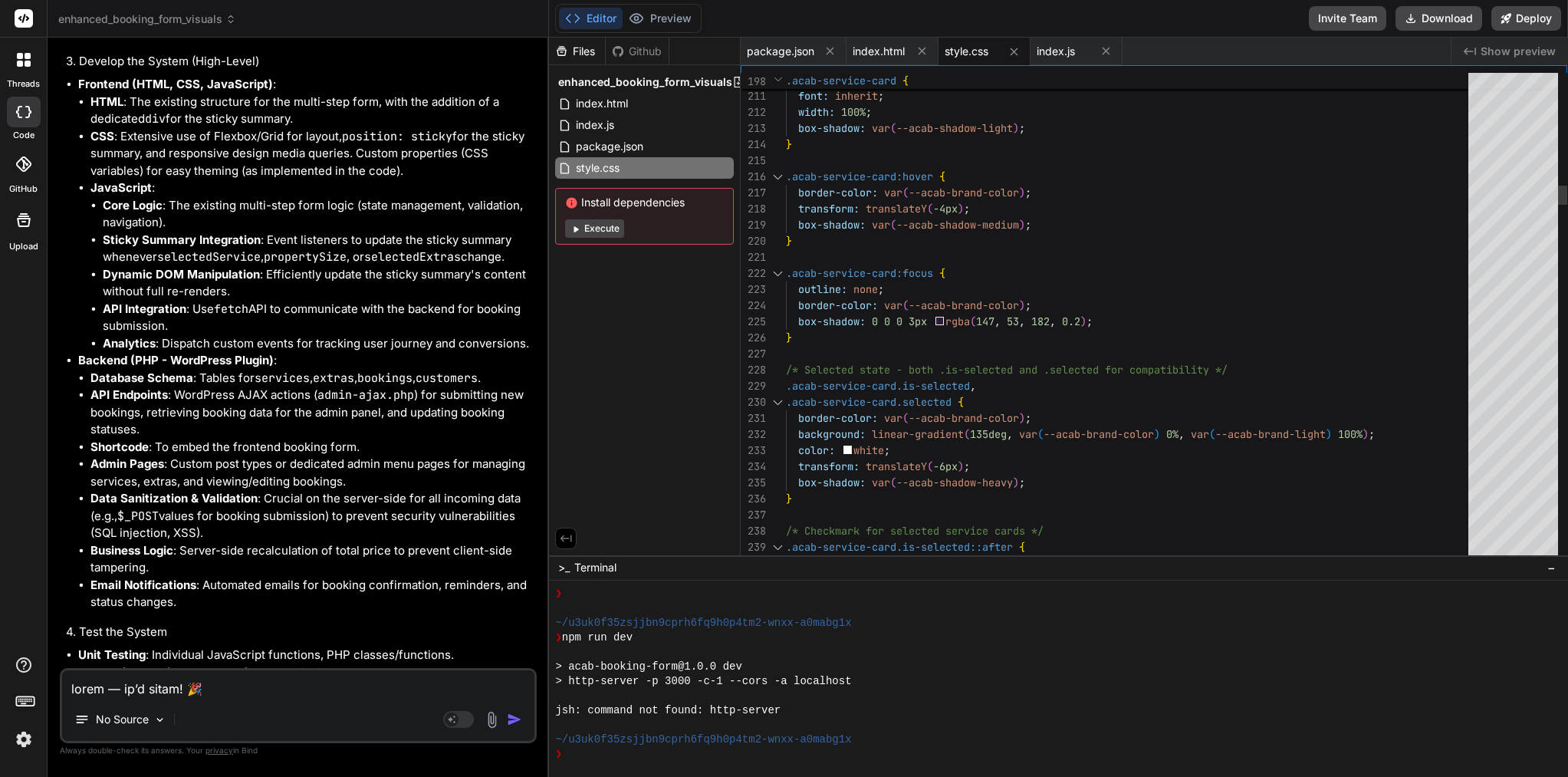
click at [898, 332] on div "}" at bounding box center [1132, 337] width 691 height 16
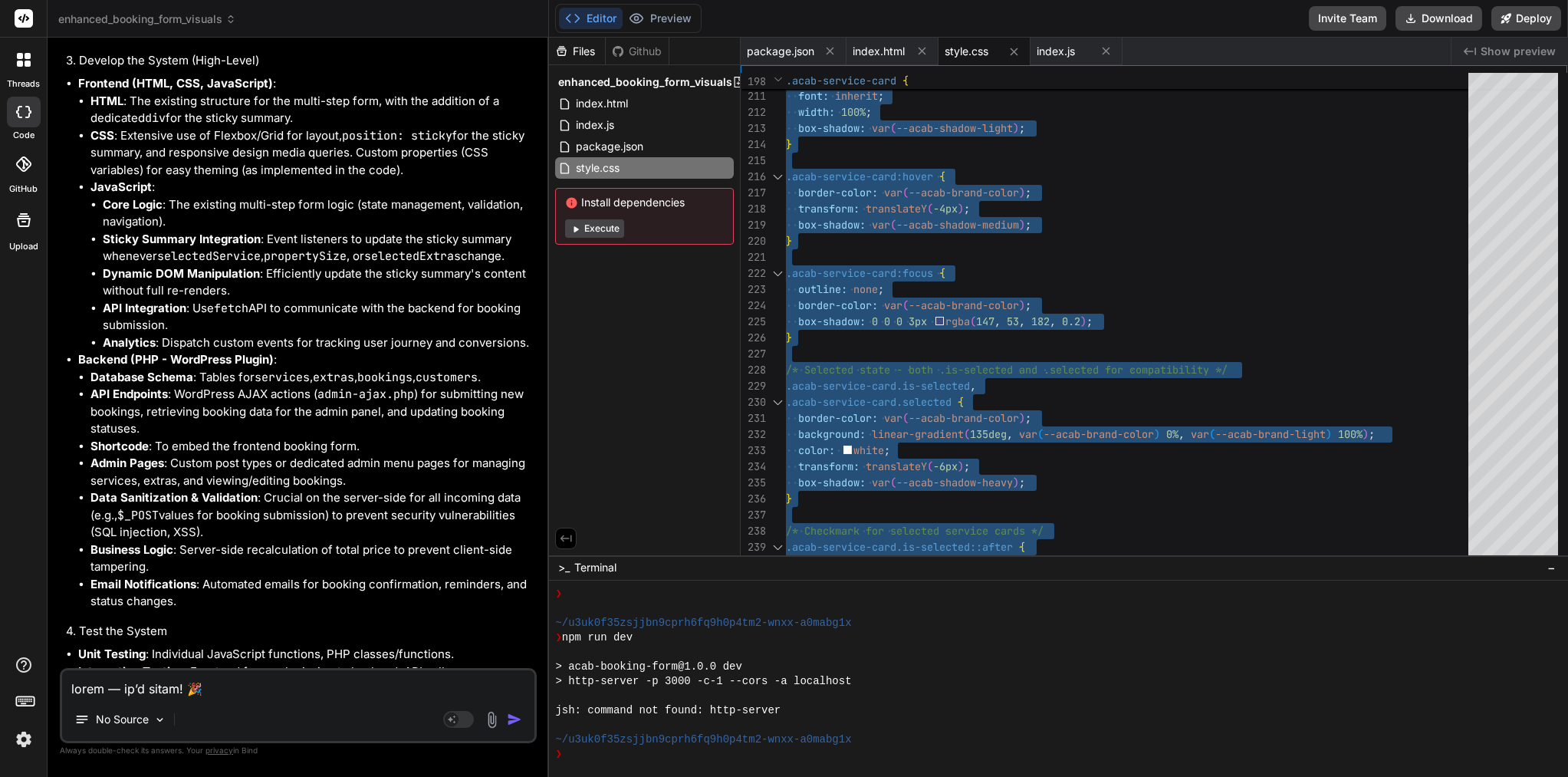
scroll to position [19239, 0]
click at [613, 99] on span "index.html" at bounding box center [601, 104] width 55 height 19
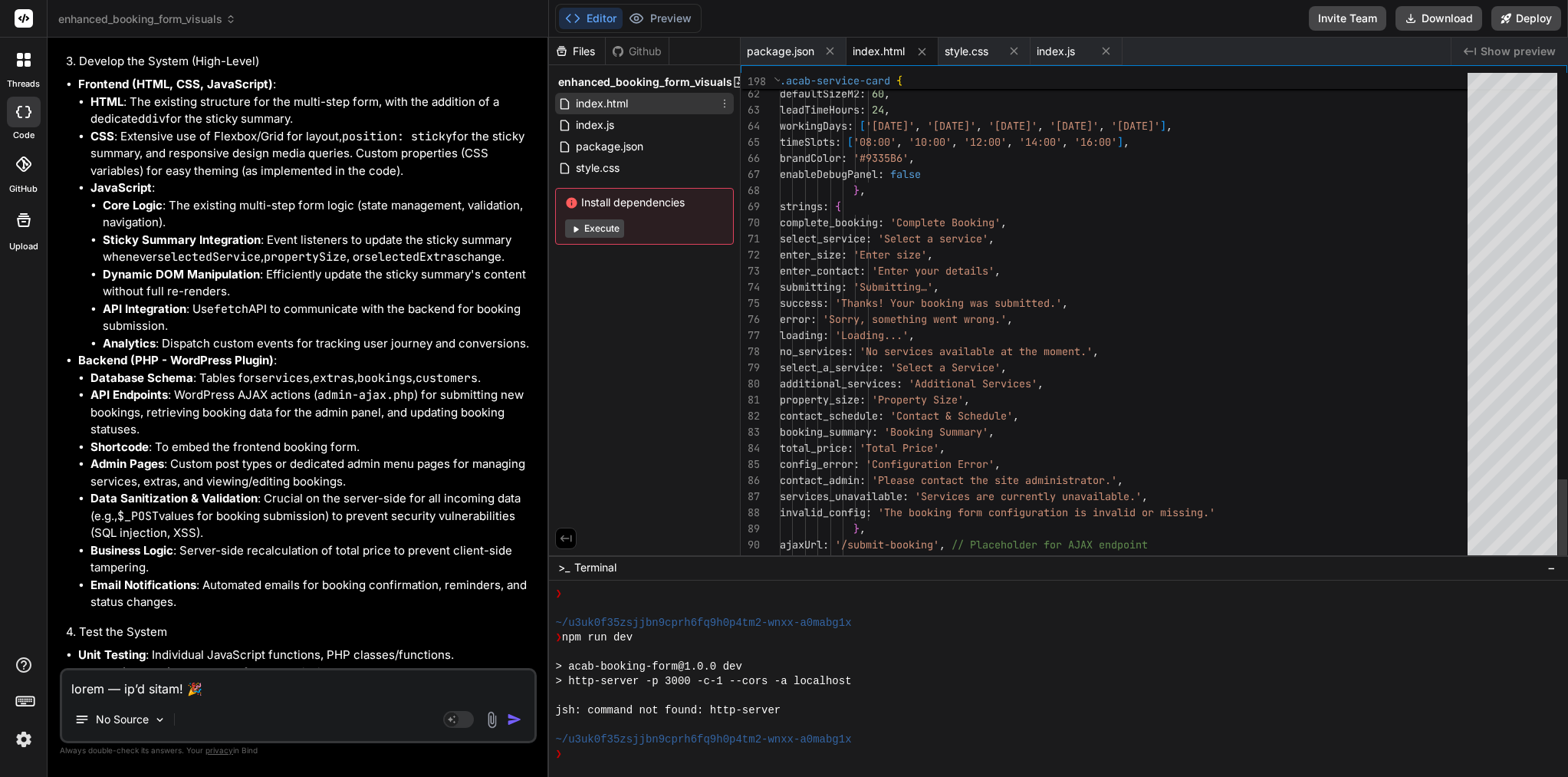
scroll to position [97, 0]
click at [981, 357] on span "'No services available at the moment.'" at bounding box center [976, 351] width 233 height 14
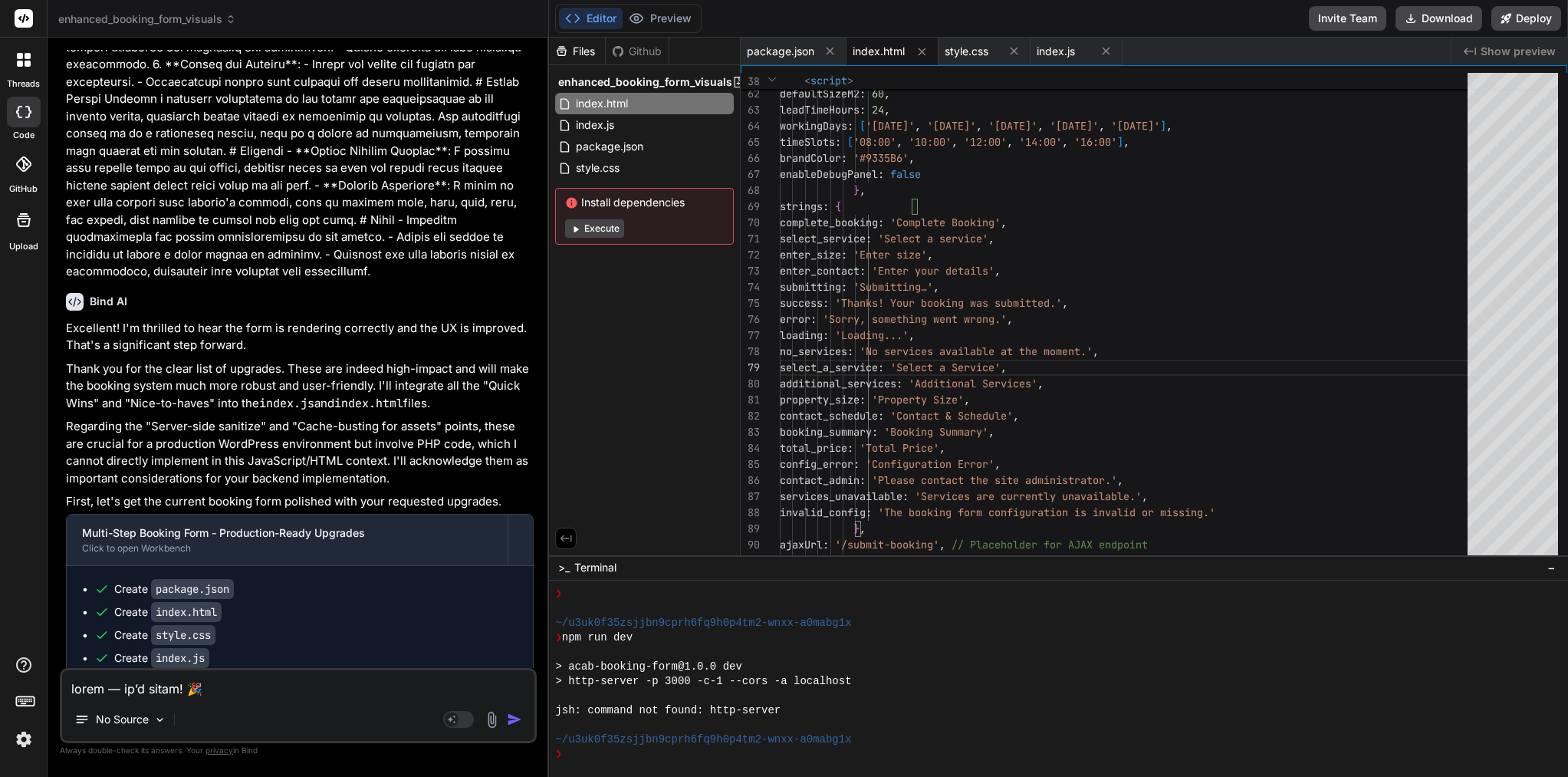
scroll to position [16892, 0]
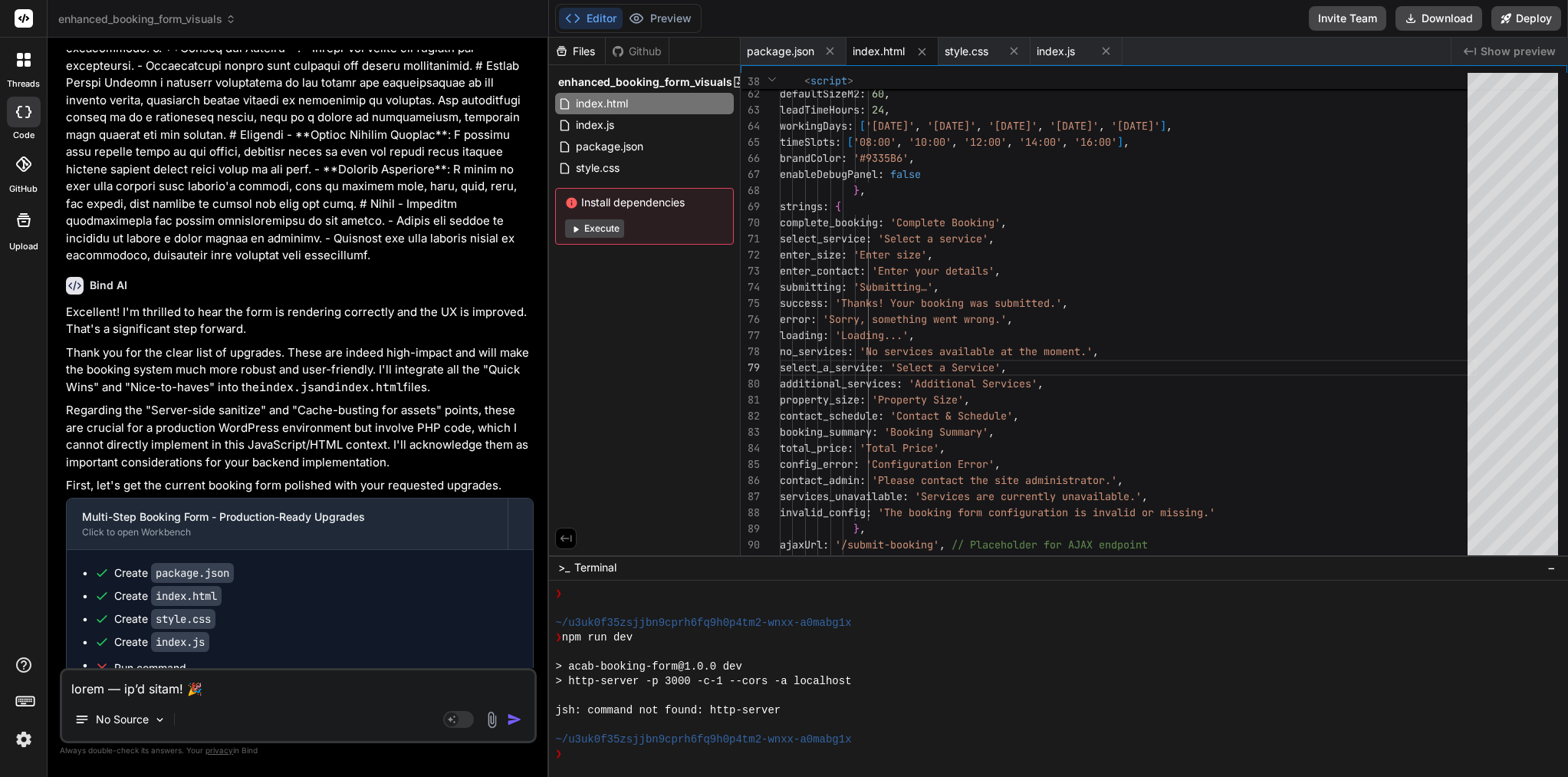
click at [599, 15] on button "Editor" at bounding box center [591, 18] width 64 height 22
click at [894, 58] on span "index.html" at bounding box center [879, 52] width 52 height 15
click at [893, 52] on span "index.html" at bounding box center [879, 52] width 52 height 15
click at [961, 53] on span "style.css" at bounding box center [966, 52] width 44 height 15
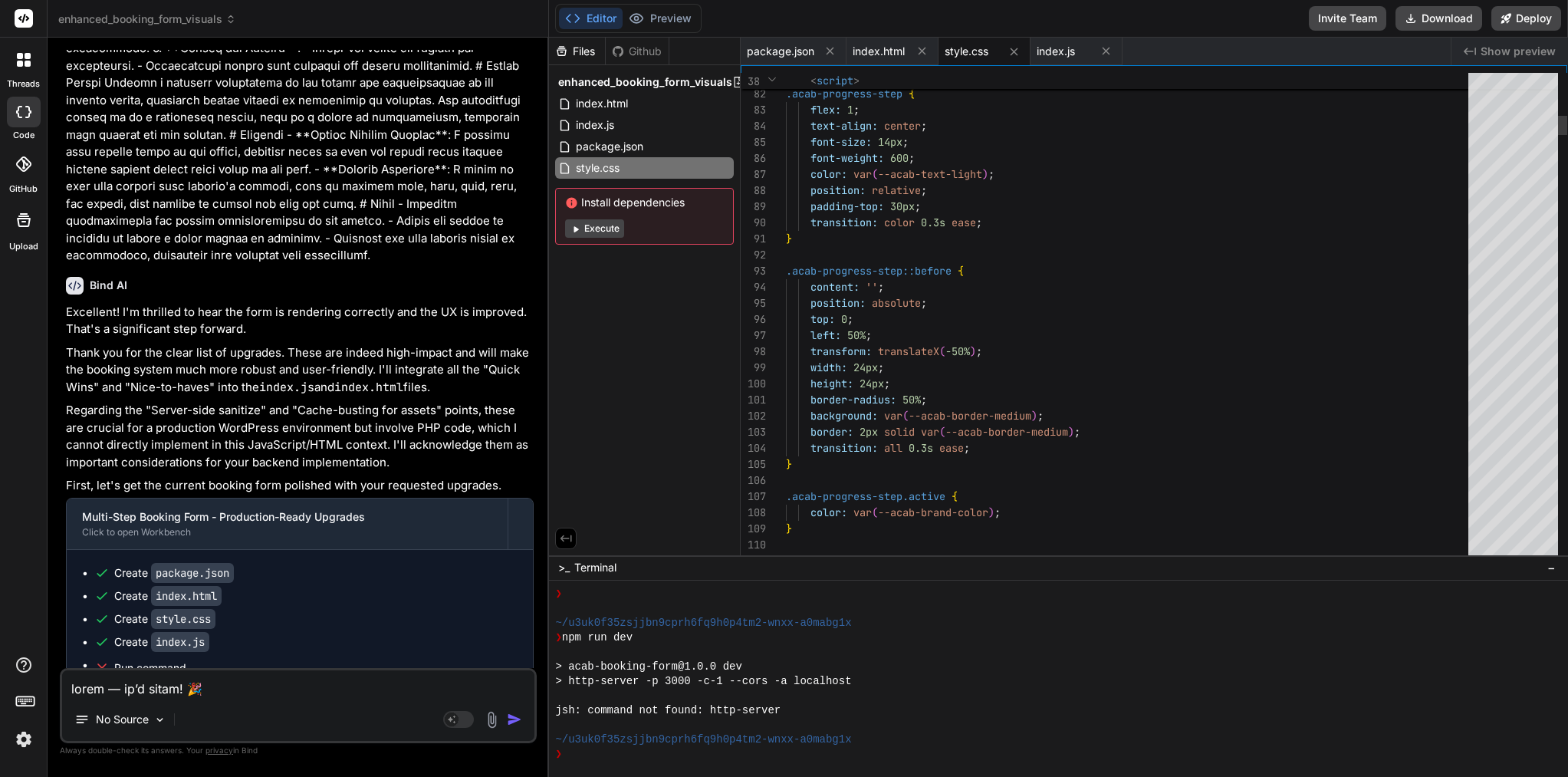
scroll to position [32, 0]
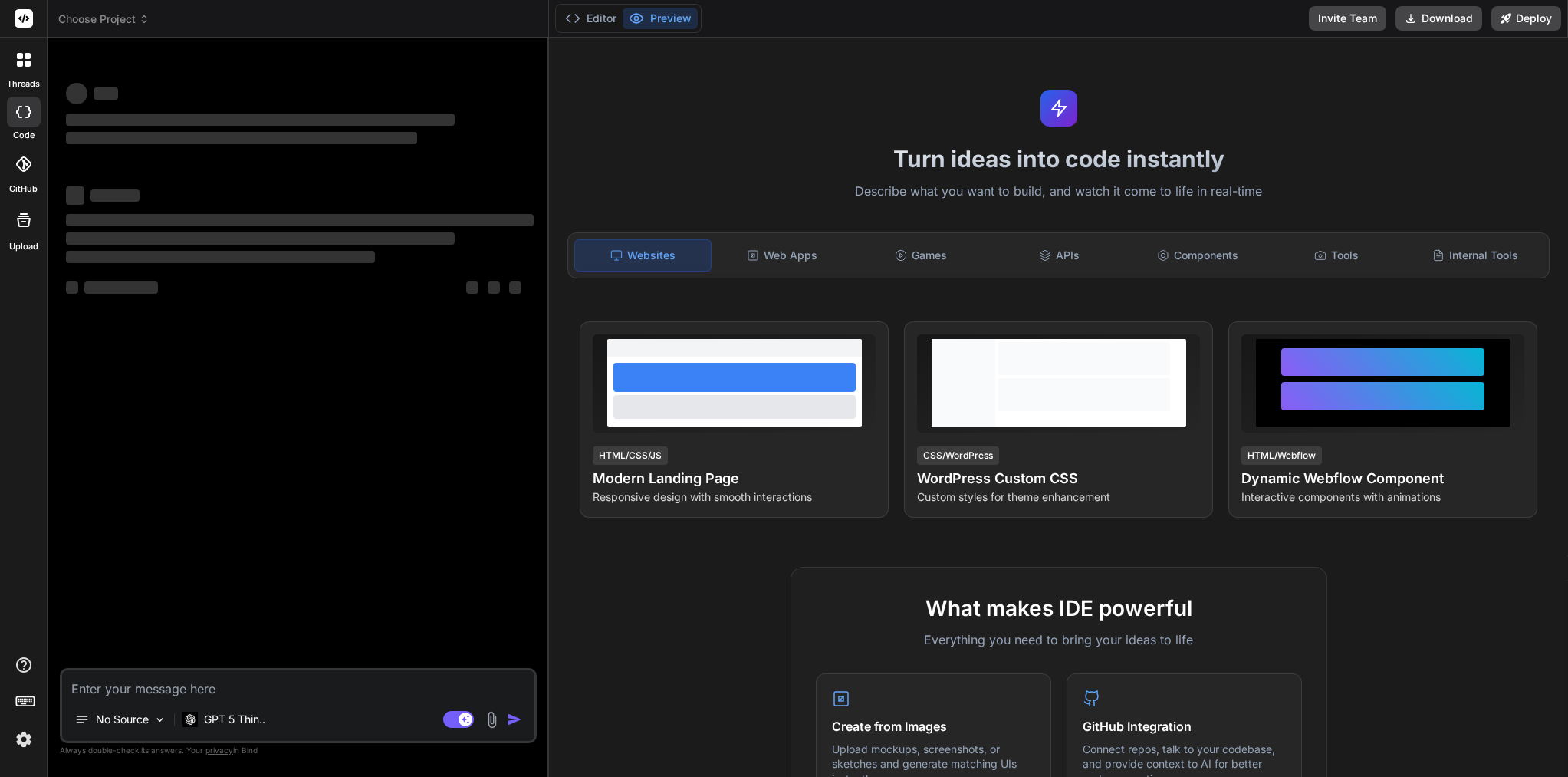
click at [113, 17] on span "Choose Project" at bounding box center [103, 19] width 91 height 15
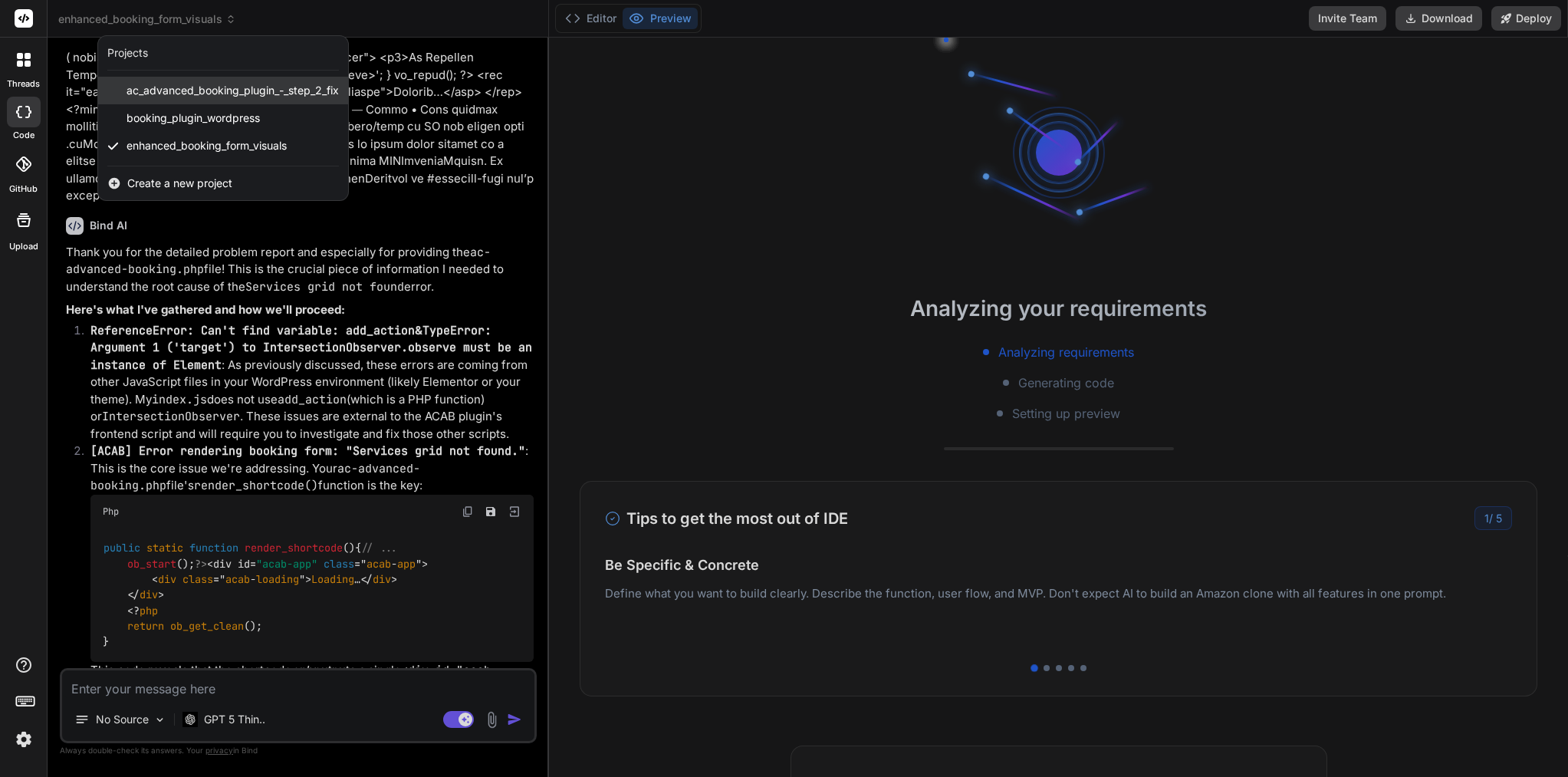
scroll to position [6041, 0]
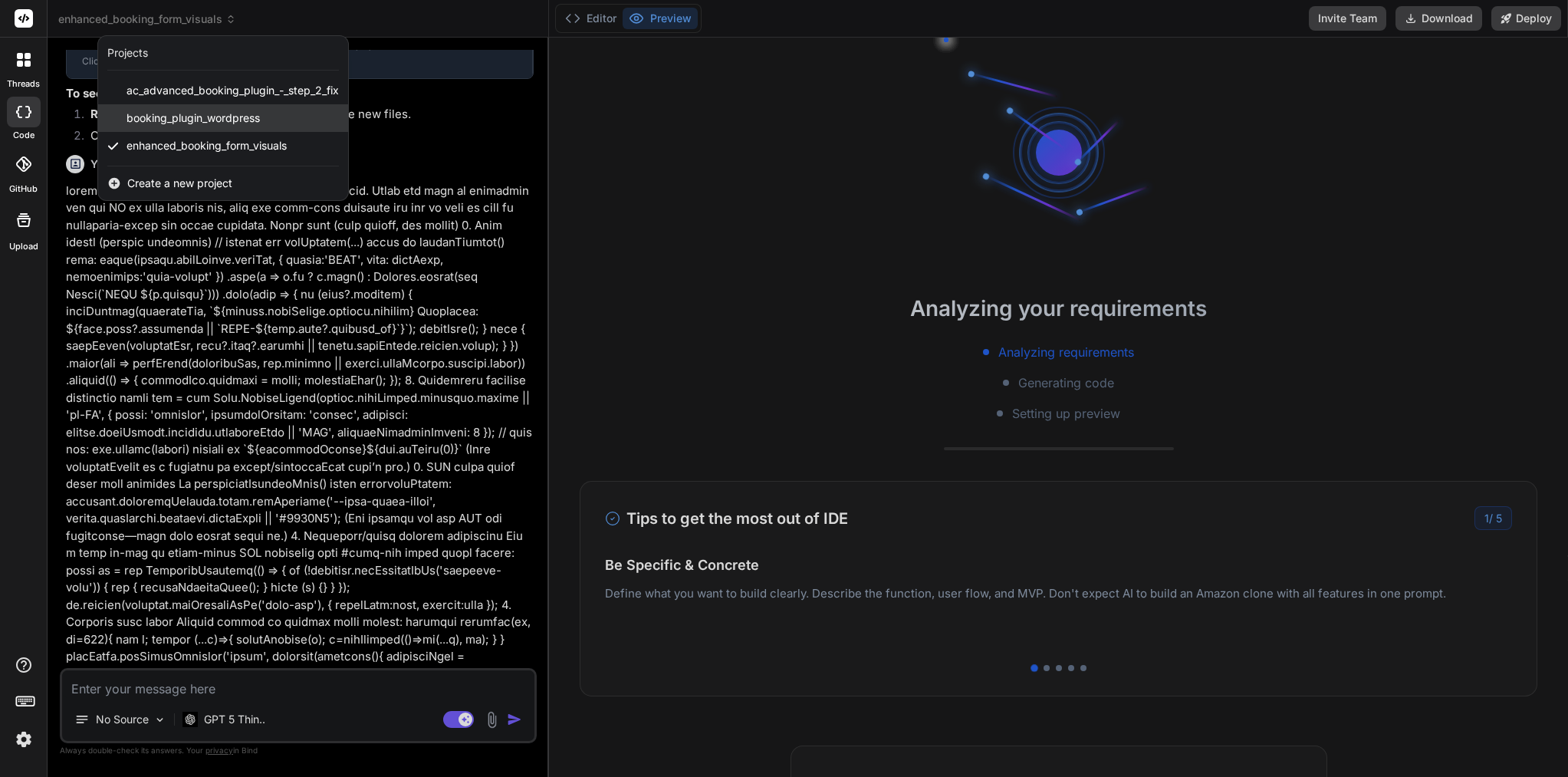
type textarea "x"
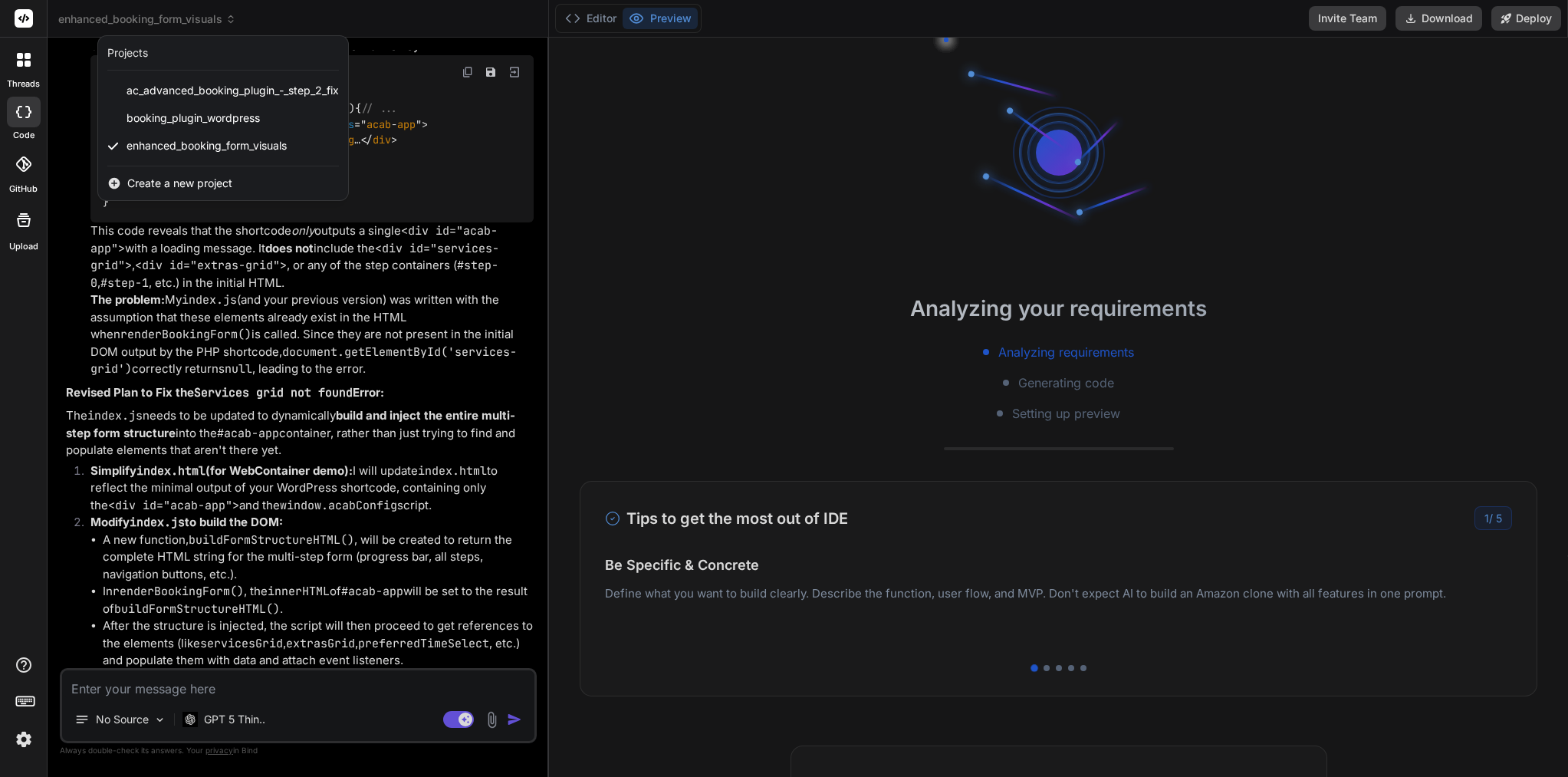
click at [699, 183] on div at bounding box center [784, 388] width 1568 height 777
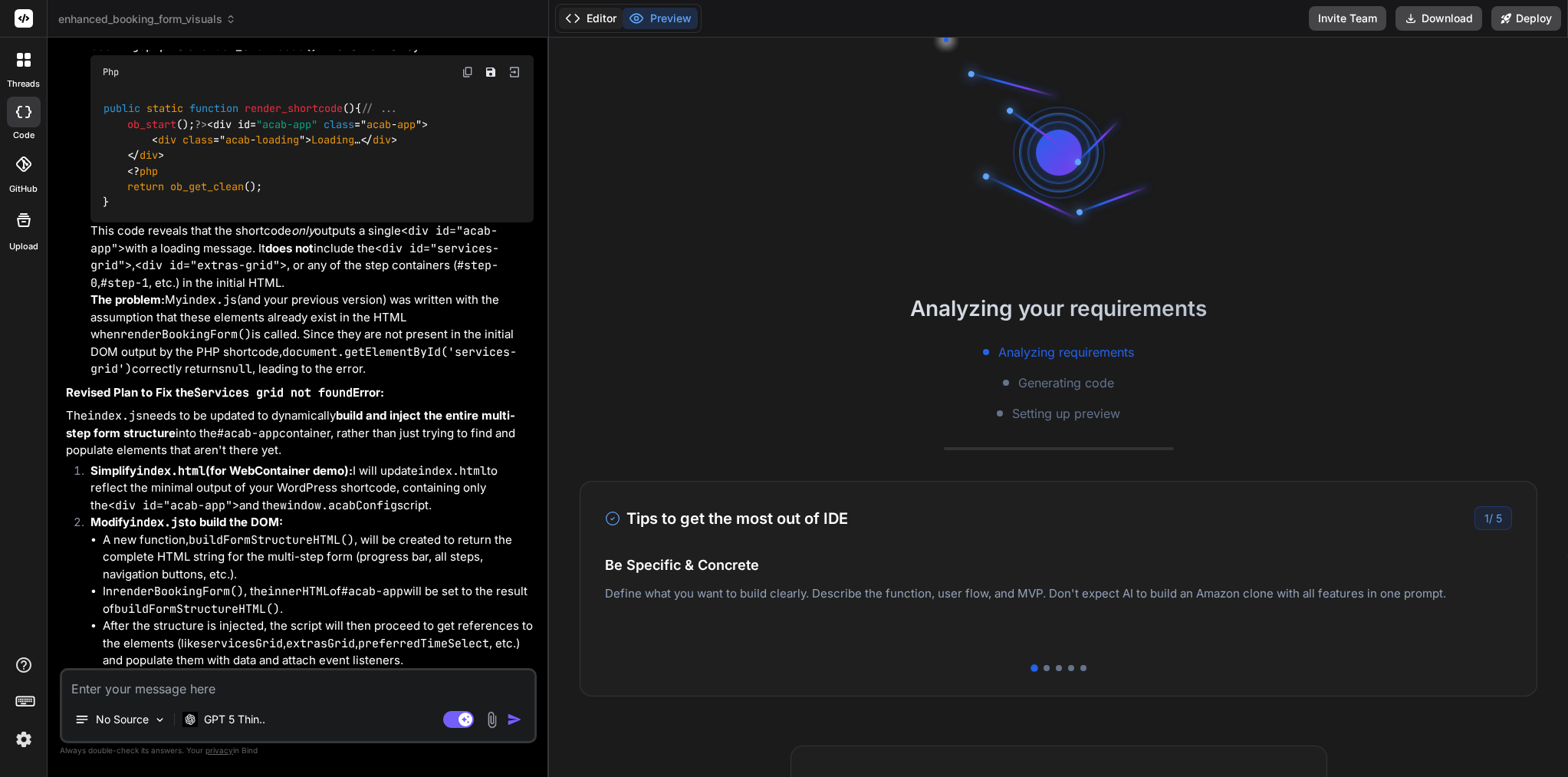
click at [603, 18] on button "Editor" at bounding box center [591, 18] width 64 height 22
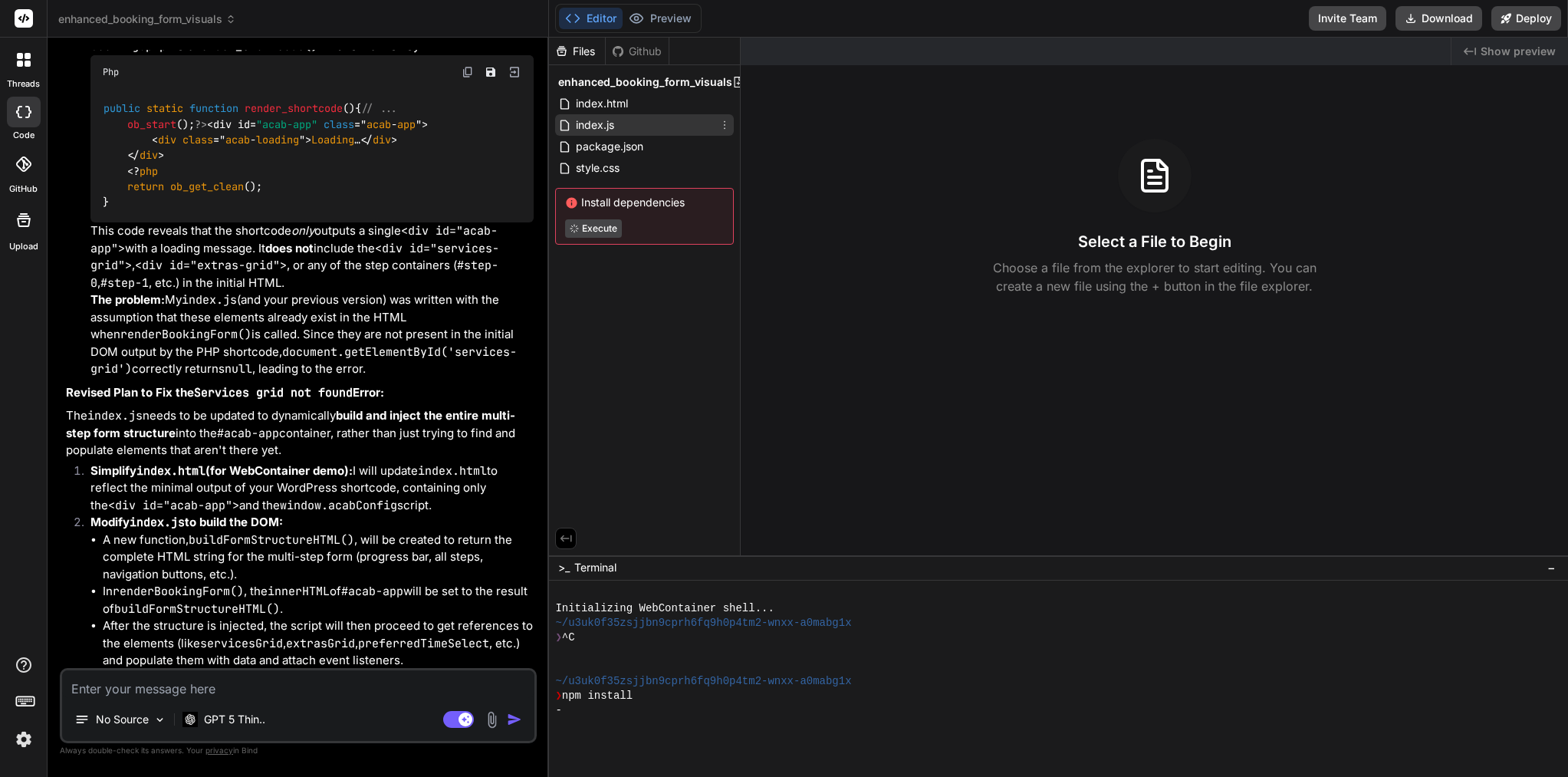
click at [609, 127] on span "index.js" at bounding box center [595, 126] width 41 height 19
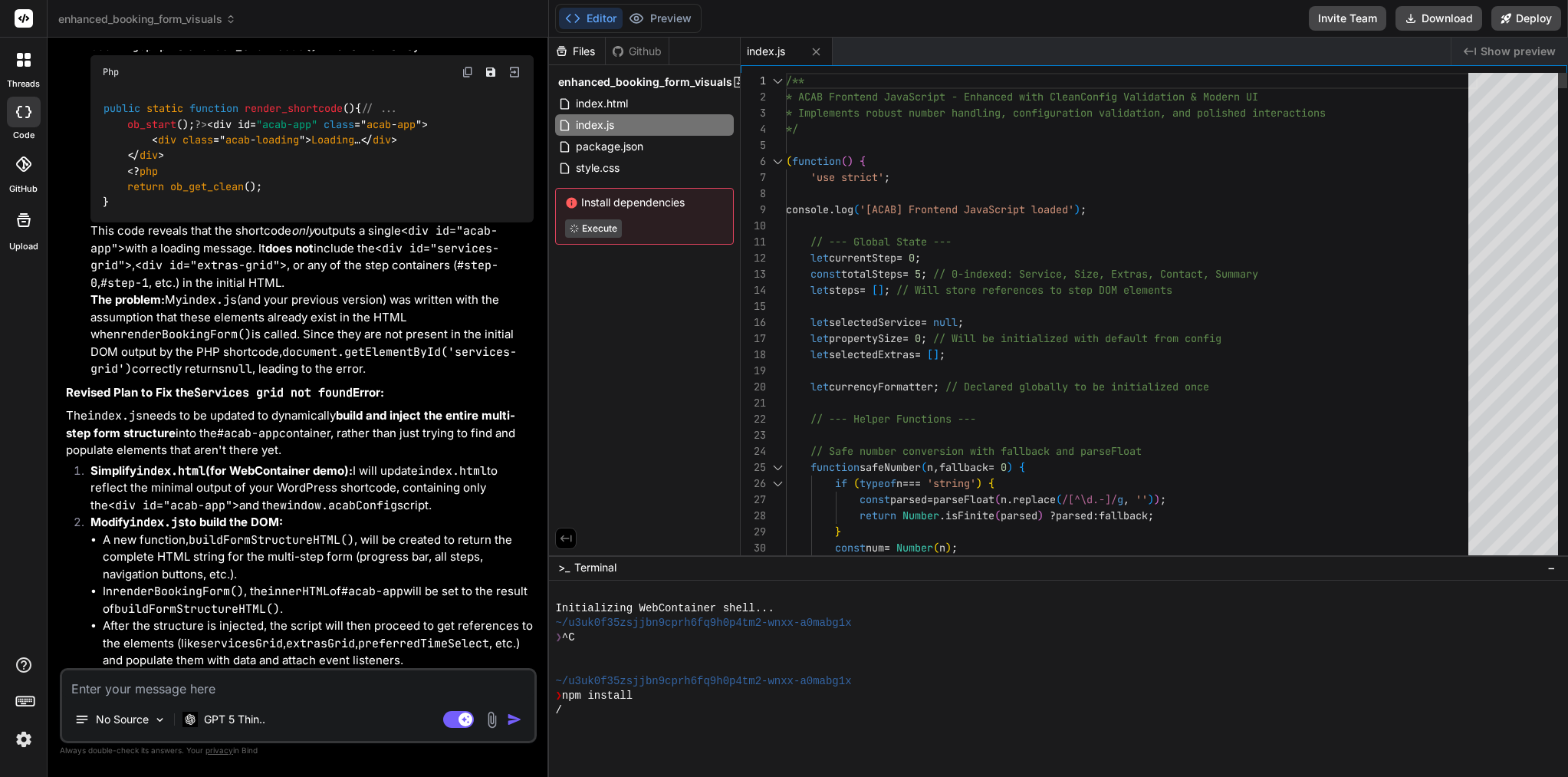
click at [913, 283] on span "// Will store references to step DOM elements" at bounding box center [1034, 290] width 276 height 14
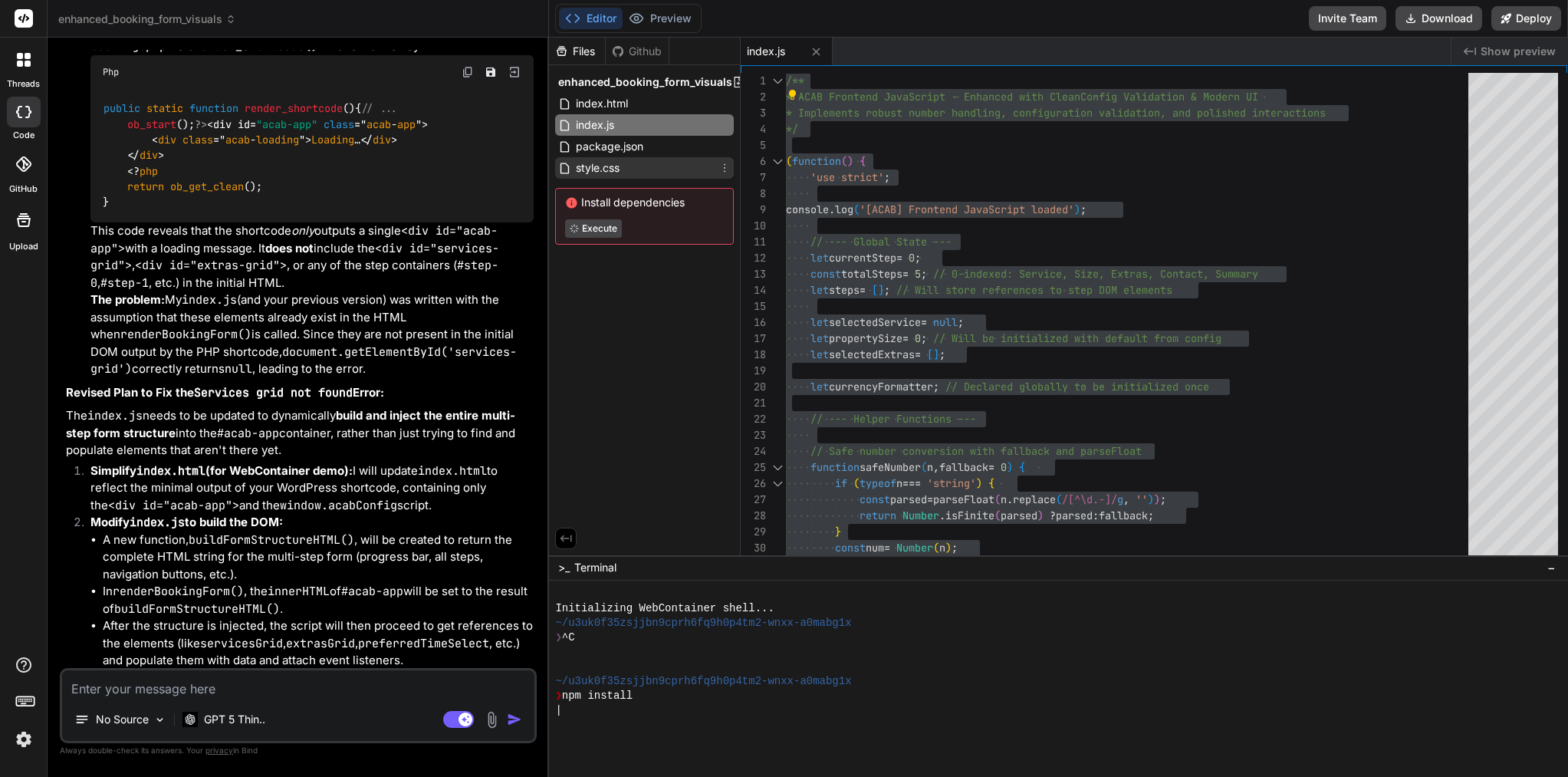
click at [614, 169] on span "style.css" at bounding box center [598, 168] width 47 height 19
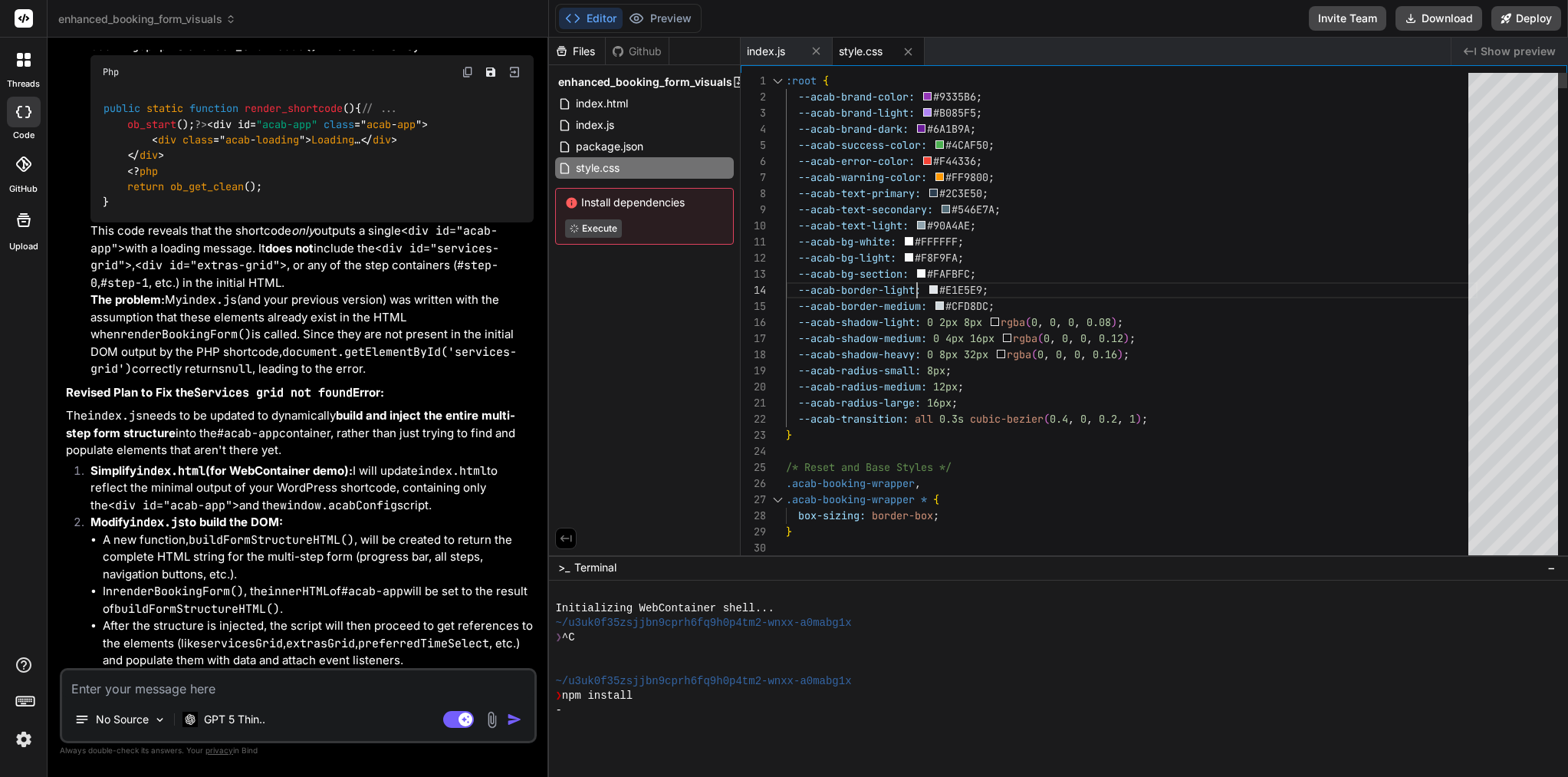
click at [918, 286] on div at bounding box center [917, 290] width 2 height 16
type textarea ":root { --acab-brand-color: #9335B6; --acab-brand-light: #B085F5; --acab-brand-…"
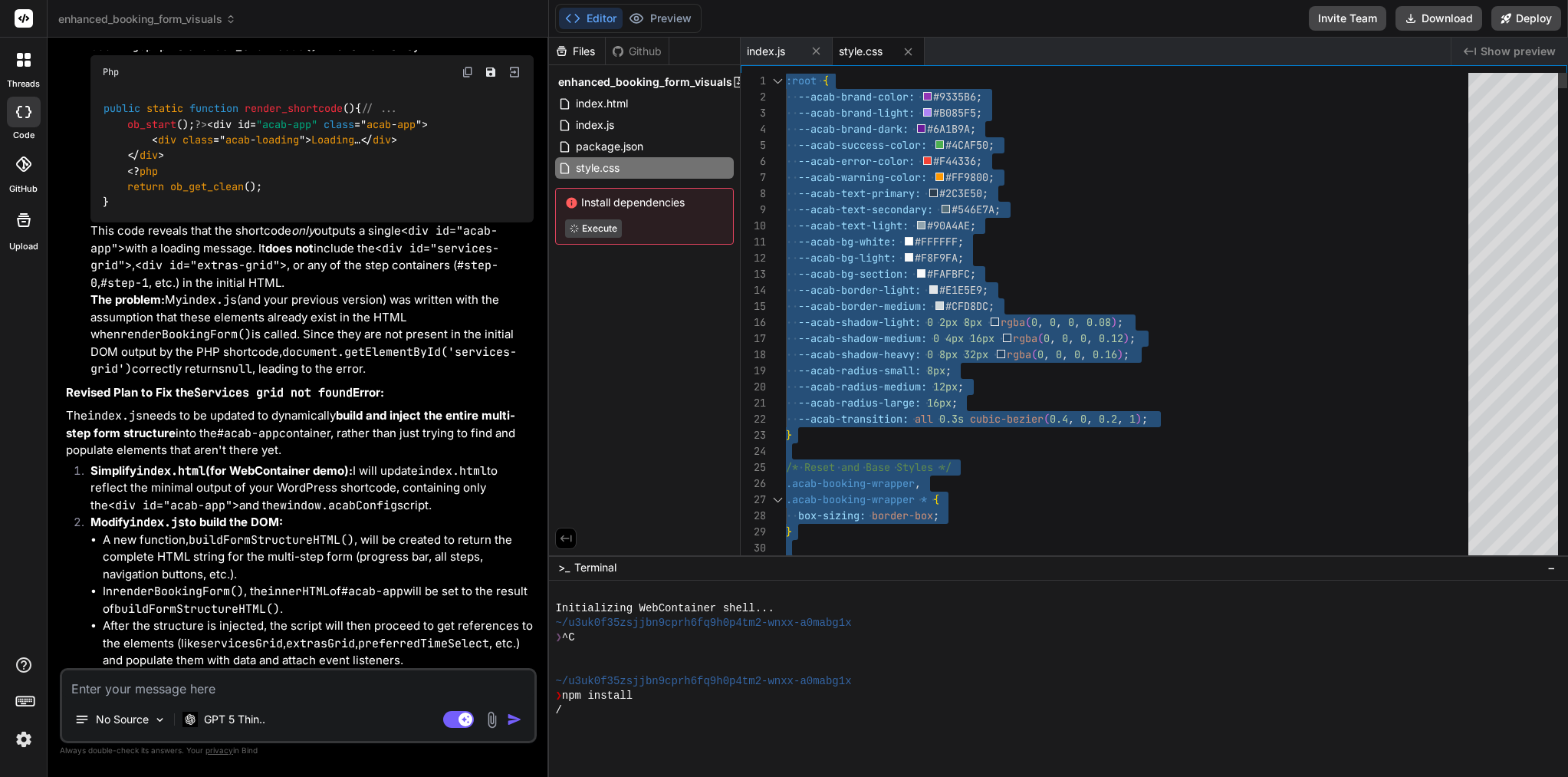
click at [918, 286] on span "--acab-border-light:" at bounding box center [859, 290] width 123 height 14
type textarea "x"
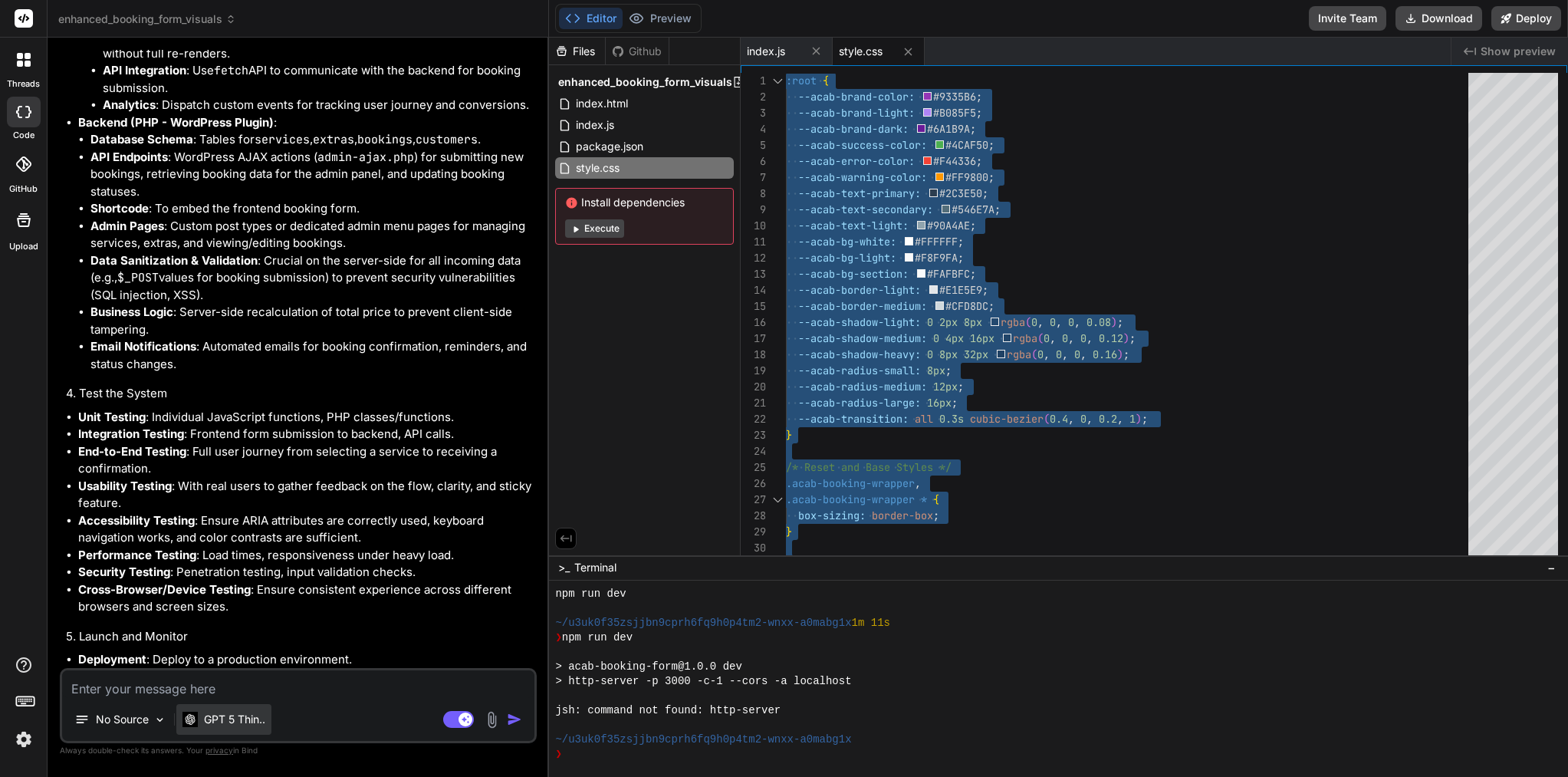
scroll to position [10633, 0]
click at [256, 677] on textarea at bounding box center [298, 683] width 472 height 27
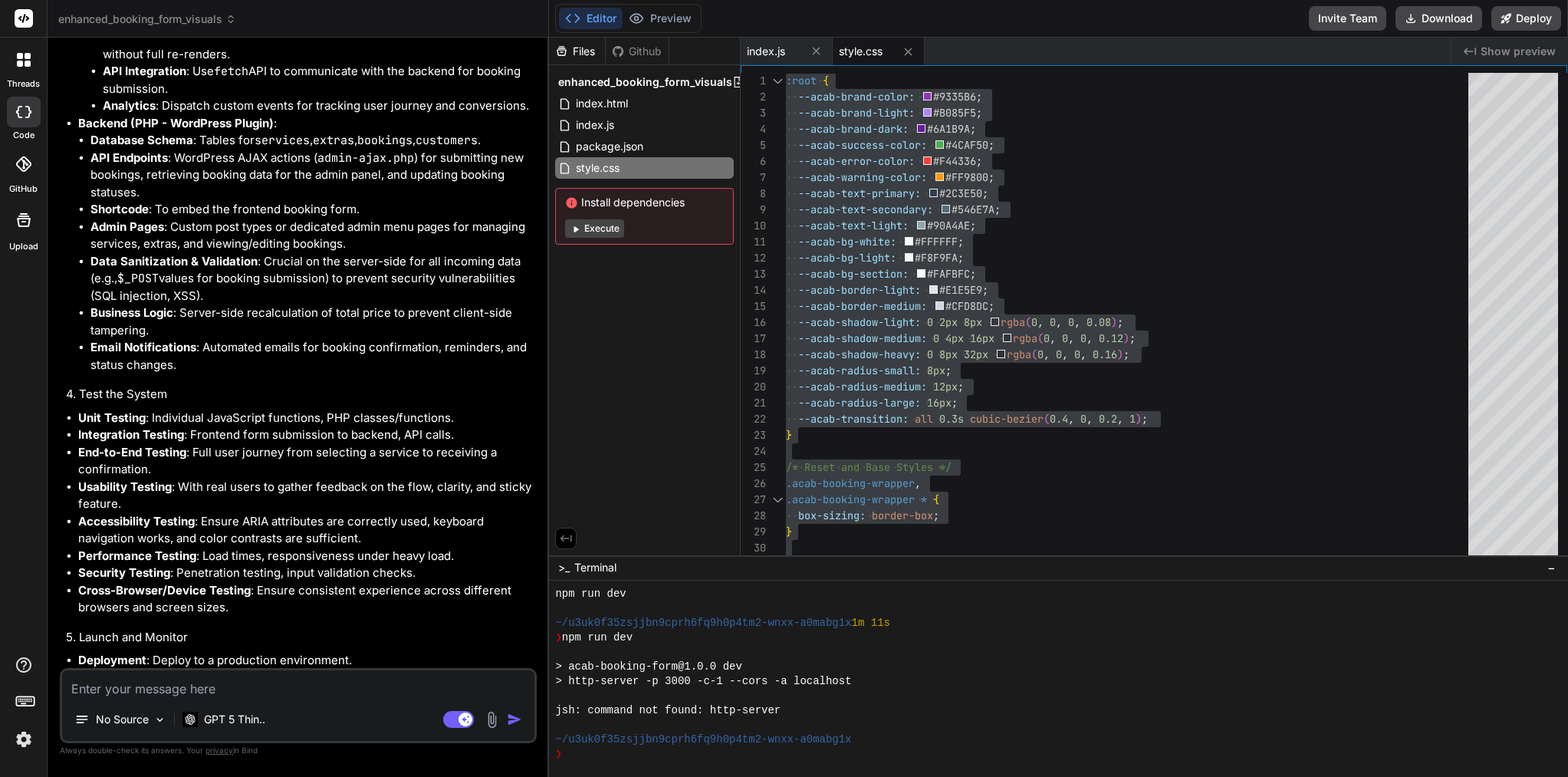
type textarea "d"
type textarea "x"
type textarea "do"
type textarea "x"
type textarea "do"
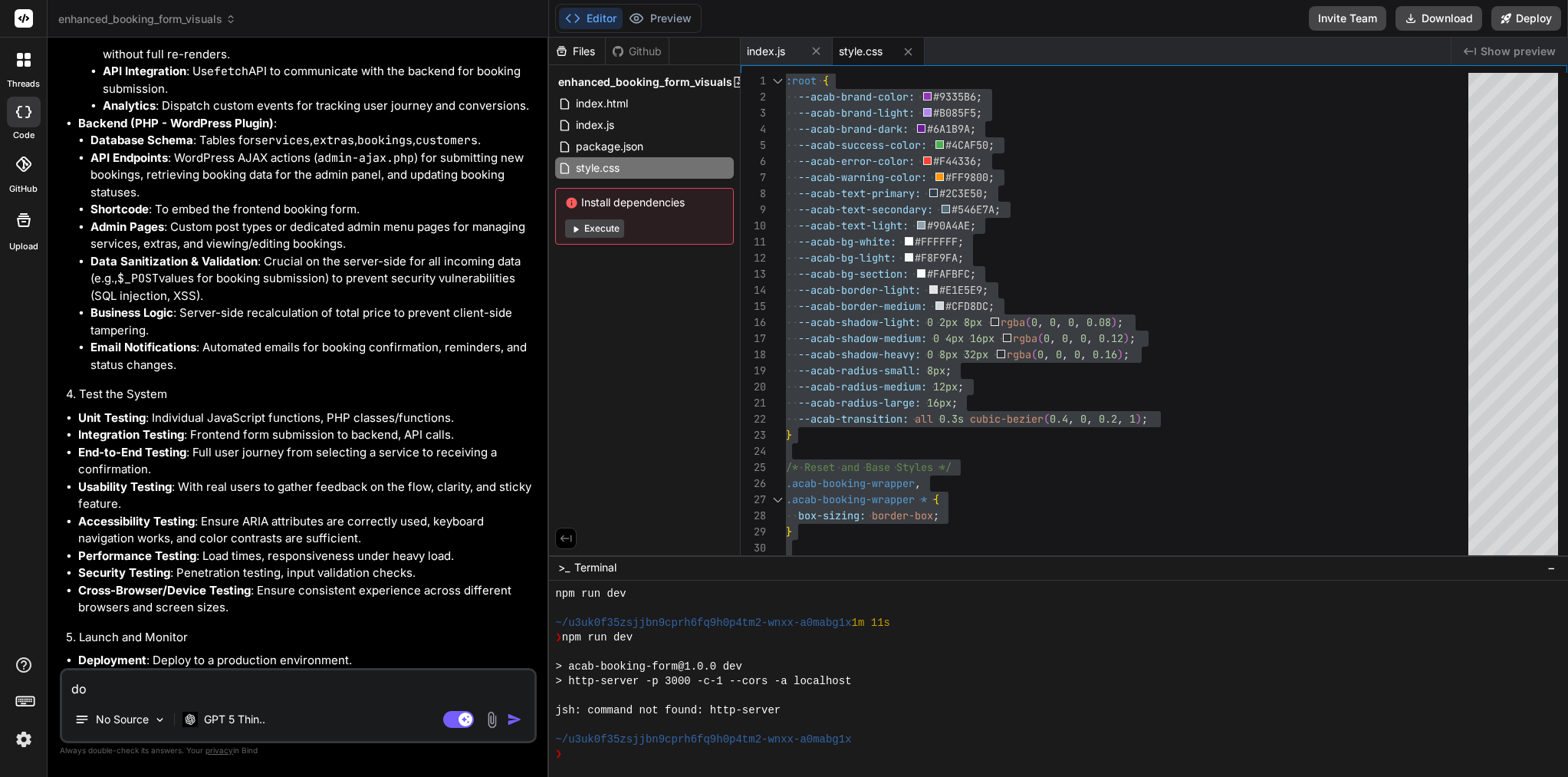
type textarea "x"
type textarea "do i"
type textarea "x"
type textarea "do I"
type textarea "x"
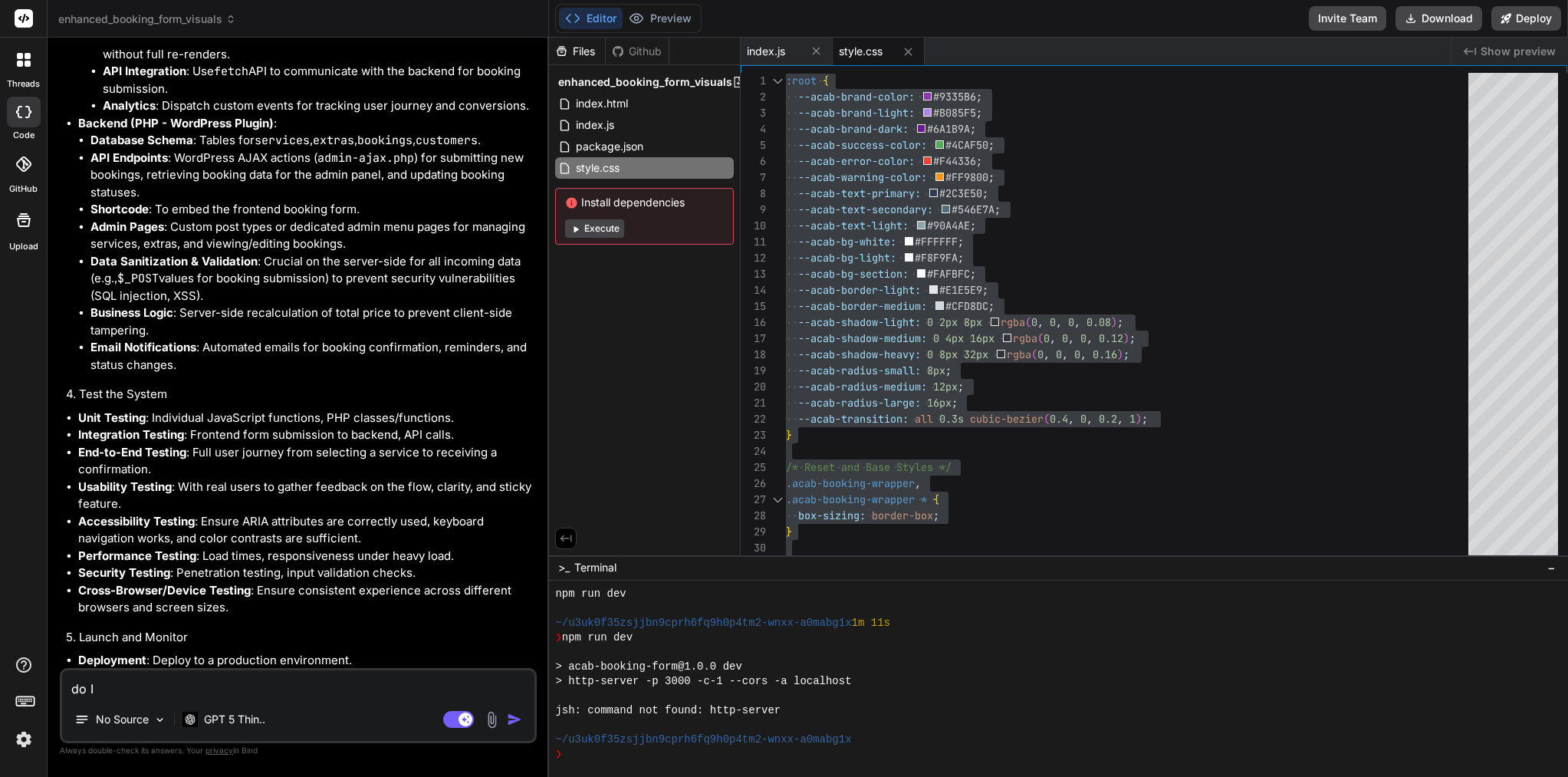
type textarea "do I n"
type textarea "x"
type textarea "do I ne"
type textarea "x"
type textarea "do I nee"
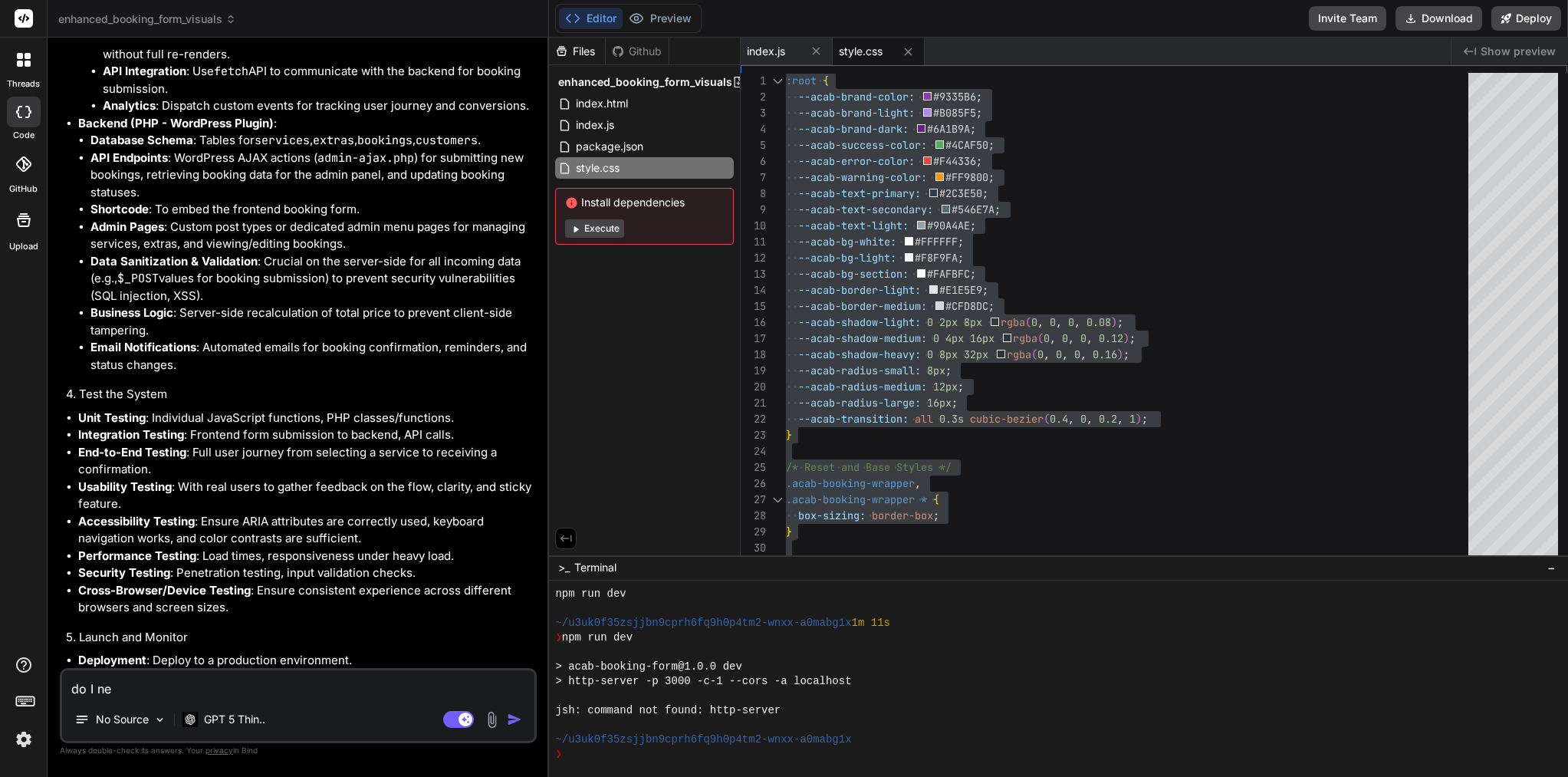
type textarea "x"
type textarea "do I need"
type textarea "x"
type textarea "do I need"
type textarea "x"
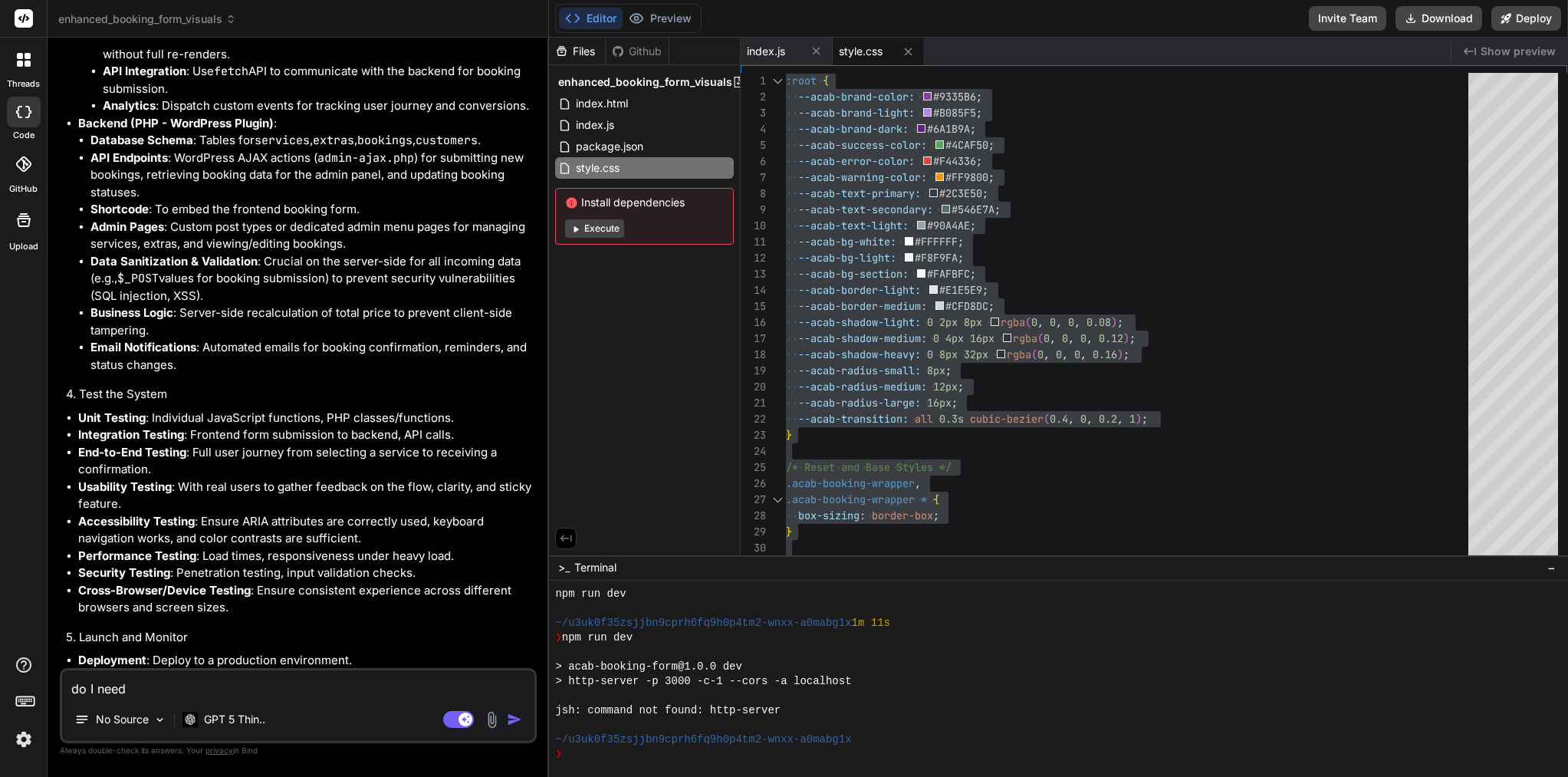
type textarea "do I need c"
type textarea "x"
type textarea "do I need ch"
type textarea "x"
type textarea "do I need cha"
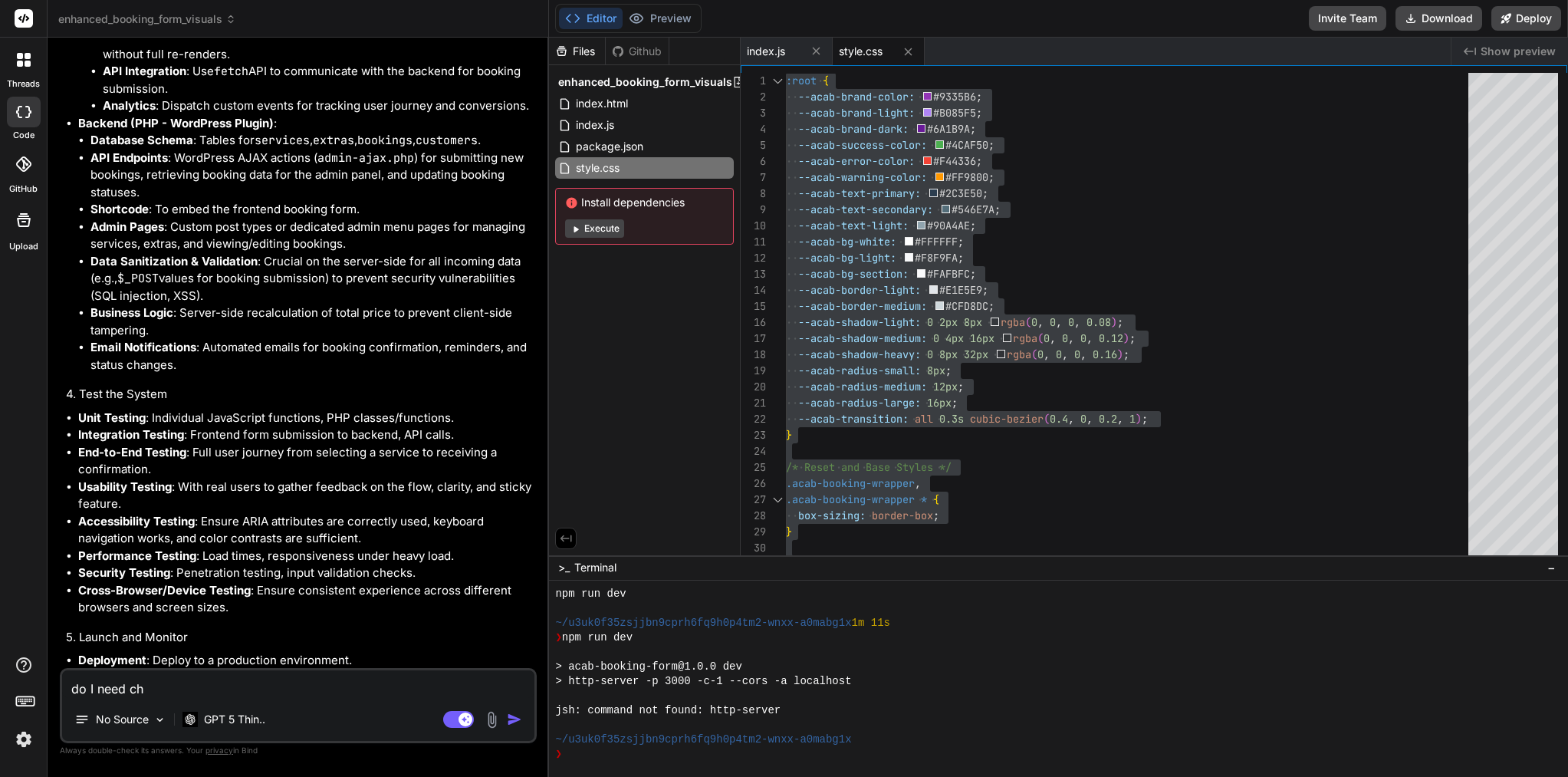
type textarea "x"
type textarea "do I need chan"
type textarea "x"
type textarea "do I need chang"
type textarea "x"
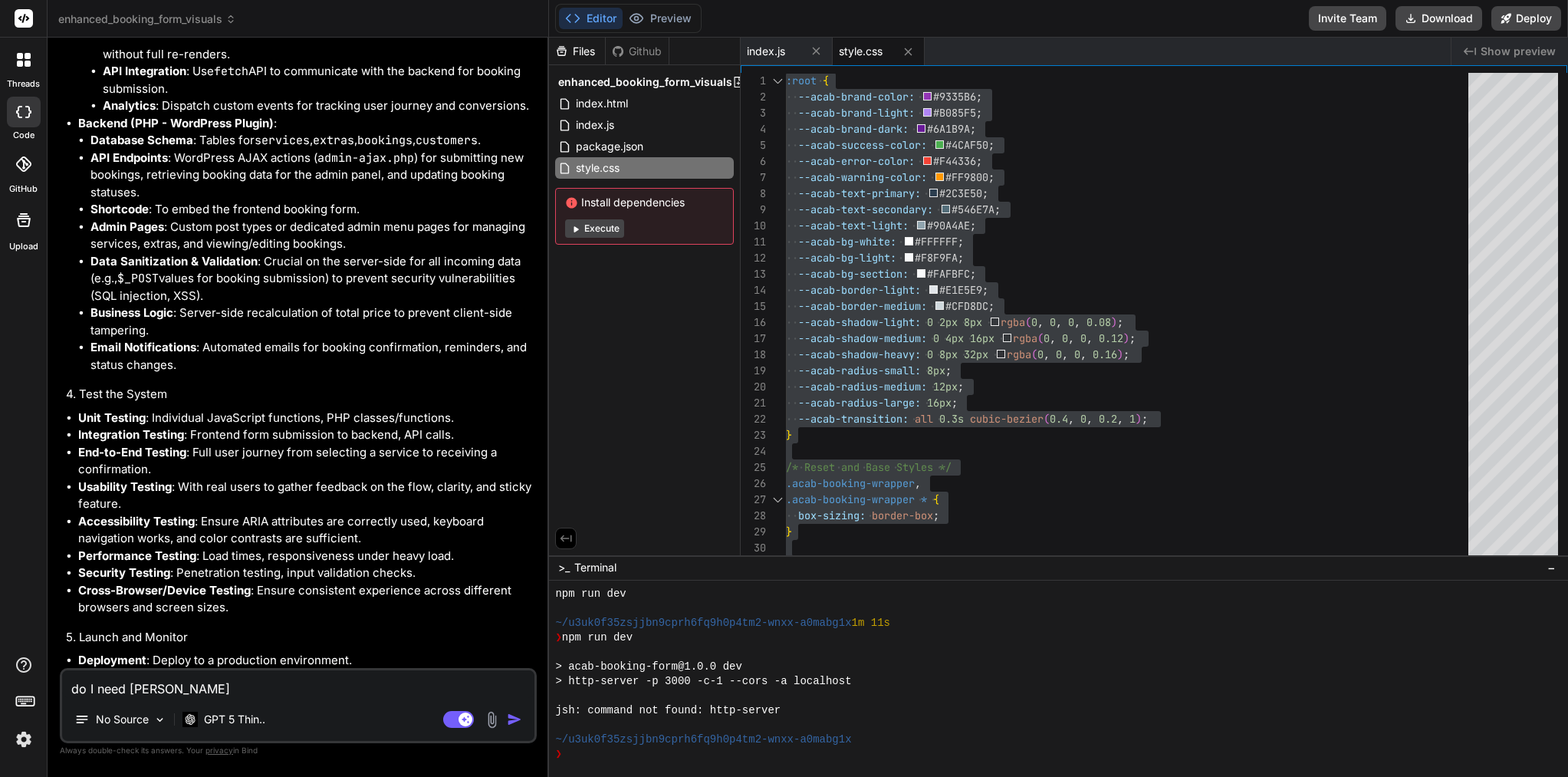
type textarea "do I need change"
type textarea "x"
type textarea "do I need change"
type textarea "x"
type textarea "do I need change s"
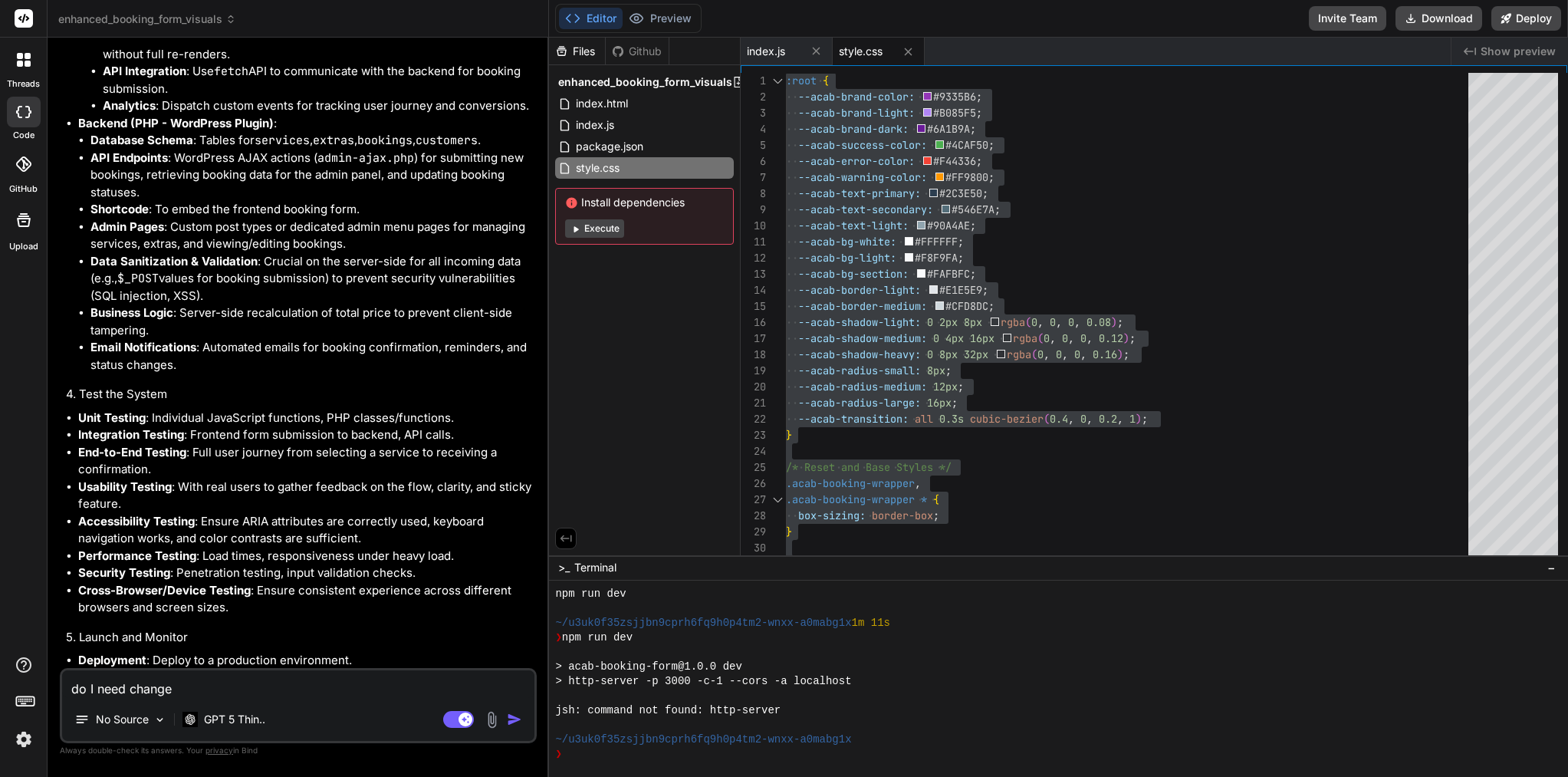
type textarea "x"
type textarea "do I need change so"
type textarea "x"
type textarea "do I need change som"
type textarea "x"
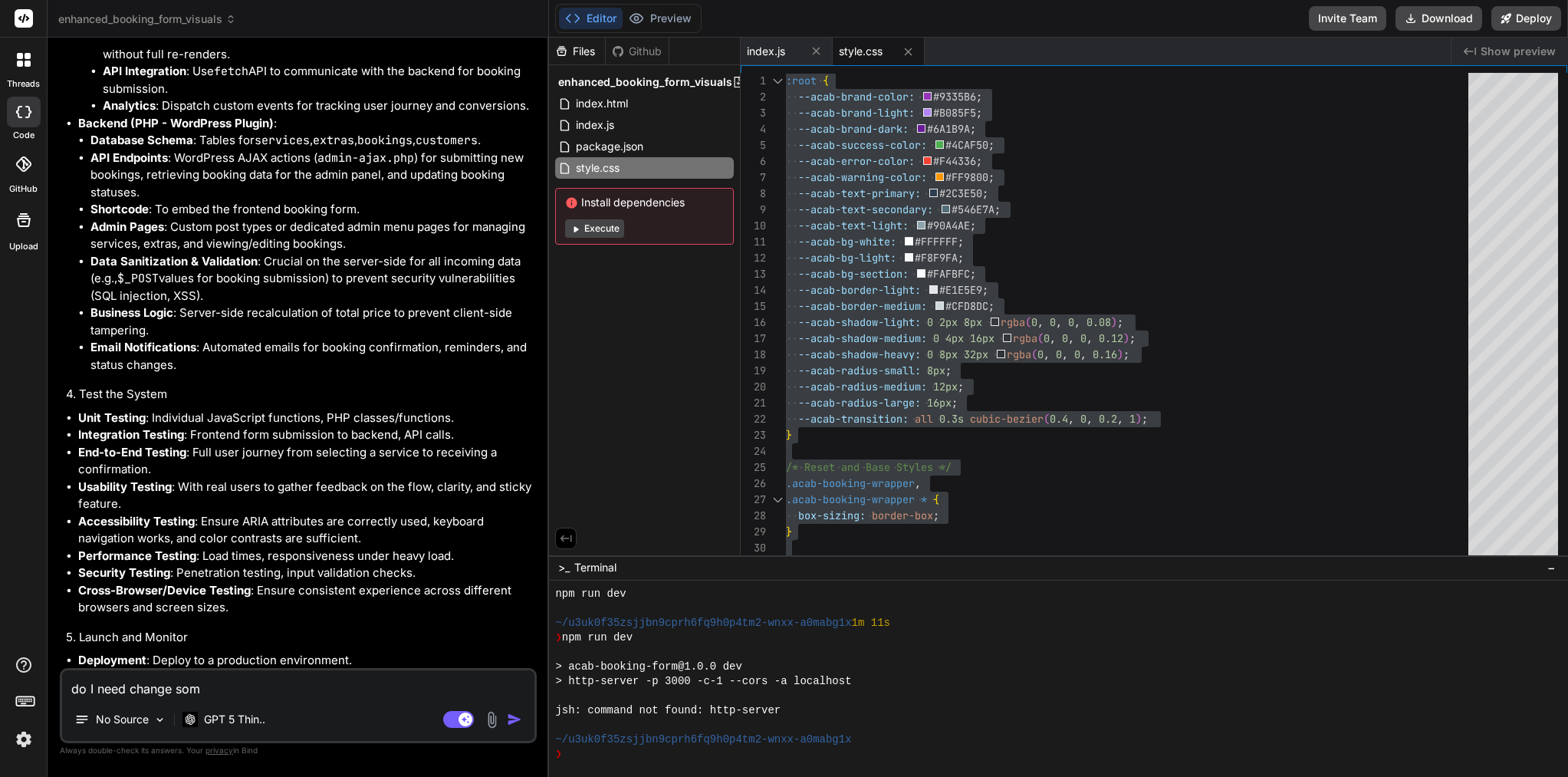
type textarea "do I need change some"
type textarea "x"
type textarea "do I need change somet"
type textarea "x"
type textarea "do I need change someth"
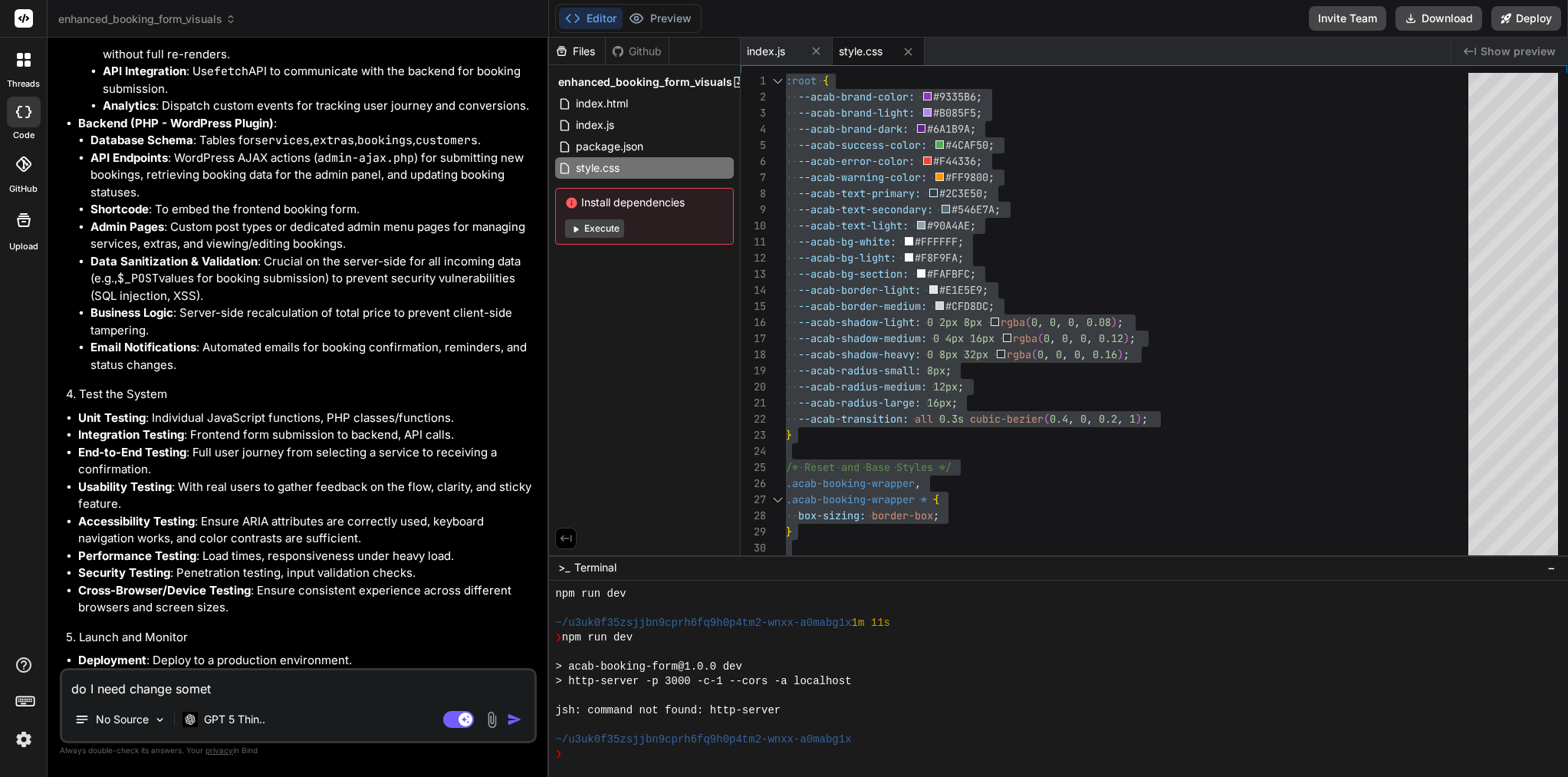
type textarea "x"
type textarea "do I need change somethi"
type textarea "x"
type textarea "do I need change somethin"
type textarea "x"
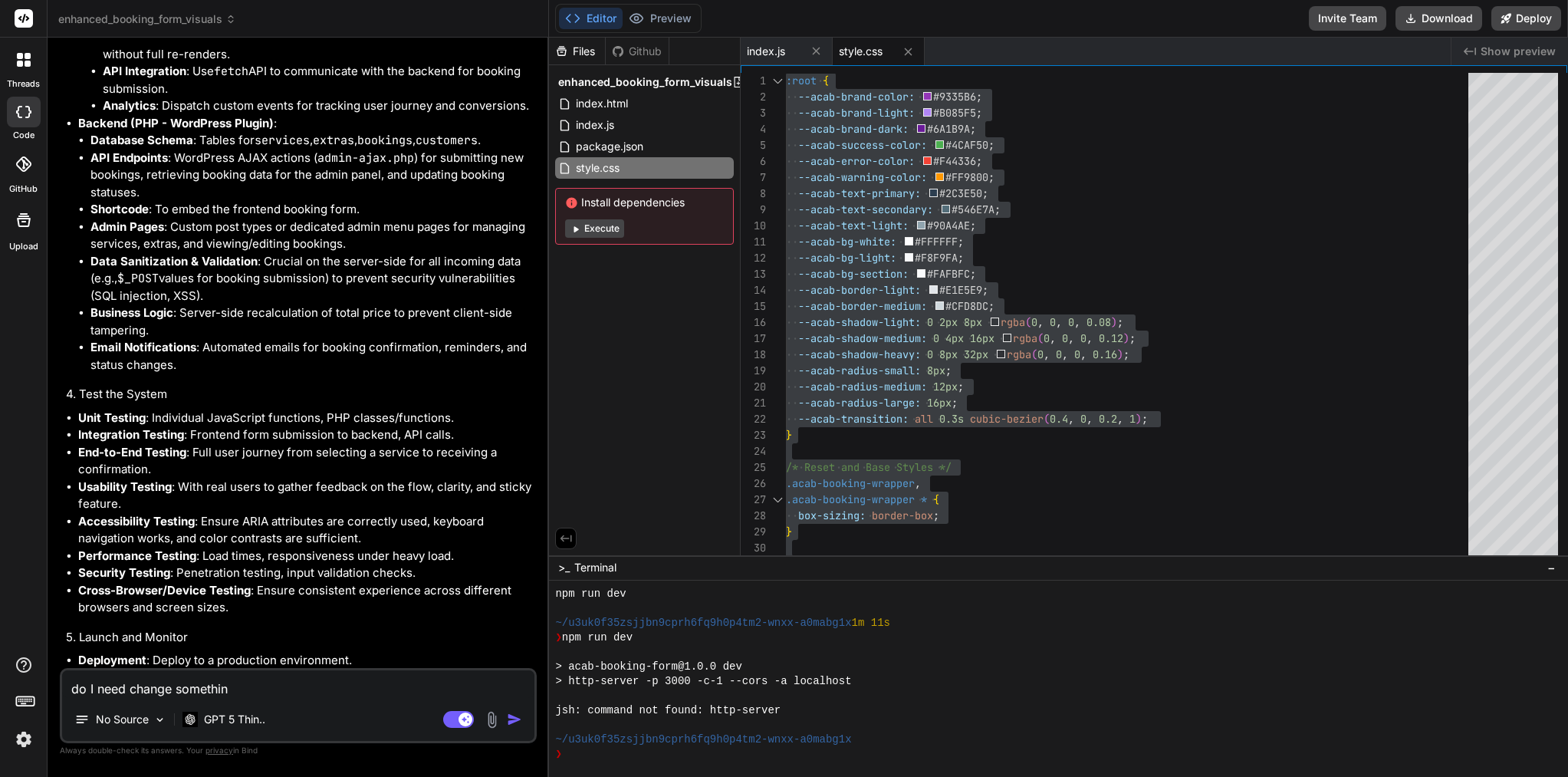
type textarea "do I need change something"
type textarea "x"
type textarea "do I need change something"
type textarea "x"
type textarea "do I need change something i"
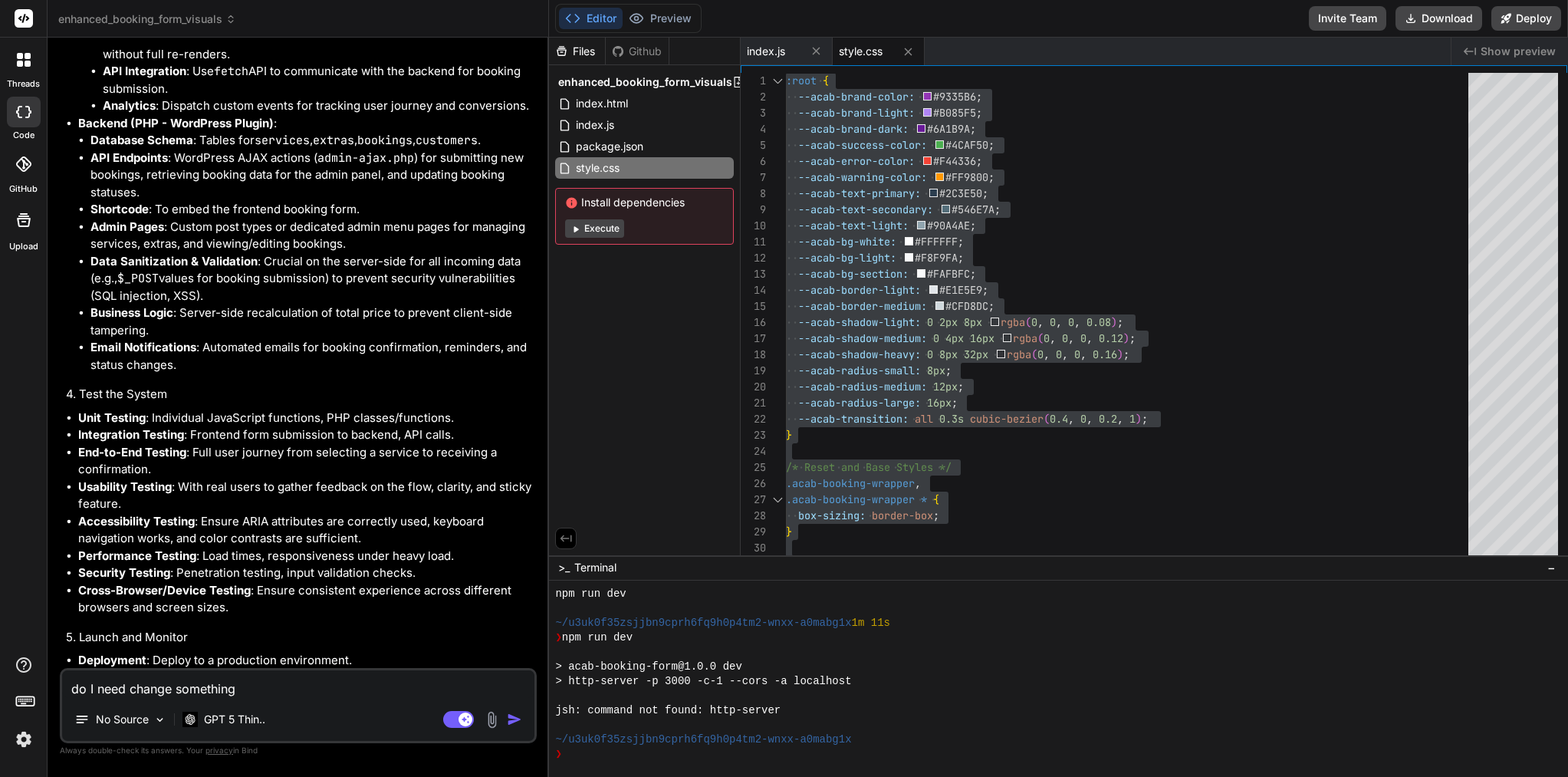
type textarea "x"
type textarea "do I need change something in"
type textarea "x"
type textarea "do I need change something in"
type textarea "x"
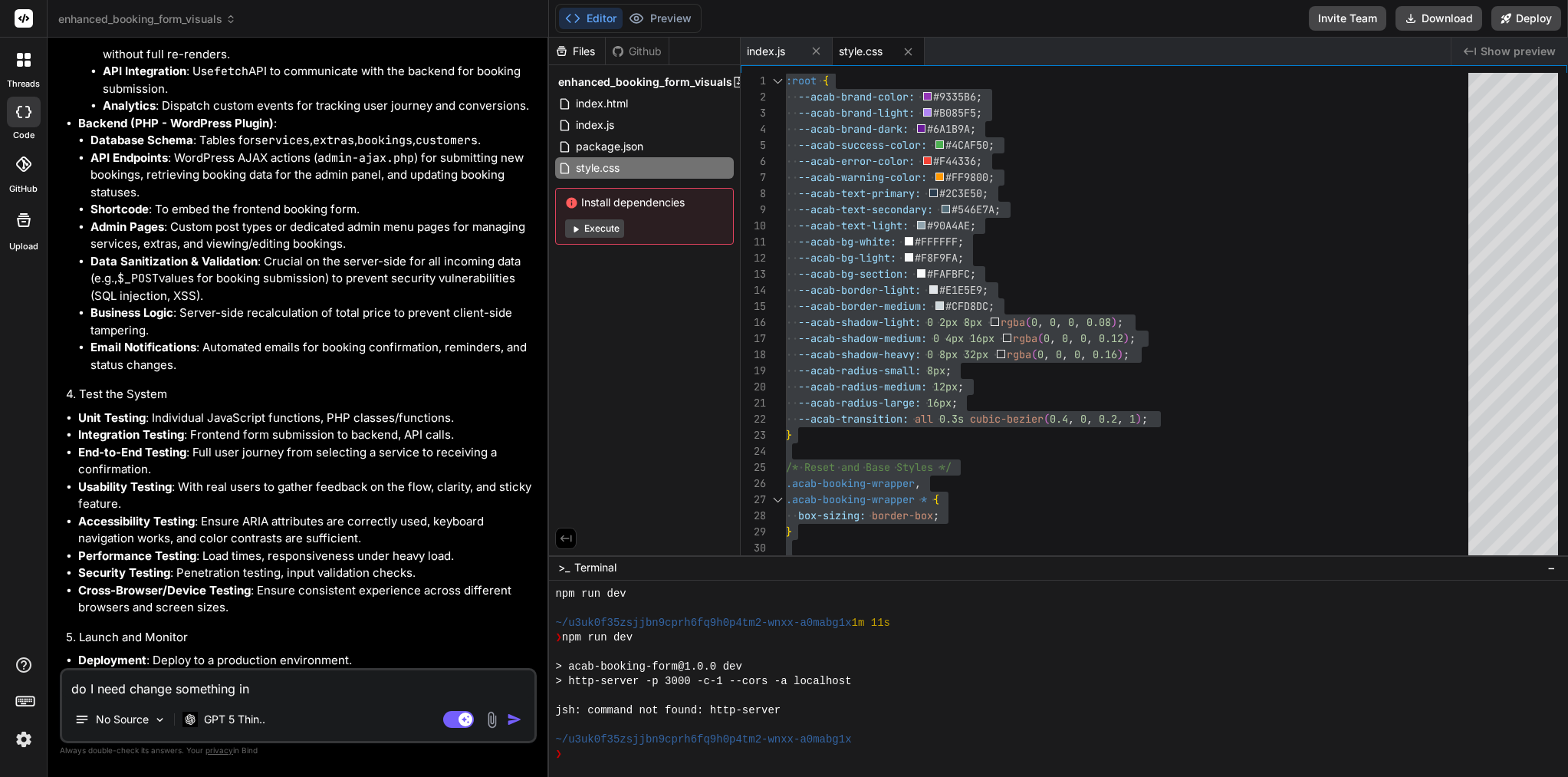
type textarea "do I need change something in t"
type textarea "x"
type textarea "do I need change something in th"
type textarea "x"
type textarea "do I need change something in thi"
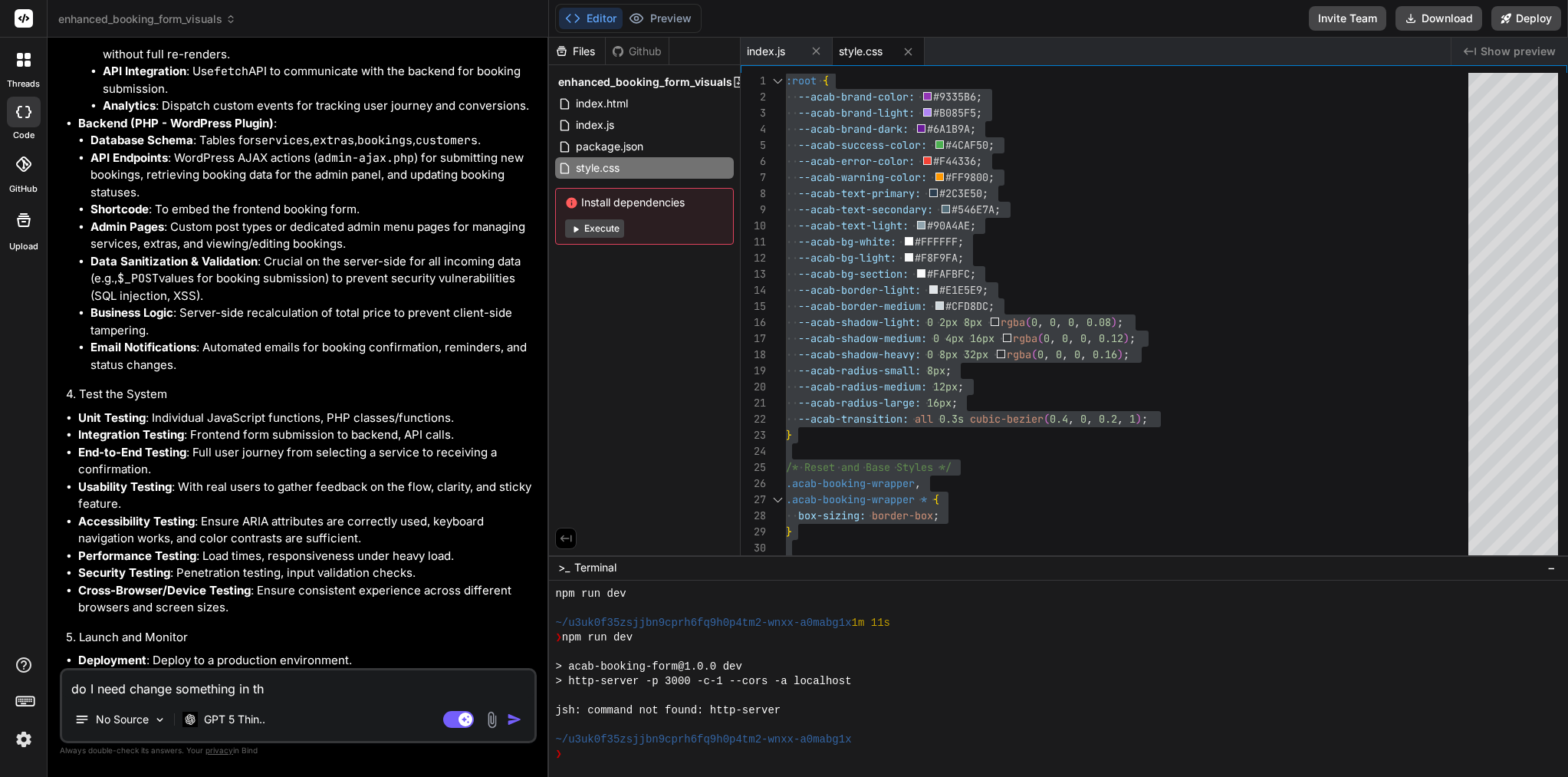
type textarea "x"
type textarea "do I need change something in this"
type textarea "x"
type textarea "do I need change something in this"
type textarea "x"
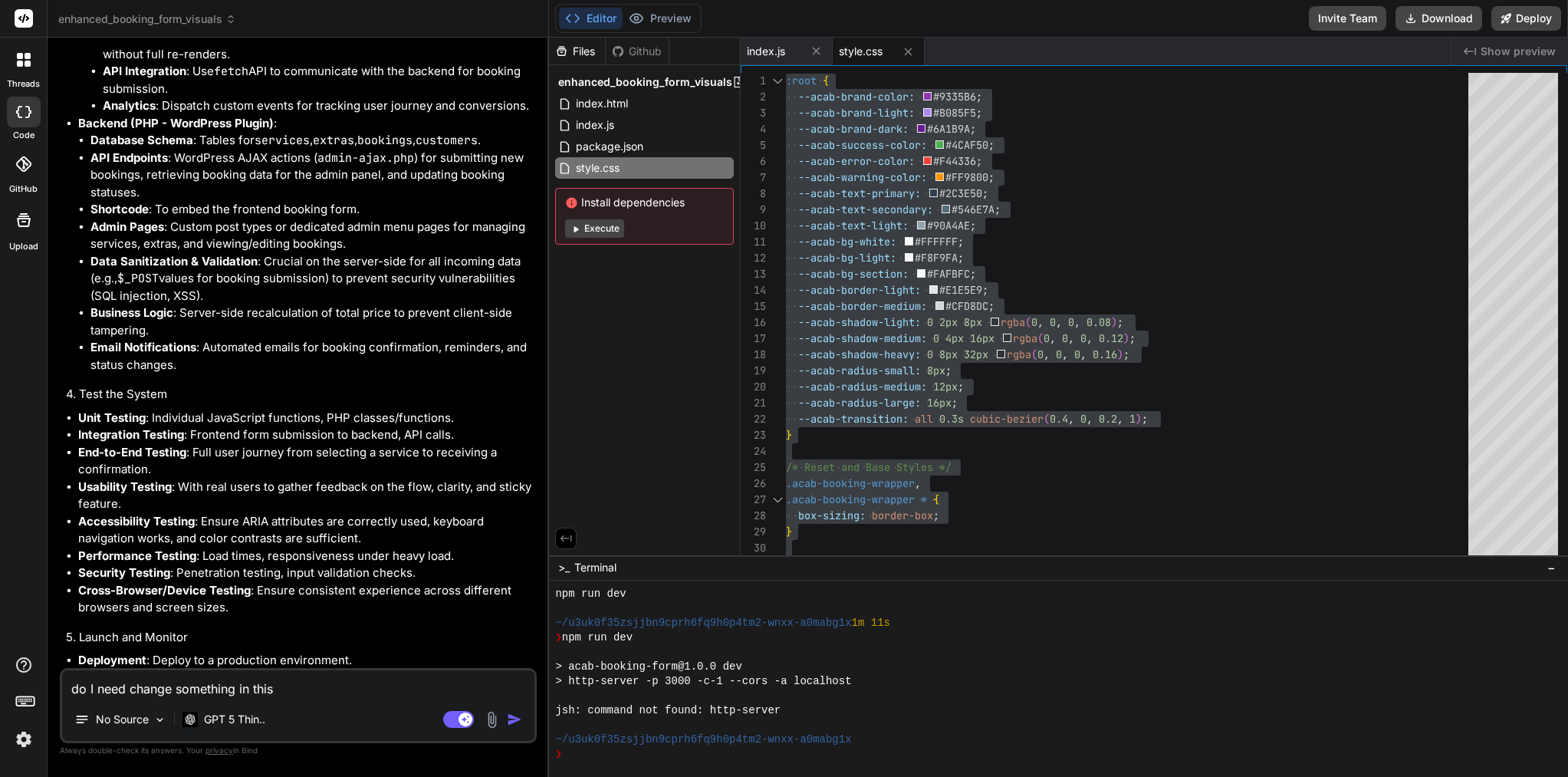
type textarea "do I need change something in this f"
type textarea "x"
type textarea "do I need change something in this fi"
type textarea "x"
type textarea "do I need change something in this fil"
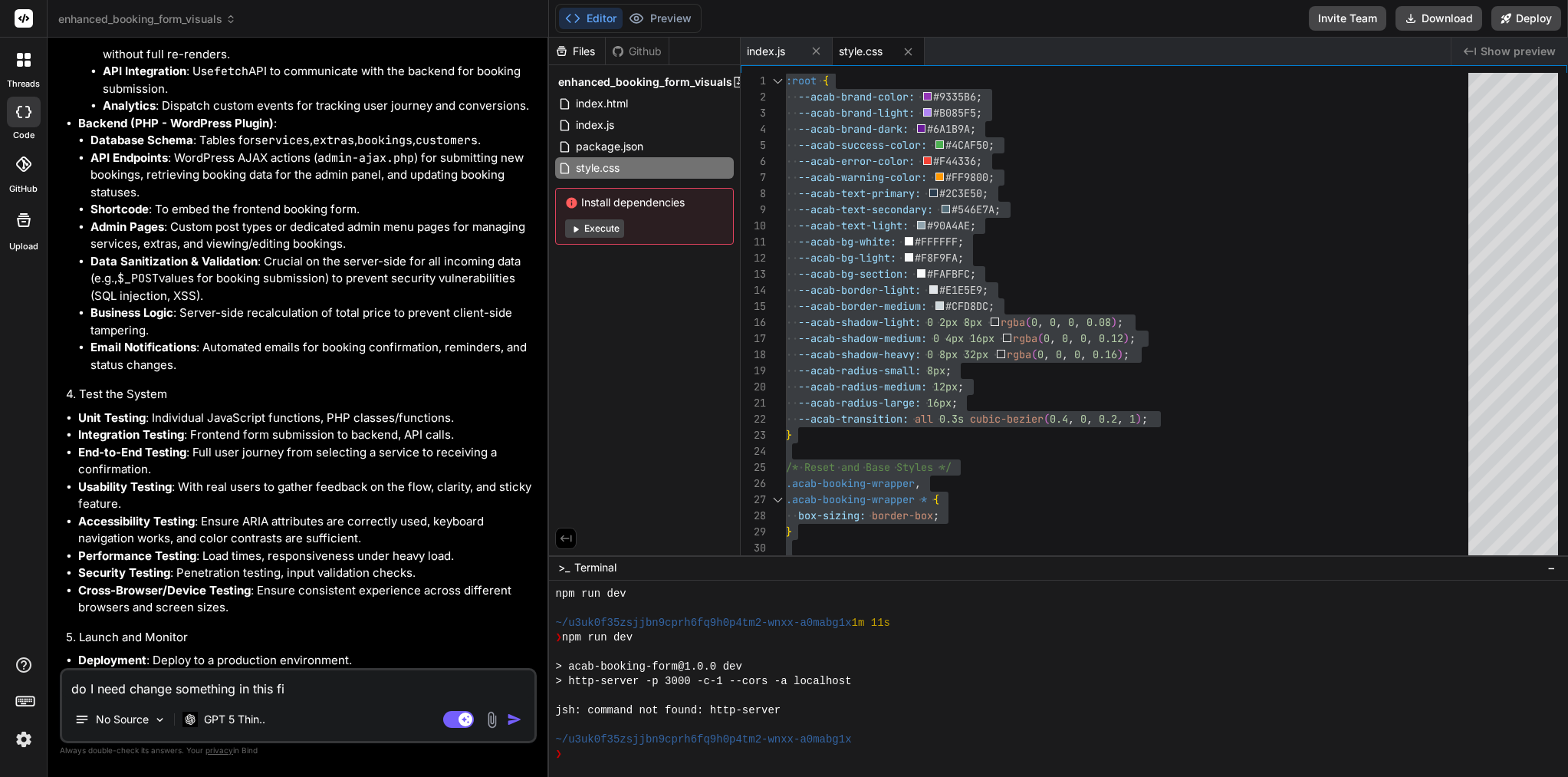
type textarea "x"
type textarea "do I need change something in this file"
type textarea "x"
type textarea "do I need change something in this file"
type textarea "x"
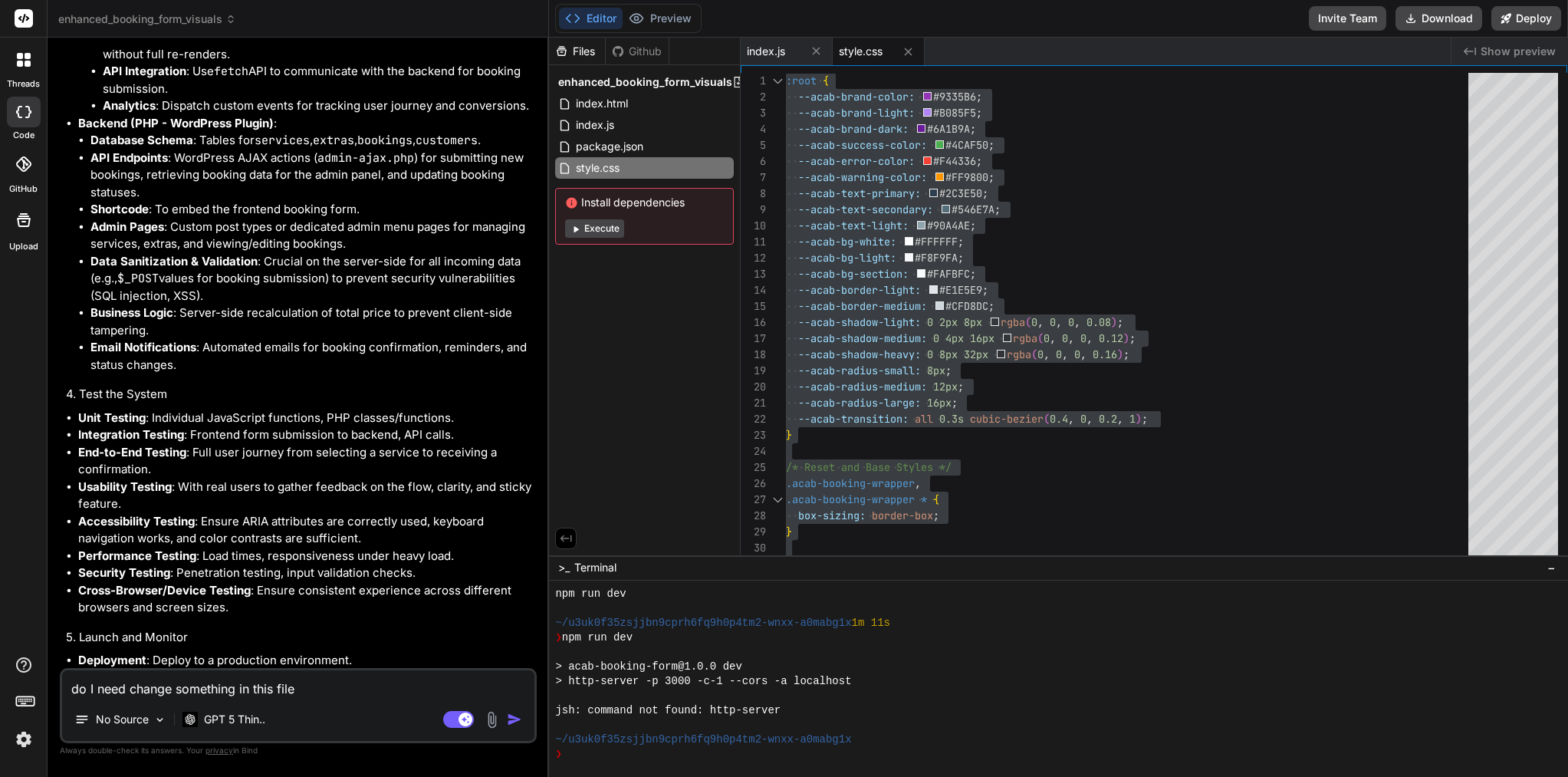
type textarea "do I need change something in this file"
type textarea "x"
type textarea "do I need change something in this file:"
type textarea "x"
type textarea "do I need change something in this file:"
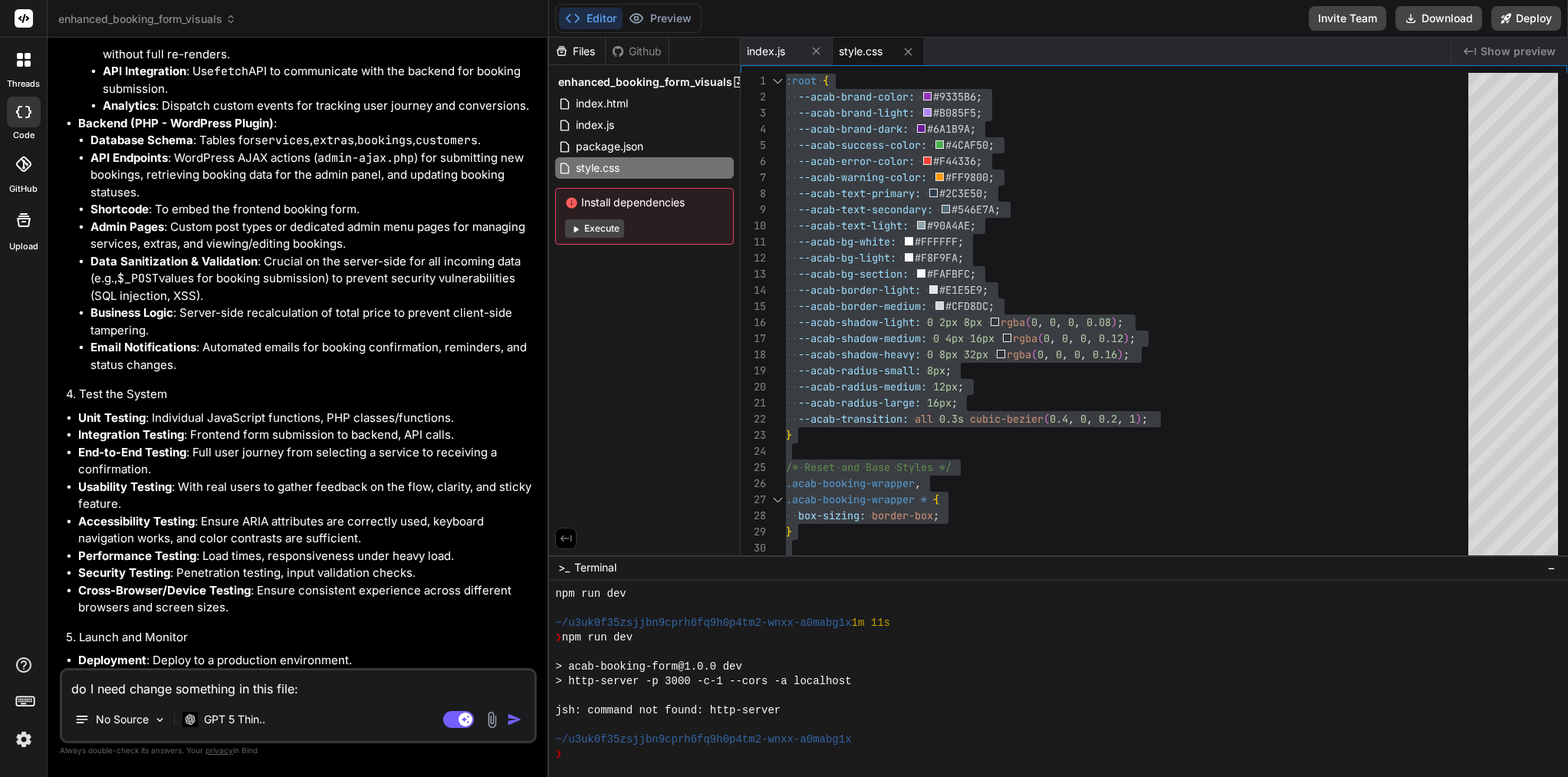
type textarea "x"
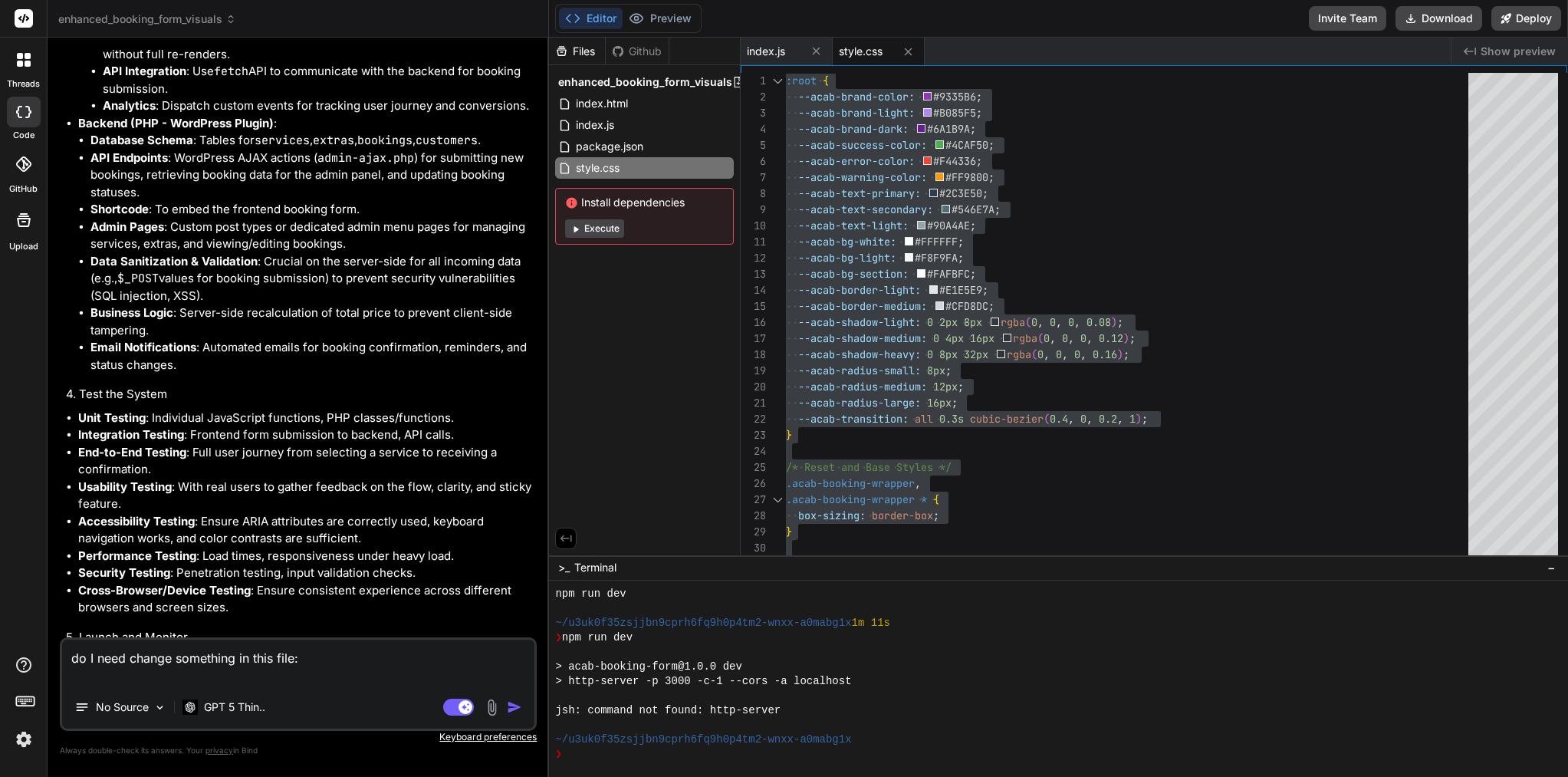
type textarea "do I need change something in this file:"
type textarea "x"
paste textarea "<?php /** * Frontend Booking Form Template * Enhanced with better empty state h…"
type textarea "do I need change something in this file: <?php /** * Frontend Booking Form Temp…"
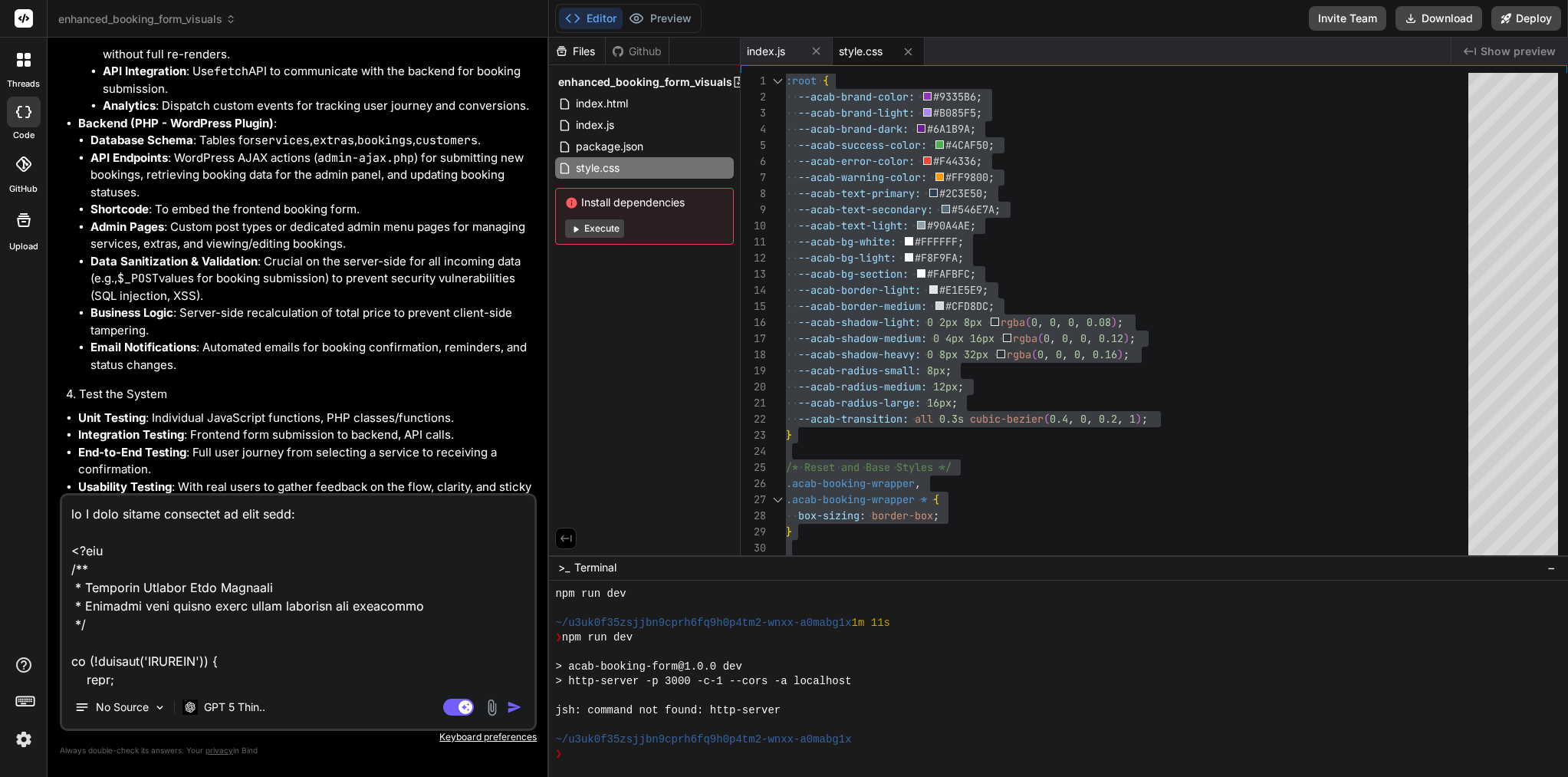
scroll to position [7774, 0]
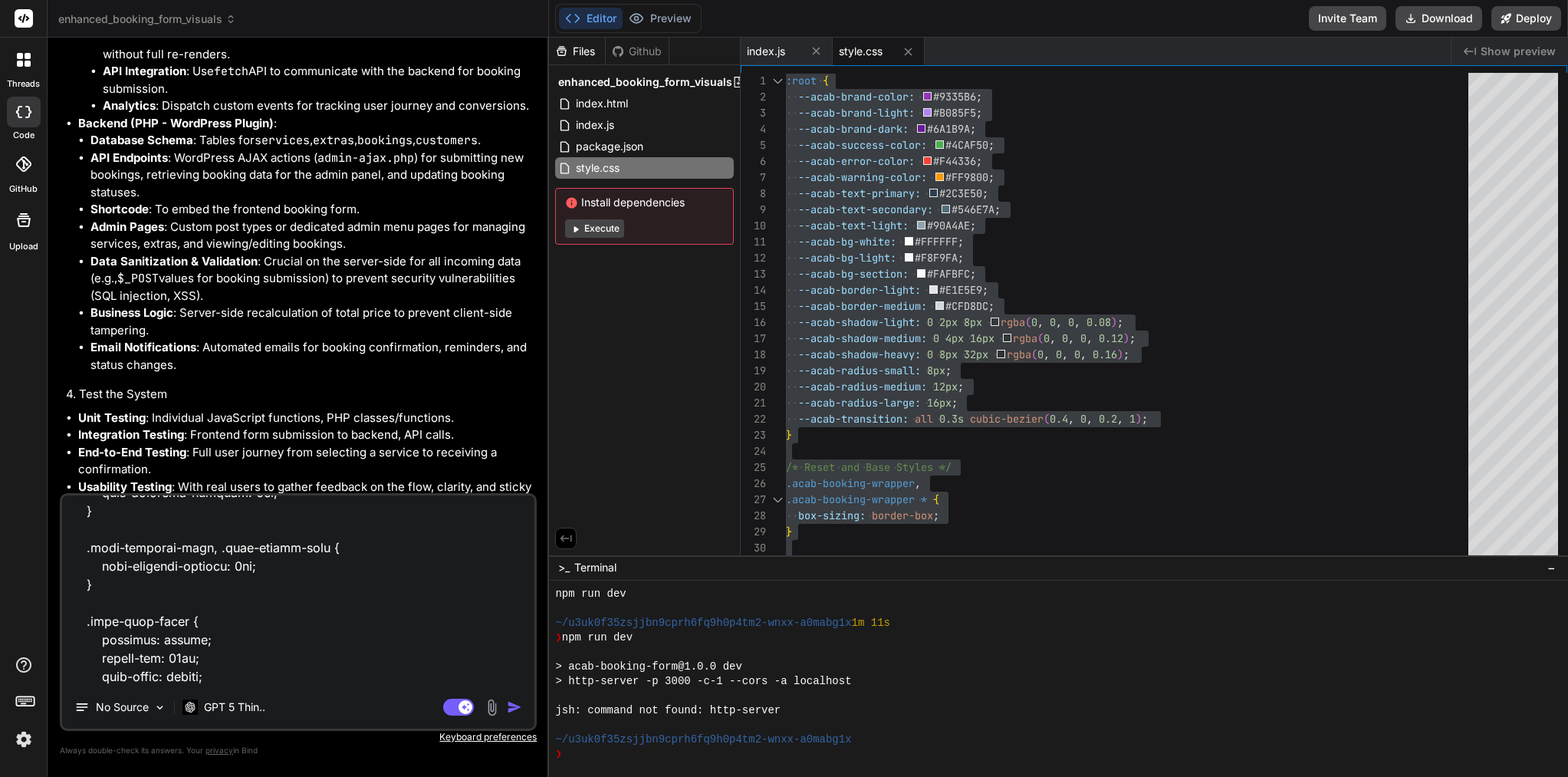
type textarea "x"
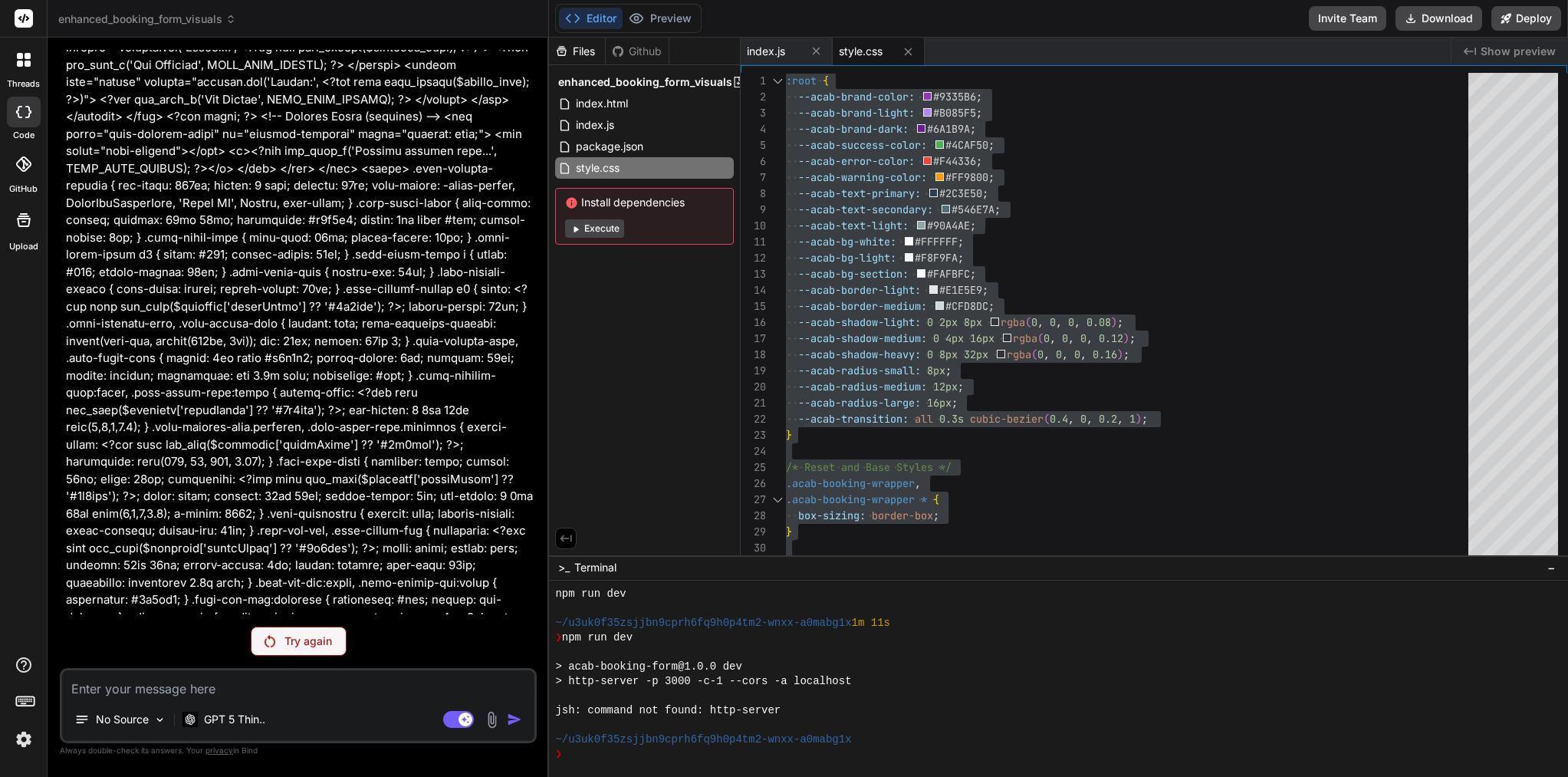
scroll to position [0, 0]
click at [459, 717] on rect at bounding box center [466, 719] width 14 height 14
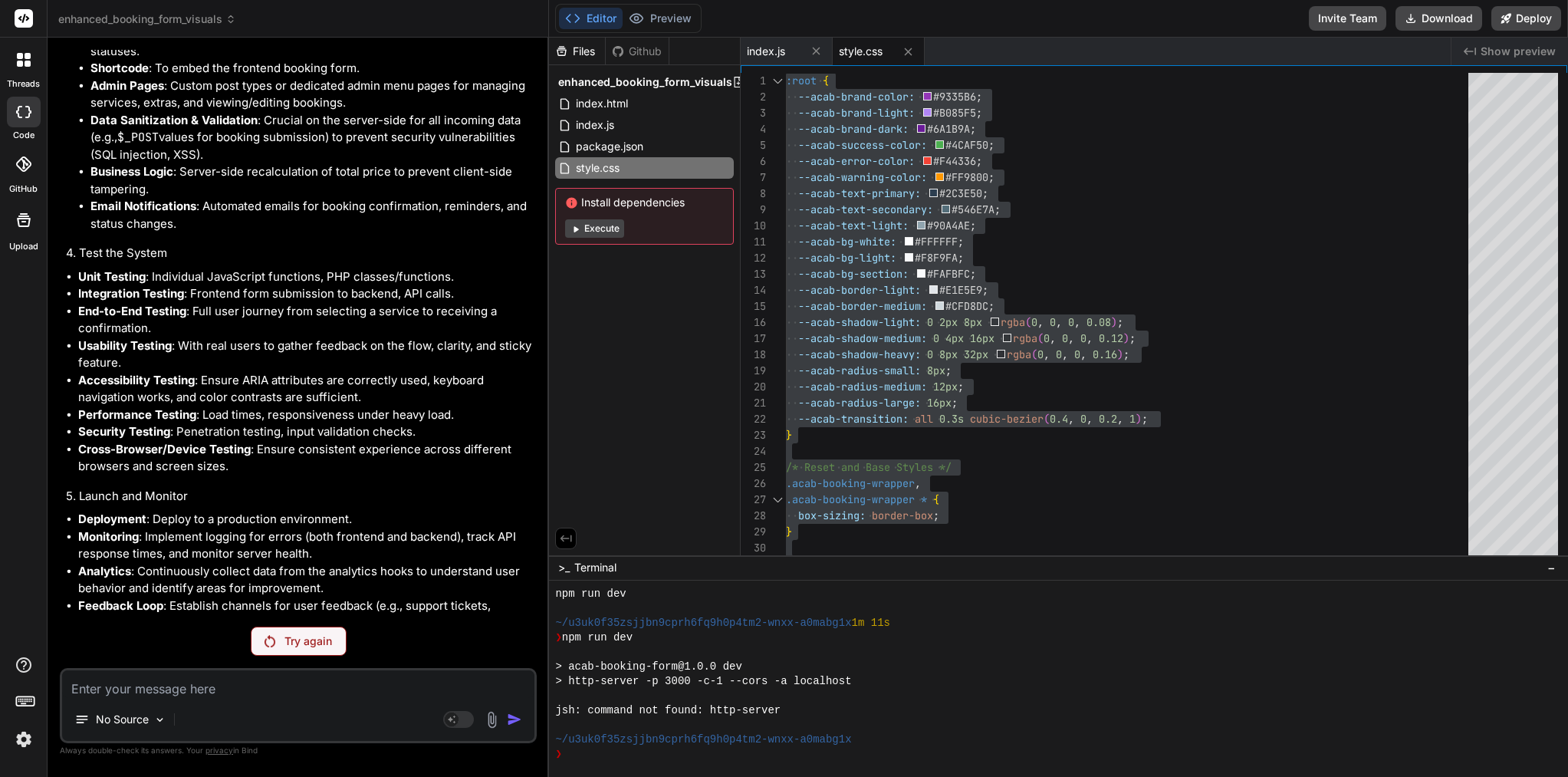
scroll to position [10783, 0]
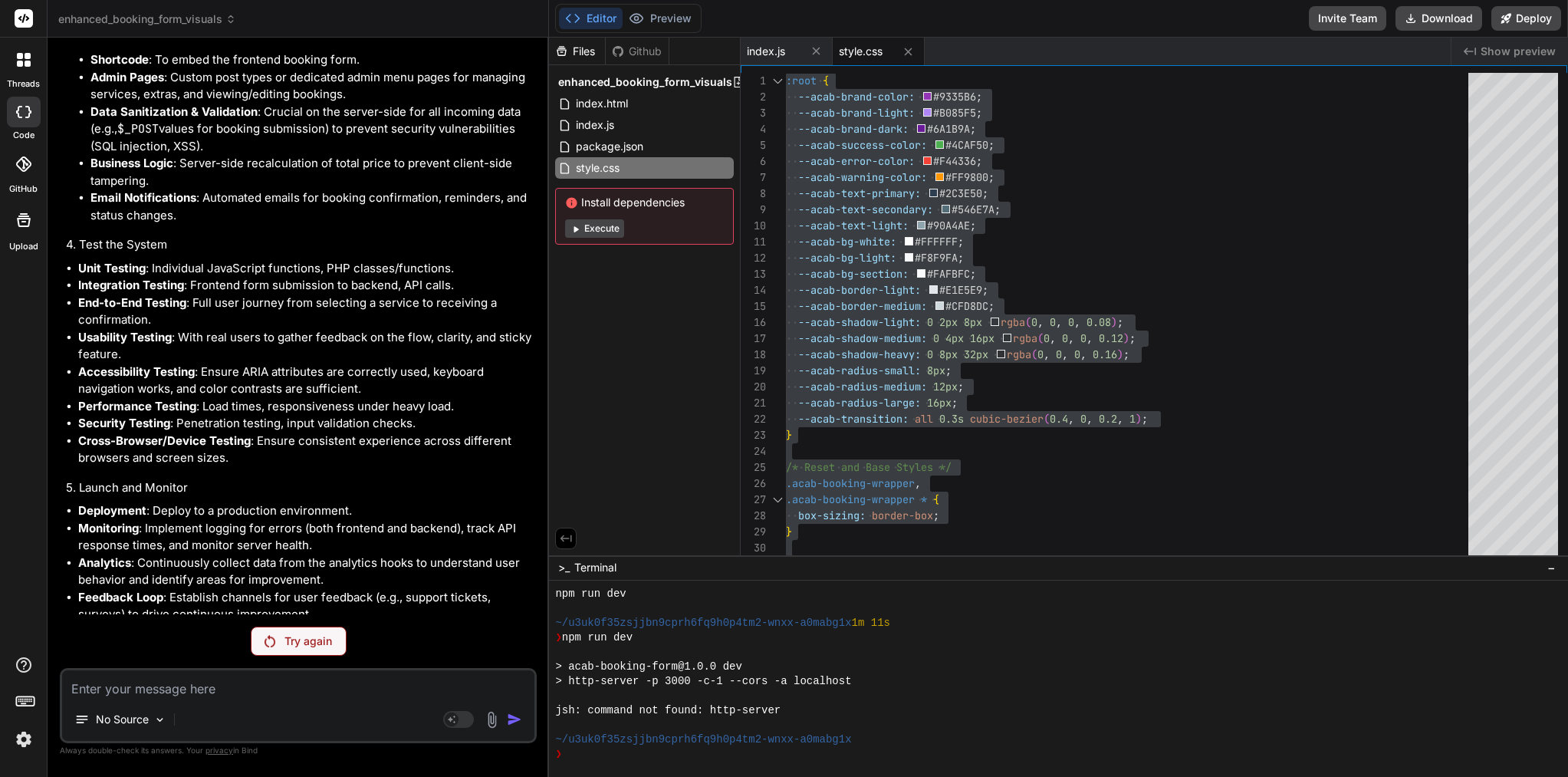
click at [306, 641] on p "Try again" at bounding box center [308, 641] width 48 height 15
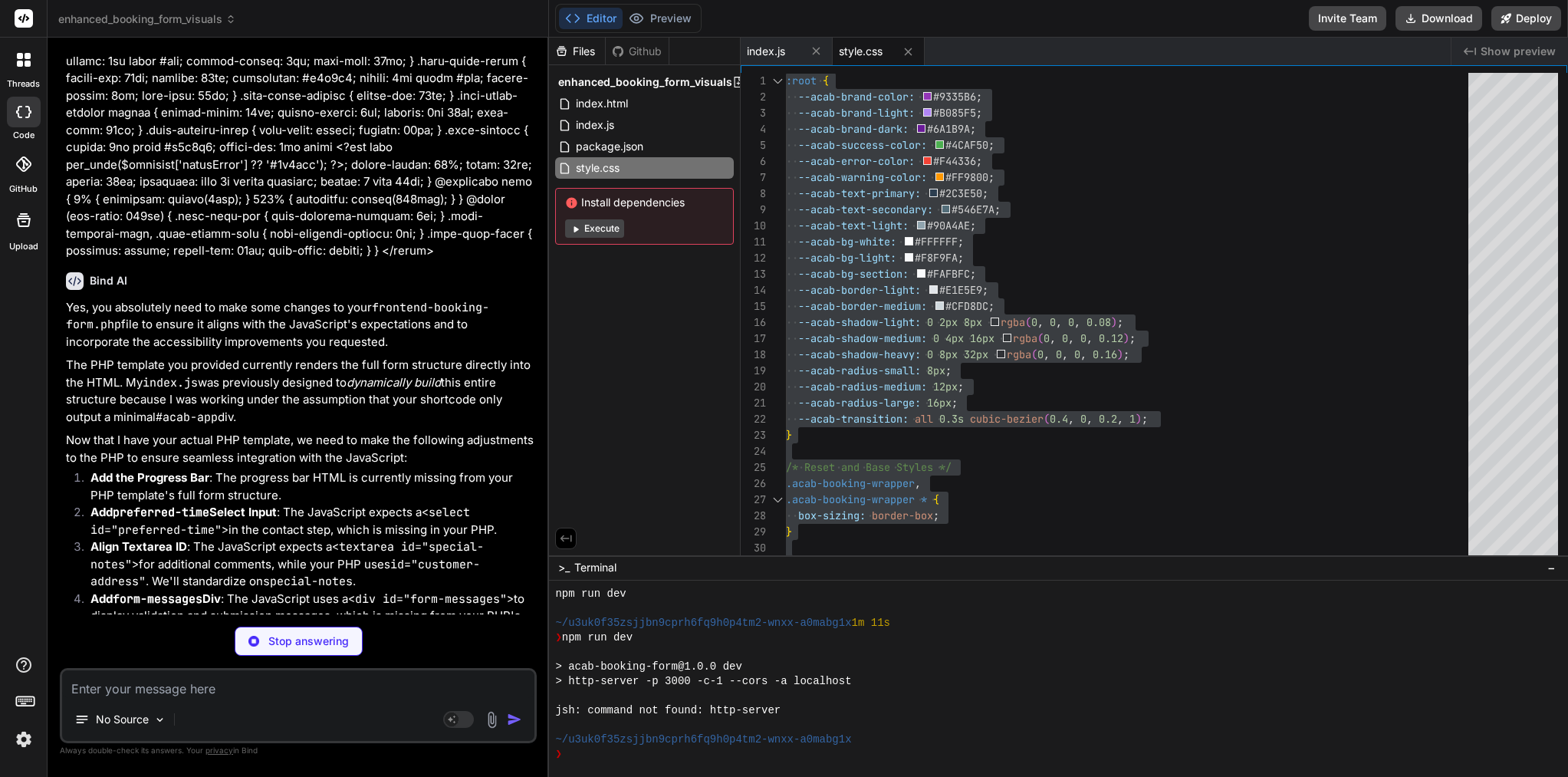
scroll to position [13641, 0]
type textarea "x"
type textarea "</style>"
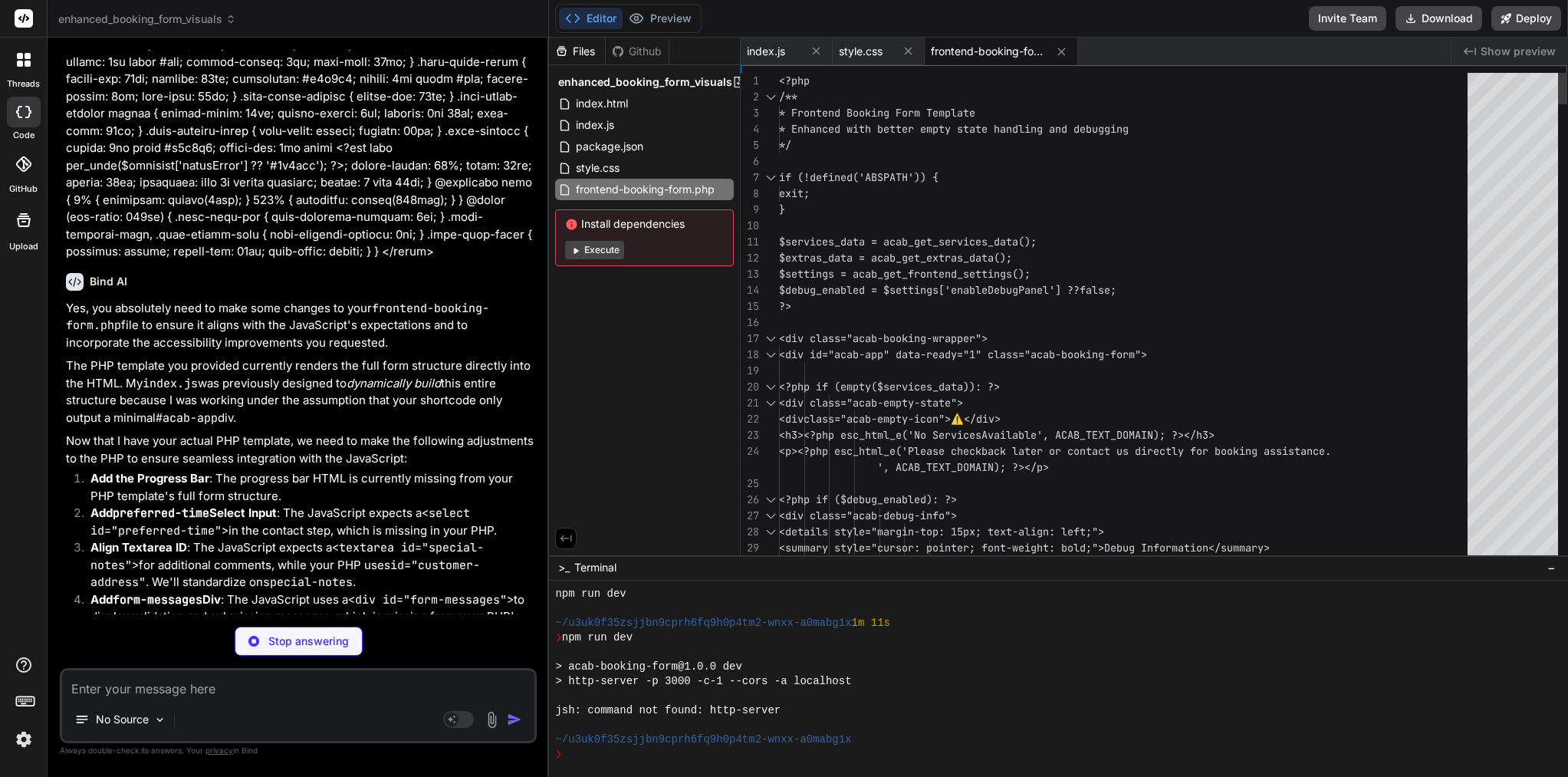
type textarea "x"
type textarea ""license": "ISC", "dependencies": { "http-server": "^14.1.1" } }"
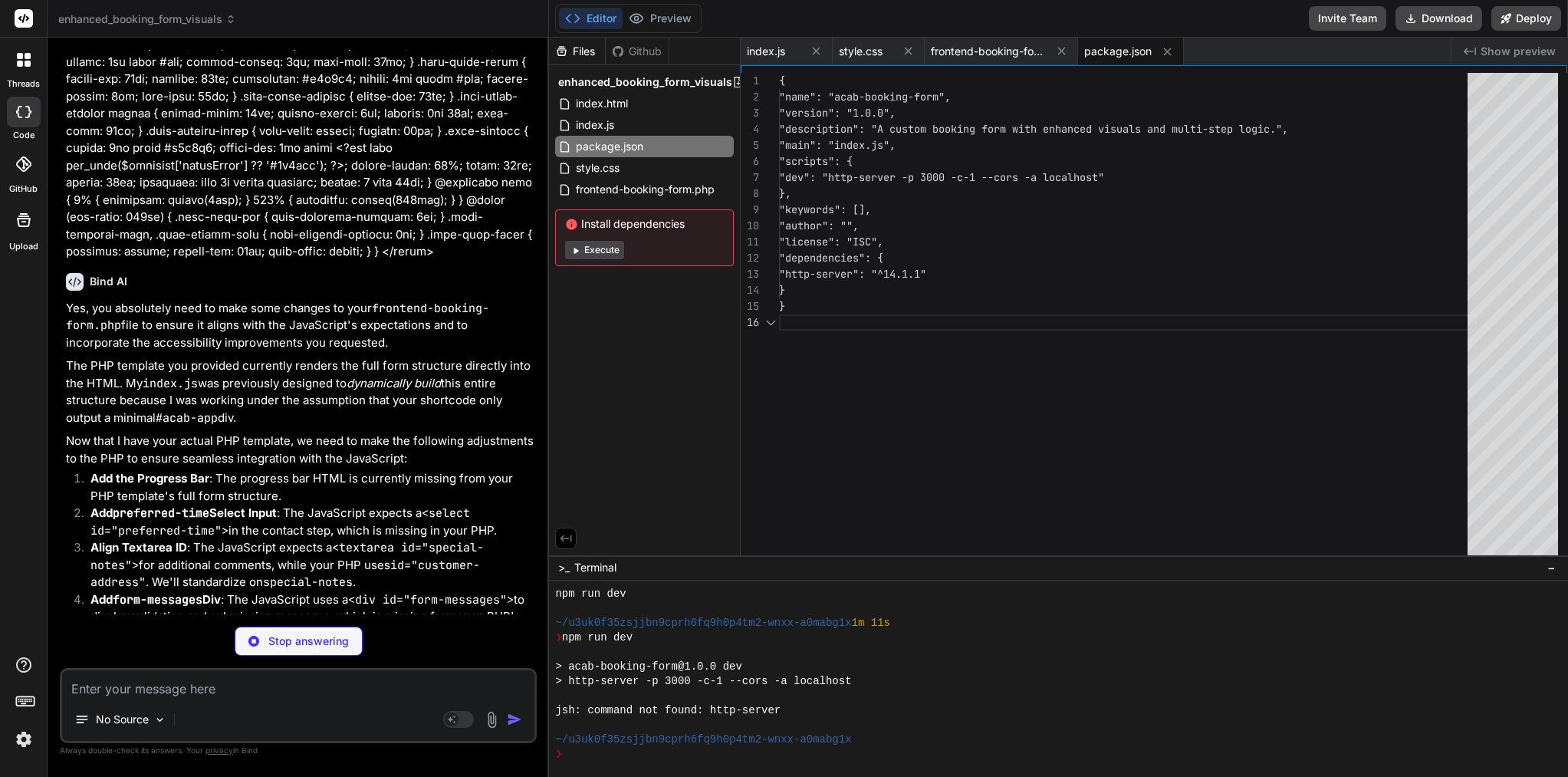
scroll to position [81, 0]
type textarea "x"
click at [994, 44] on span "frontend-booking-form.php" at bounding box center [988, 52] width 115 height 15
type textarea "</style>"
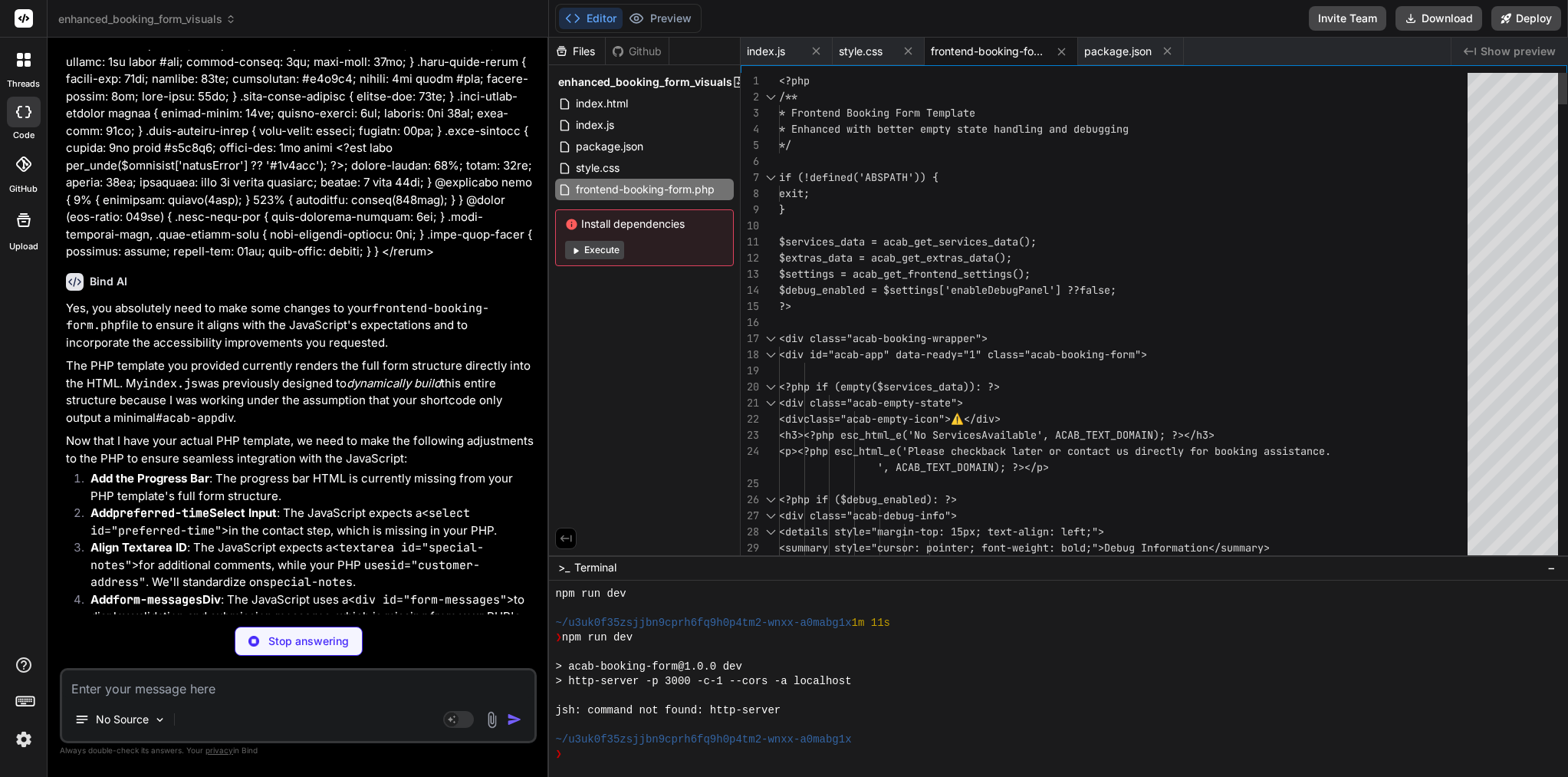
type textarea "x"
type textarea "nonce: '1234567890' // Placeholder for security nonce }; </script> <script src=…"
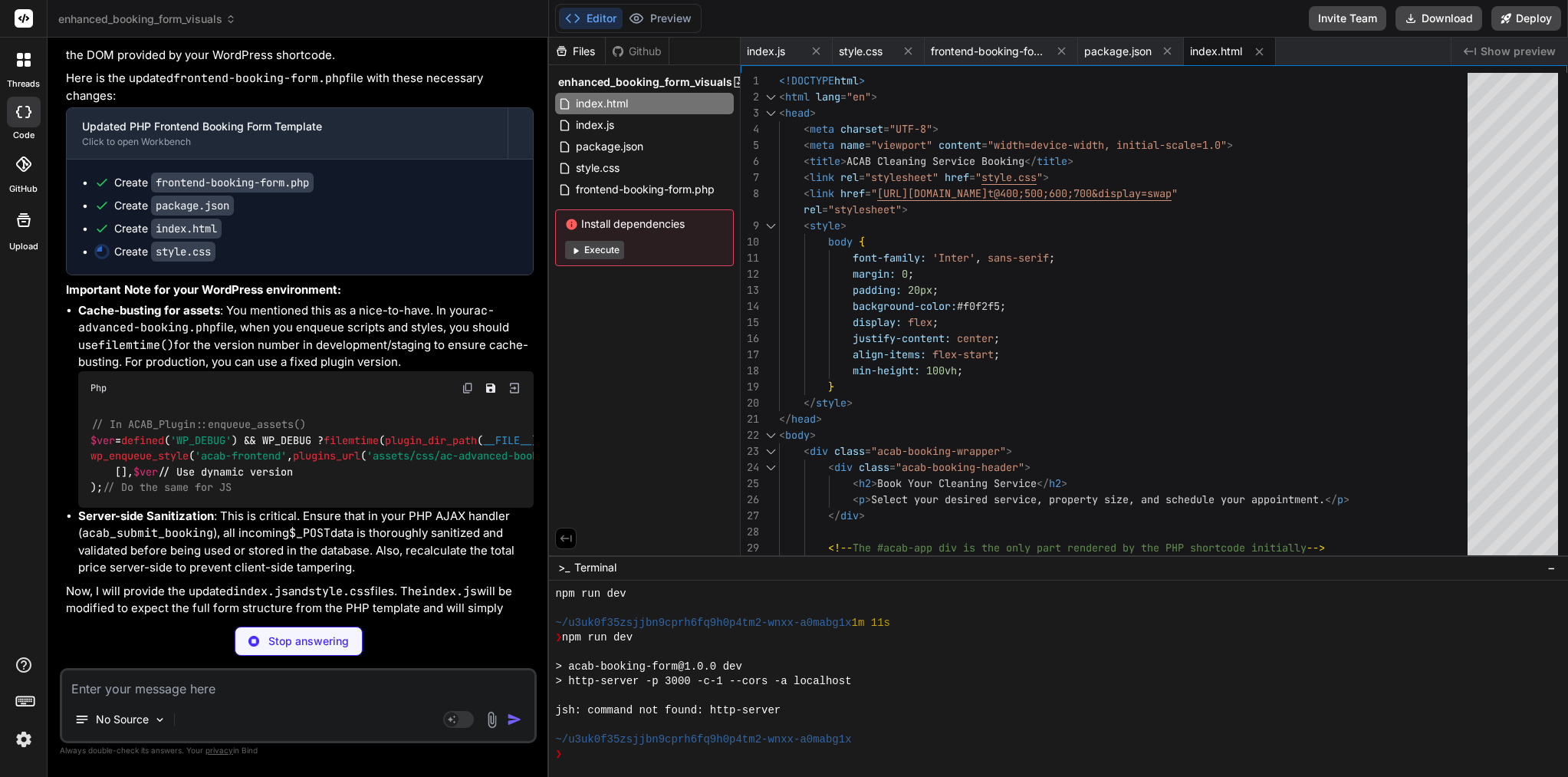
scroll to position [14329, 0]
type textarea "x"
type textarea "background: var(--acab-brand-dark); }"
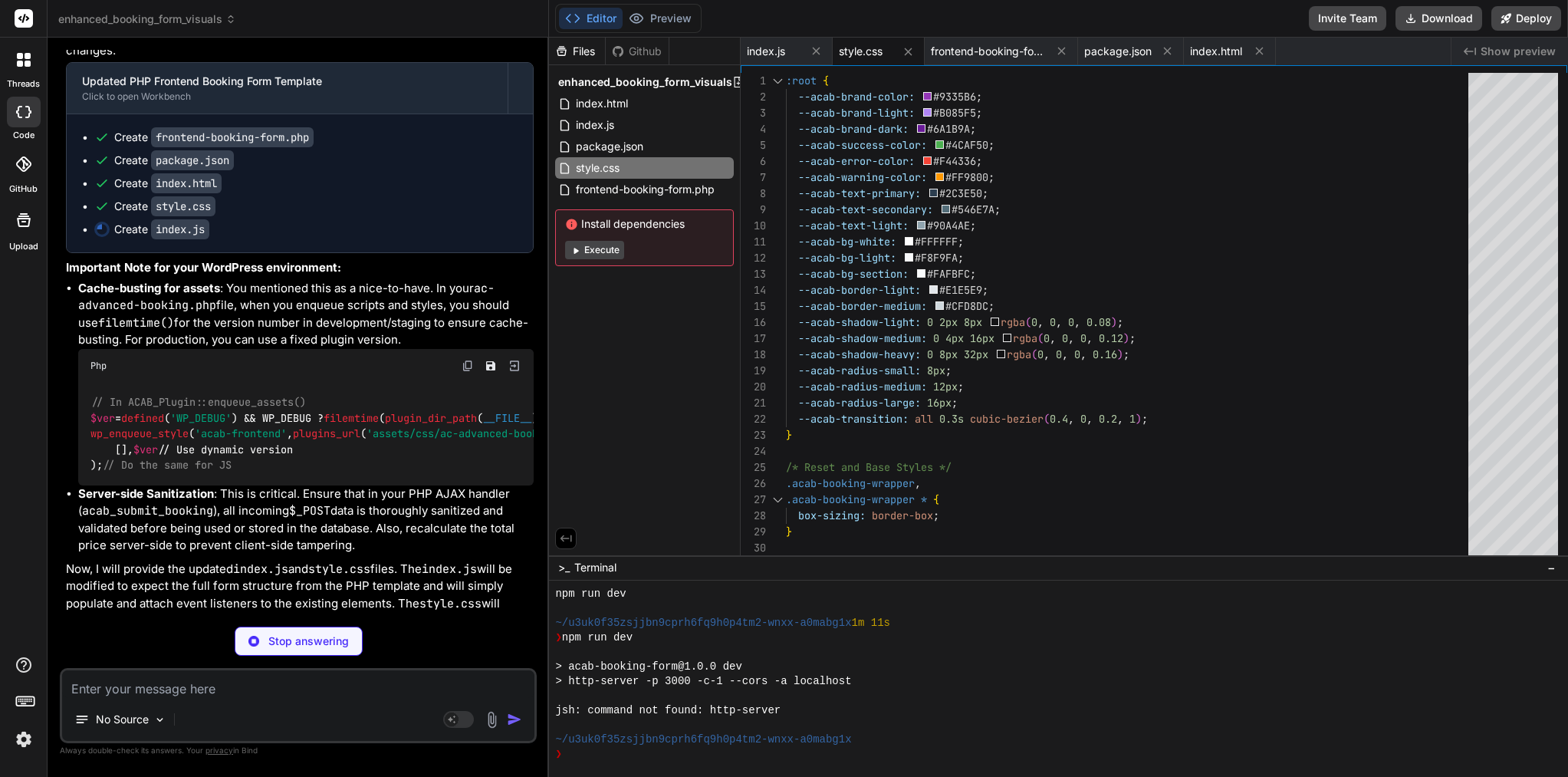
scroll to position [0, 0]
click at [784, 53] on span "index.js" at bounding box center [765, 52] width 38 height 15
type textarea "x"
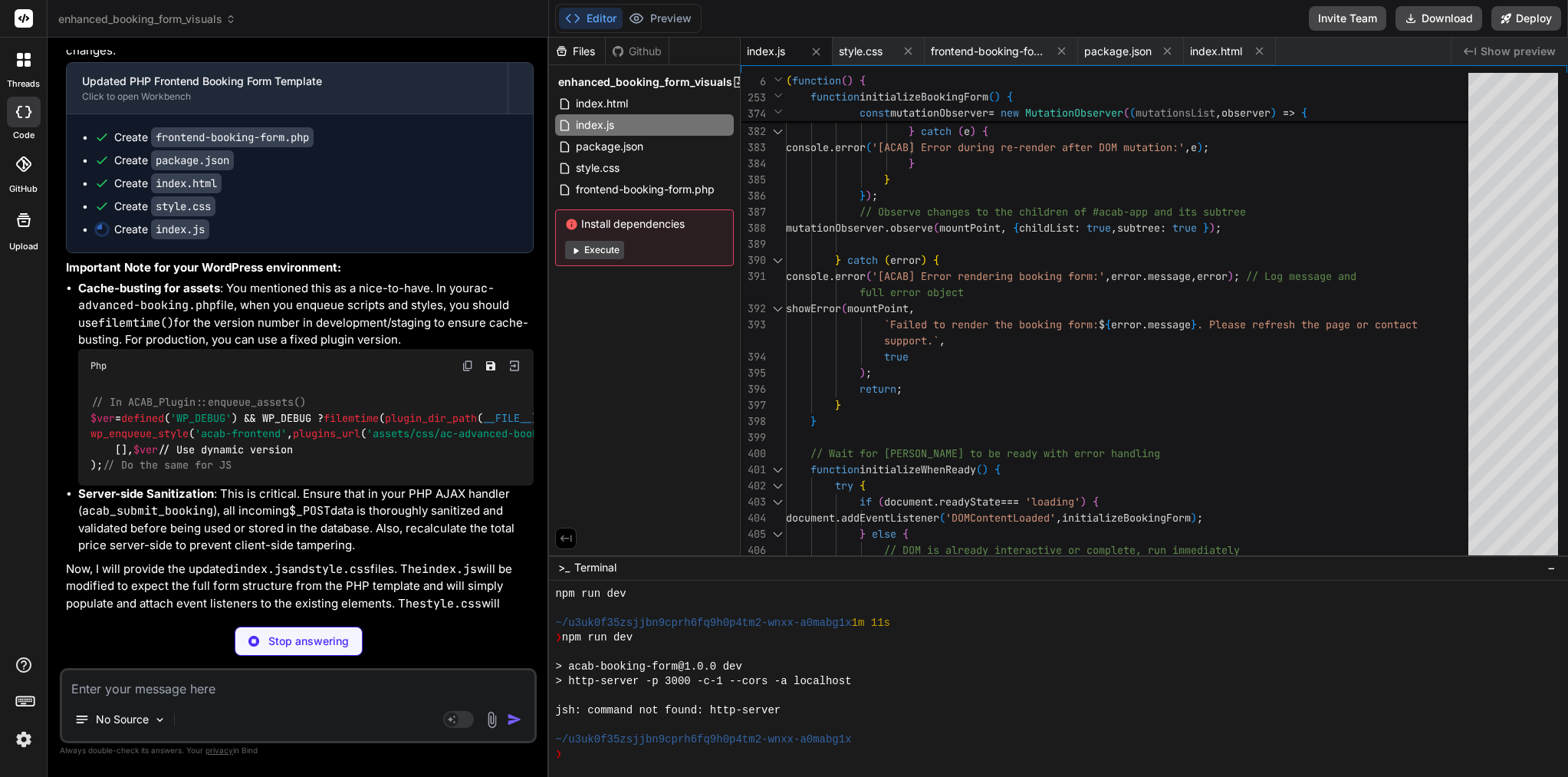
type textarea "x"
type textarea "function clearMessages() { const messagesDiv = document.getElementById('form-me…"
type textarea "x"
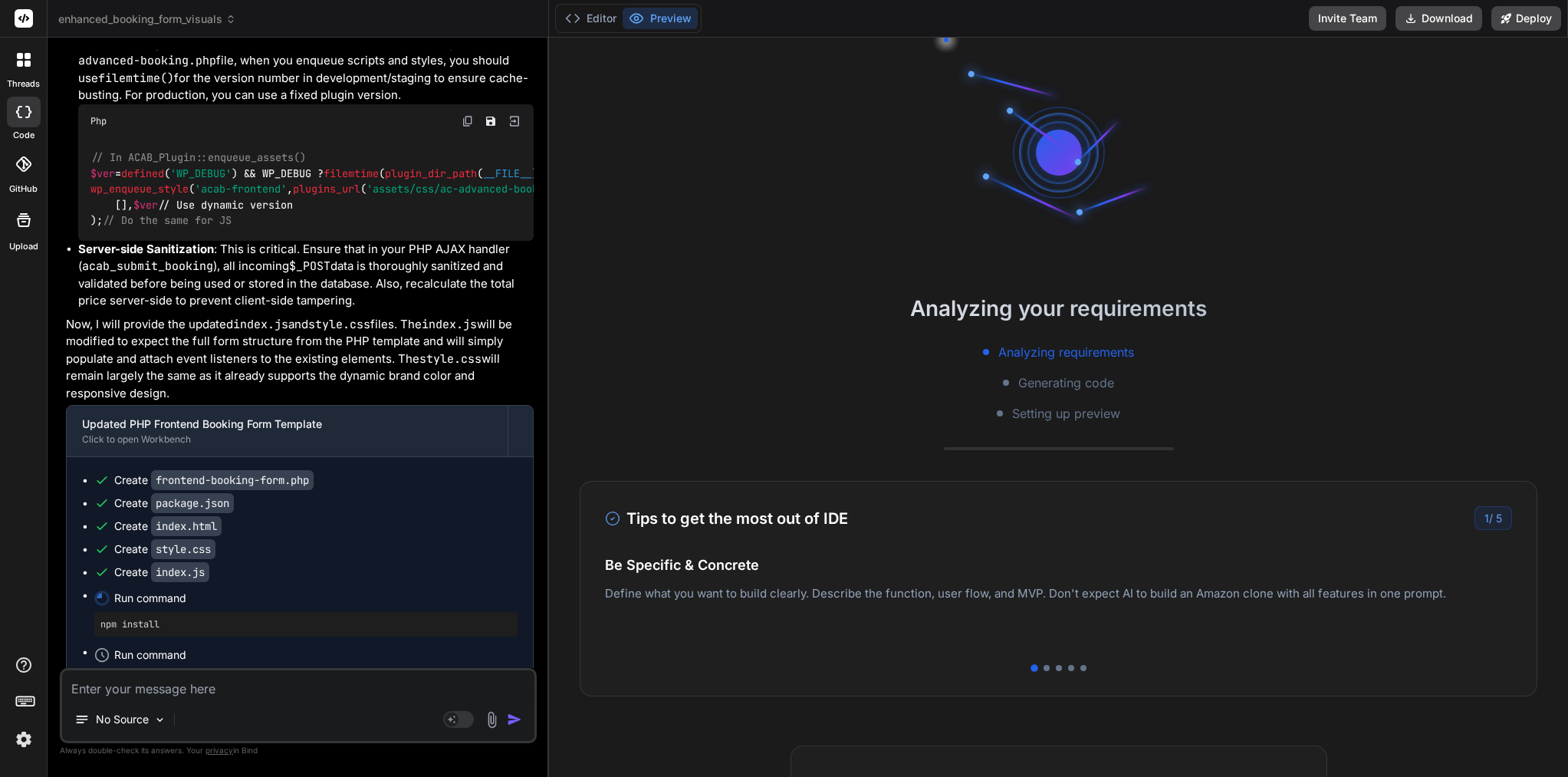
scroll to position [14733, 0]
click at [601, 16] on button "Editor" at bounding box center [591, 18] width 64 height 22
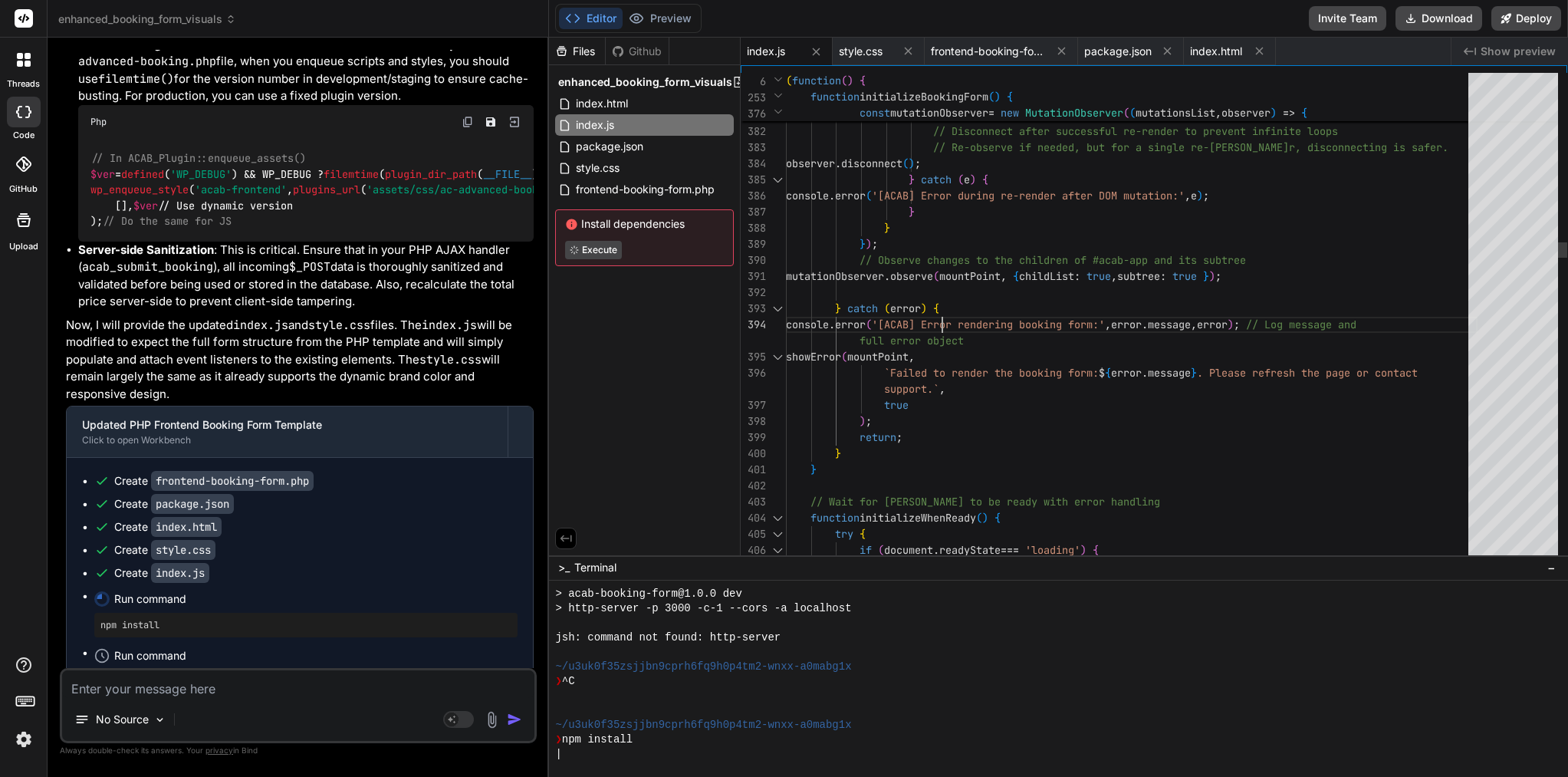
click at [939, 310] on span "{" at bounding box center [936, 308] width 7 height 14
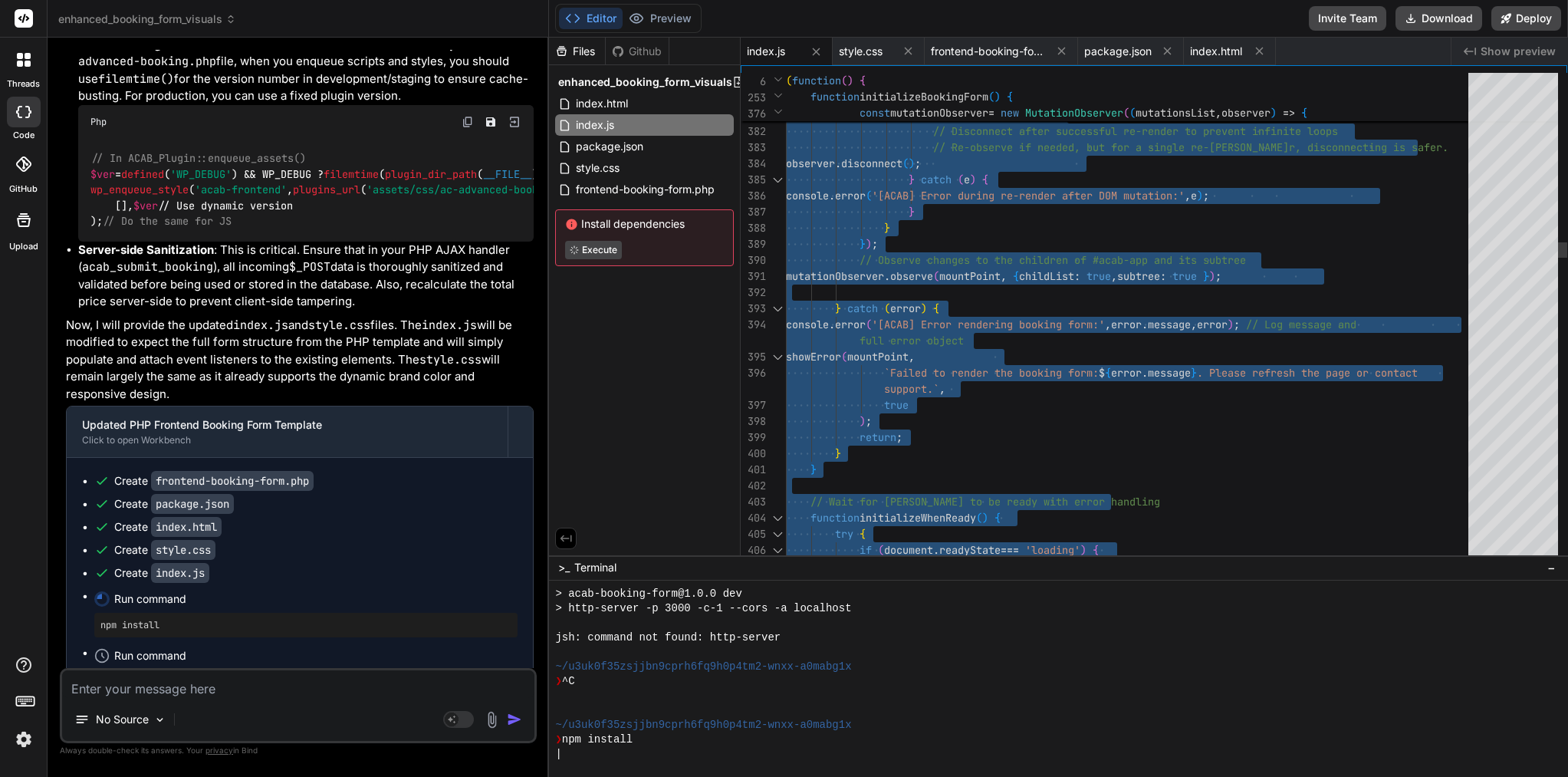
click at [939, 310] on span "{" at bounding box center [936, 308] width 7 height 14
click at [872, 52] on span "style.css" at bounding box center [861, 52] width 44 height 15
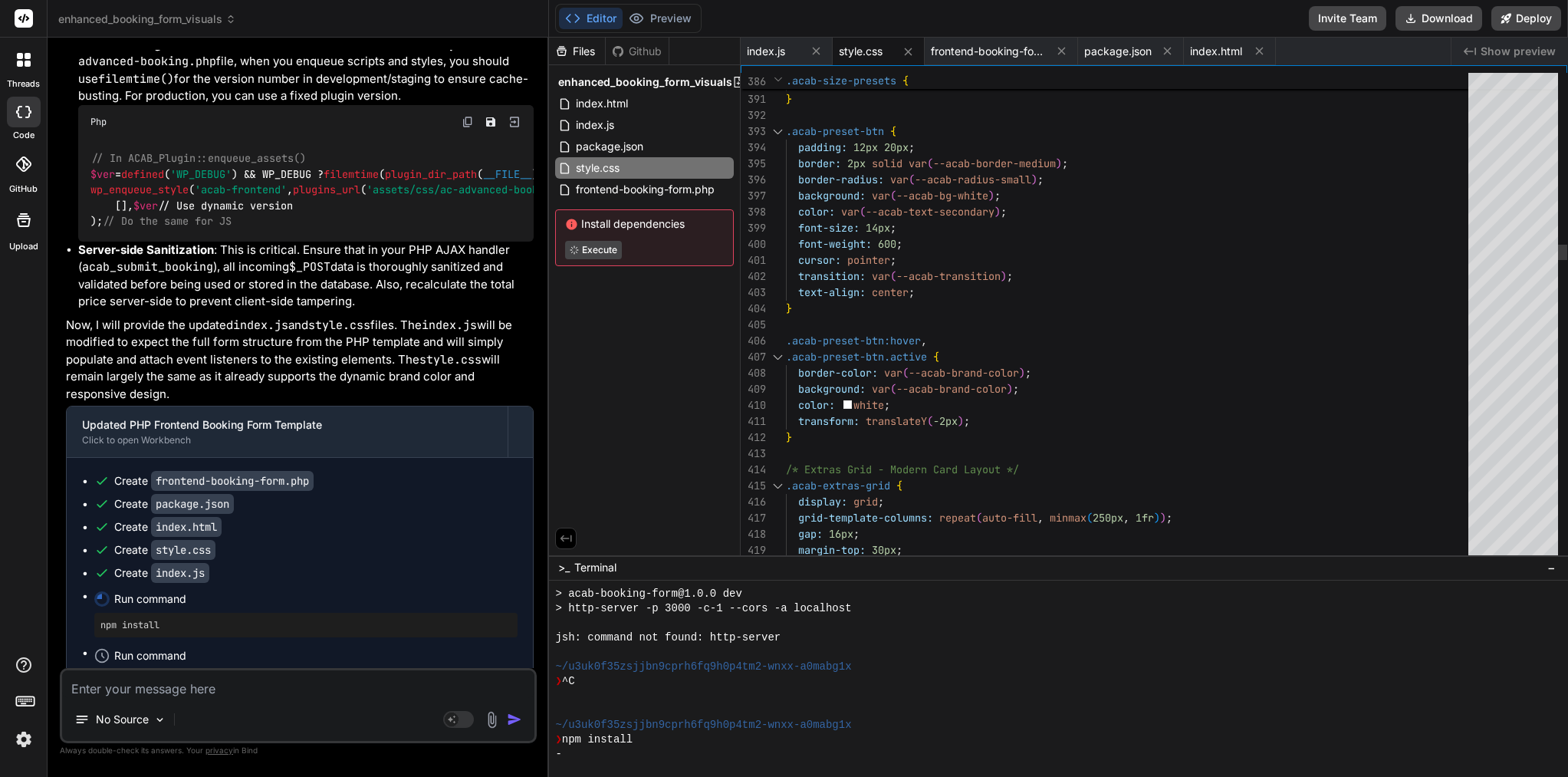
click at [864, 214] on span "(" at bounding box center [863, 212] width 7 height 14
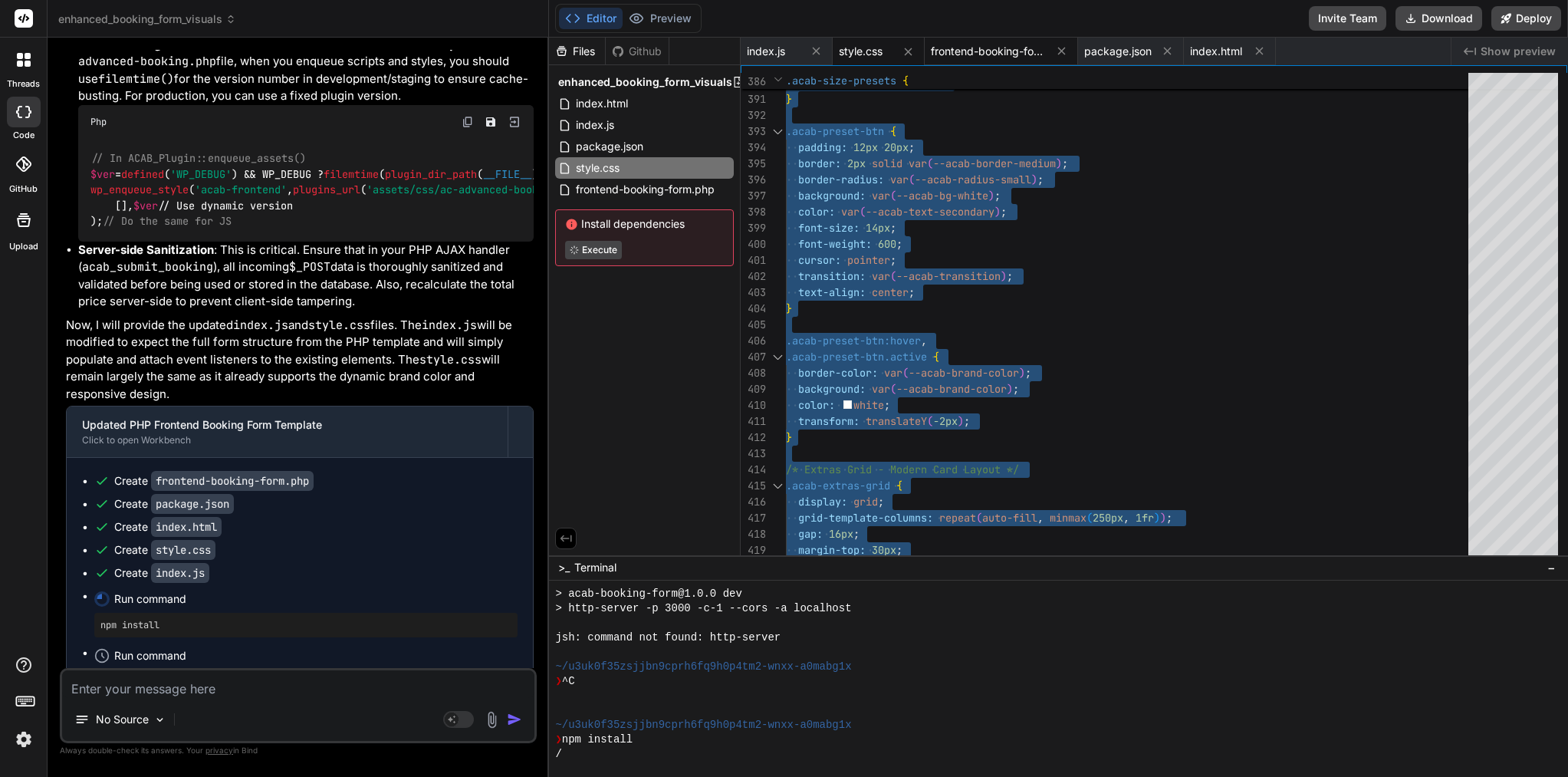
click at [1012, 56] on span "frontend-booking-form.php" at bounding box center [988, 52] width 115 height 15
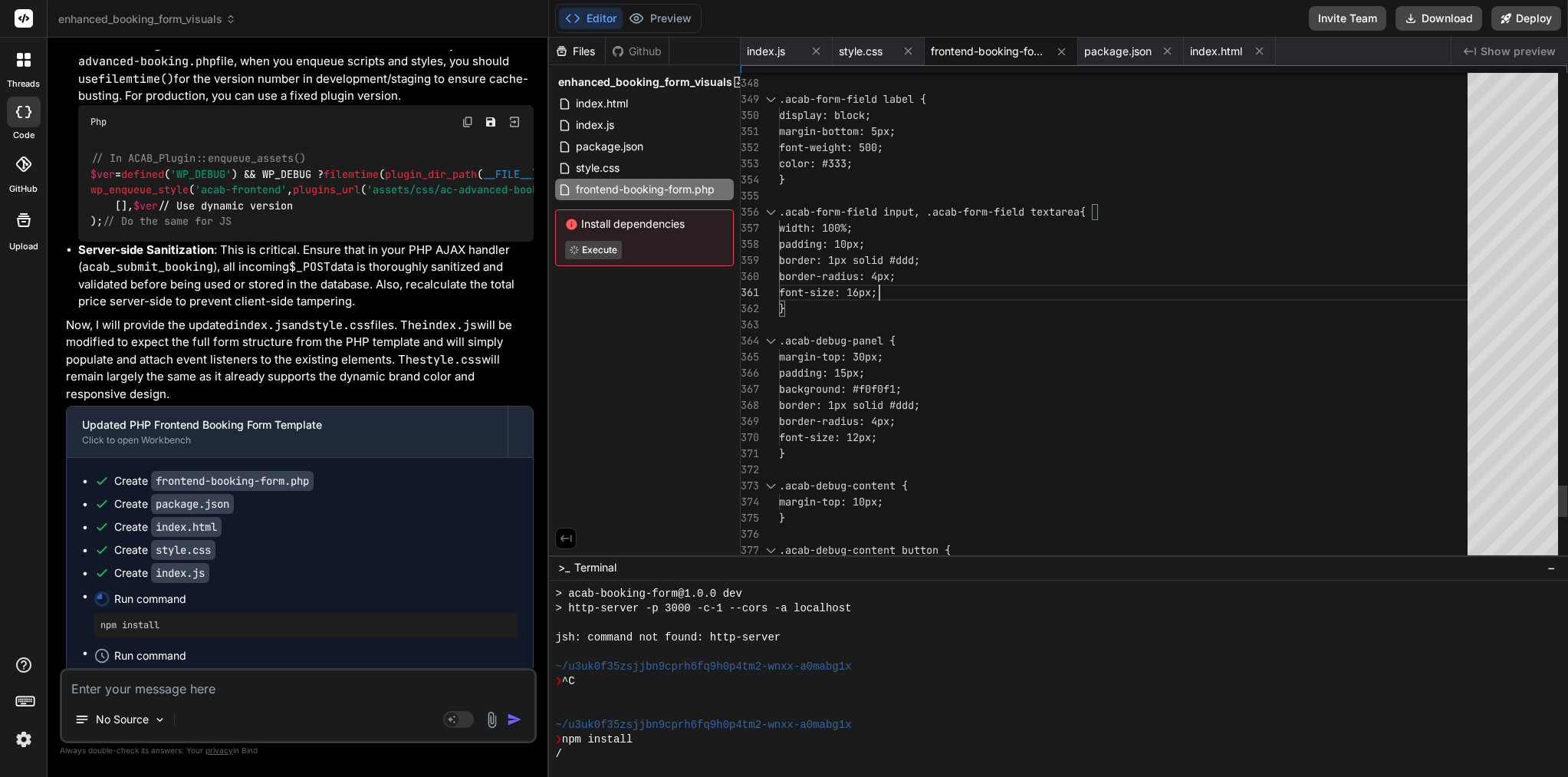
click at [879, 283] on span "border-radius: 4px;" at bounding box center [837, 276] width 116 height 16
type textarea "<?php /** * Frontend Booking Form Template * Enhanced with better empty state h…"
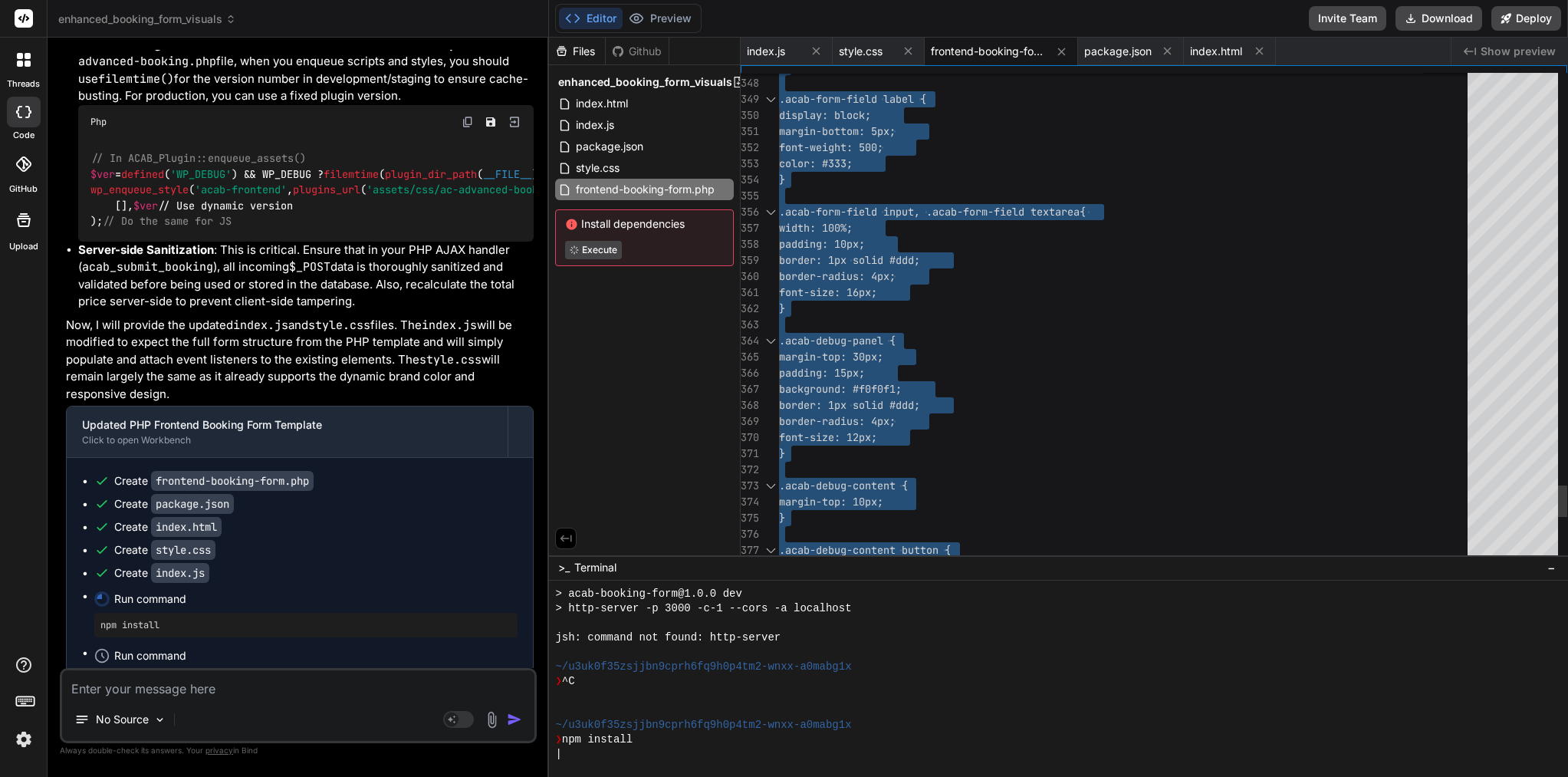
click at [879, 283] on span "border-radius: 4px;" at bounding box center [837, 276] width 116 height 16
type textarea "x"
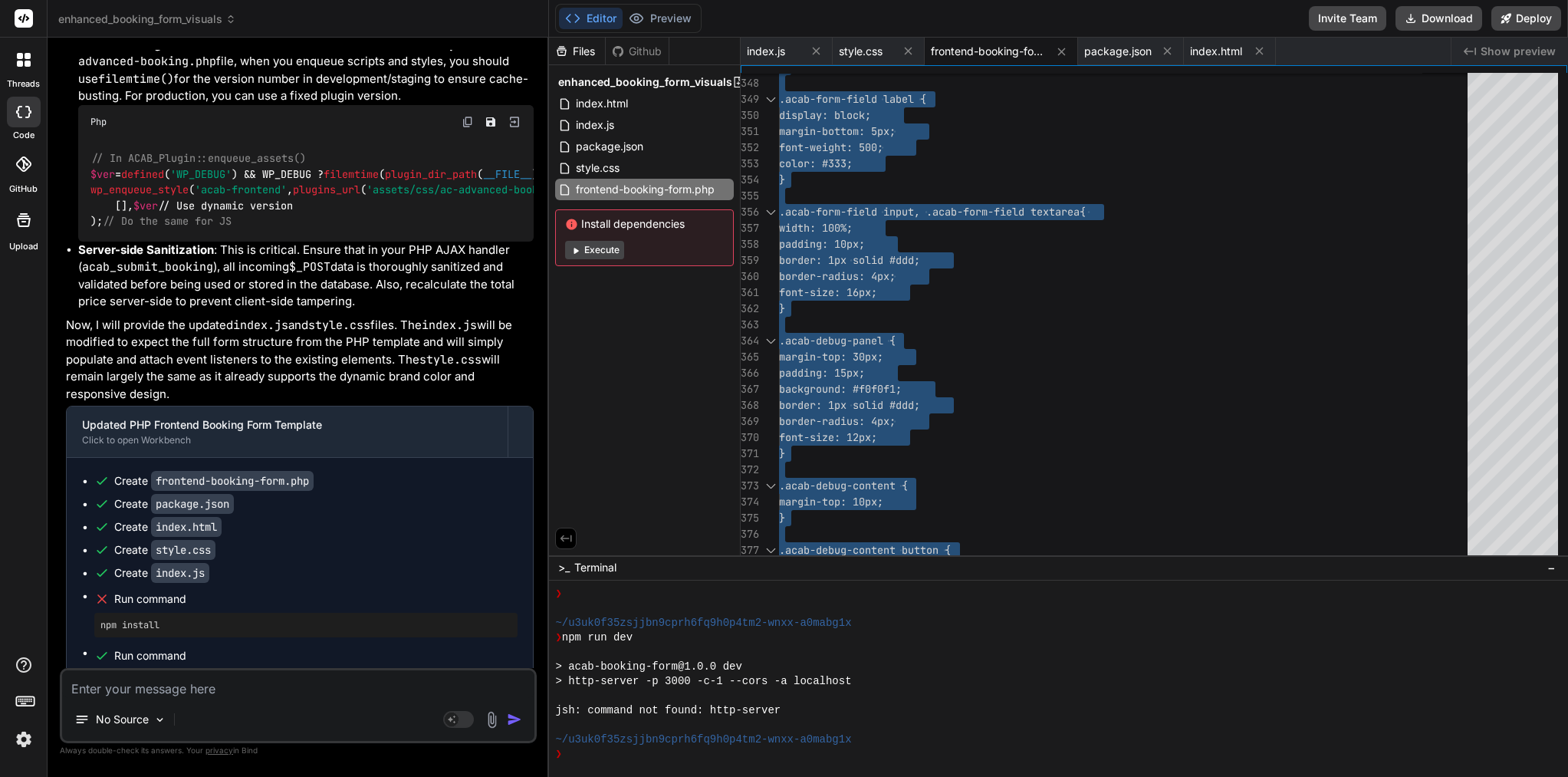
click at [256, 695] on textarea at bounding box center [298, 683] width 472 height 27
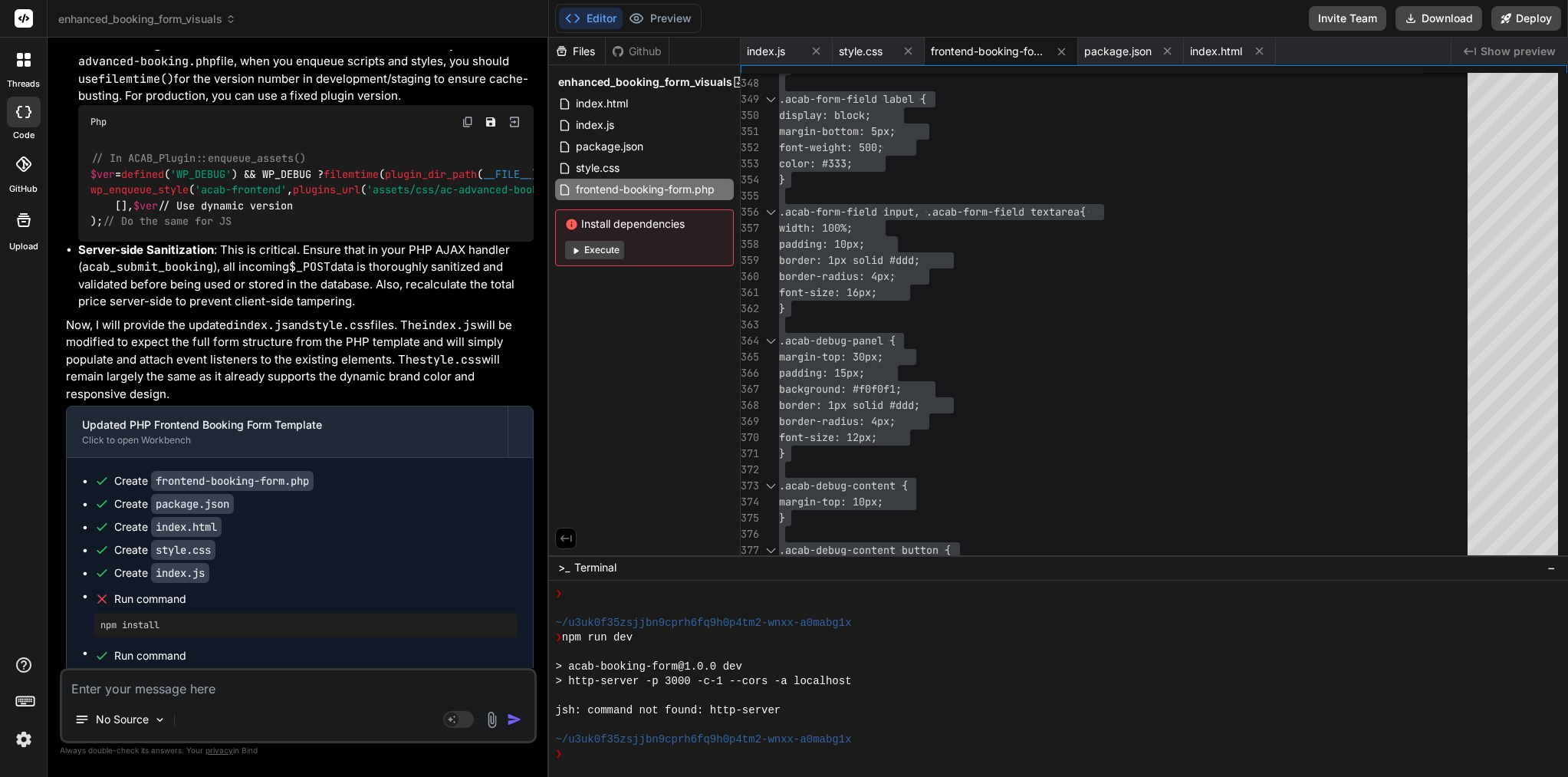
paste textarea "<?php /** * Plugin Name: AC Advanced Booking * Description: Advanced booking sy…"
type textarea "<?php /** * Plugin Name: AC Advanced Booking * Description: Advanced booking sy…"
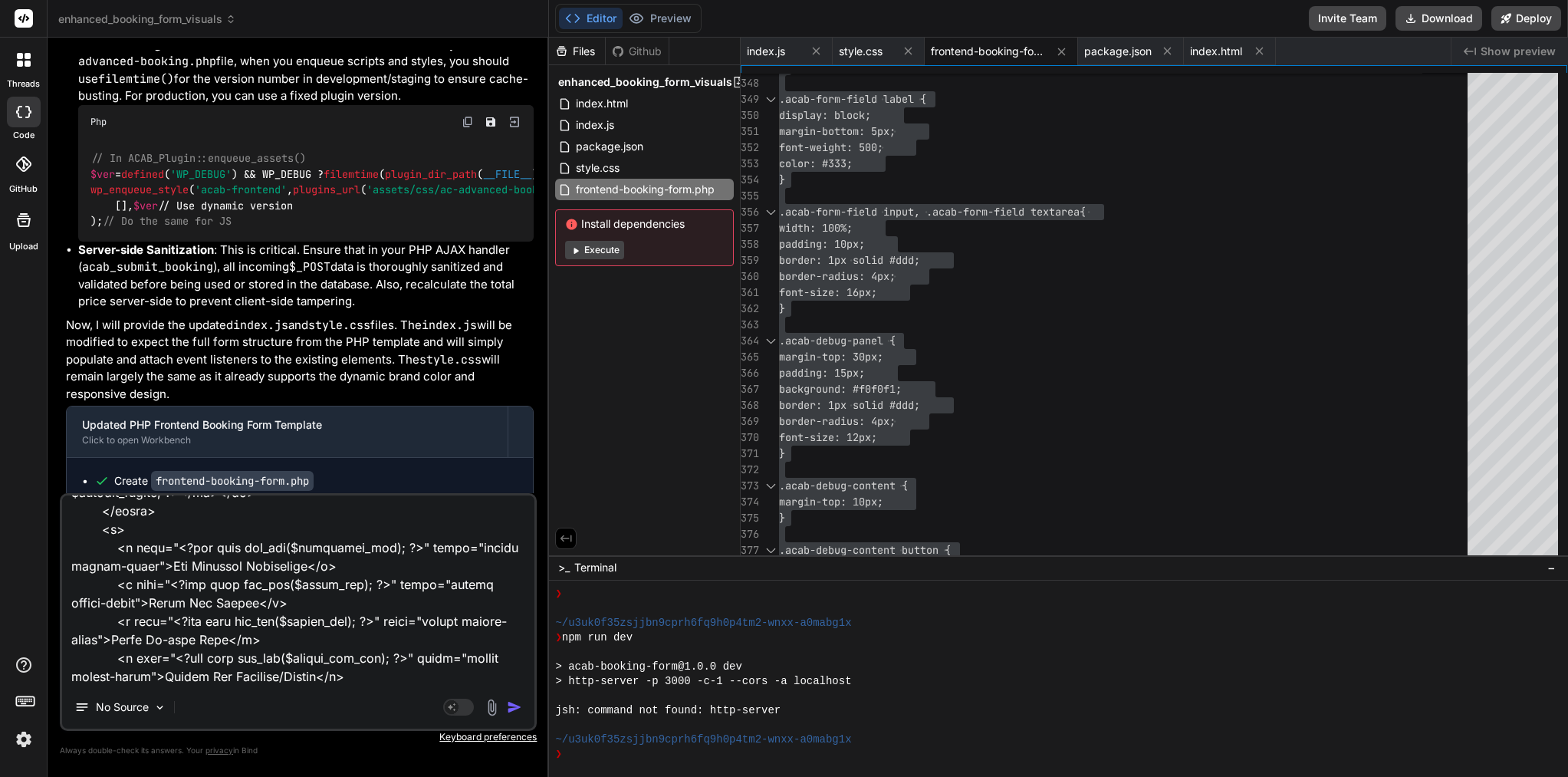
type textarea "x"
type textarea "<?php /** * Plugin Name: AC Advanced Booking * Description: Advanced booking sy…"
type textarea "x"
type textarea "<?php /** * Plugin Name: AC Advanced Booking * Description: Advanced booking sy…"
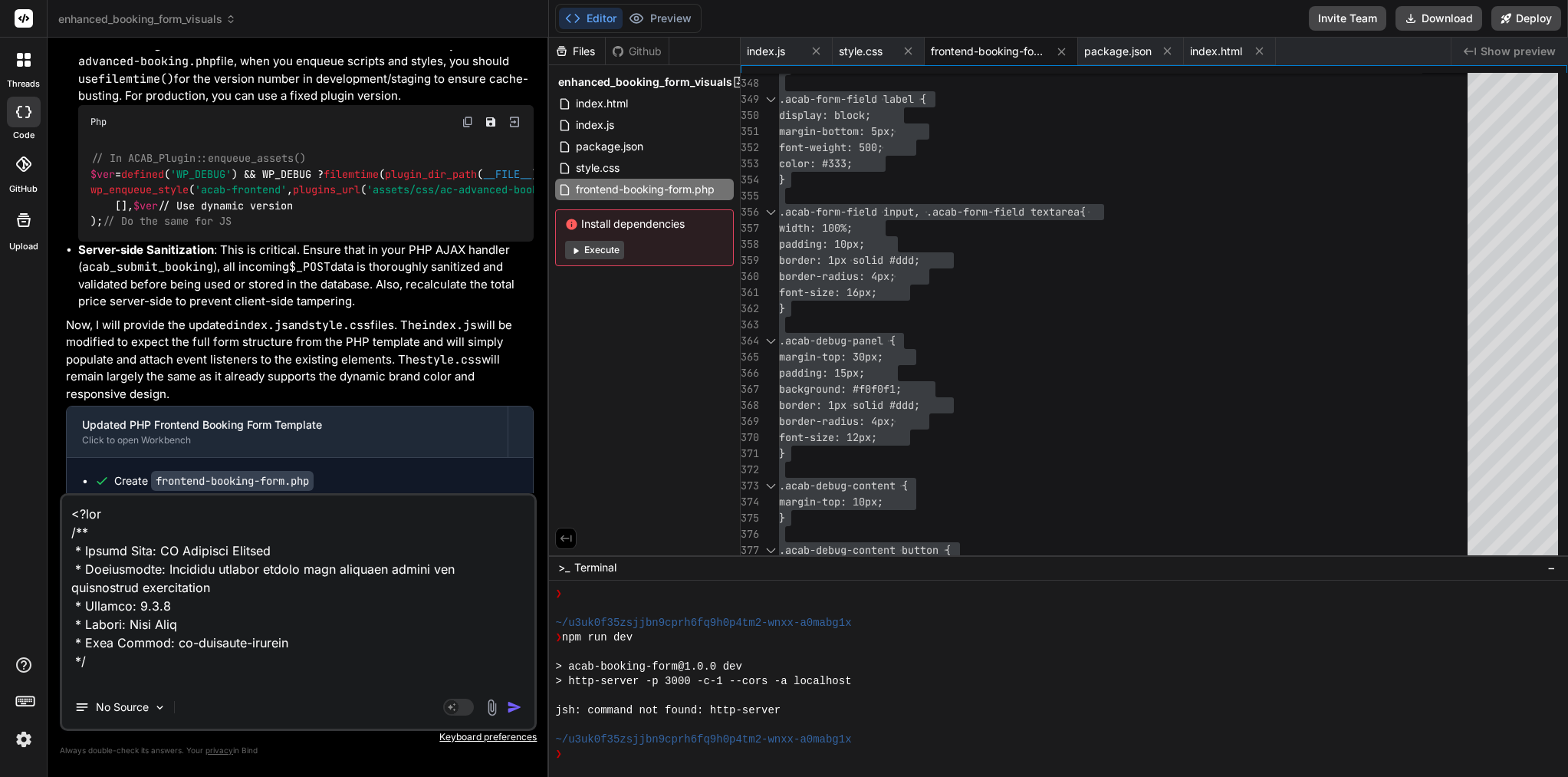
scroll to position [0, 0]
click at [514, 711] on img "button" at bounding box center [514, 708] width 15 height 15
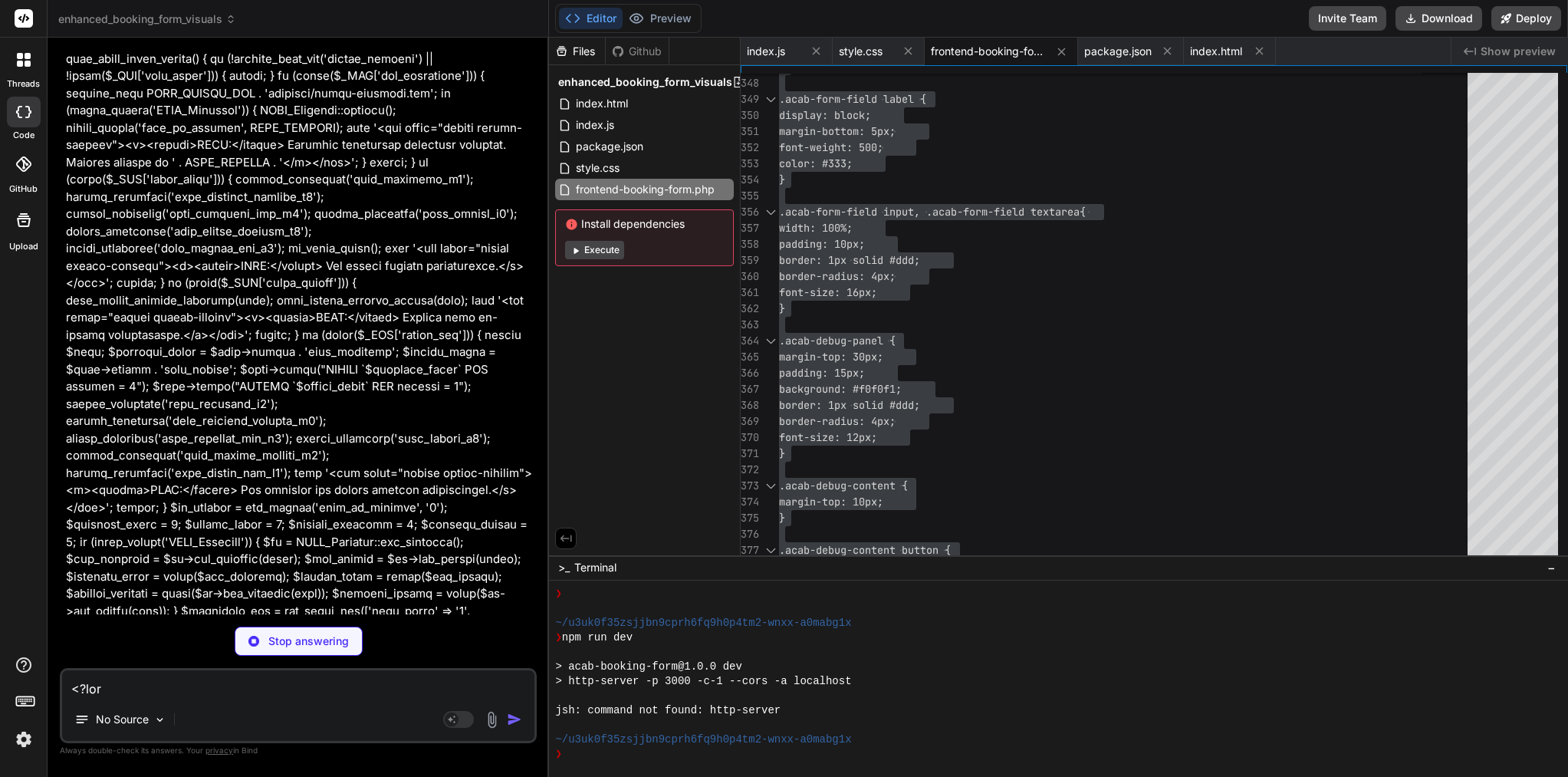
scroll to position [20278, 0]
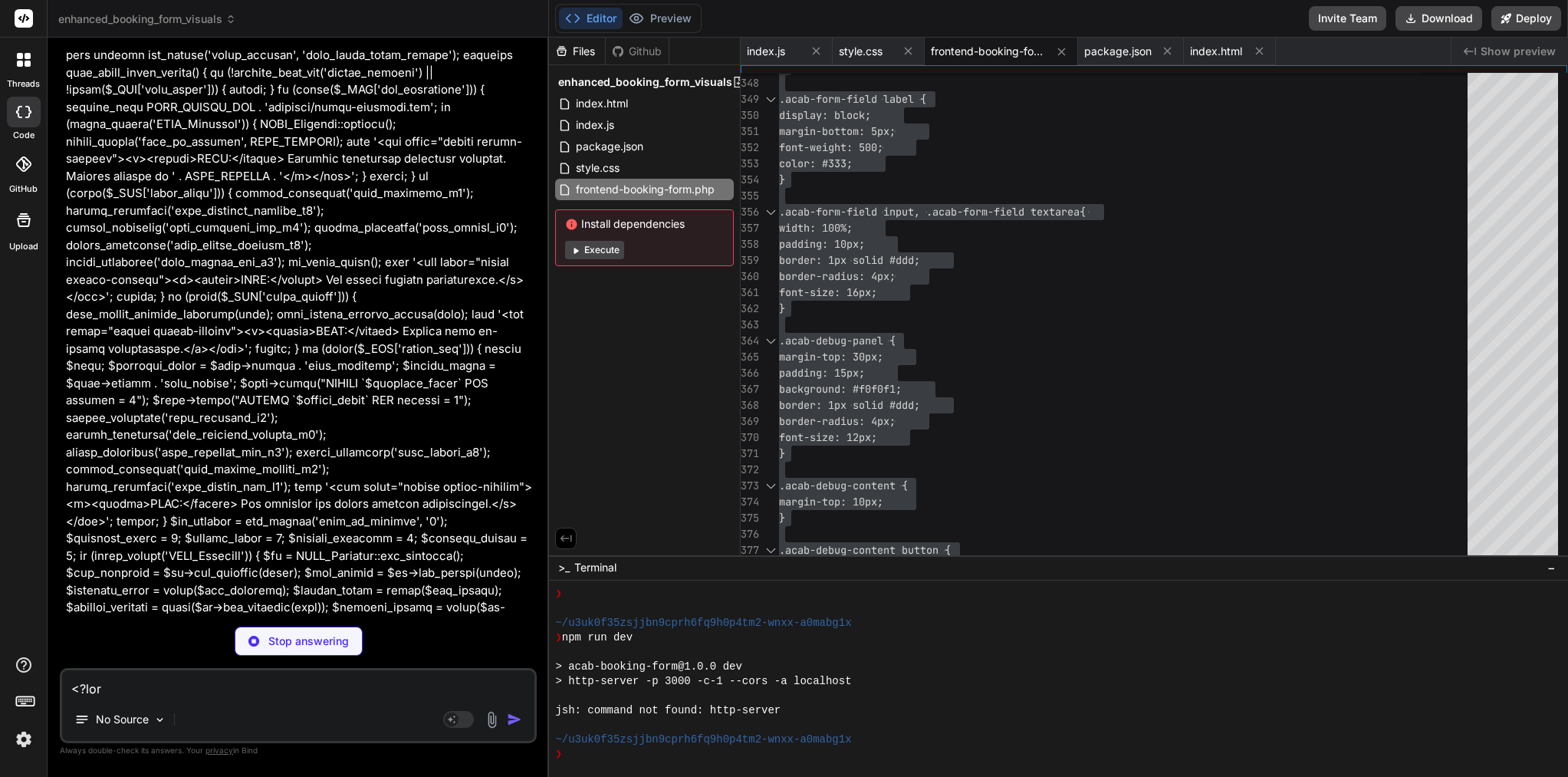
type textarea "x"
type textarea "Services/Extras</a> </p> </div> <?php }"
type textarea "x"
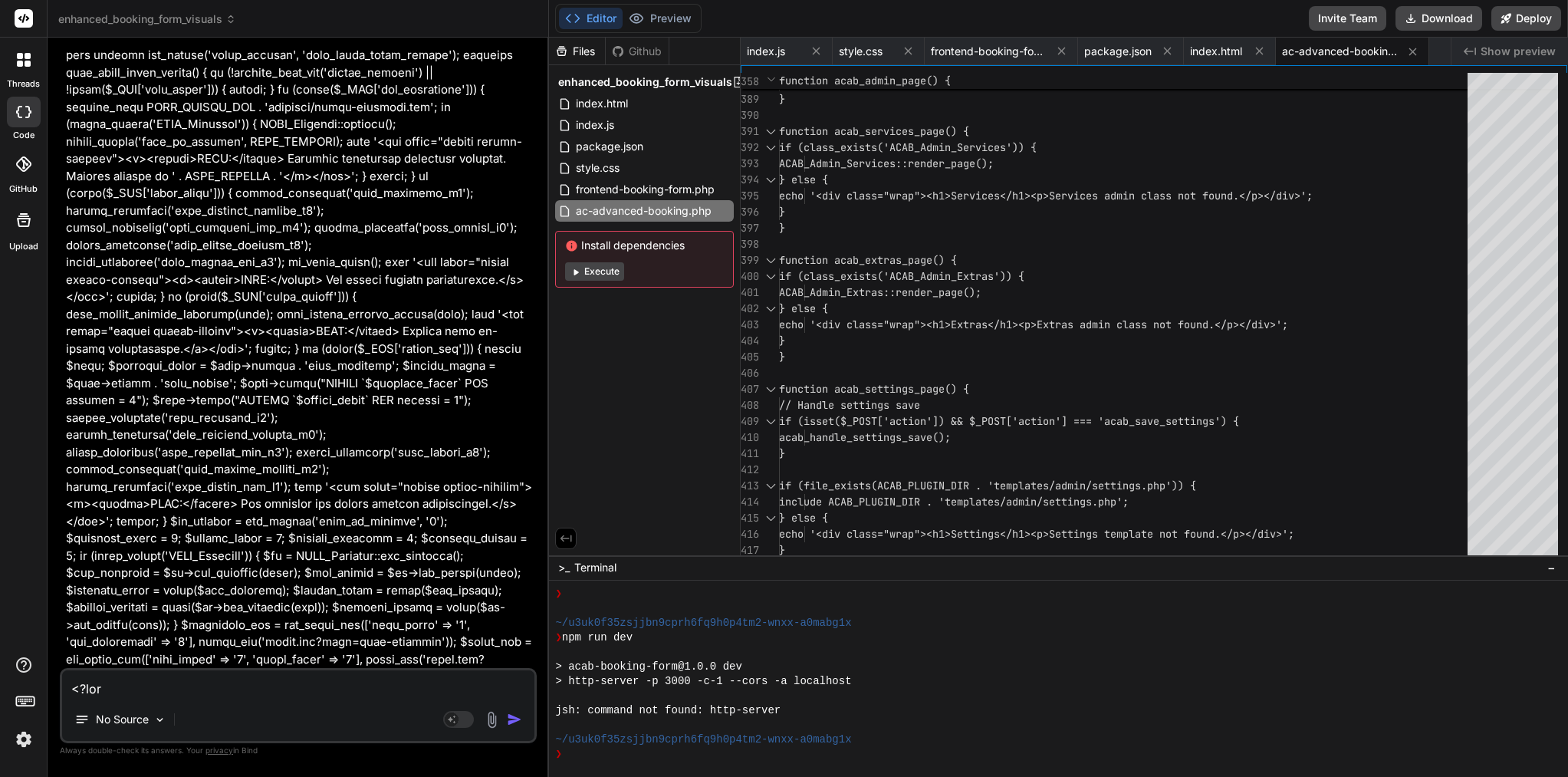
click at [1339, 55] on span "ac-advanced-booking.php" at bounding box center [1339, 52] width 115 height 15
click at [1369, 56] on span "ac-advanced-booking.php" at bounding box center [1339, 52] width 115 height 15
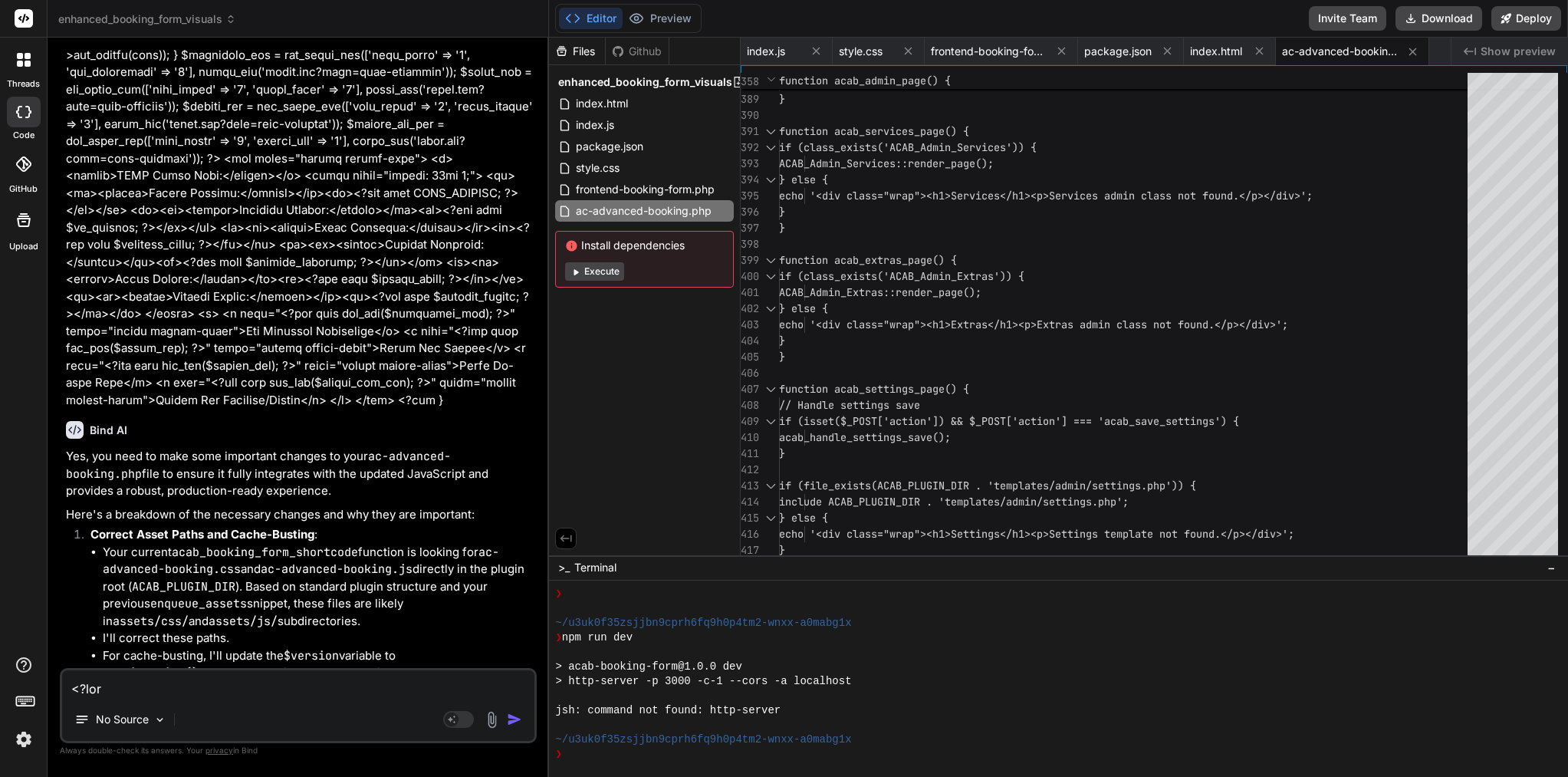
scroll to position [0, 0]
